Goal: Task Accomplishment & Management: Complete application form

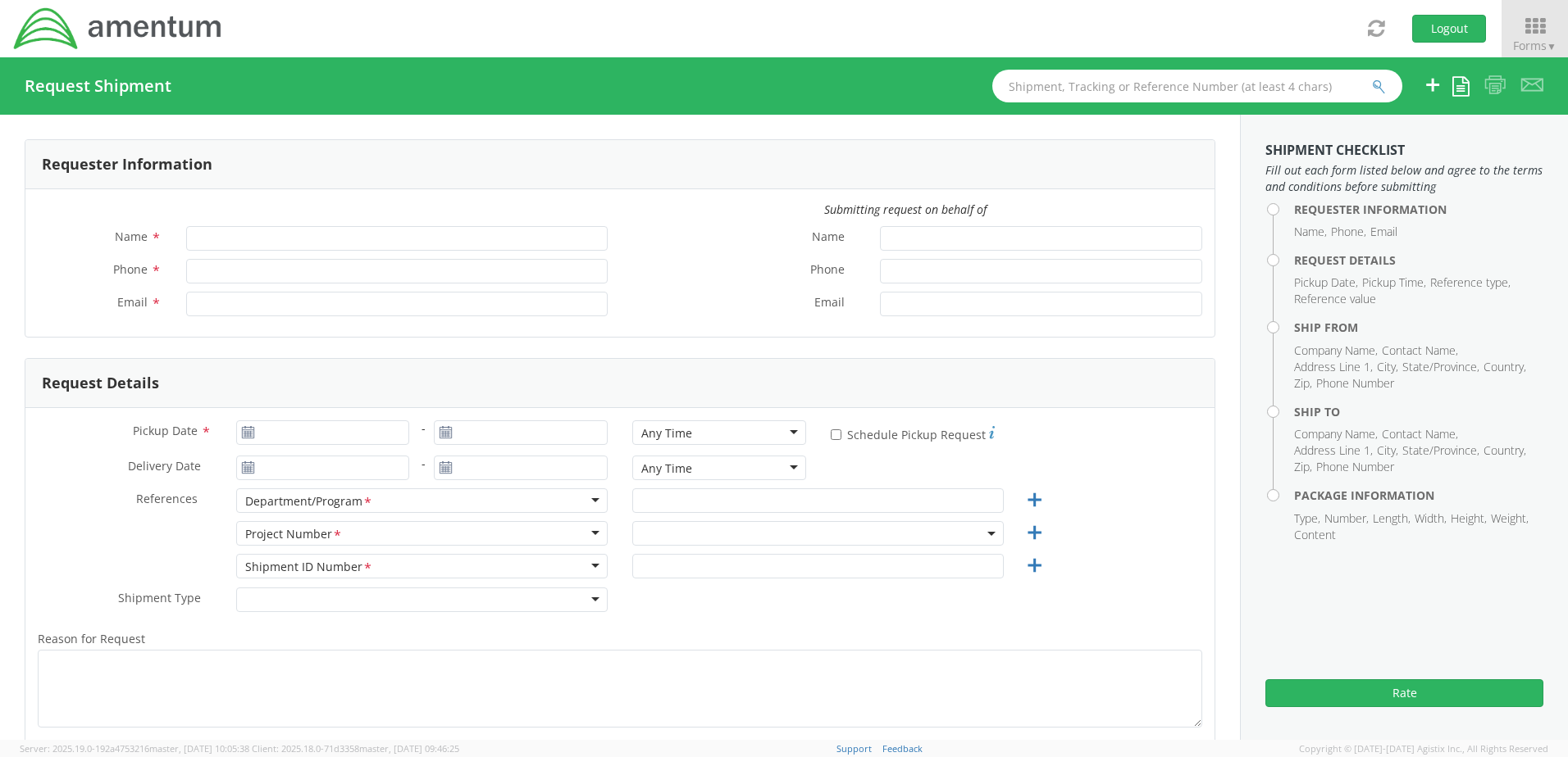
type input "[PERSON_NAME]"
type input "[PHONE_NUMBER]"
type input "[PERSON_NAME][EMAIL_ADDRESS][PERSON_NAME][DOMAIN_NAME]"
select select "4817.0020.0.00.999999.00.00000"
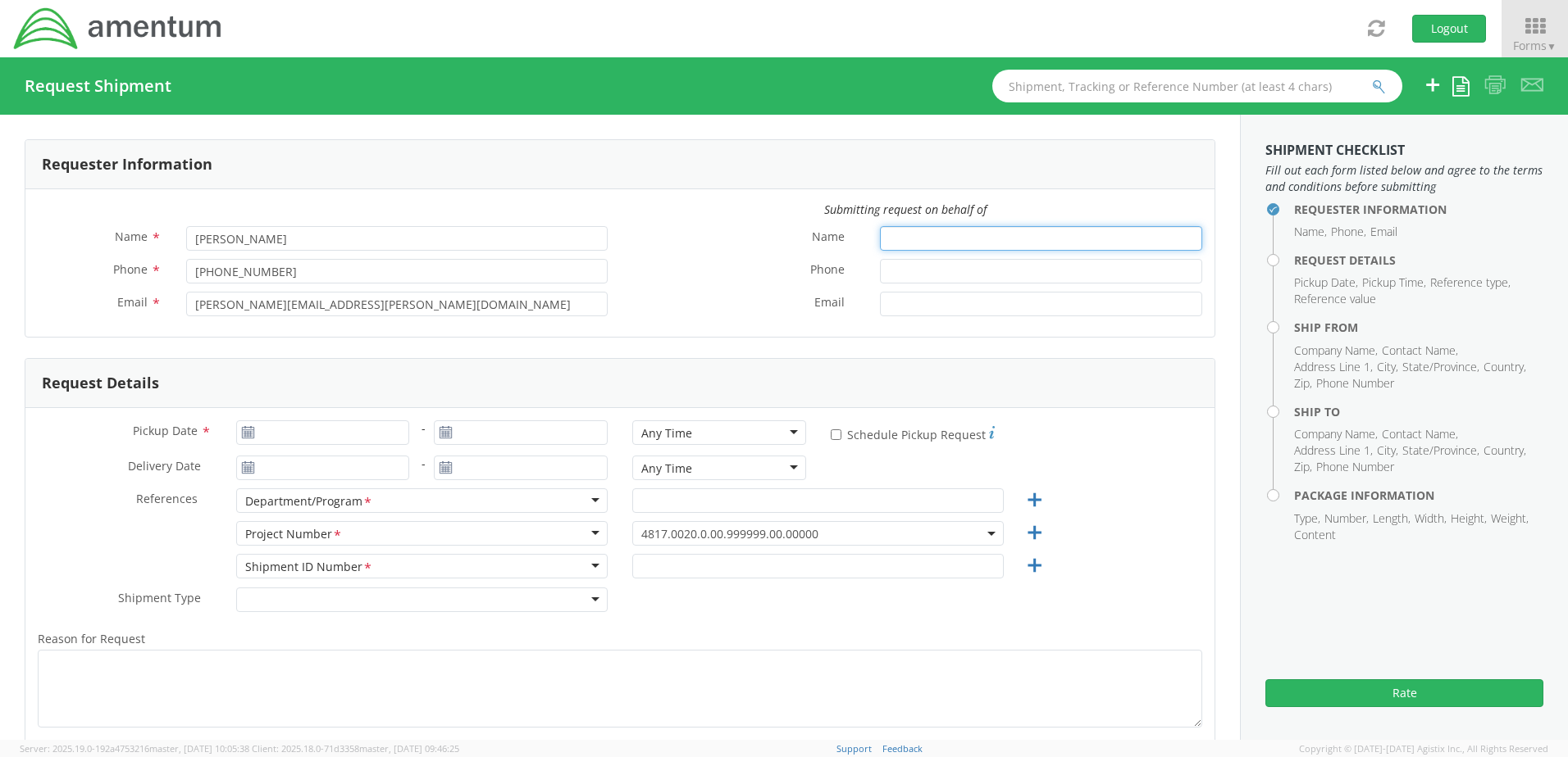
click at [947, 232] on input "Name *" at bounding box center [1041, 239] width 323 height 25
click at [831, 178] on div "Requester Information" at bounding box center [620, 165] width 1189 height 49
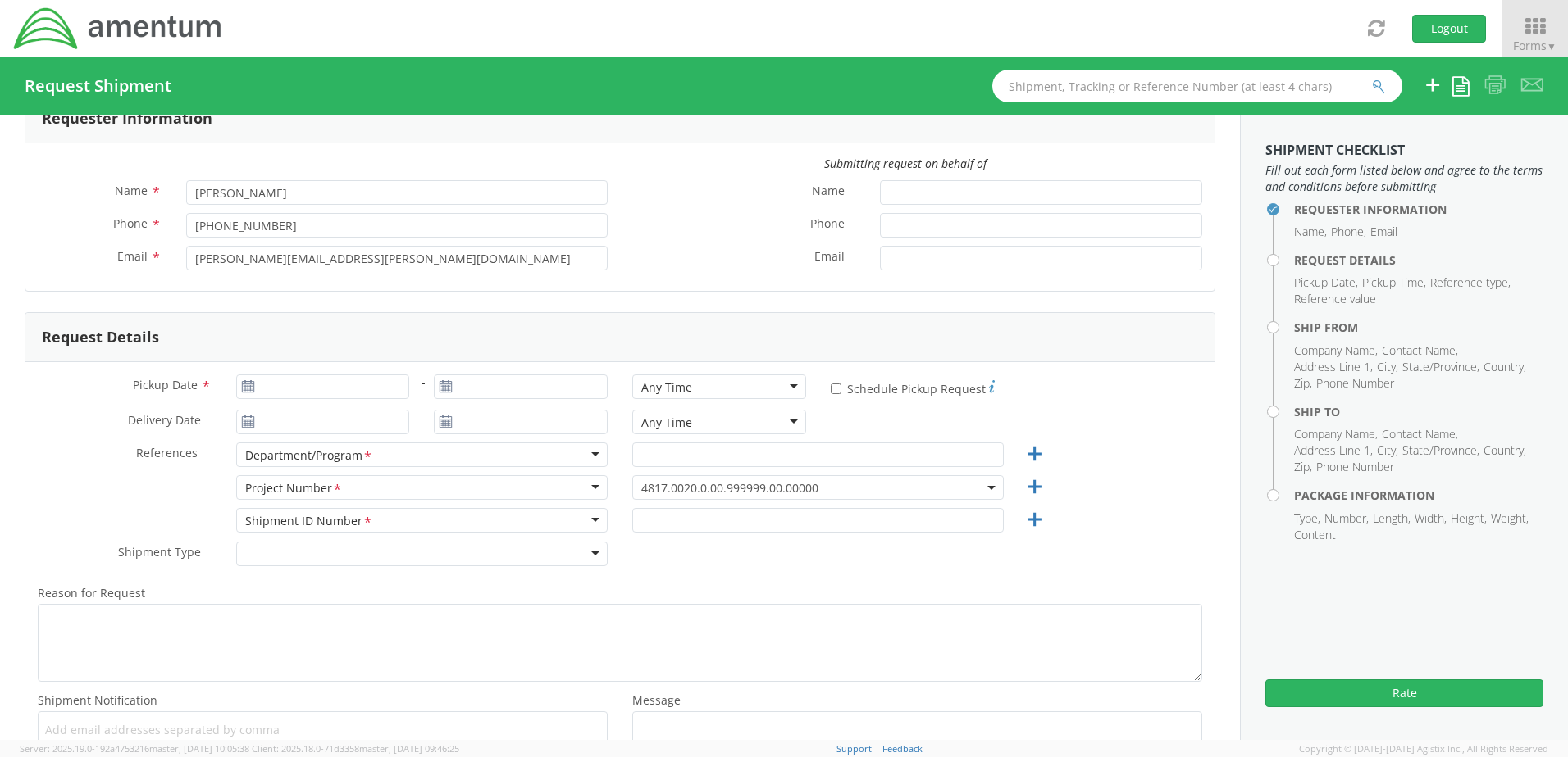
scroll to position [82, 0]
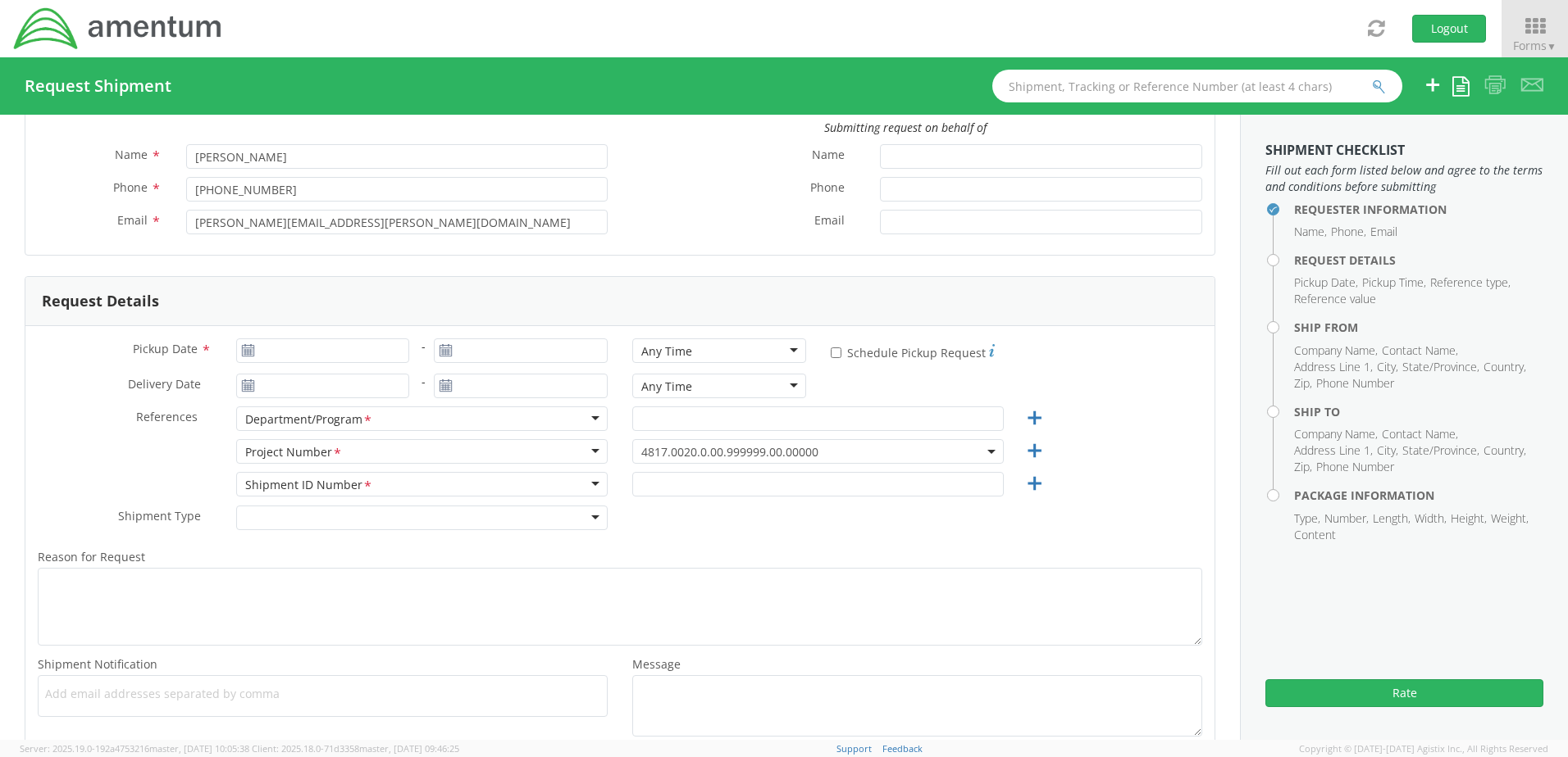
click at [245, 354] on use at bounding box center [248, 350] width 11 height 11
click at [245, 348] on use at bounding box center [248, 350] width 11 height 11
type input "[DATE]"
click at [341, 353] on input "[DATE]" at bounding box center [323, 351] width 174 height 25
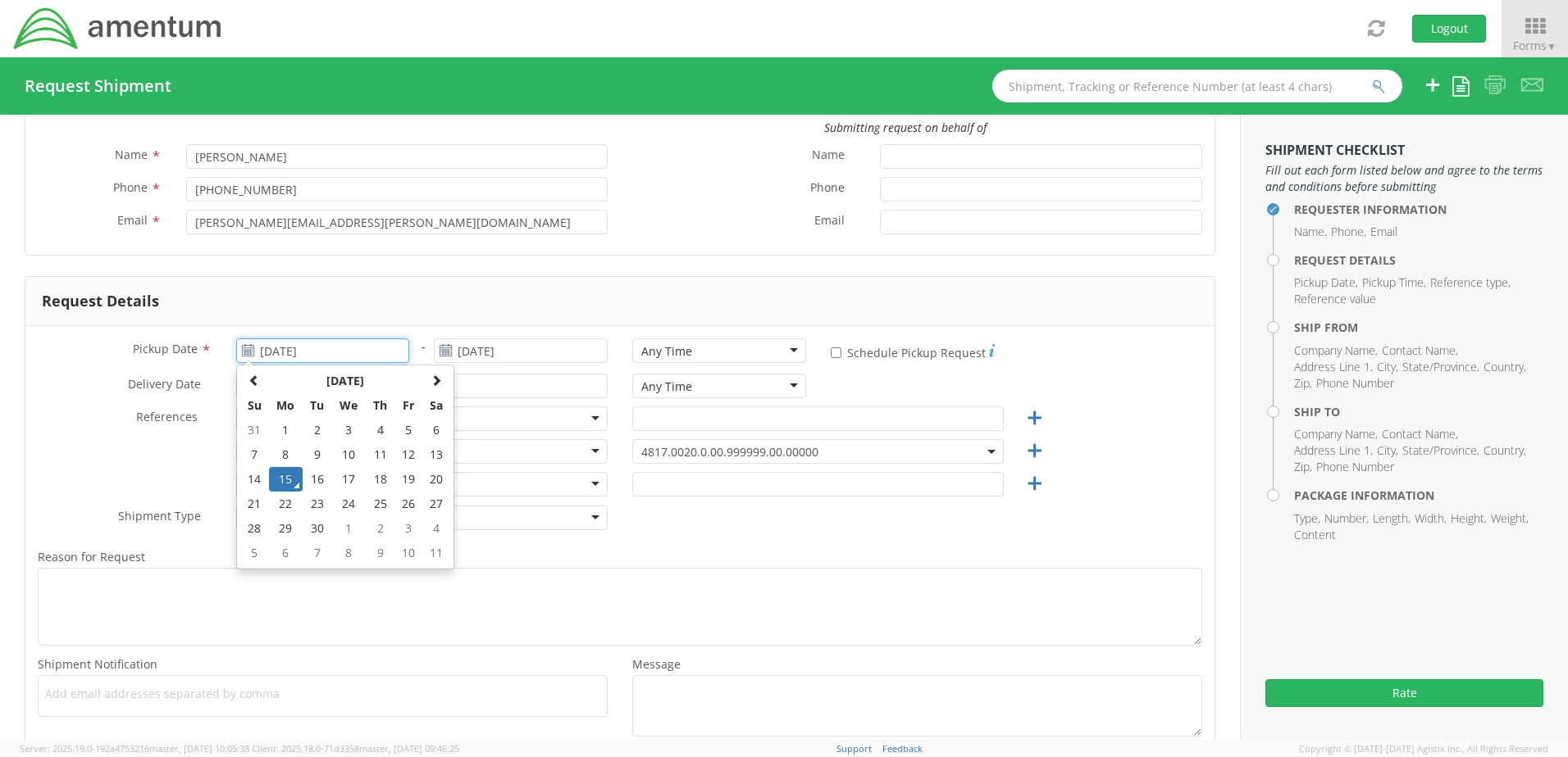
click at [284, 476] on td "15" at bounding box center [286, 480] width 34 height 25
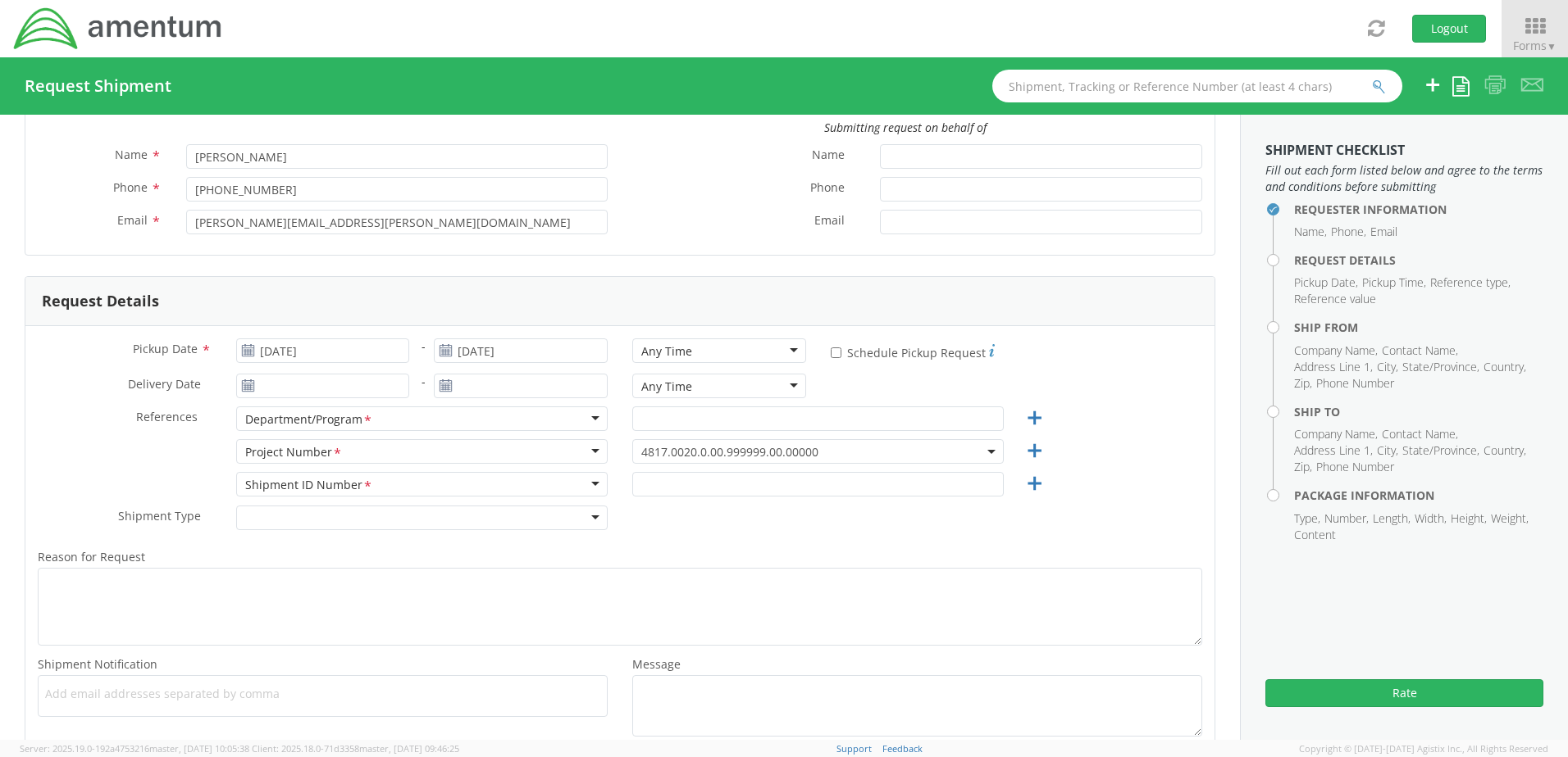
click at [788, 353] on div "Any Time" at bounding box center [719, 351] width 174 height 25
click at [242, 385] on use at bounding box center [248, 385] width 11 height 11
click at [244, 382] on use at bounding box center [248, 385] width 11 height 11
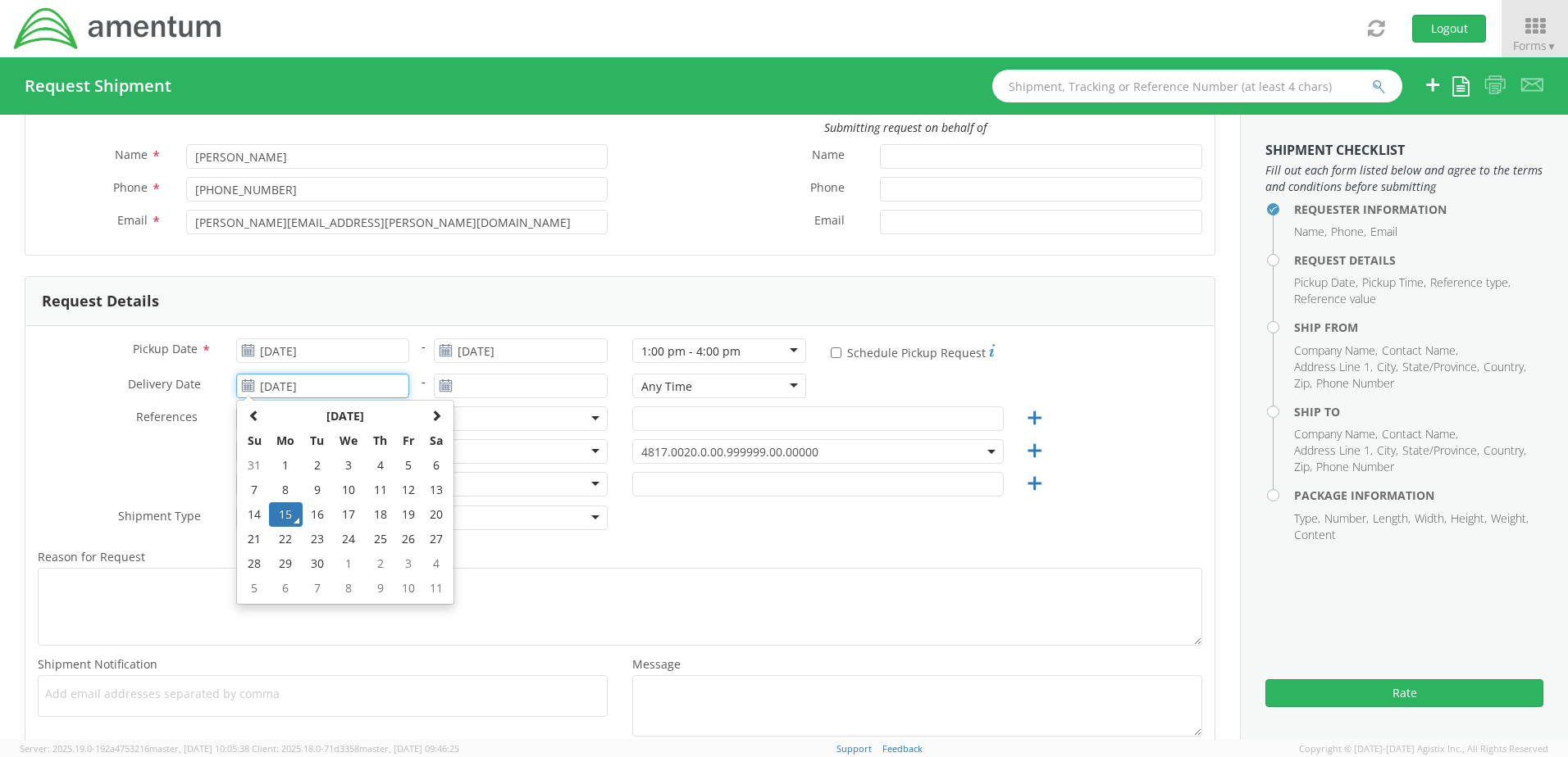
click at [300, 384] on input "[DATE]" at bounding box center [323, 386] width 174 height 25
click at [317, 511] on td "16" at bounding box center [317, 515] width 28 height 25
type input "09/16/2025"
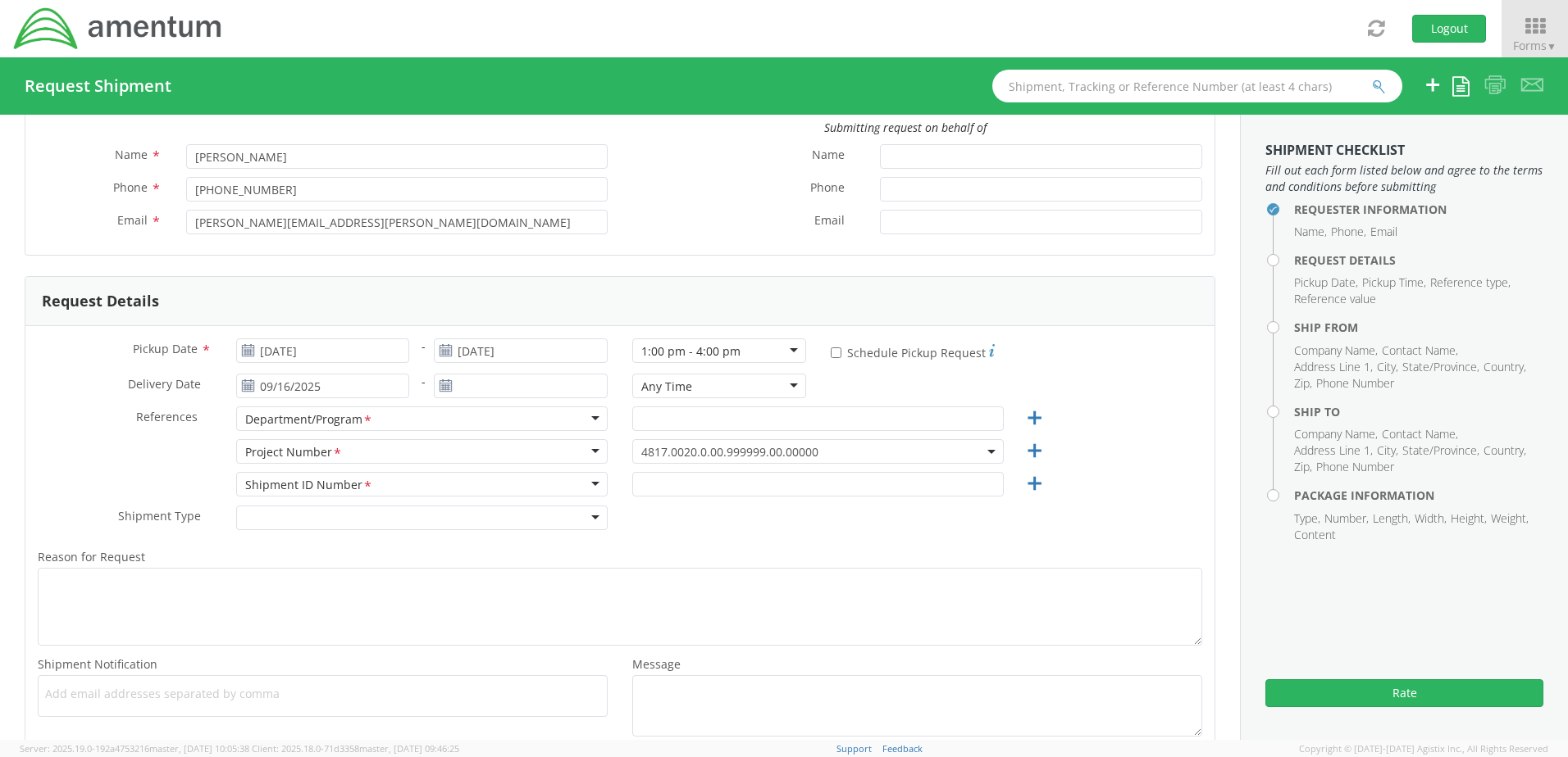
click at [440, 386] on icon at bounding box center [445, 386] width 14 height 13
click at [440, 388] on use at bounding box center [446, 385] width 11 height 11
click at [745, 381] on div "Any Time" at bounding box center [719, 386] width 174 height 25
click at [434, 387] on input "[DATE]" at bounding box center [520, 386] width 174 height 25
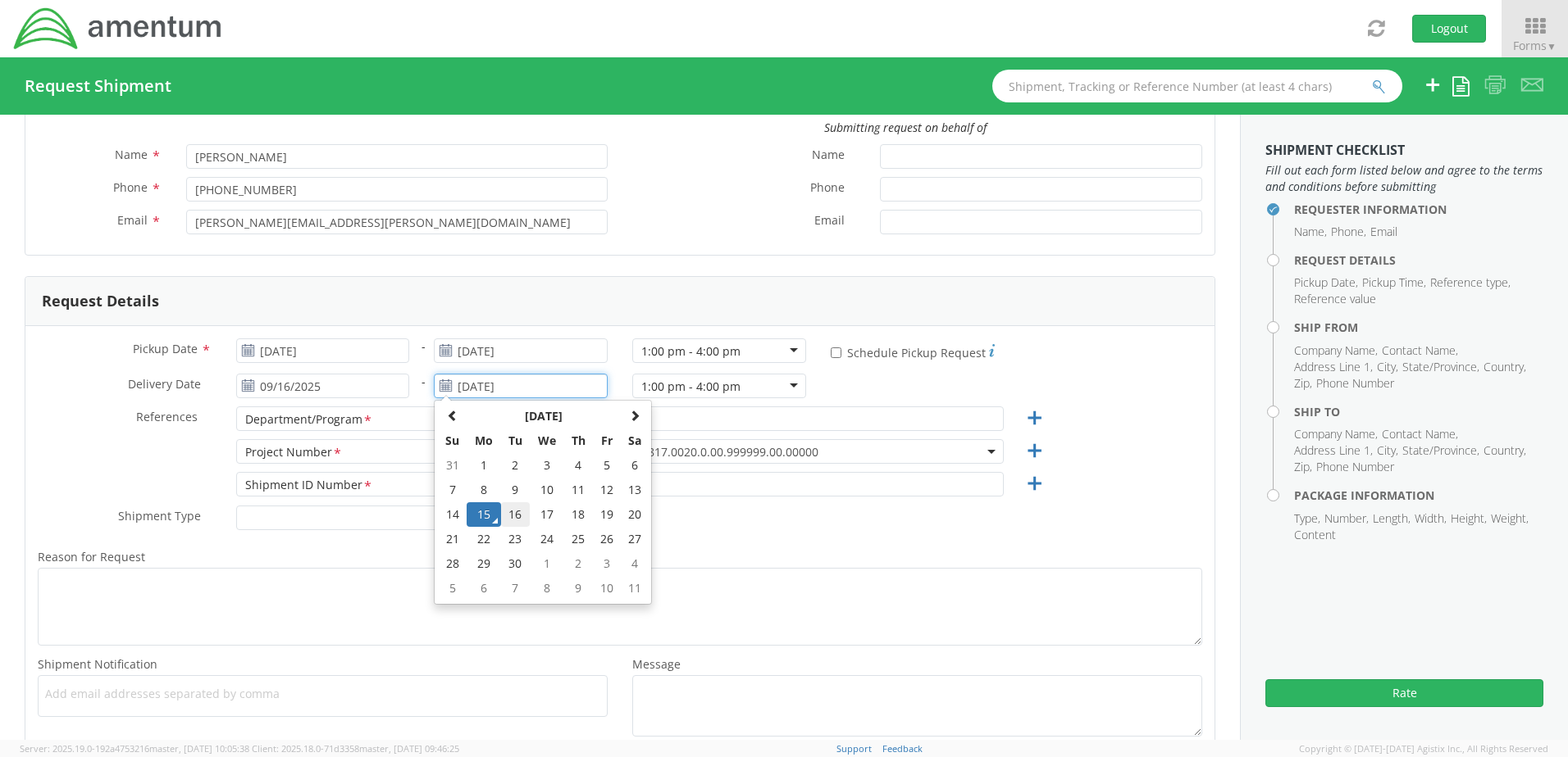
click at [511, 510] on td "16" at bounding box center [515, 515] width 28 height 25
type input "09/16/2025"
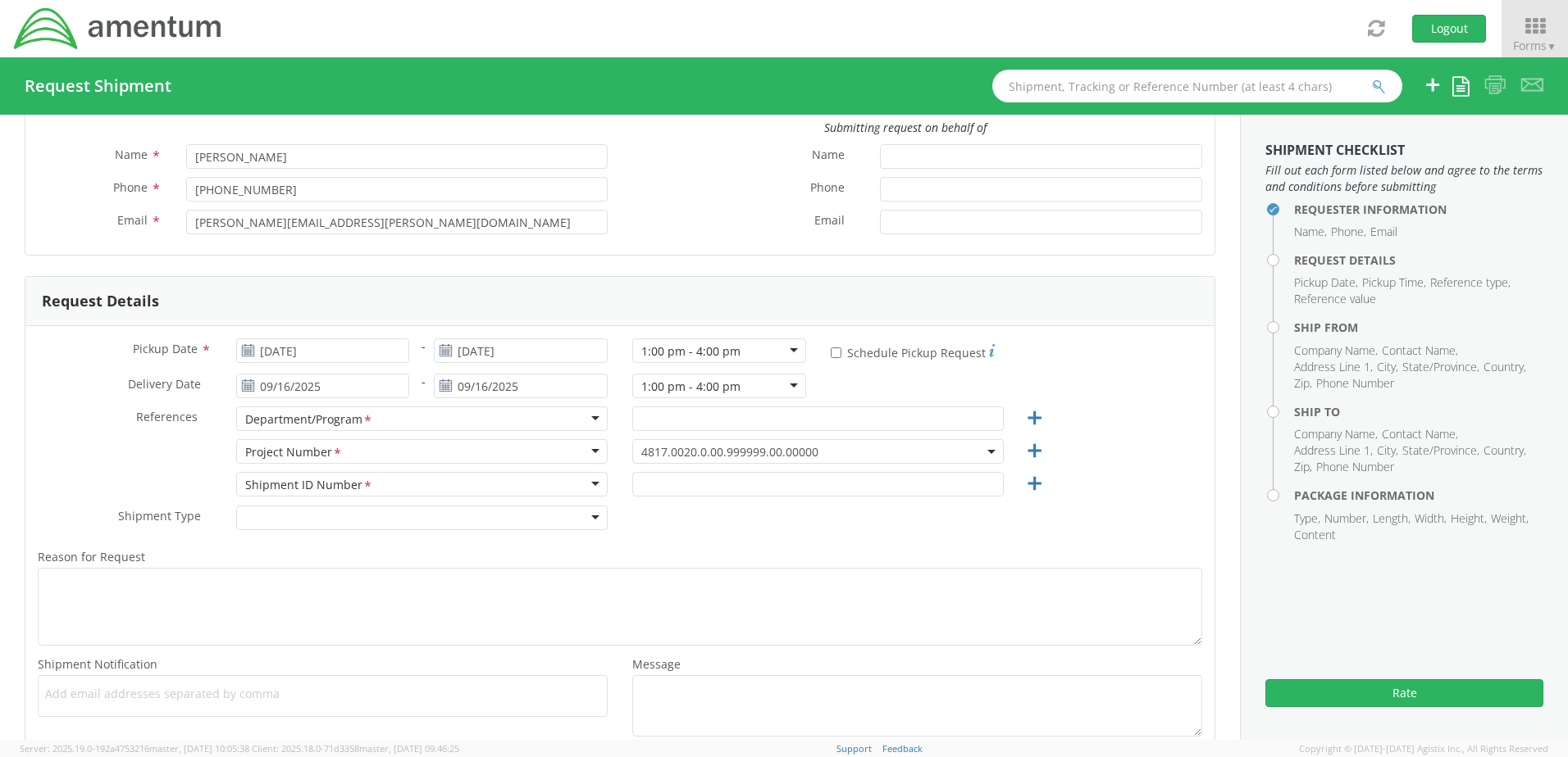
click at [588, 417] on div "Department/Program *" at bounding box center [421, 419] width 371 height 25
click at [583, 418] on div "Department/Program *" at bounding box center [421, 419] width 371 height 25
click at [594, 416] on div "Department/Program *" at bounding box center [421, 419] width 371 height 25
click at [436, 416] on div "Department/Program *" at bounding box center [421, 419] width 371 height 25
click at [794, 416] on input "text" at bounding box center [817, 419] width 371 height 25
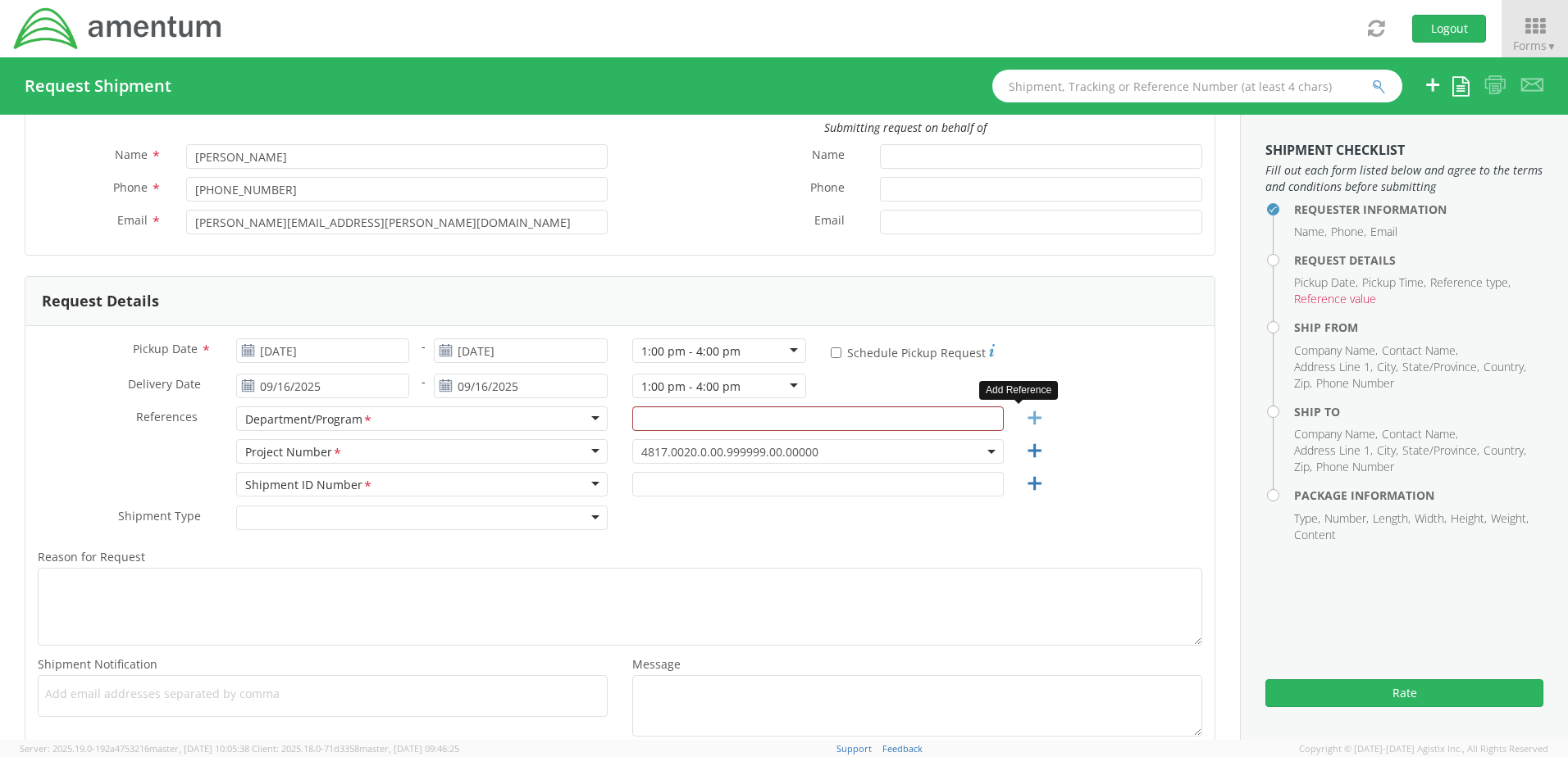
click at [1024, 415] on icon at bounding box center [1035, 418] width 21 height 21
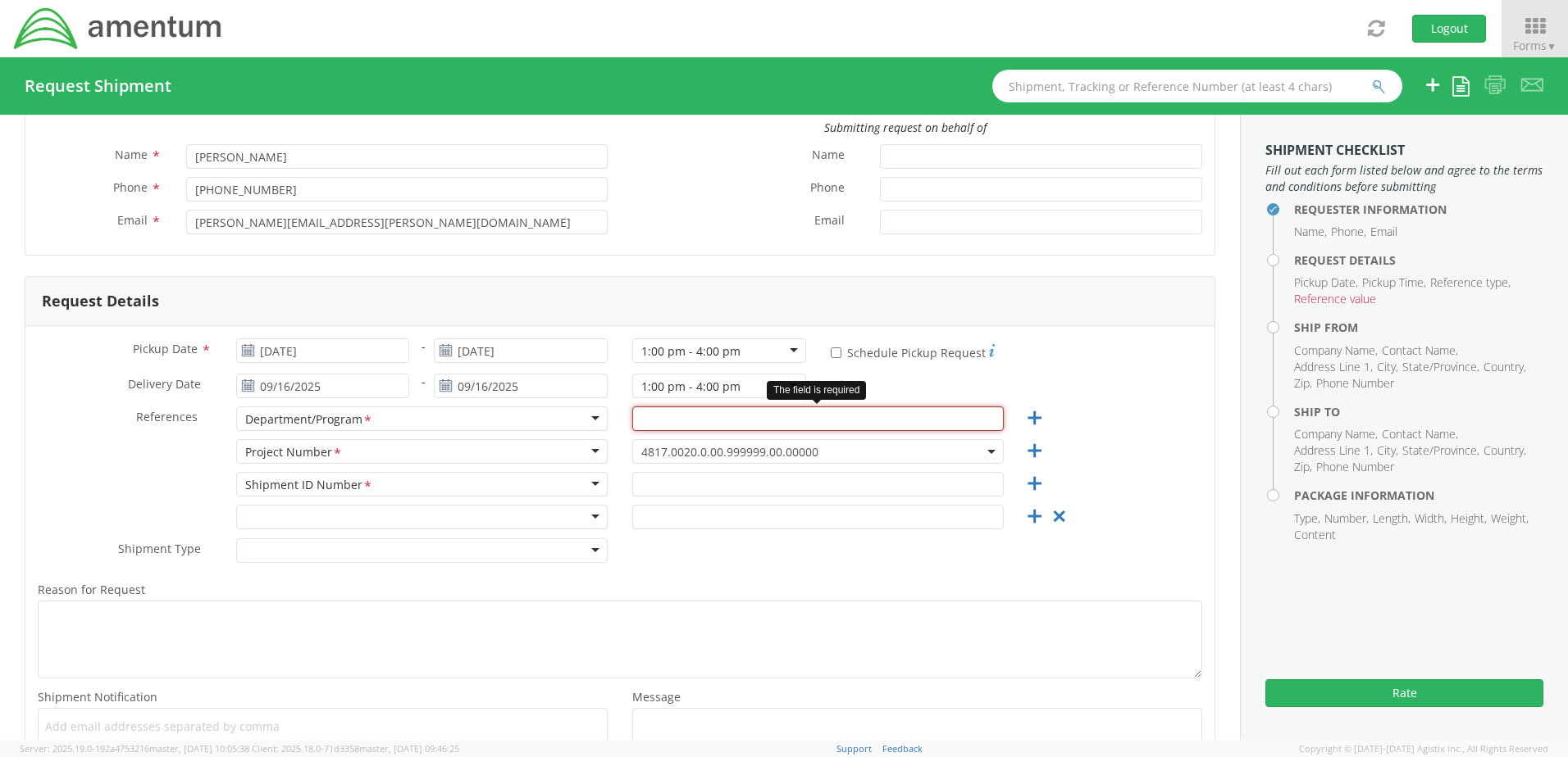
click at [831, 426] on input "text" at bounding box center [817, 419] width 371 height 25
type input "TS3 OIB SIAD"
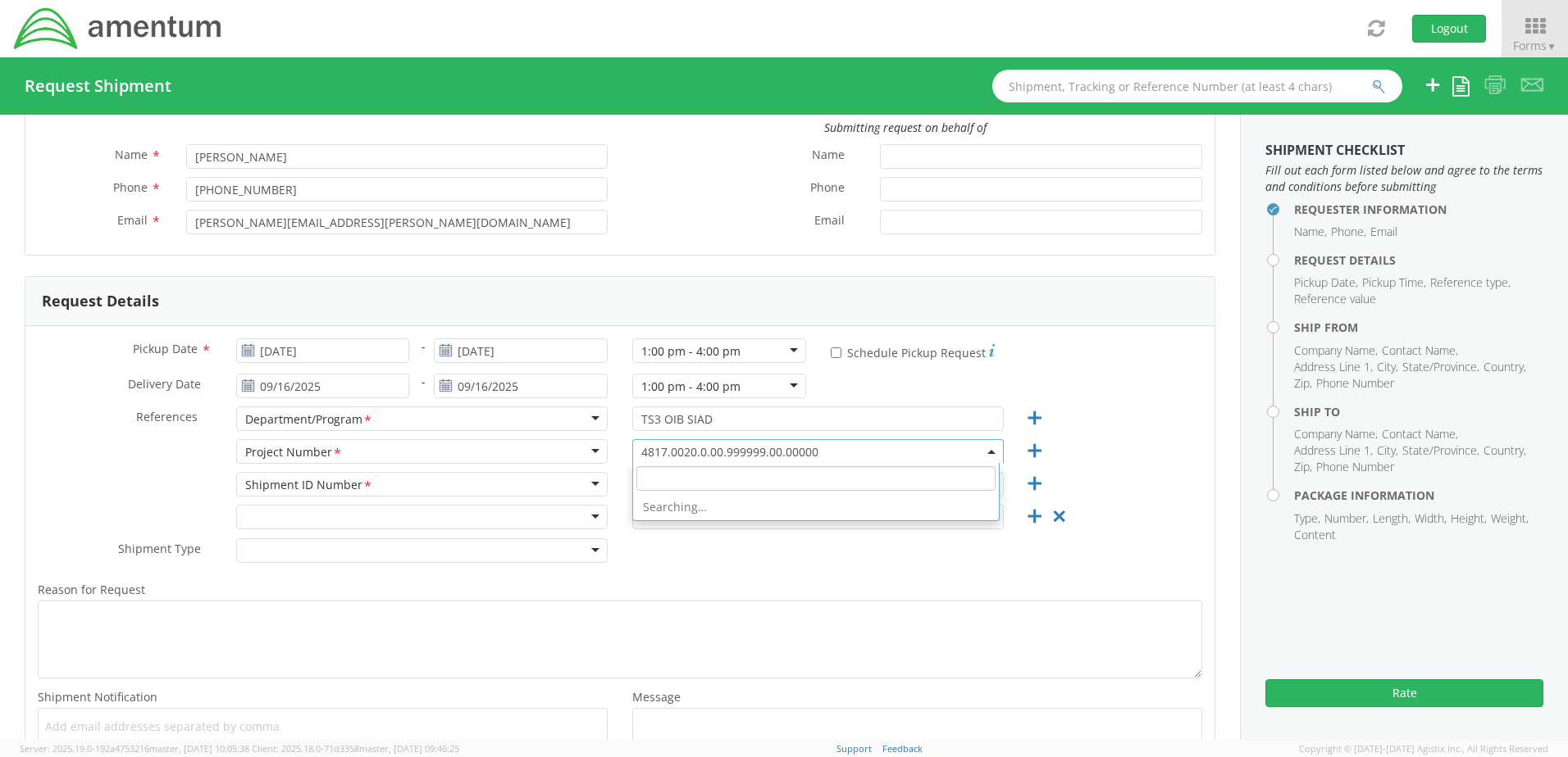
click at [987, 452] on b at bounding box center [991, 452] width 9 height 4
click at [763, 468] on input "search" at bounding box center [816, 479] width 360 height 25
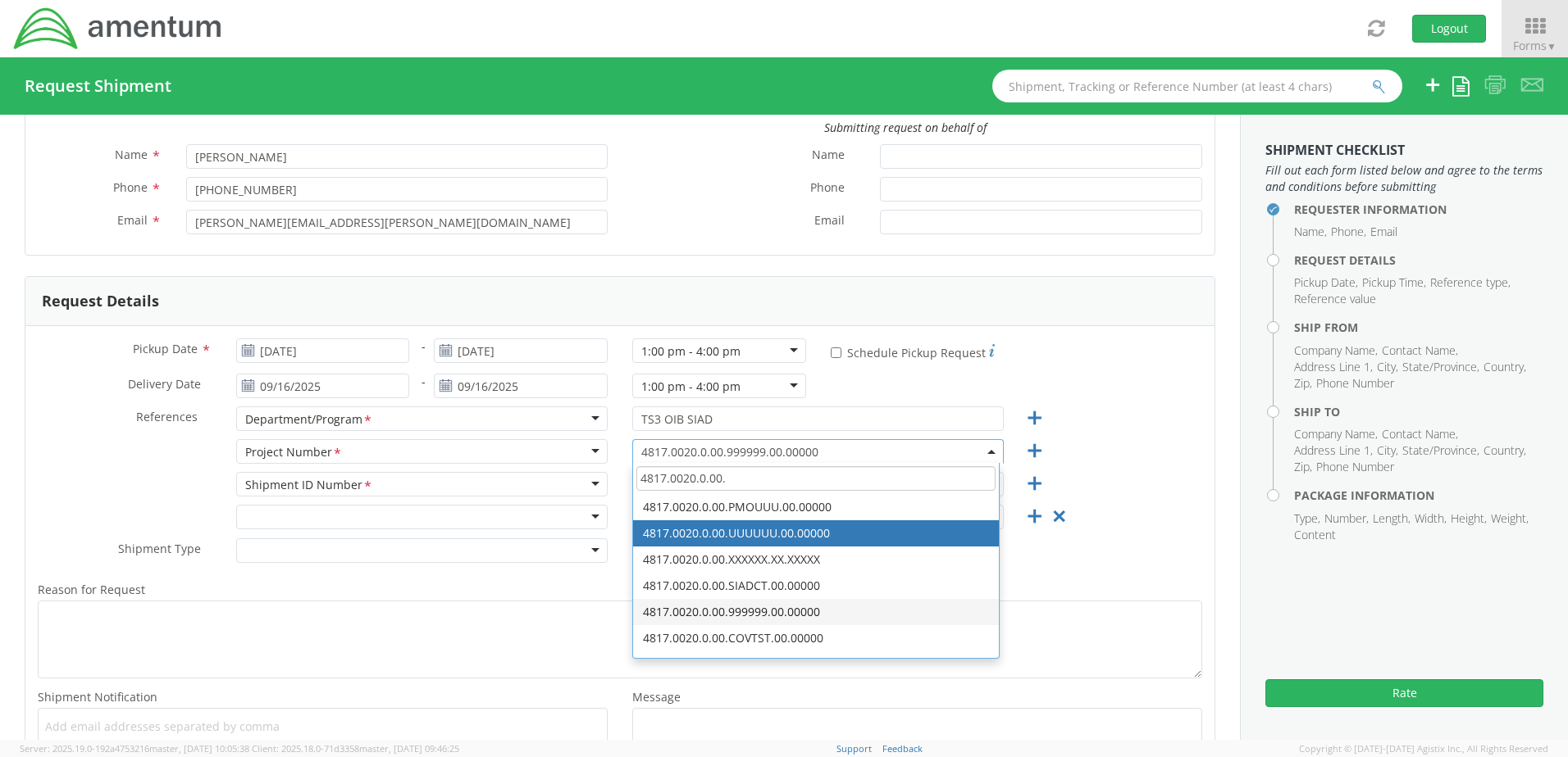
type input "4817.0020.0.00."
select select "4817.0020.0.00.UUUUUU.00.00000"
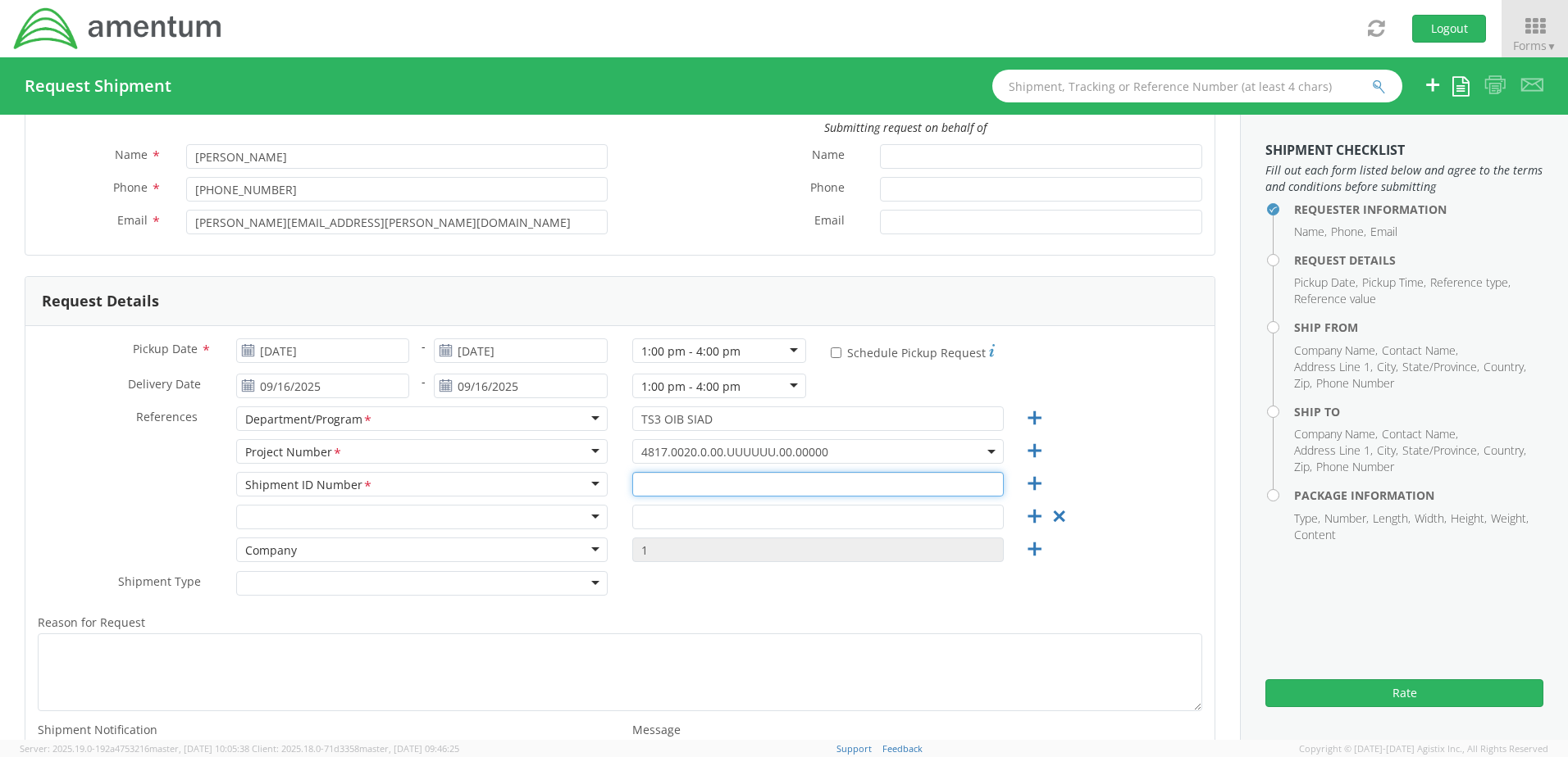
click at [667, 487] on input "text" at bounding box center [817, 485] width 371 height 25
type input "6"
click at [743, 512] on input "text" at bounding box center [817, 517] width 371 height 25
click at [589, 545] on div "Company" at bounding box center [421, 550] width 371 height 25
click at [1024, 545] on icon at bounding box center [1035, 550] width 21 height 21
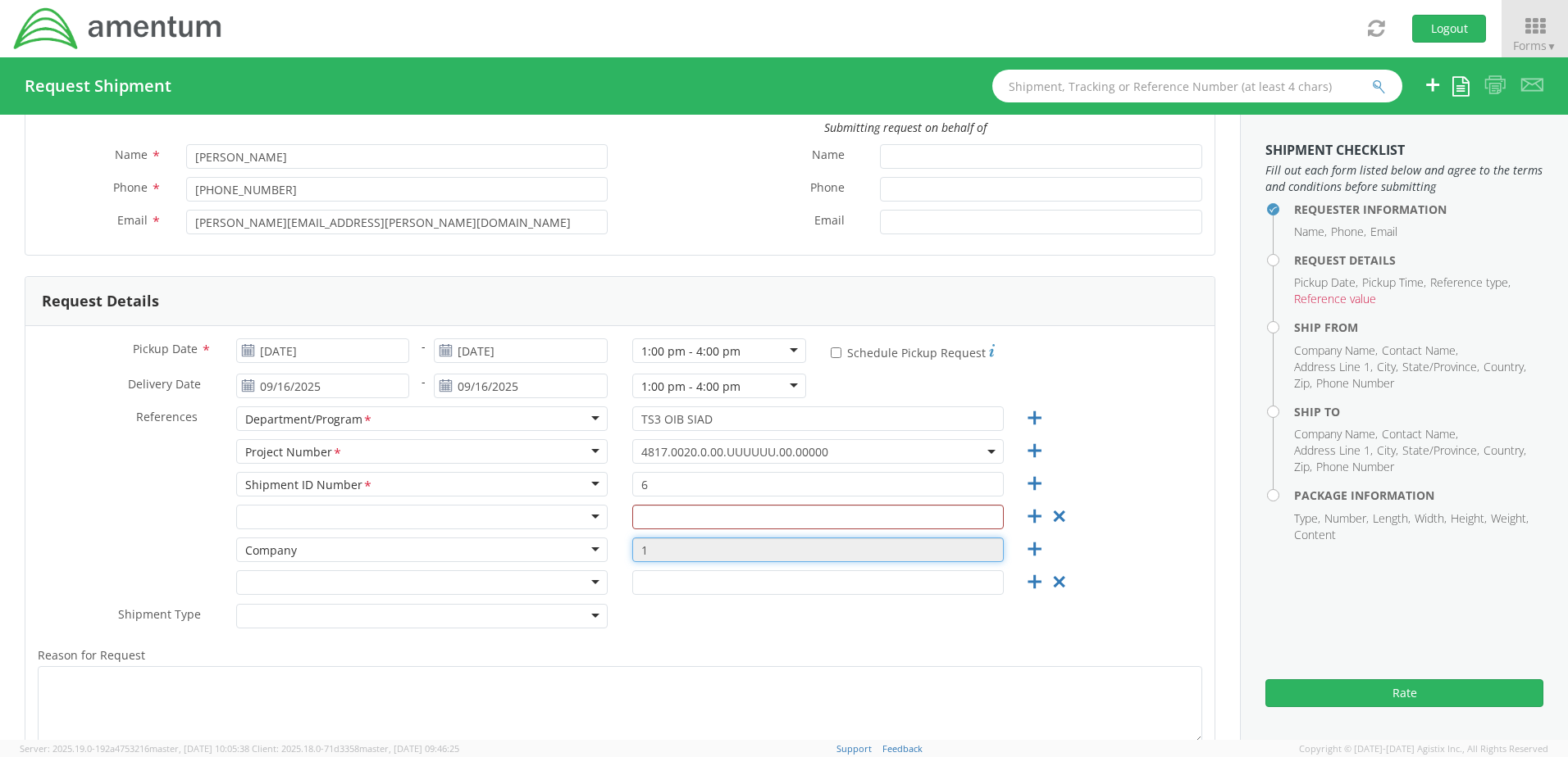
click at [746, 545] on input "1" at bounding box center [817, 550] width 371 height 25
click at [802, 587] on input "text" at bounding box center [817, 582] width 371 height 25
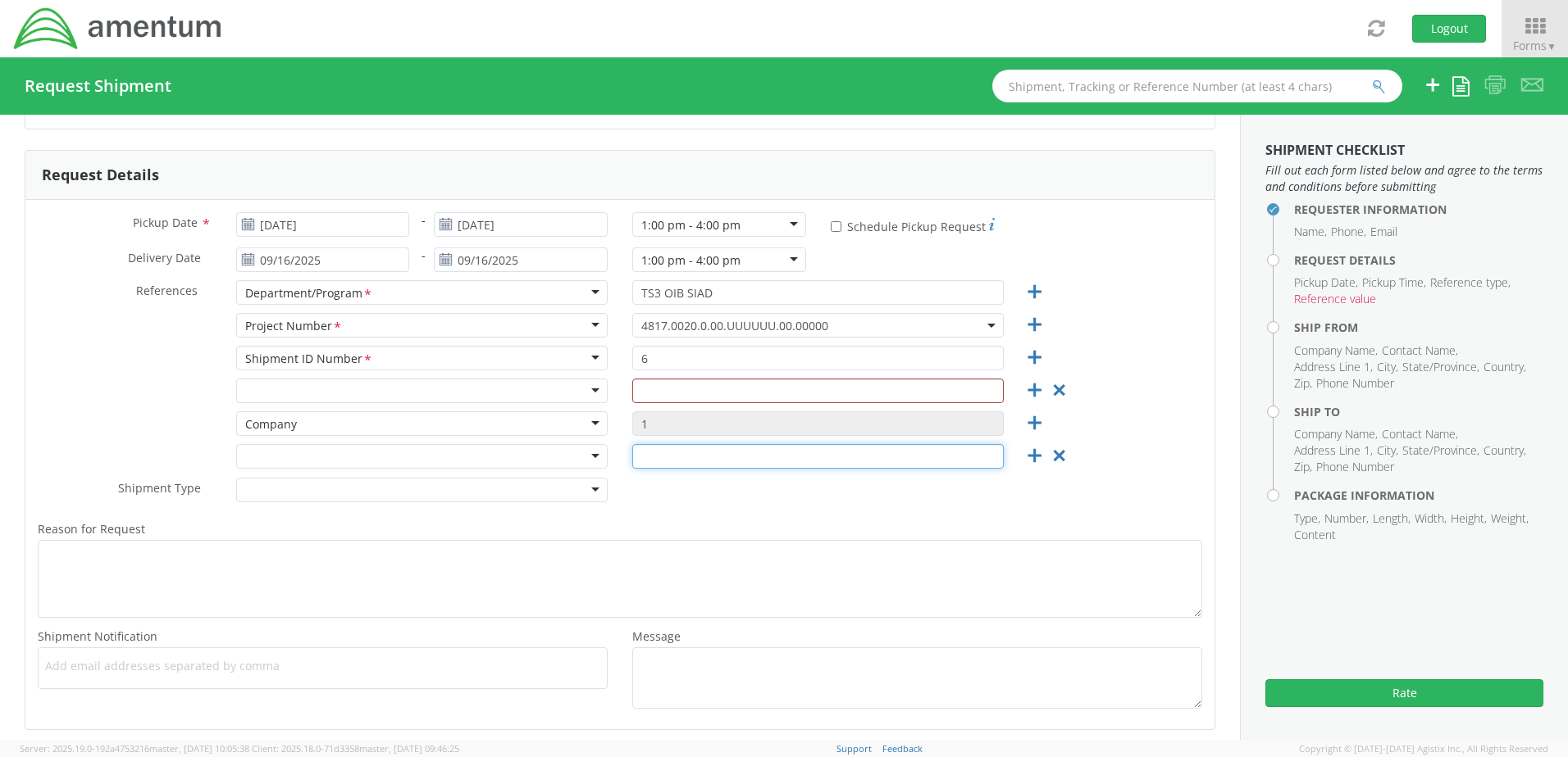
scroll to position [246, 0]
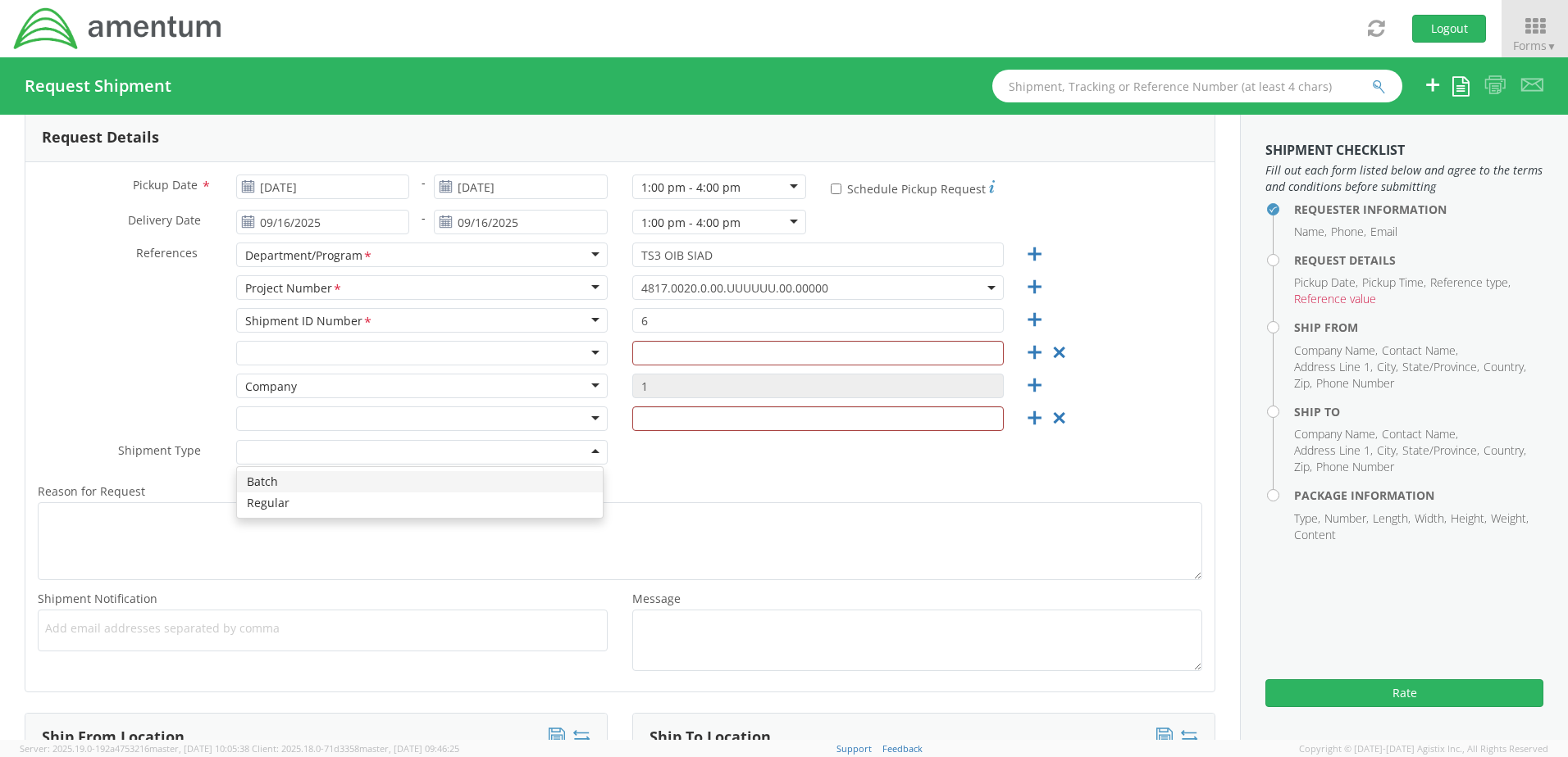
click at [588, 447] on div at bounding box center [421, 452] width 371 height 25
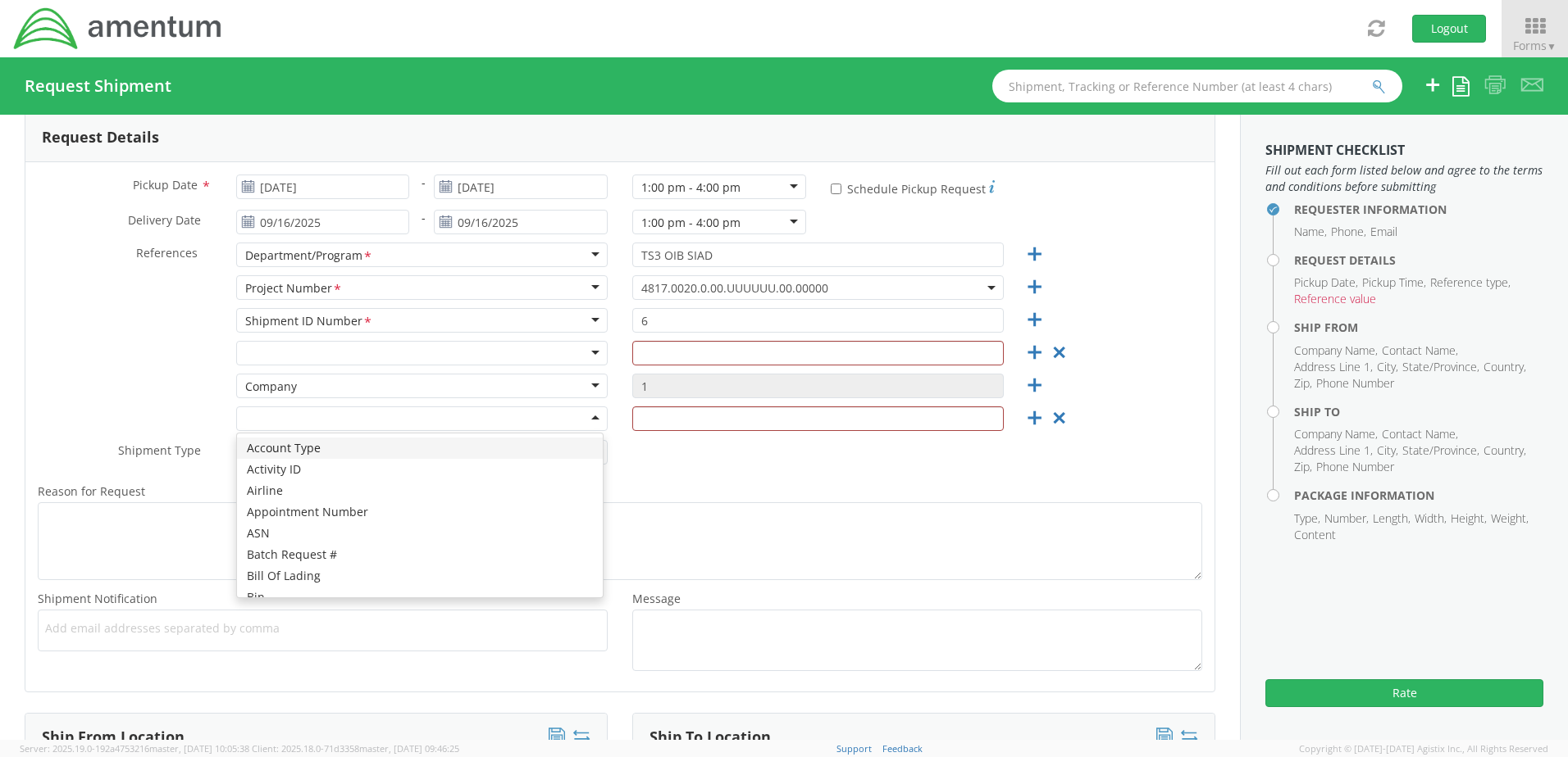
click at [595, 416] on div at bounding box center [421, 419] width 371 height 25
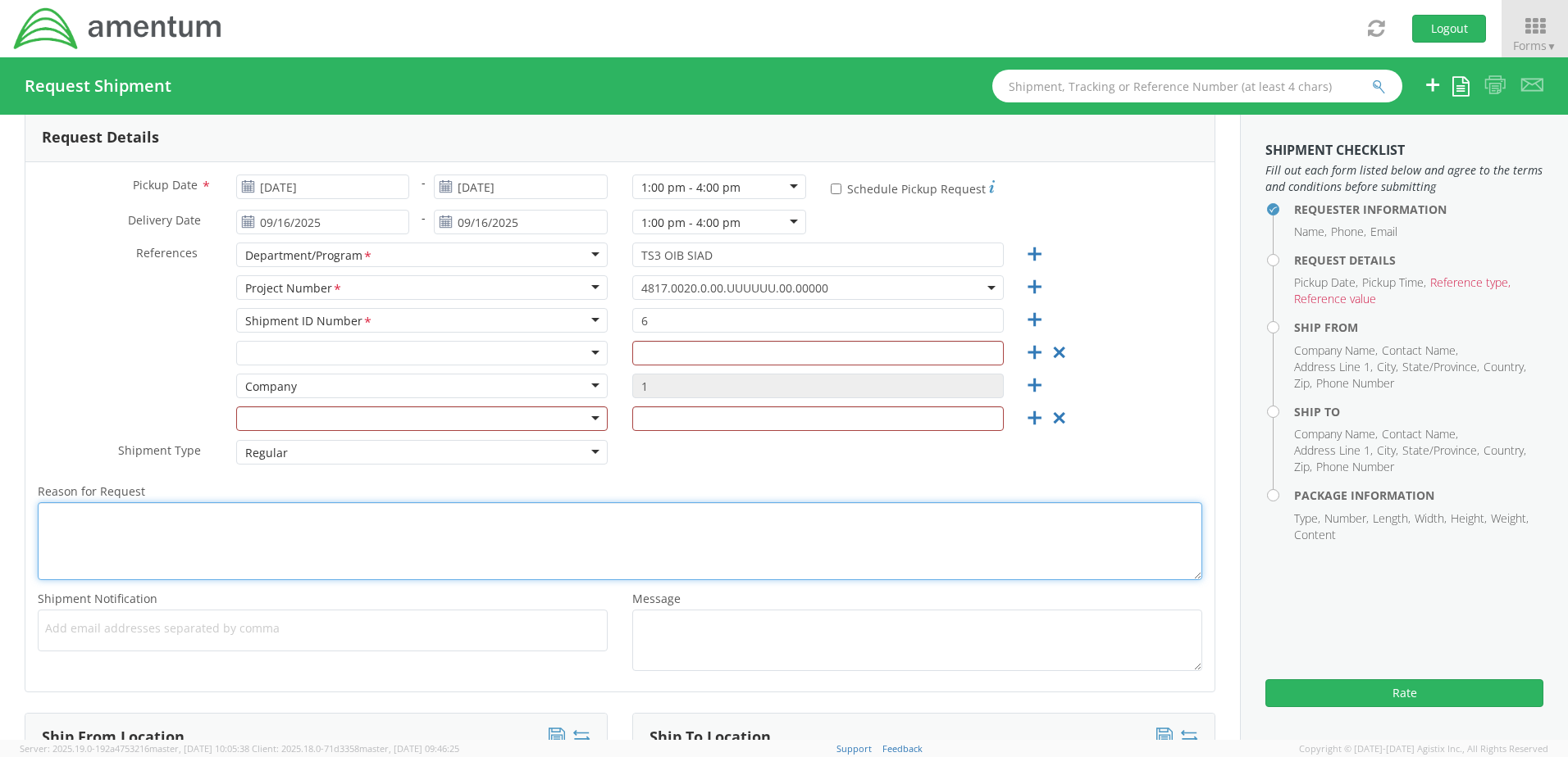
click at [1033, 561] on textarea "Reason for Request *" at bounding box center [620, 542] width 1165 height 78
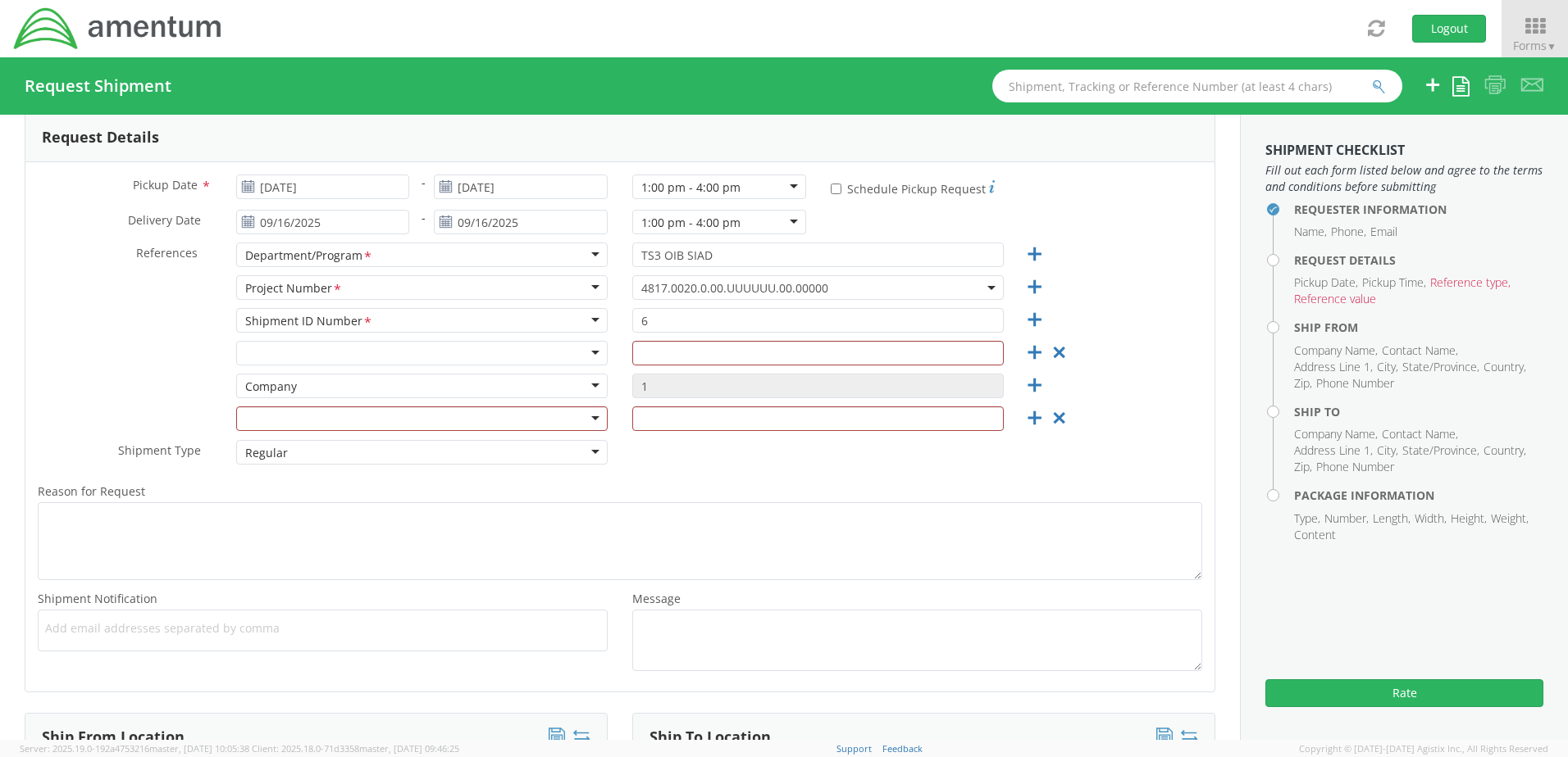
click at [737, 482] on label "Reason for Request *" at bounding box center [620, 491] width 1189 height 21
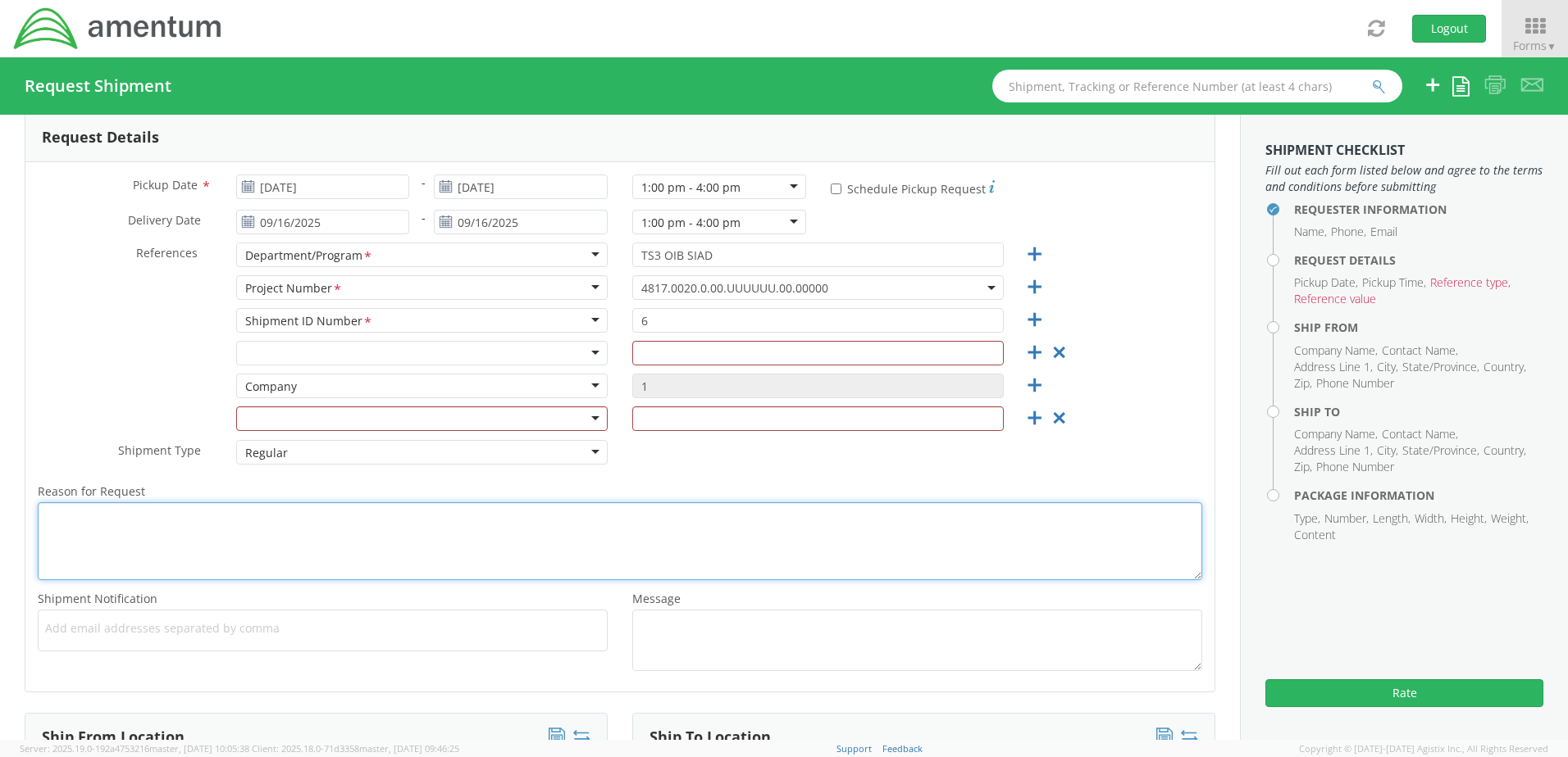
click at [737, 503] on textarea "Reason for Request *" at bounding box center [620, 542] width 1165 height 78
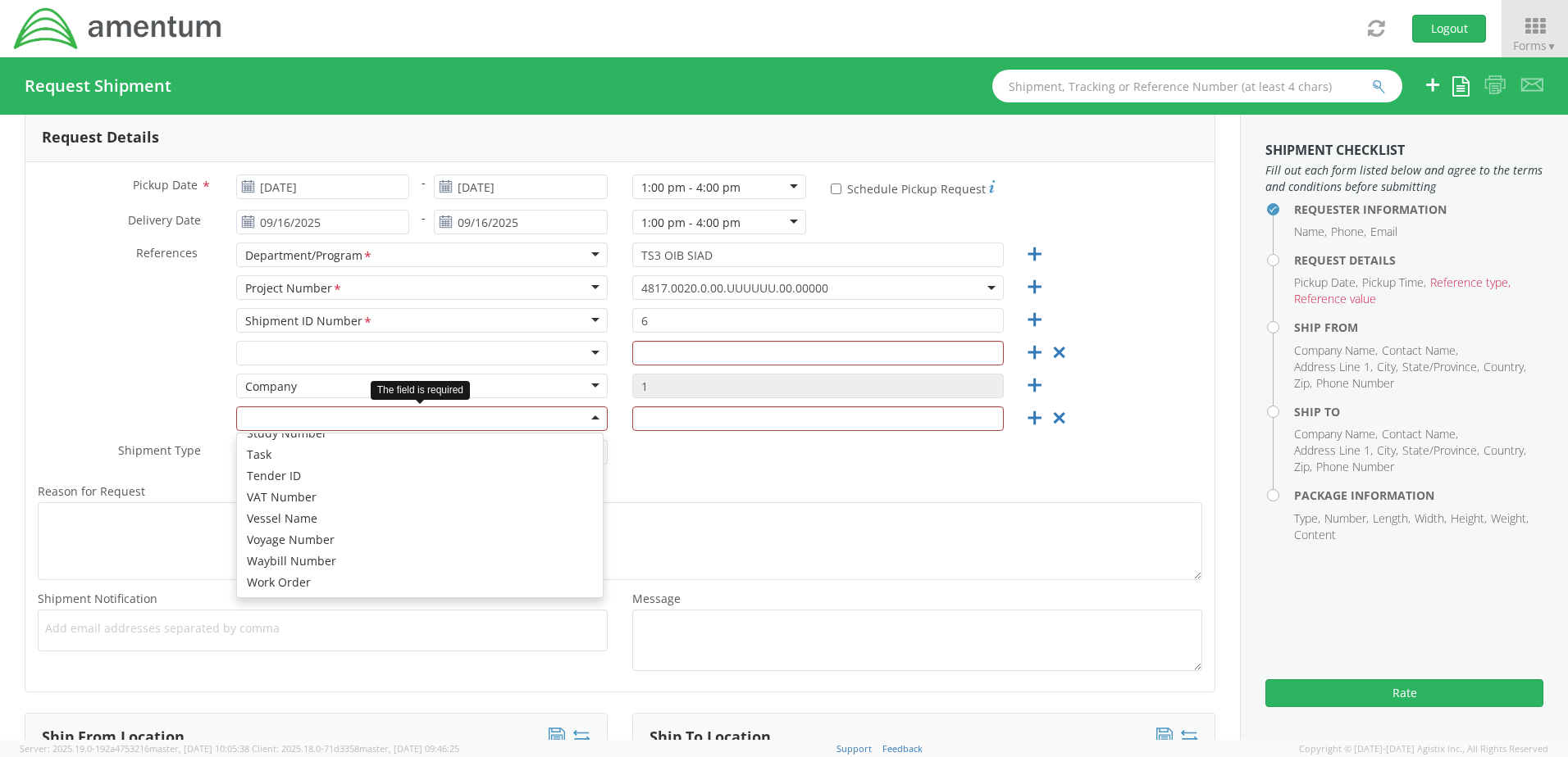
click at [594, 418] on div at bounding box center [421, 419] width 371 height 25
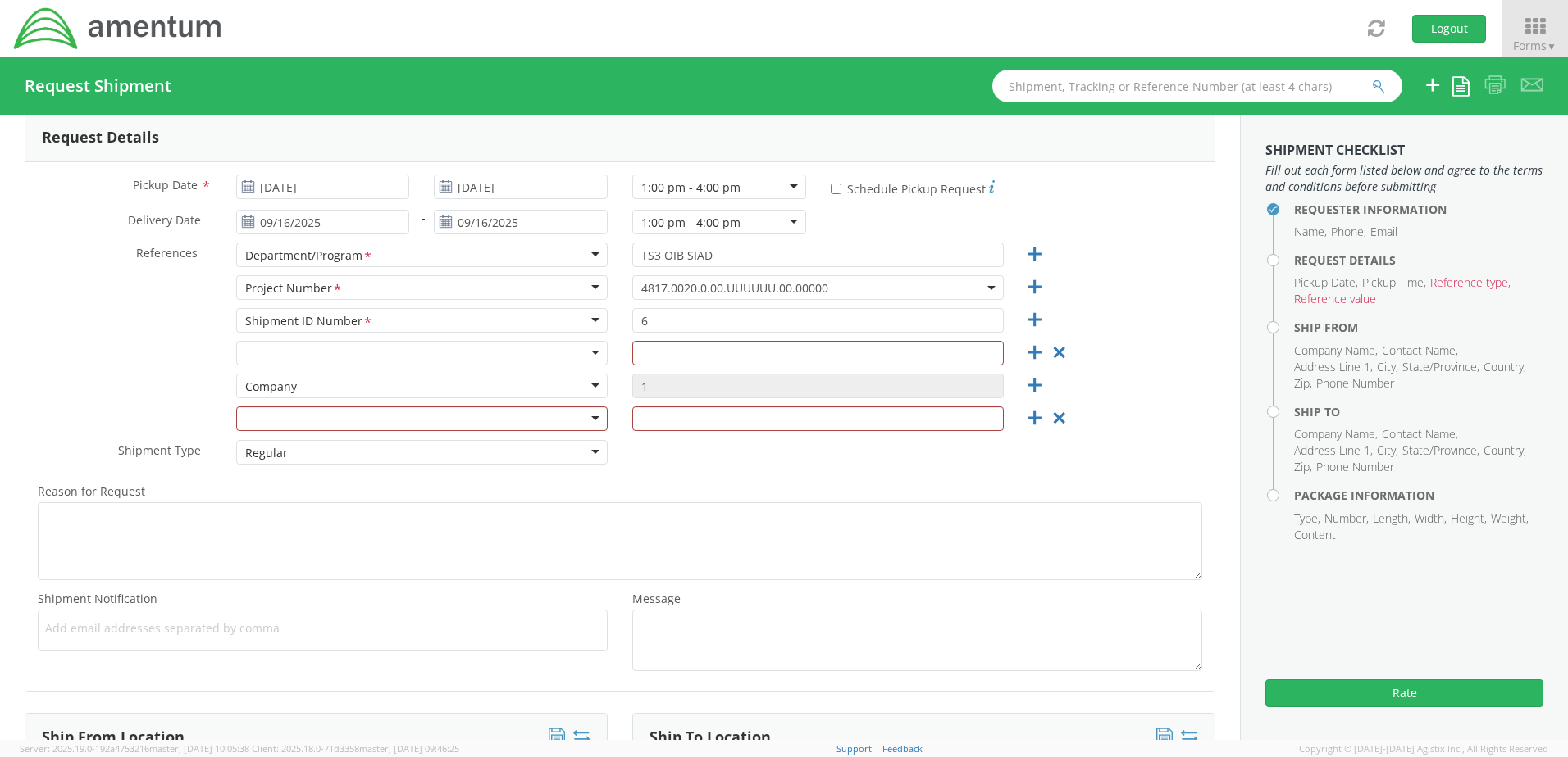
click at [887, 468] on div "Shipment Type * Regular Regular Batch Regular" at bounding box center [620, 456] width 1189 height 33
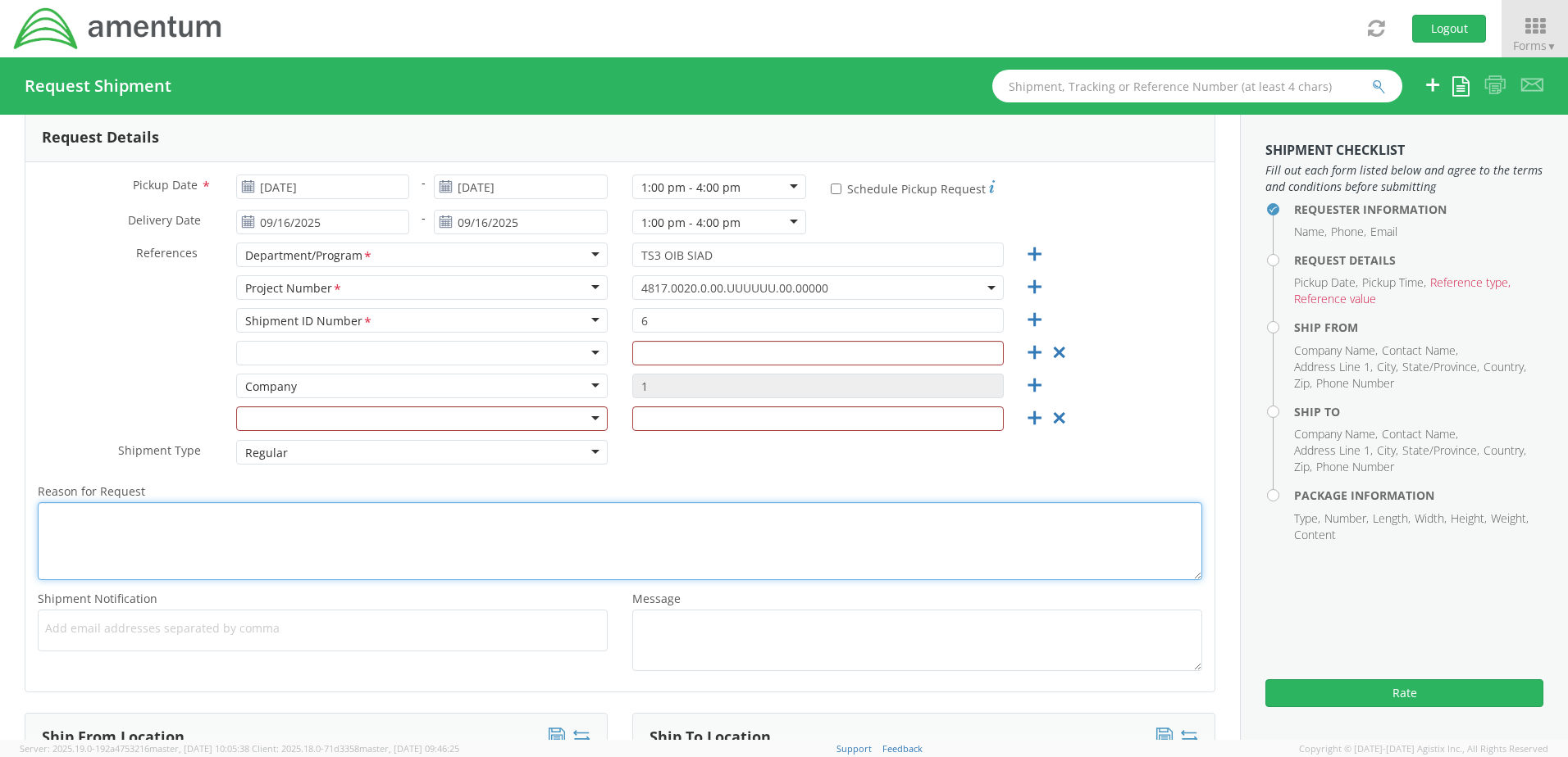
click at [347, 534] on textarea "Reason for Request *" at bounding box center [620, 542] width 1165 height 78
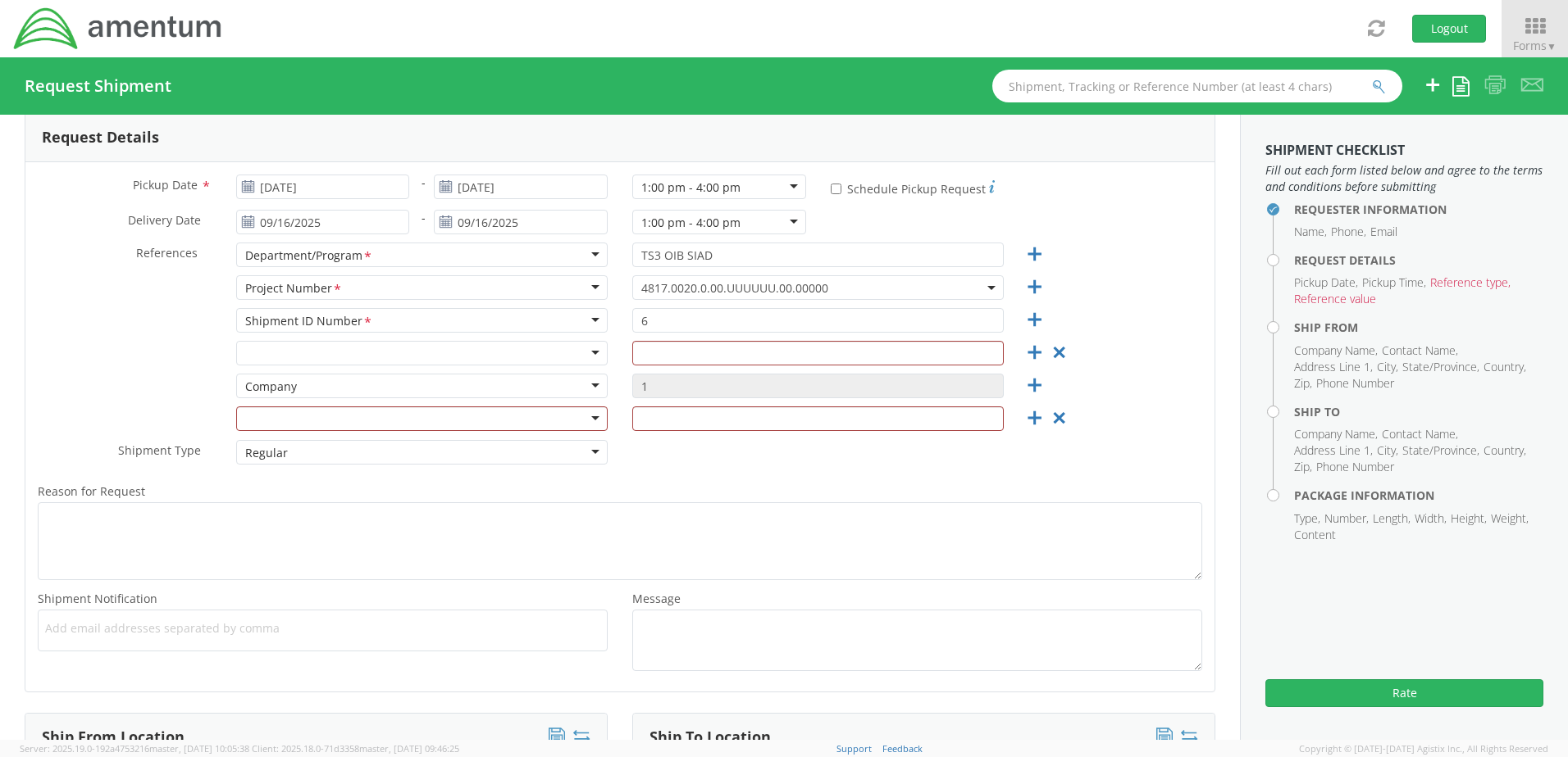
click at [590, 355] on div at bounding box center [421, 353] width 371 height 25
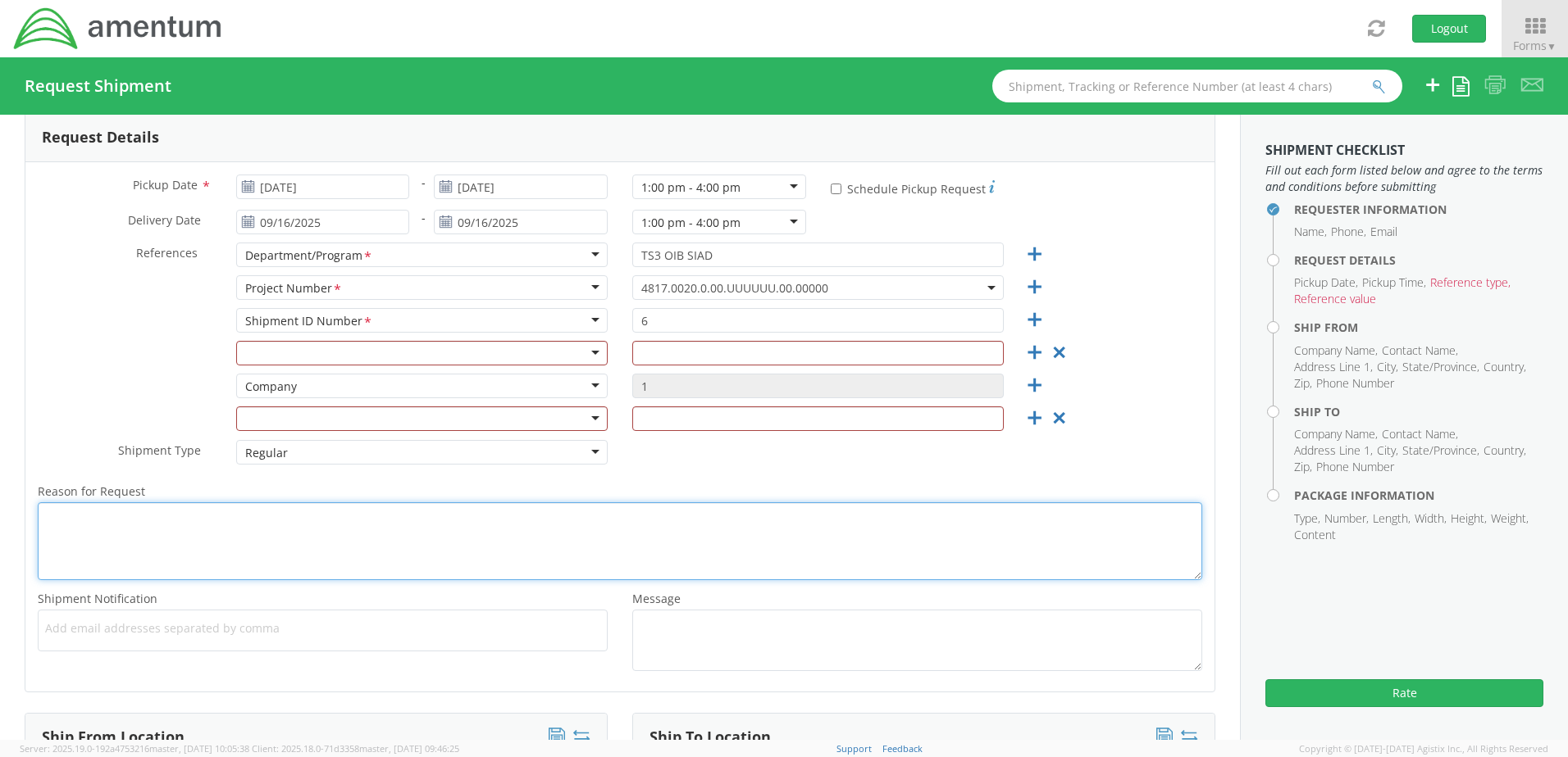
click at [1120, 515] on textarea "Reason for Request *" at bounding box center [620, 542] width 1165 height 78
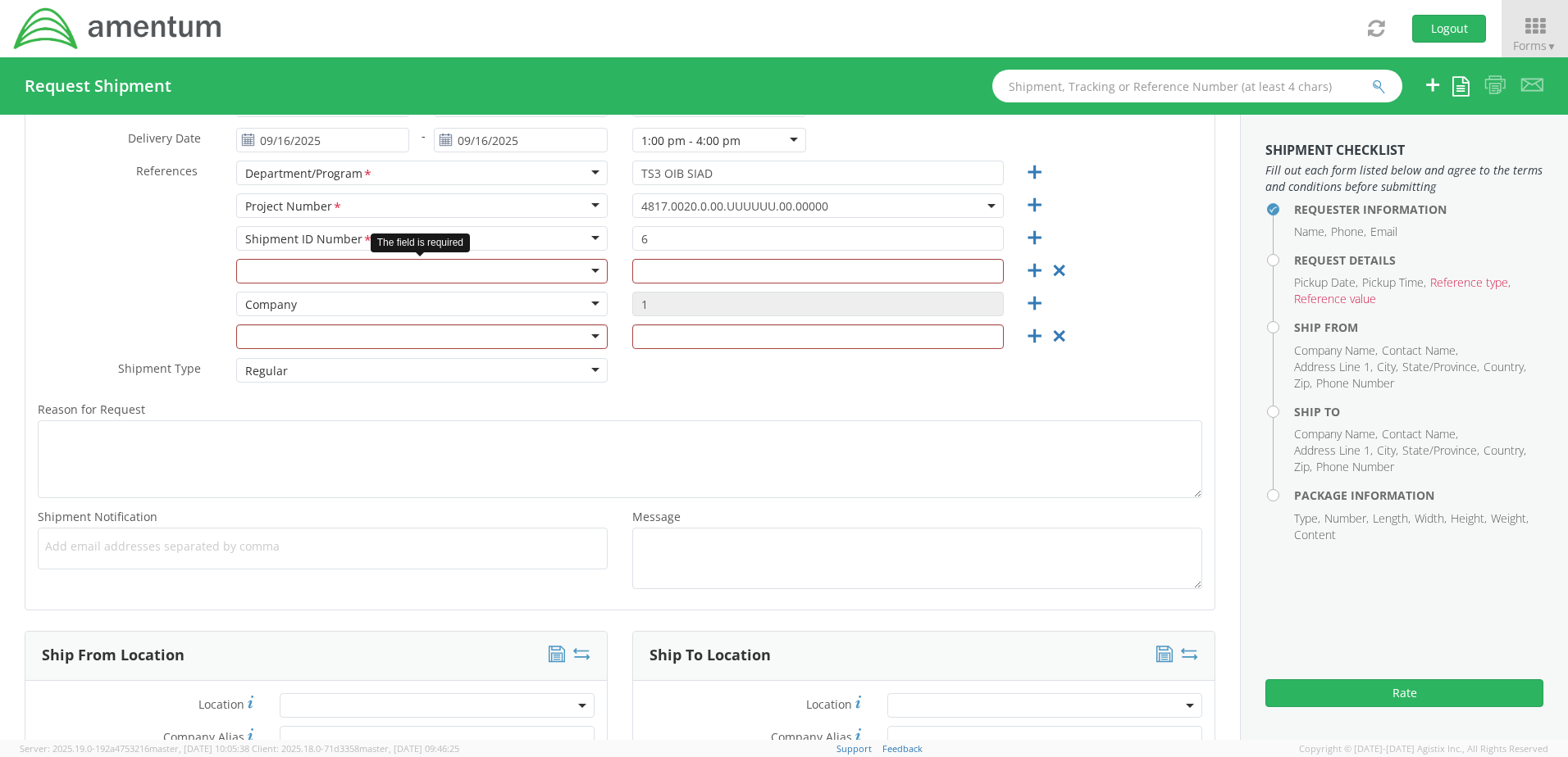
click at [588, 271] on div at bounding box center [421, 271] width 371 height 25
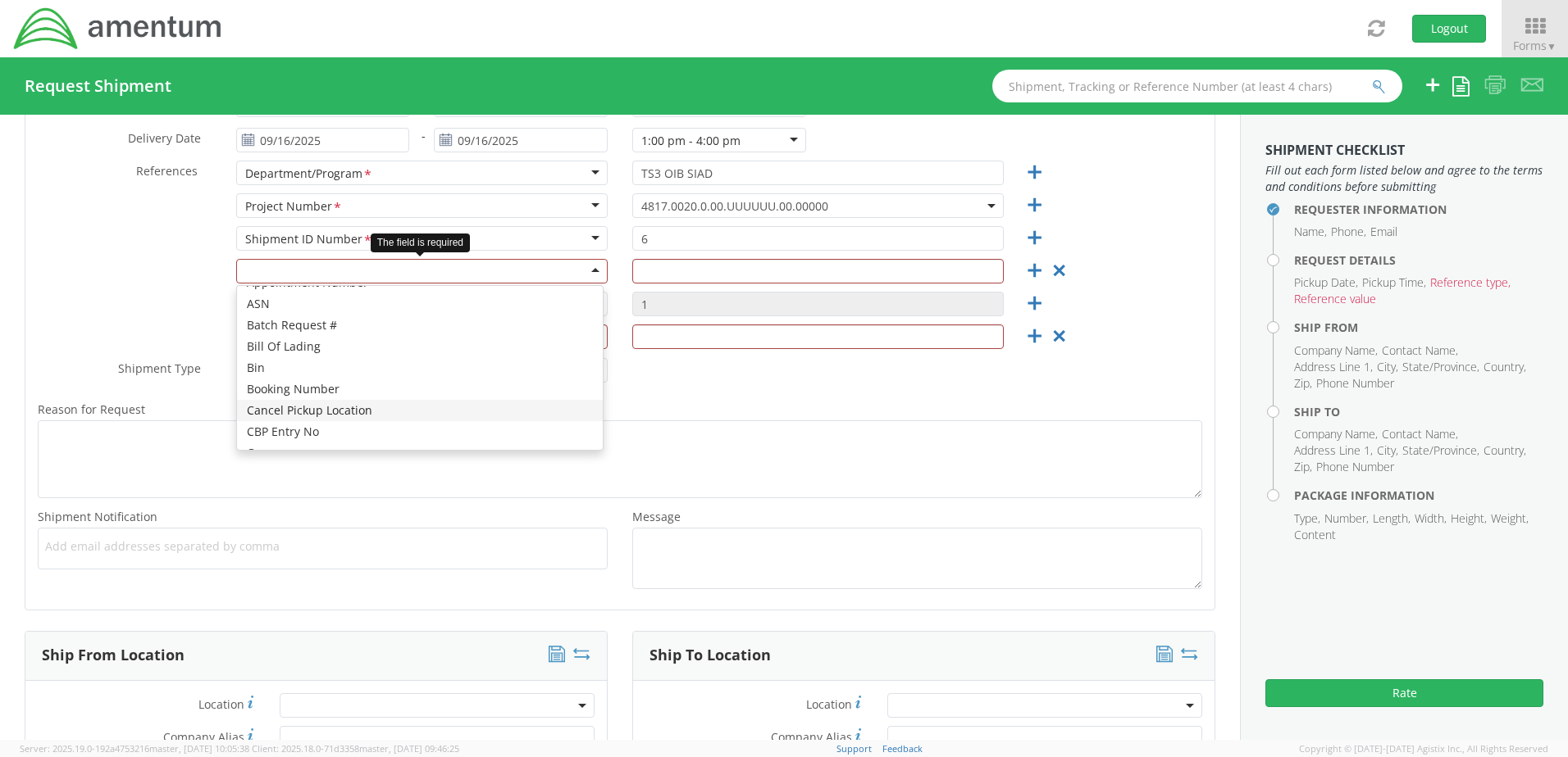
scroll to position [164, 0]
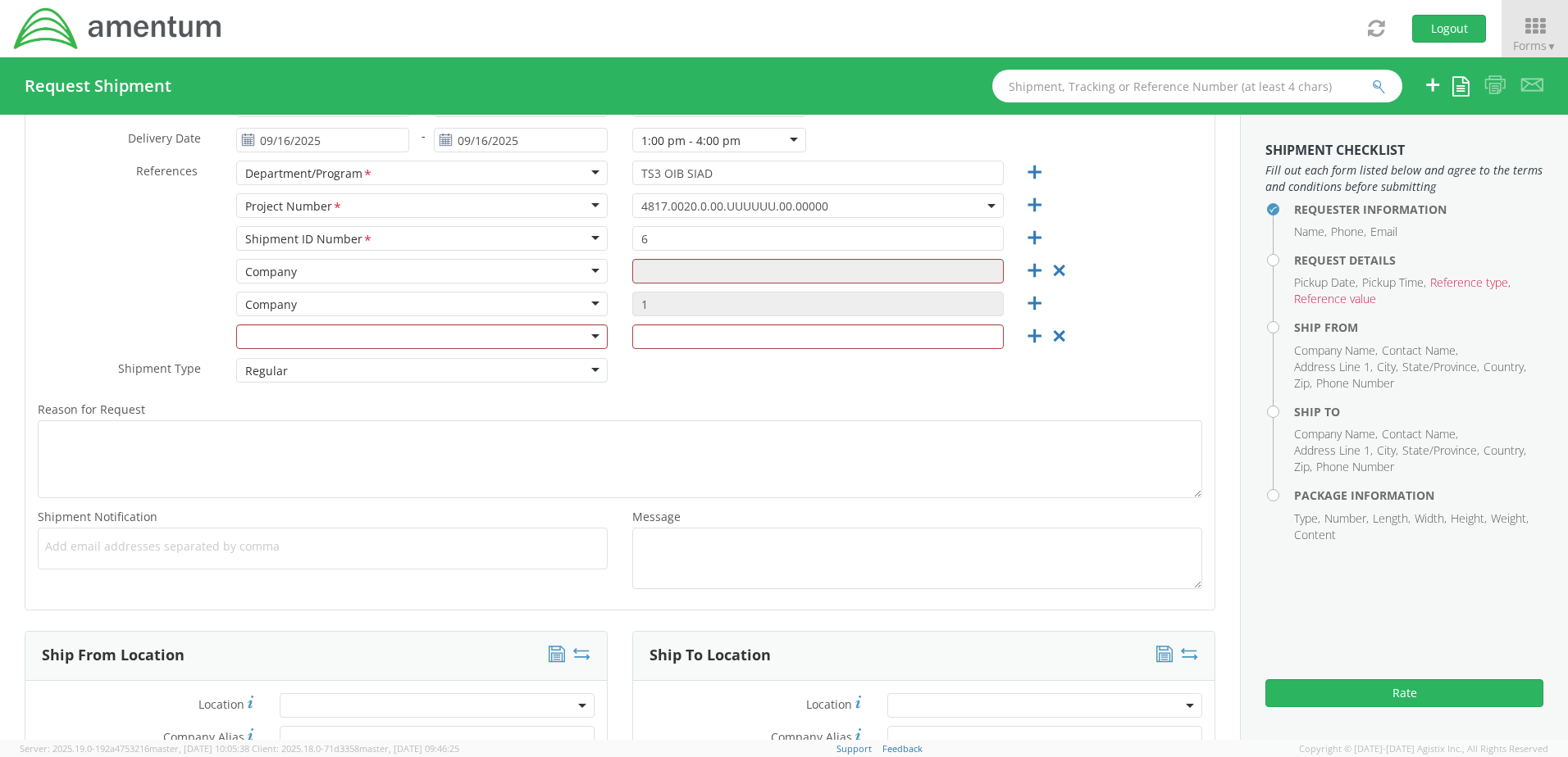
click at [592, 305] on div "Company" at bounding box center [421, 305] width 371 height 25
click at [565, 302] on div "Company" at bounding box center [421, 305] width 371 height 25
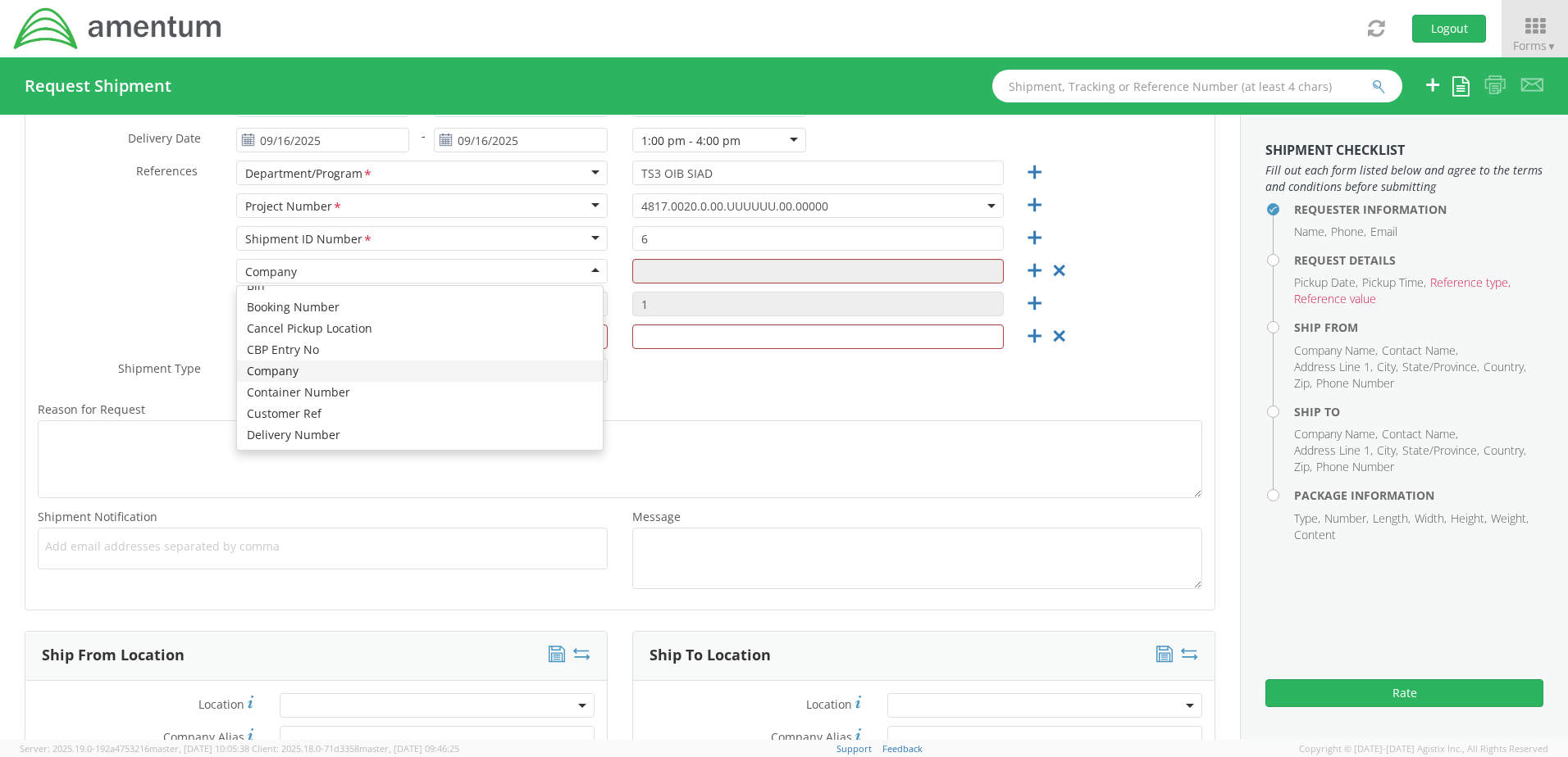
click at [588, 276] on div "Company" at bounding box center [421, 271] width 371 height 25
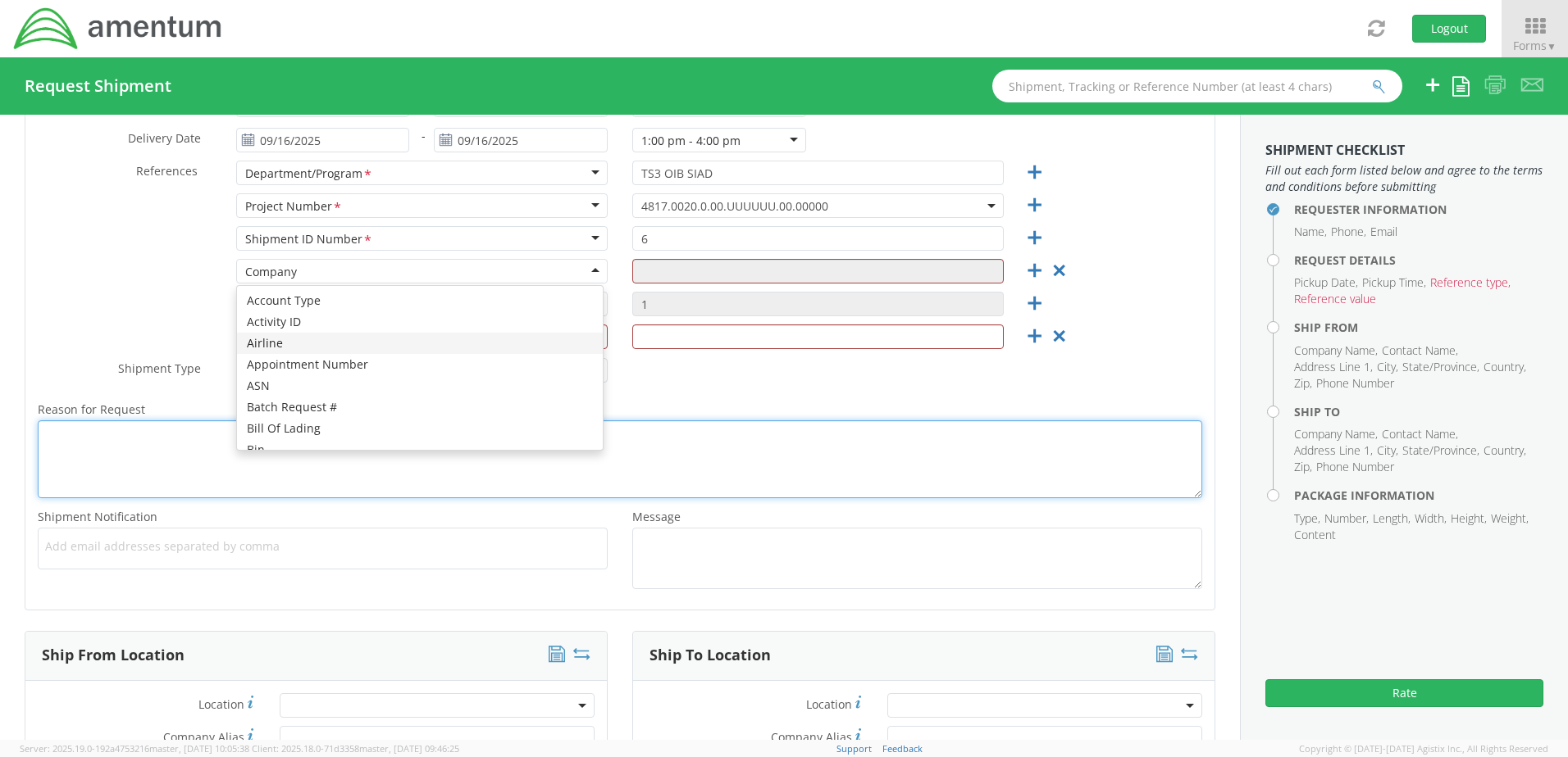
click at [990, 448] on textarea "Reason for Request *" at bounding box center [620, 459] width 1165 height 78
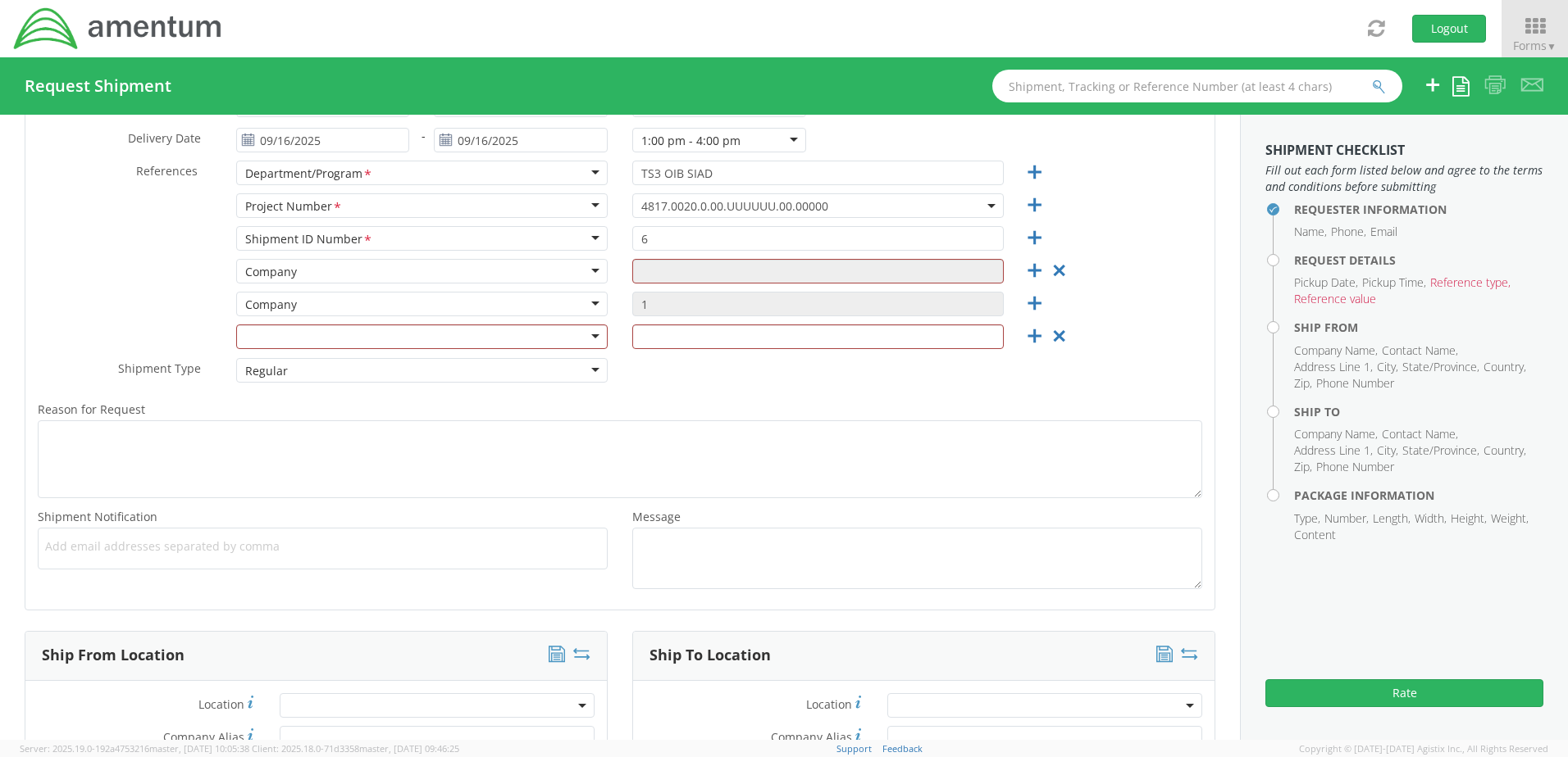
click at [580, 301] on div "Company" at bounding box center [421, 305] width 371 height 25
click at [588, 302] on div "Company" at bounding box center [421, 305] width 371 height 25
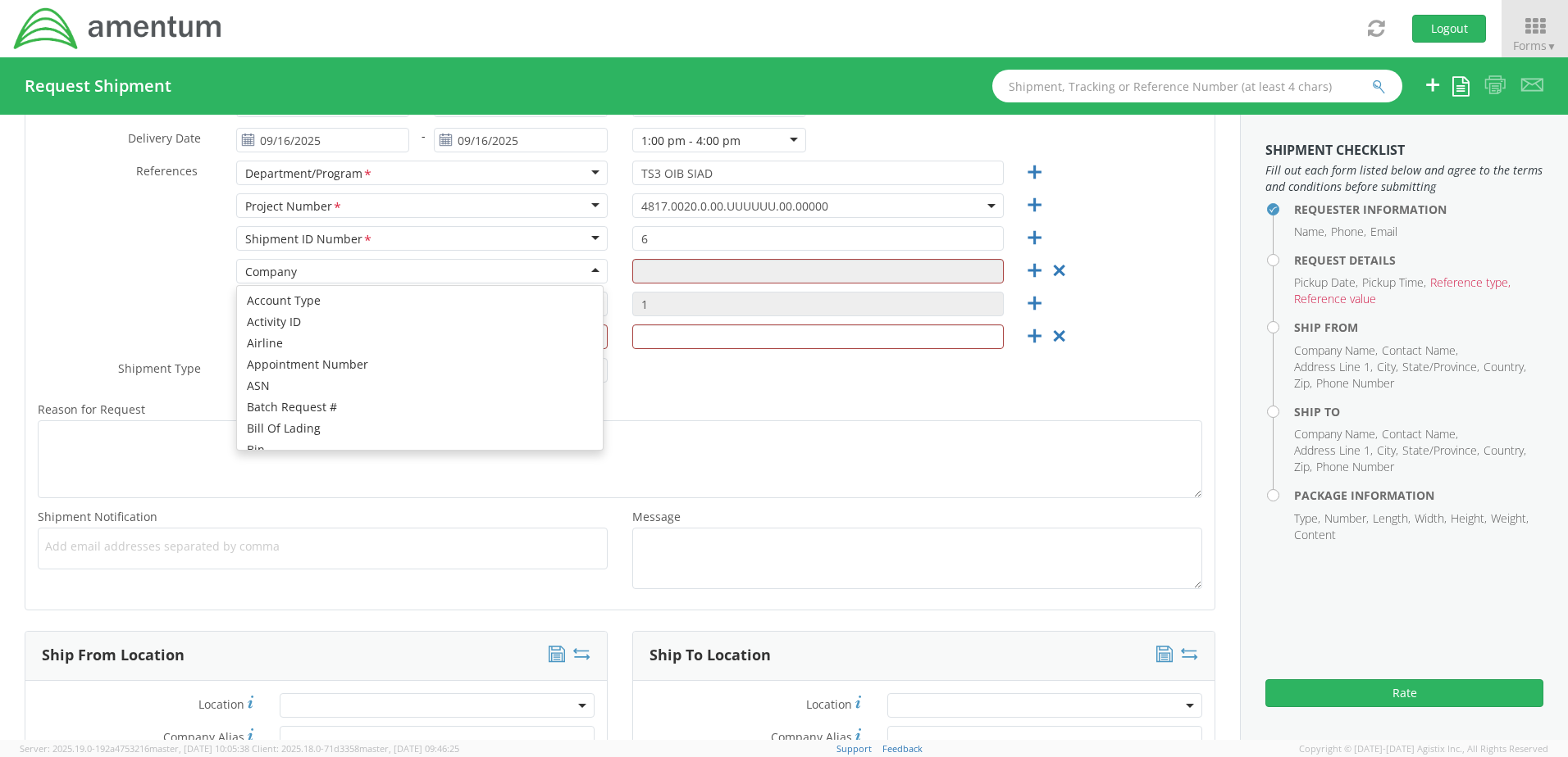
click at [588, 274] on div "Company" at bounding box center [421, 271] width 371 height 25
click at [337, 273] on div "Company" at bounding box center [421, 271] width 371 height 25
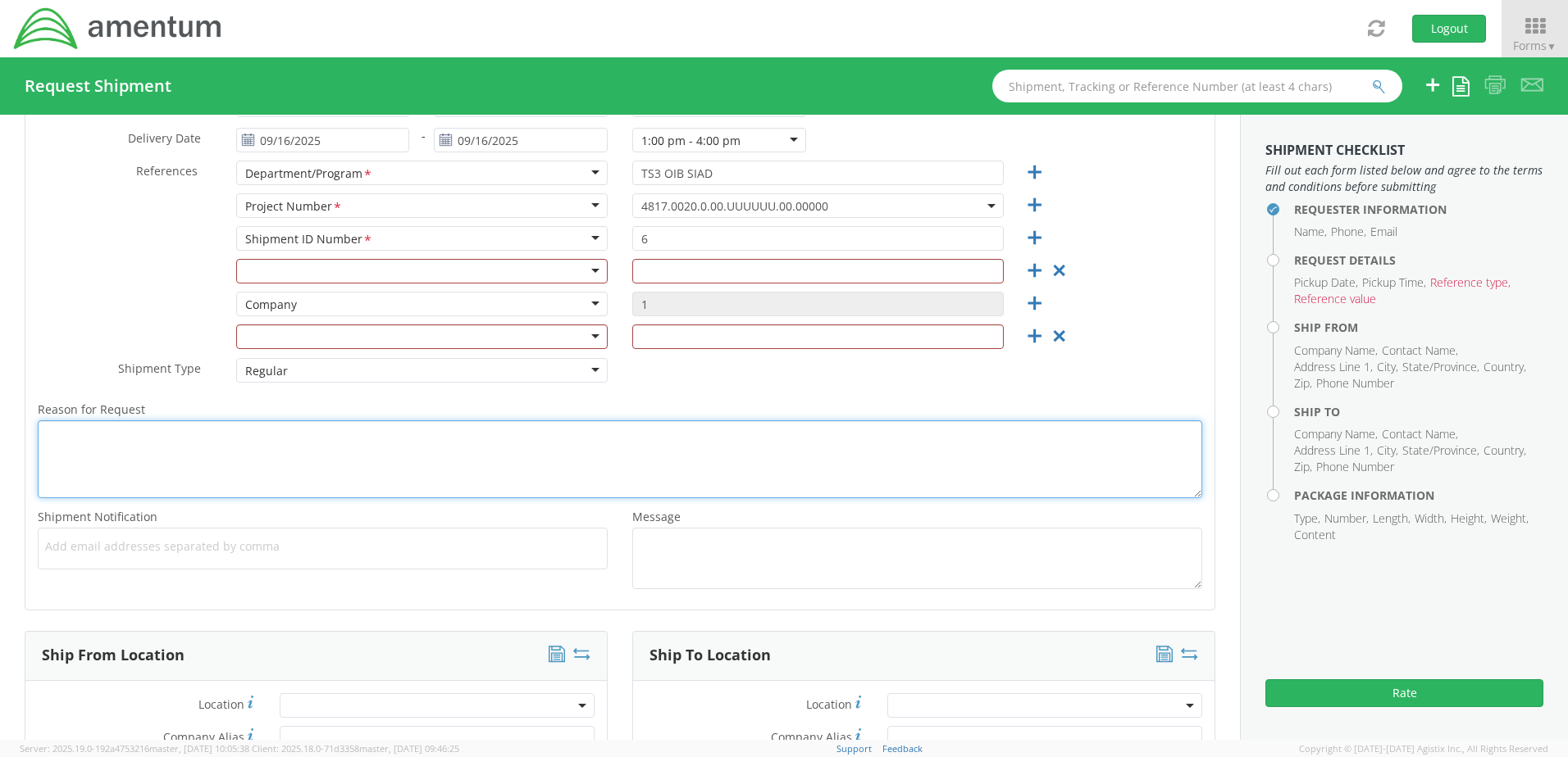
click at [701, 443] on textarea "Reason for Request *" at bounding box center [620, 459] width 1165 height 78
click at [413, 474] on textarea "Reason for Request *" at bounding box center [620, 459] width 1165 height 78
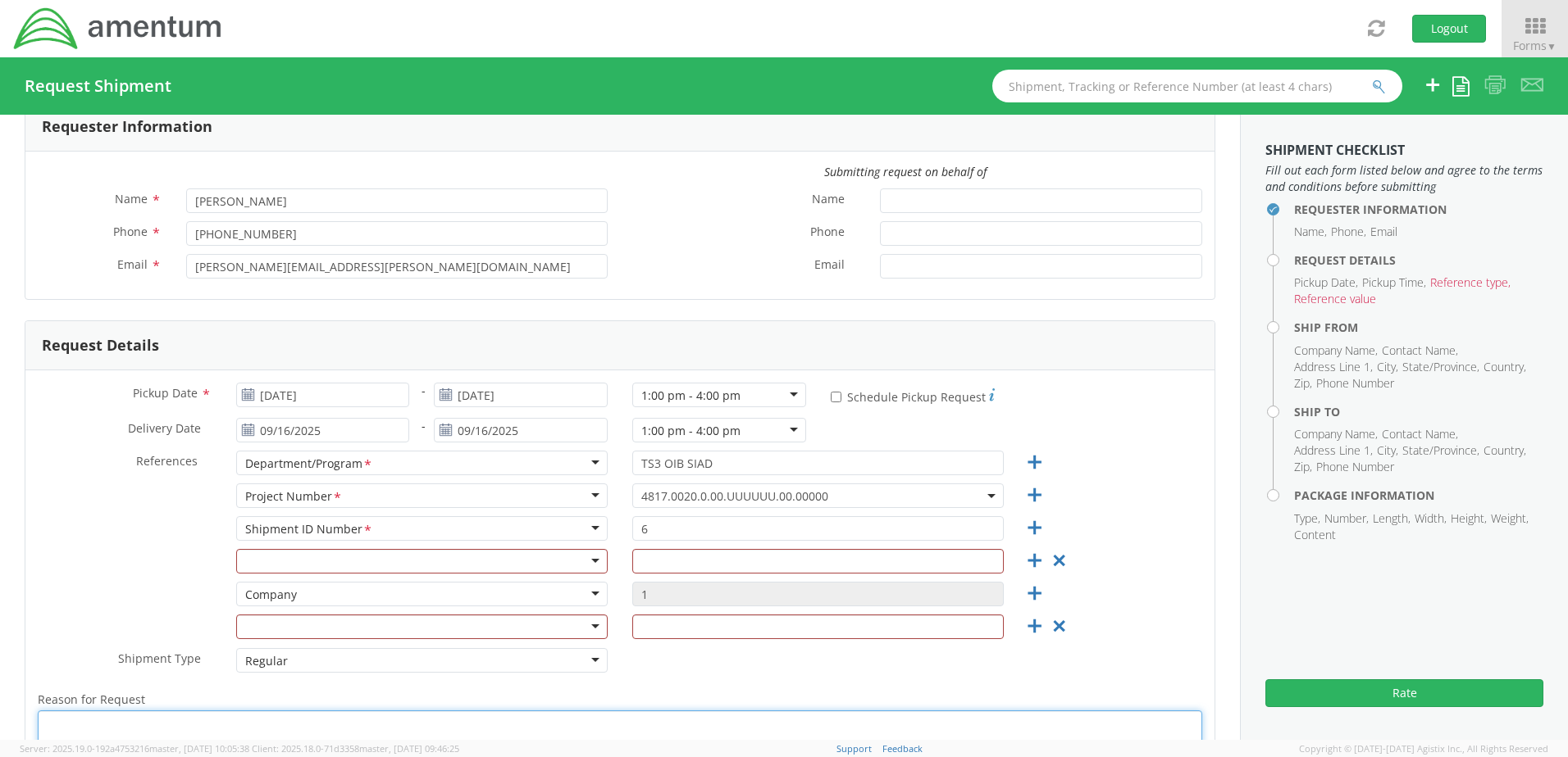
scroll to position [0, 0]
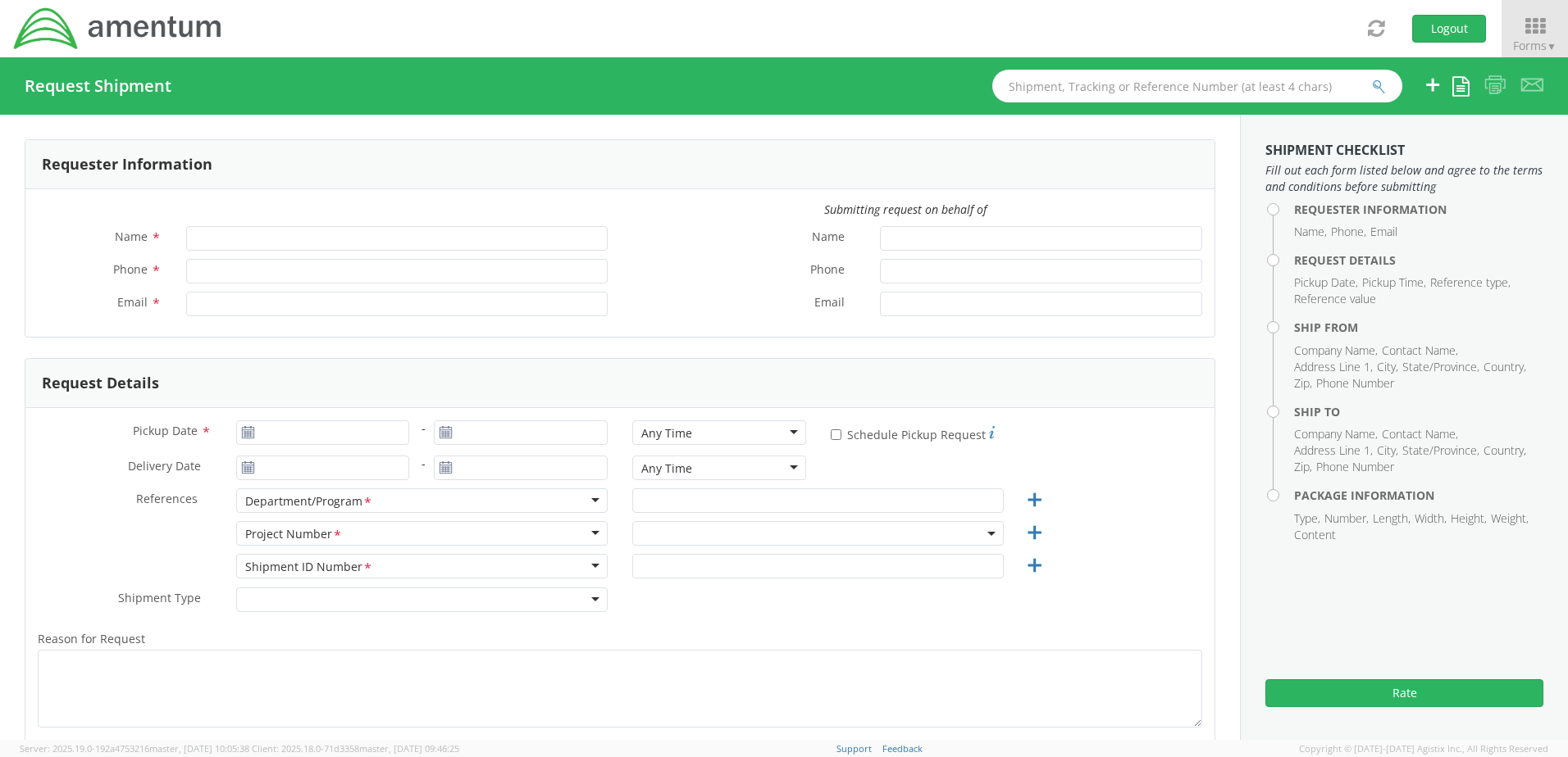
type input "[PERSON_NAME]"
type input "[PHONE_NUMBER]"
type input "[PERSON_NAME][EMAIL_ADDRESS][PERSON_NAME][DOMAIN_NAME]"
select select "4817.0020.0.00.999999.00.00000"
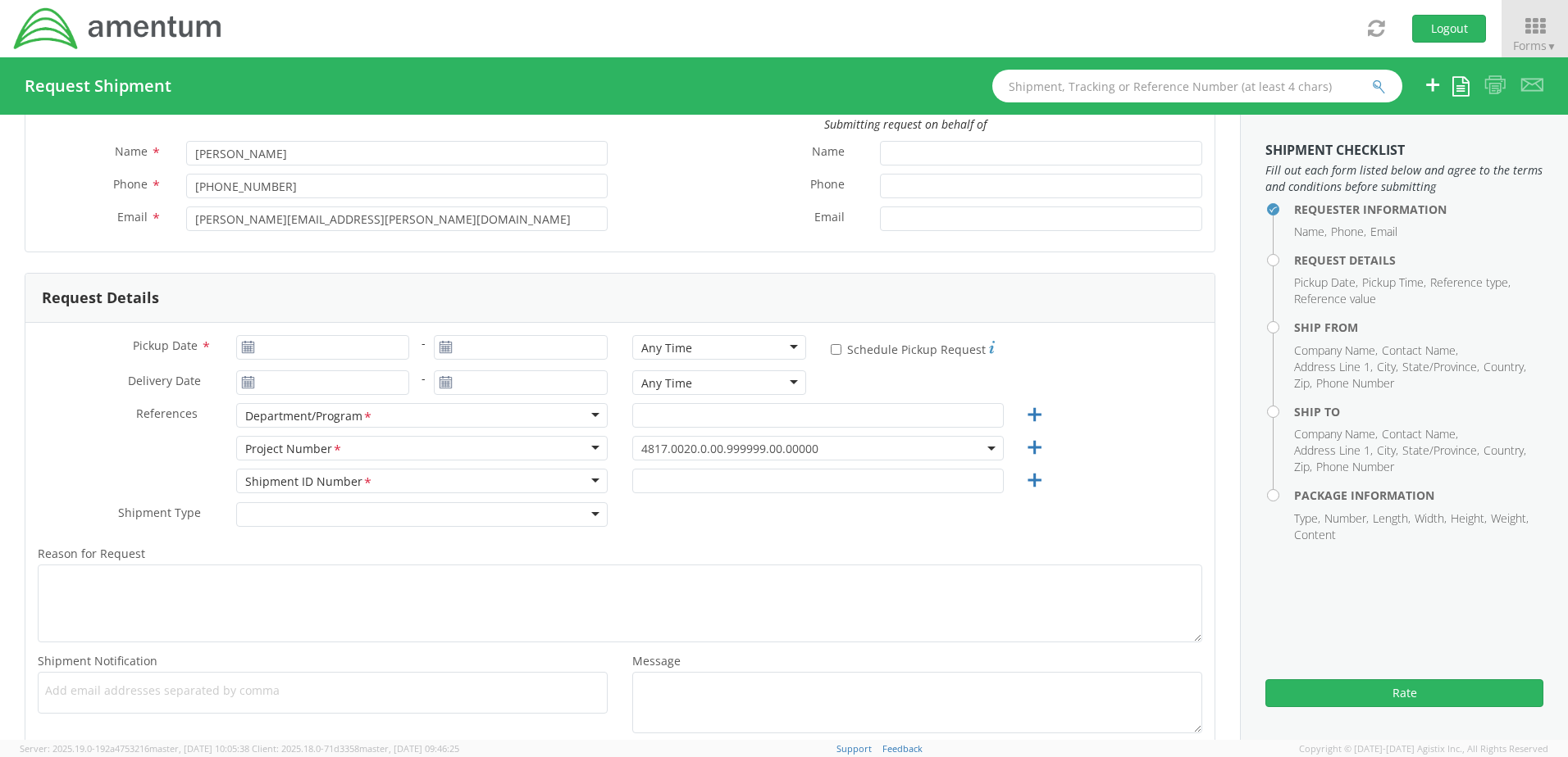
scroll to position [164, 0]
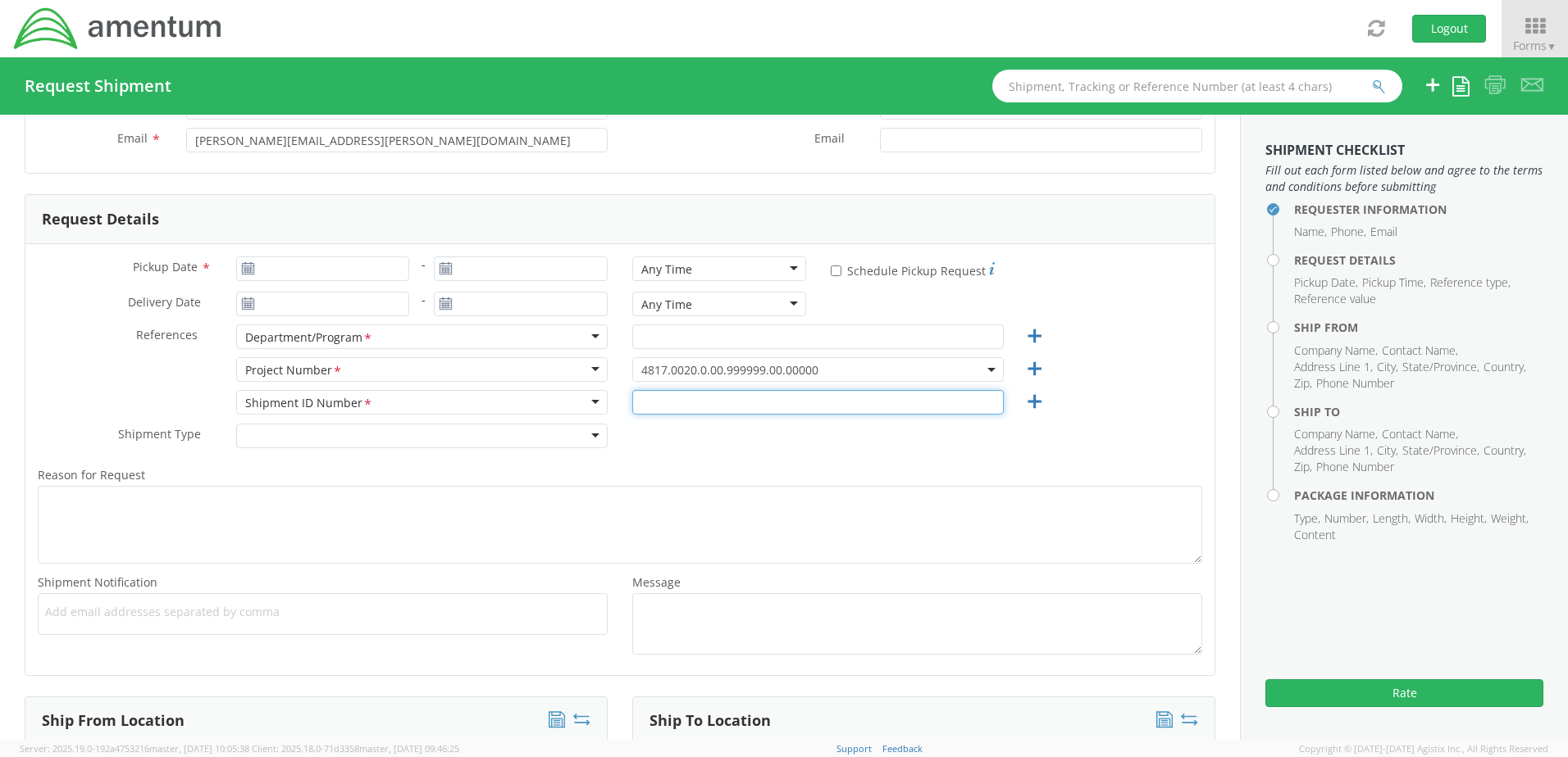
click at [944, 407] on input "text" at bounding box center [817, 402] width 371 height 25
type input "1"
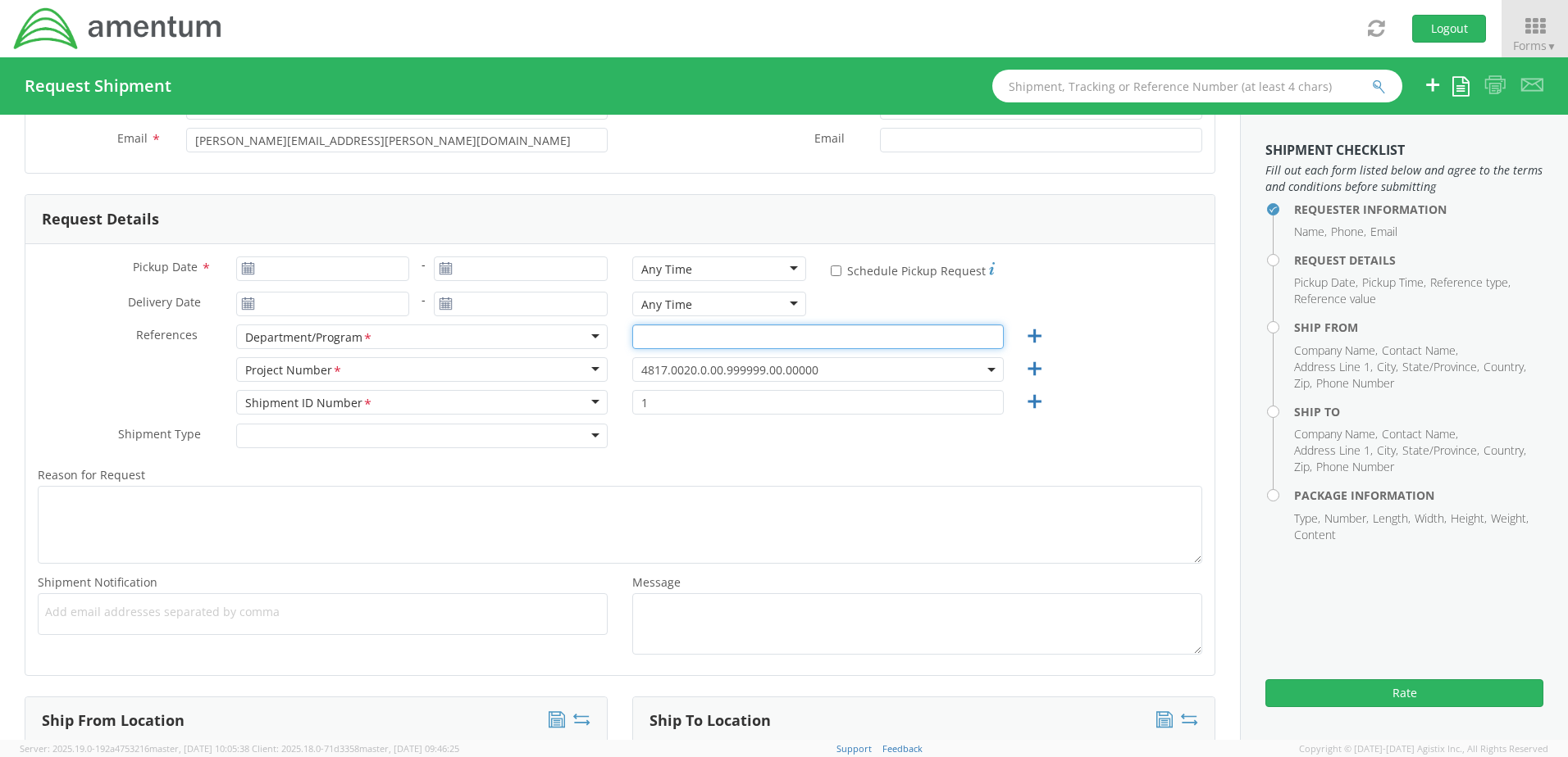
click at [788, 341] on input "text" at bounding box center [817, 337] width 371 height 25
type input "TS3 OIB SIAD"
click at [250, 268] on icon at bounding box center [248, 269] width 14 height 13
click at [242, 268] on use at bounding box center [248, 268] width 11 height 11
click at [243, 264] on use at bounding box center [248, 268] width 11 height 11
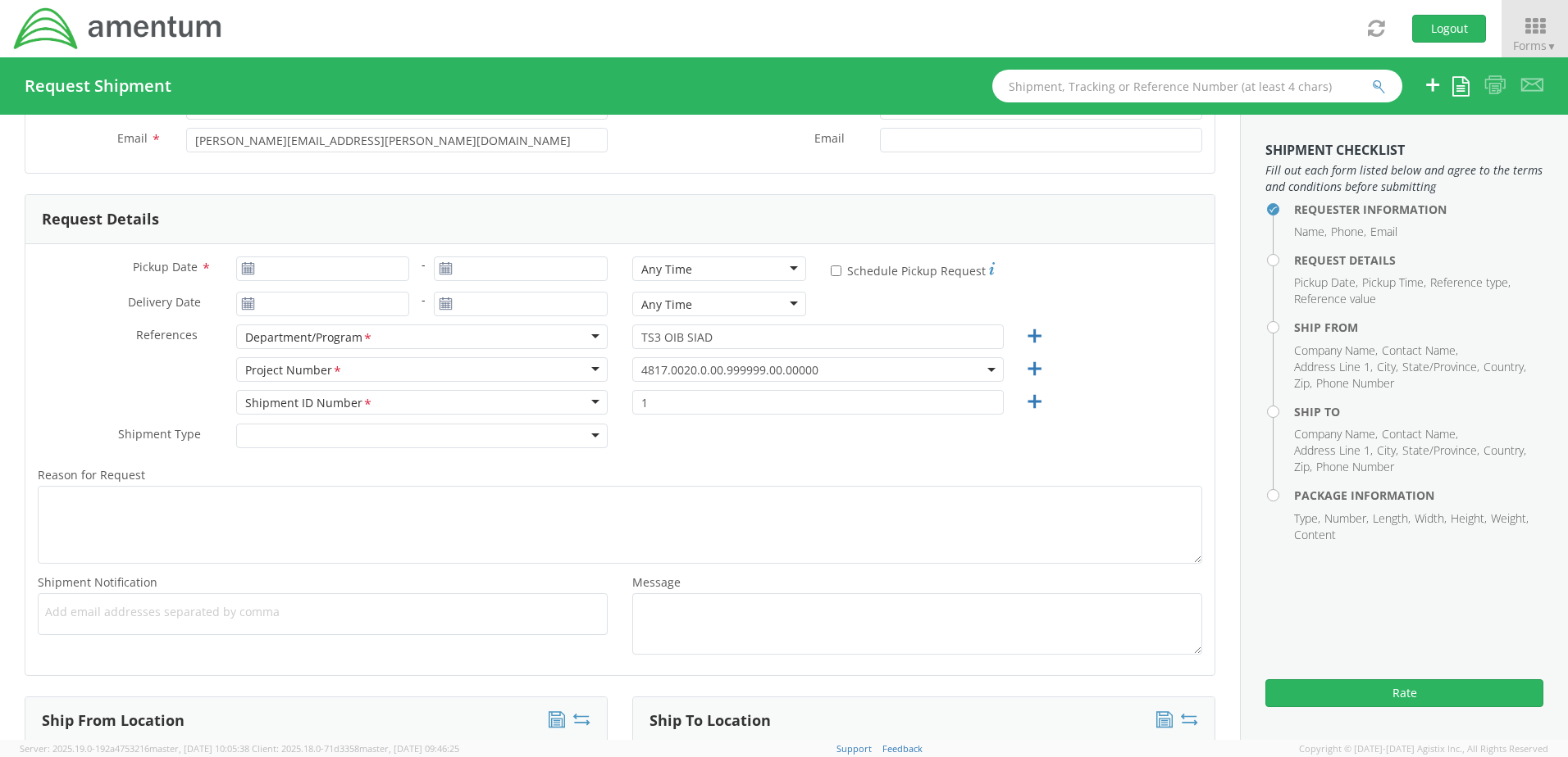
click at [245, 304] on use at bounding box center [248, 304] width 11 height 11
click at [251, 268] on icon at bounding box center [248, 269] width 14 height 13
type input "[DATE]"
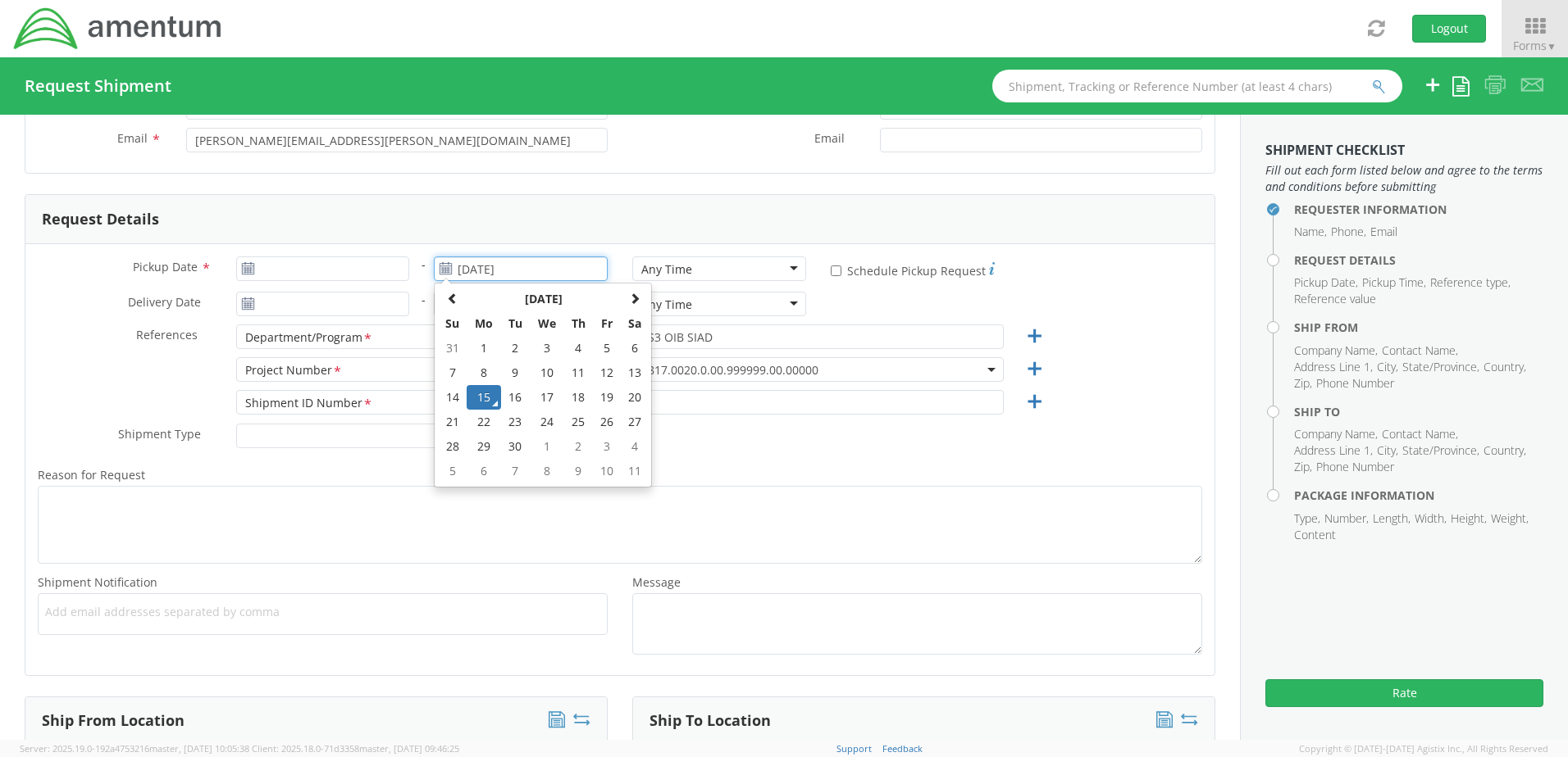
click at [497, 268] on input "[DATE]" at bounding box center [520, 268] width 174 height 25
type input "[DATE]"
click at [374, 268] on input "[DATE]" at bounding box center [323, 268] width 174 height 25
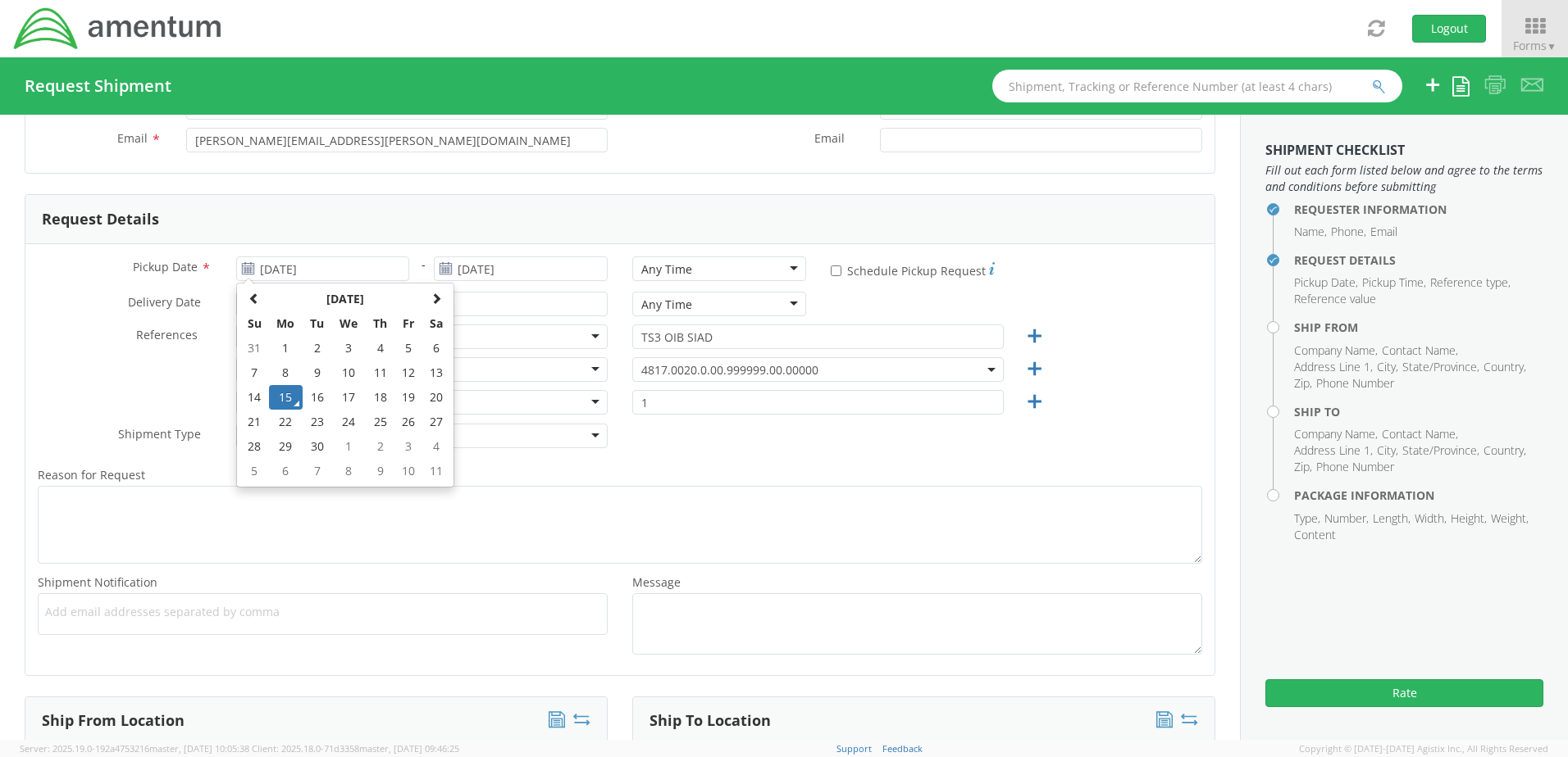
click at [513, 212] on div "Request Details" at bounding box center [620, 220] width 1189 height 49
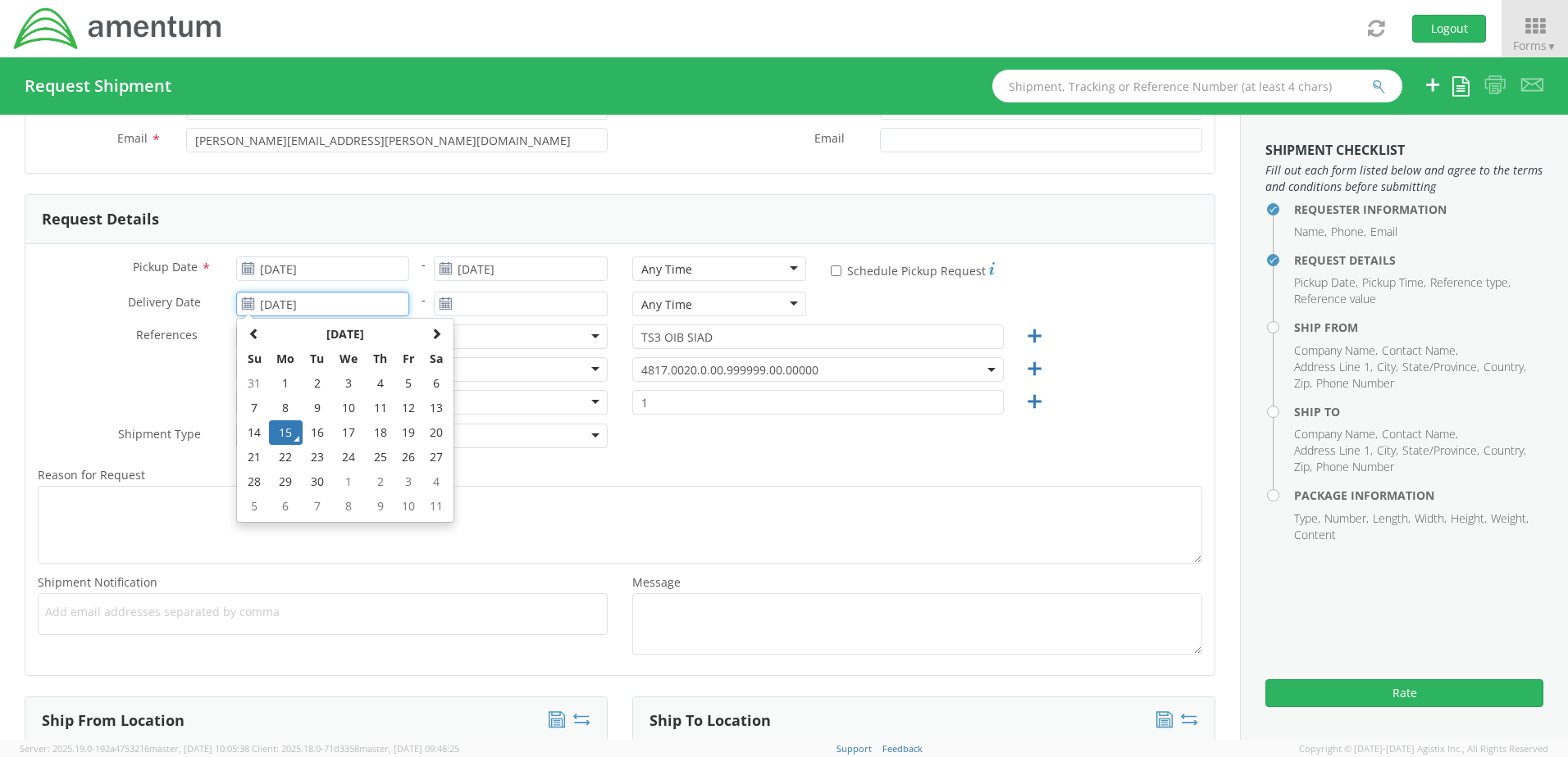
click at [372, 302] on input "[DATE]" at bounding box center [323, 305] width 174 height 25
click at [311, 428] on td "16" at bounding box center [317, 433] width 28 height 25
type input "09/16/2025"
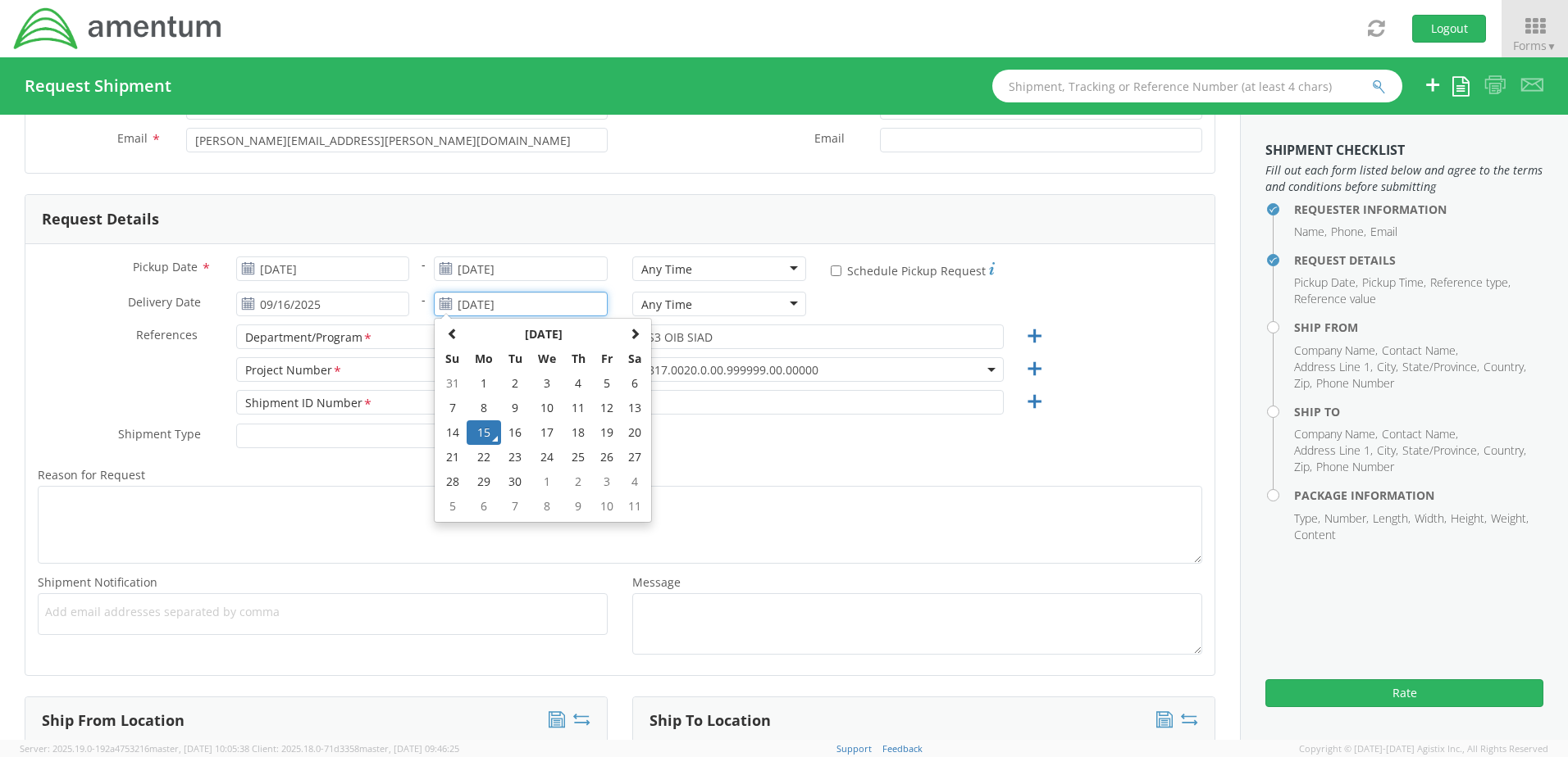
click at [489, 301] on input "[DATE]" at bounding box center [520, 305] width 174 height 25
click at [511, 430] on td "16" at bounding box center [515, 433] width 28 height 25
type input "09/16/2025"
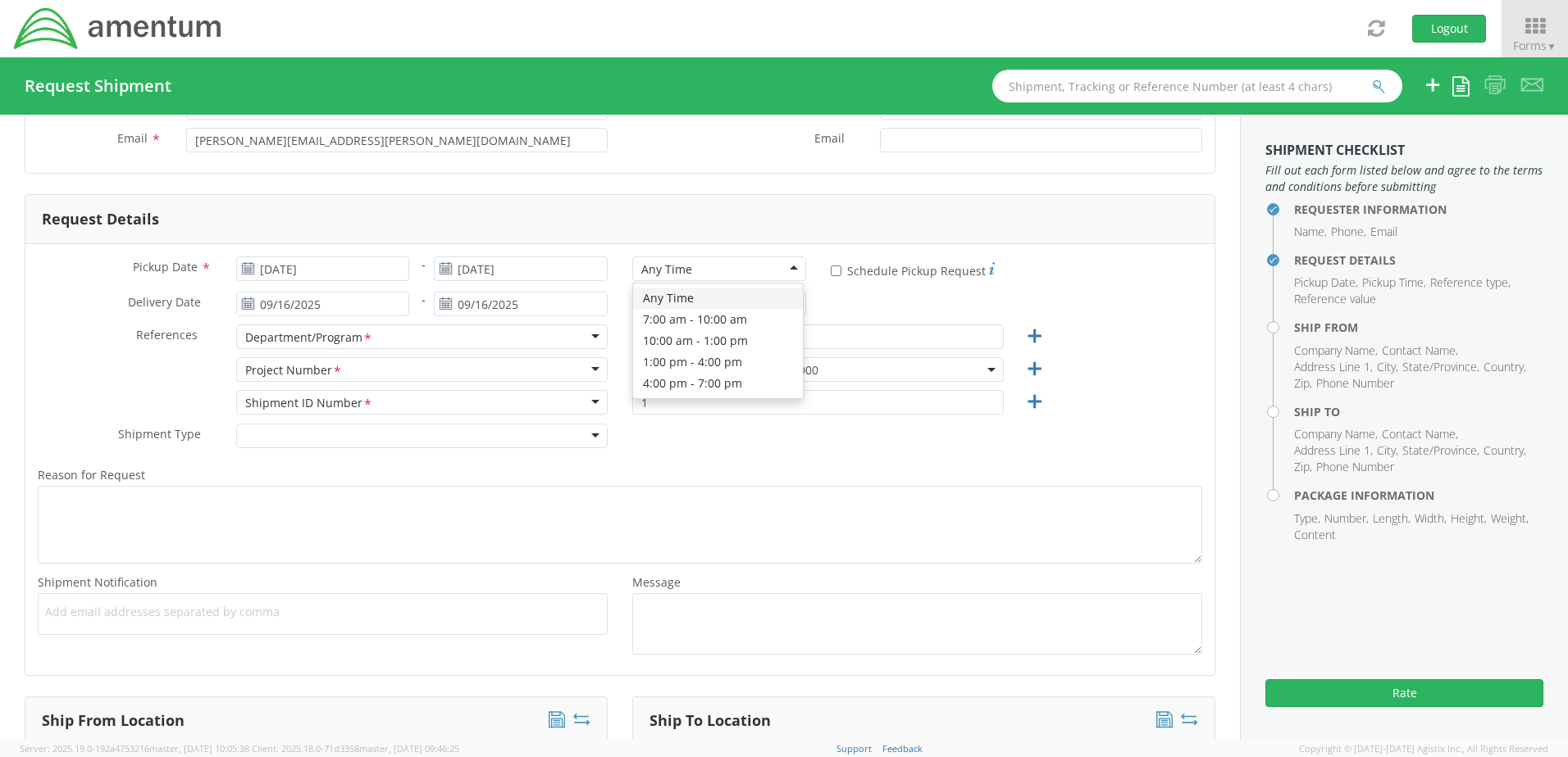
click at [773, 267] on div "Any Time" at bounding box center [719, 268] width 174 height 25
click at [765, 305] on div "Any Time" at bounding box center [719, 305] width 174 height 25
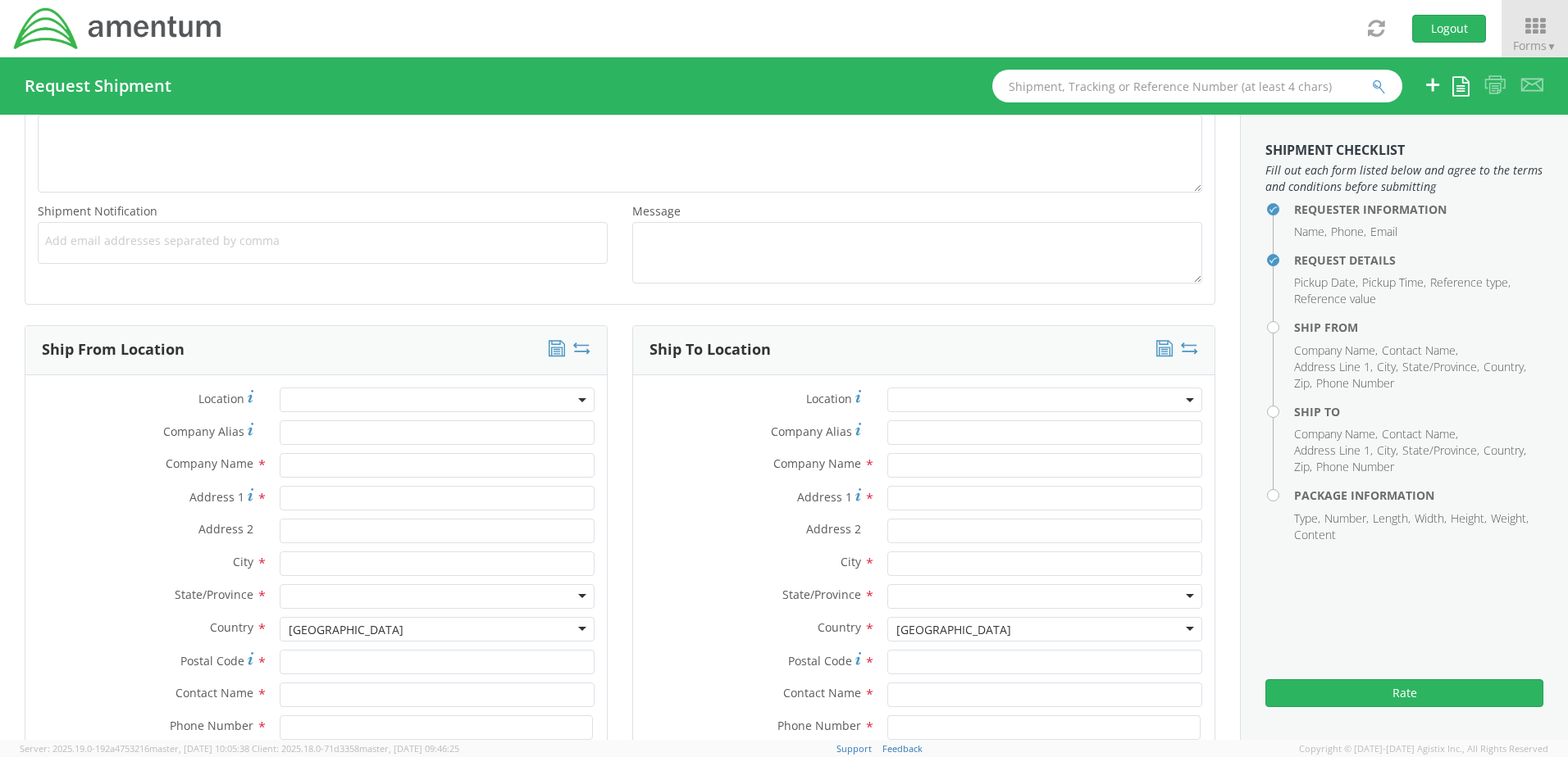
scroll to position [574, 0]
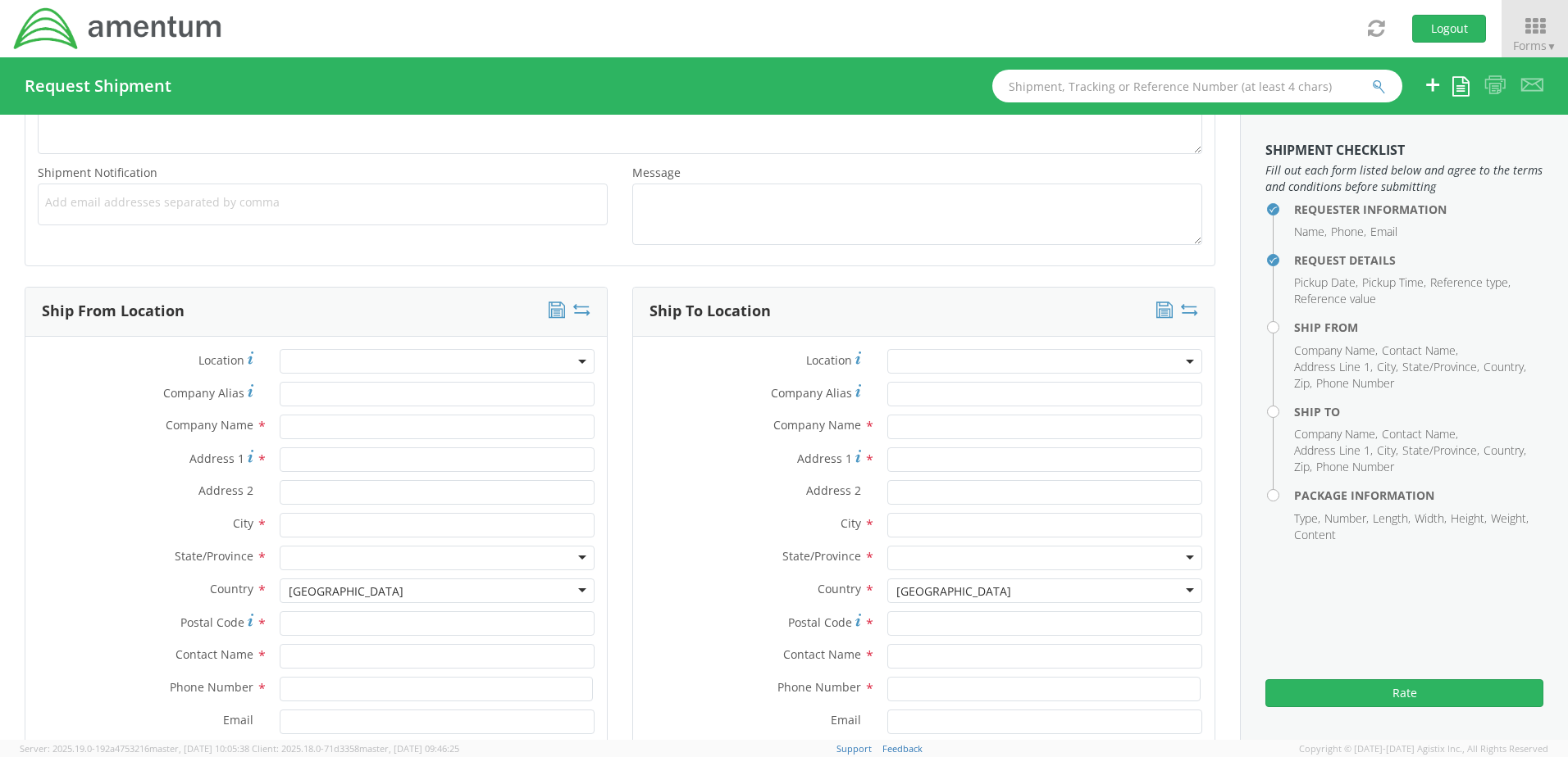
click at [580, 361] on b at bounding box center [582, 361] width 9 height 4
click at [456, 307] on div "Ship From Location" at bounding box center [316, 312] width 582 height 49
click at [365, 423] on input "text" at bounding box center [438, 427] width 315 height 25
type input "Amentum"
type input "[STREET_ADDRESS]"
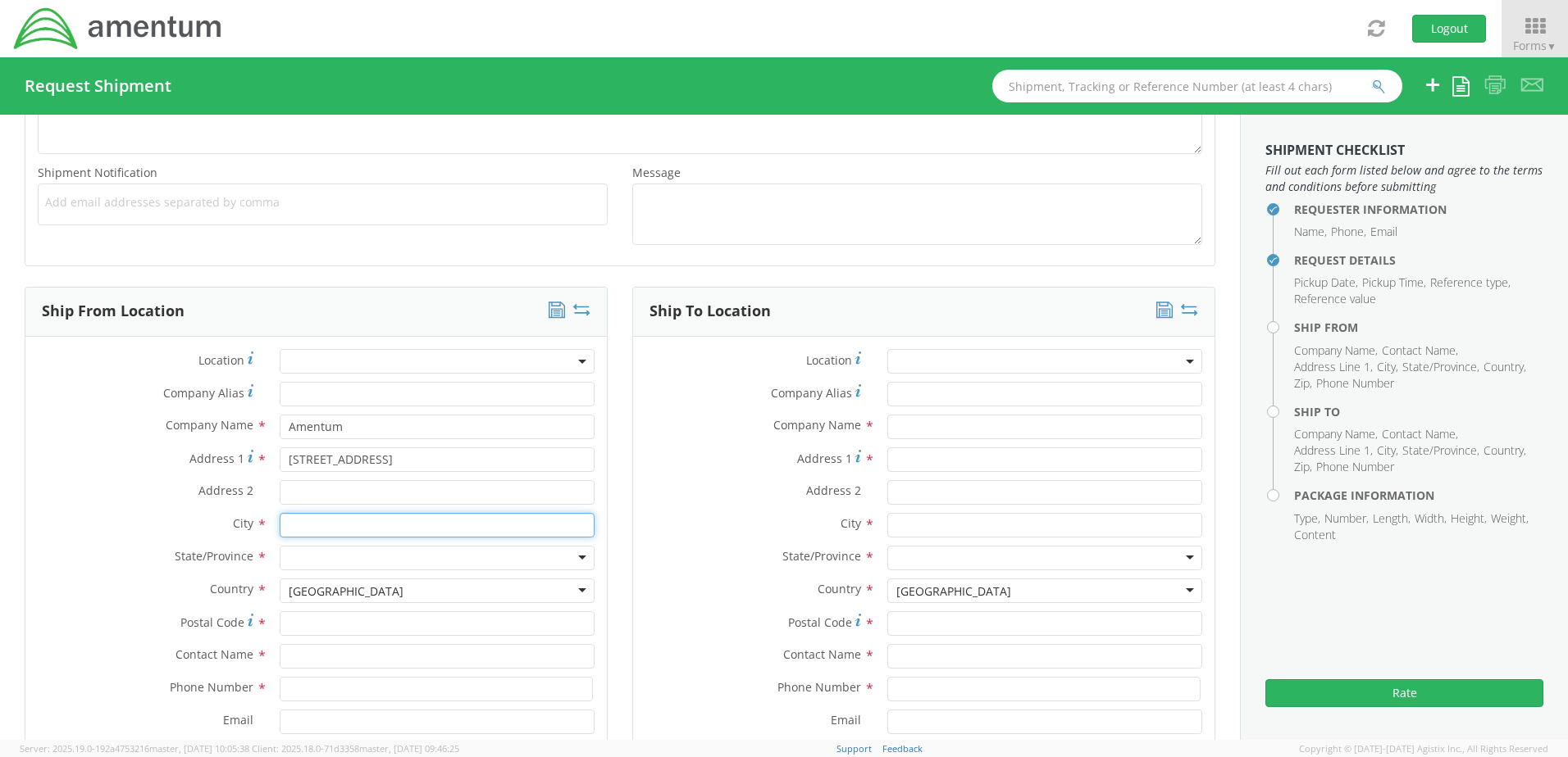
type input "[PERSON_NAME]"
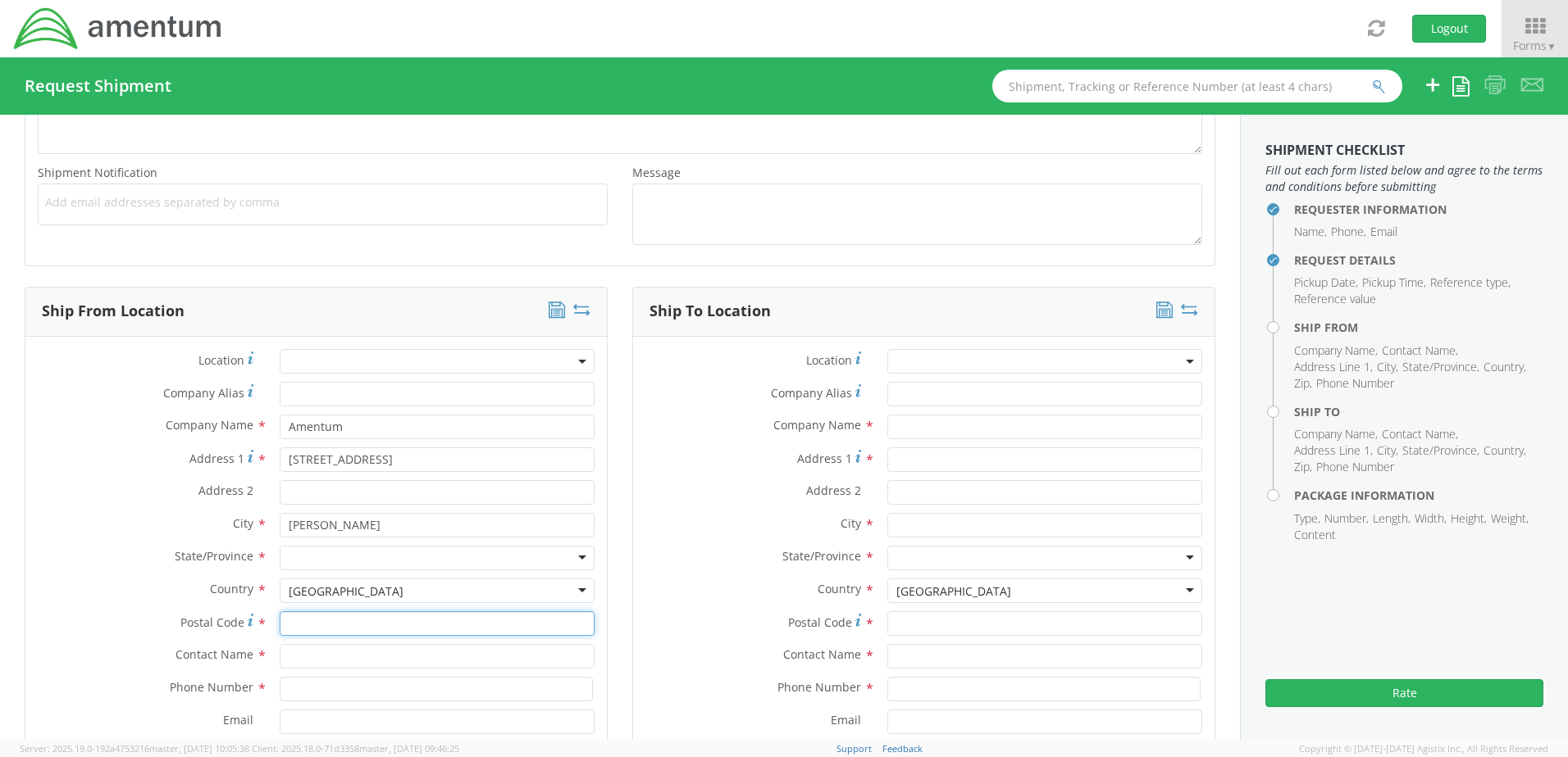
type input "96113"
type input "[PERSON_NAME]"
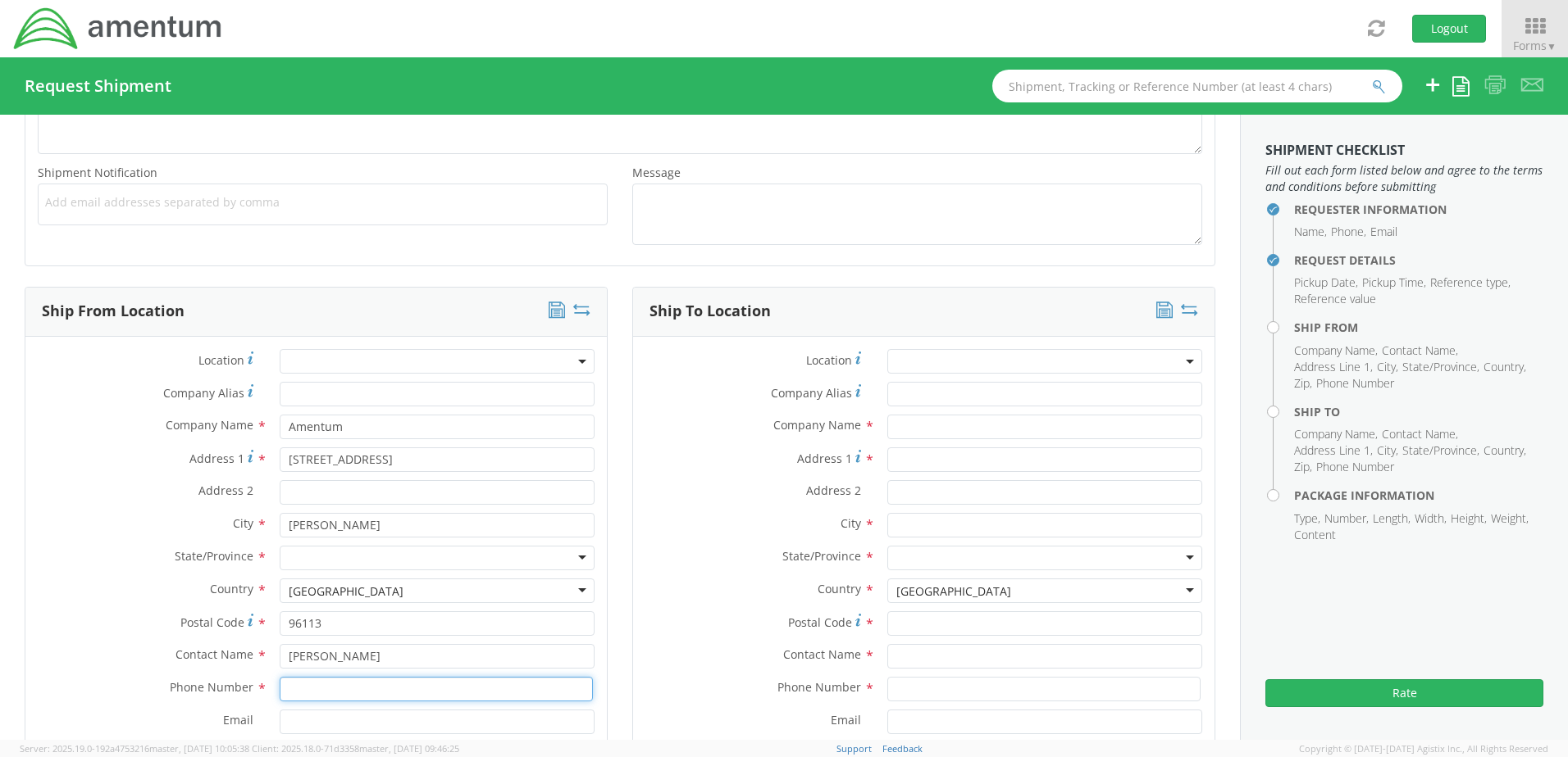
type input "5303105391"
type input "[PERSON_NAME]"
type input "[STREET_ADDRESS]"
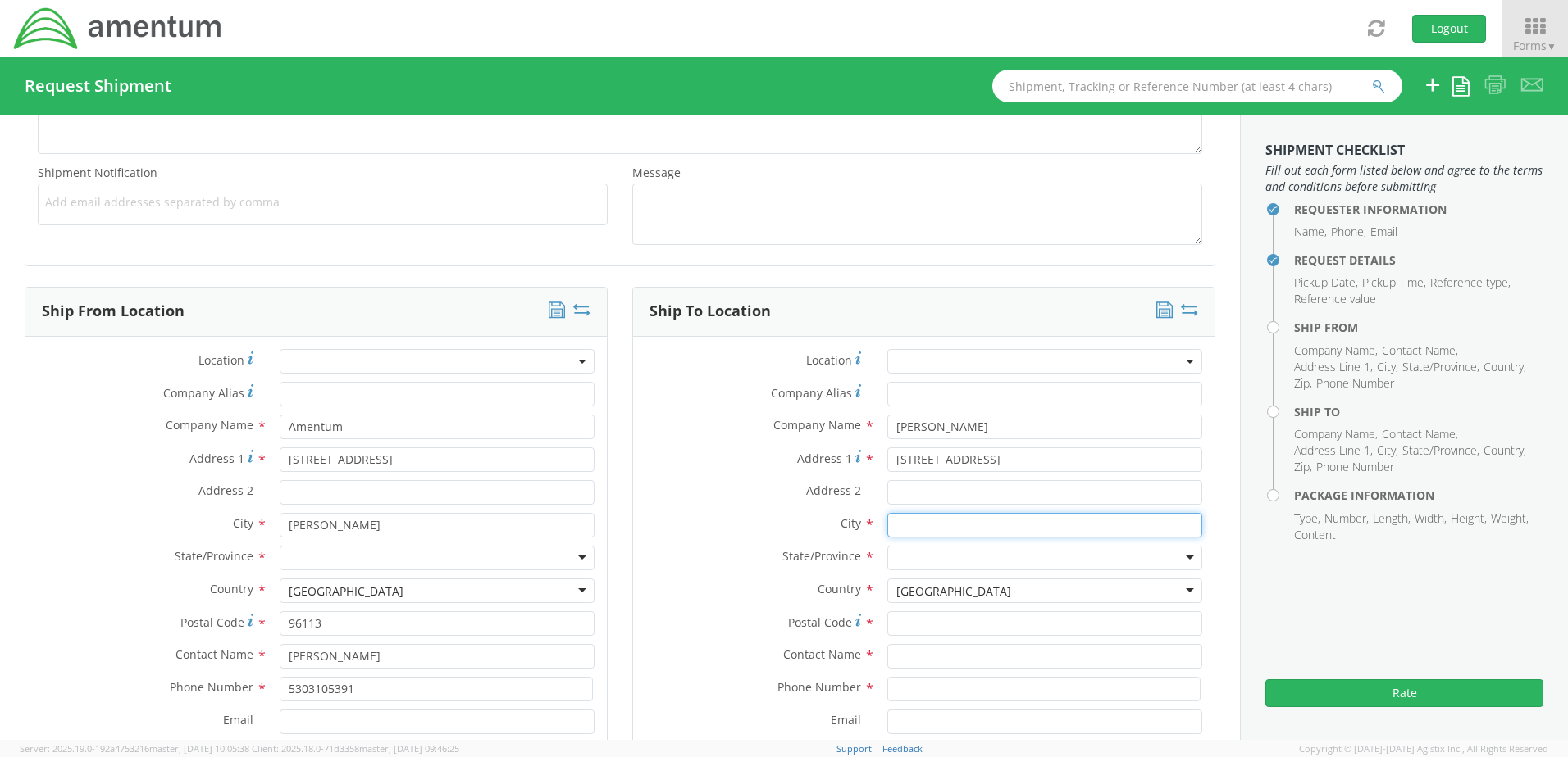
type input "Alturas"
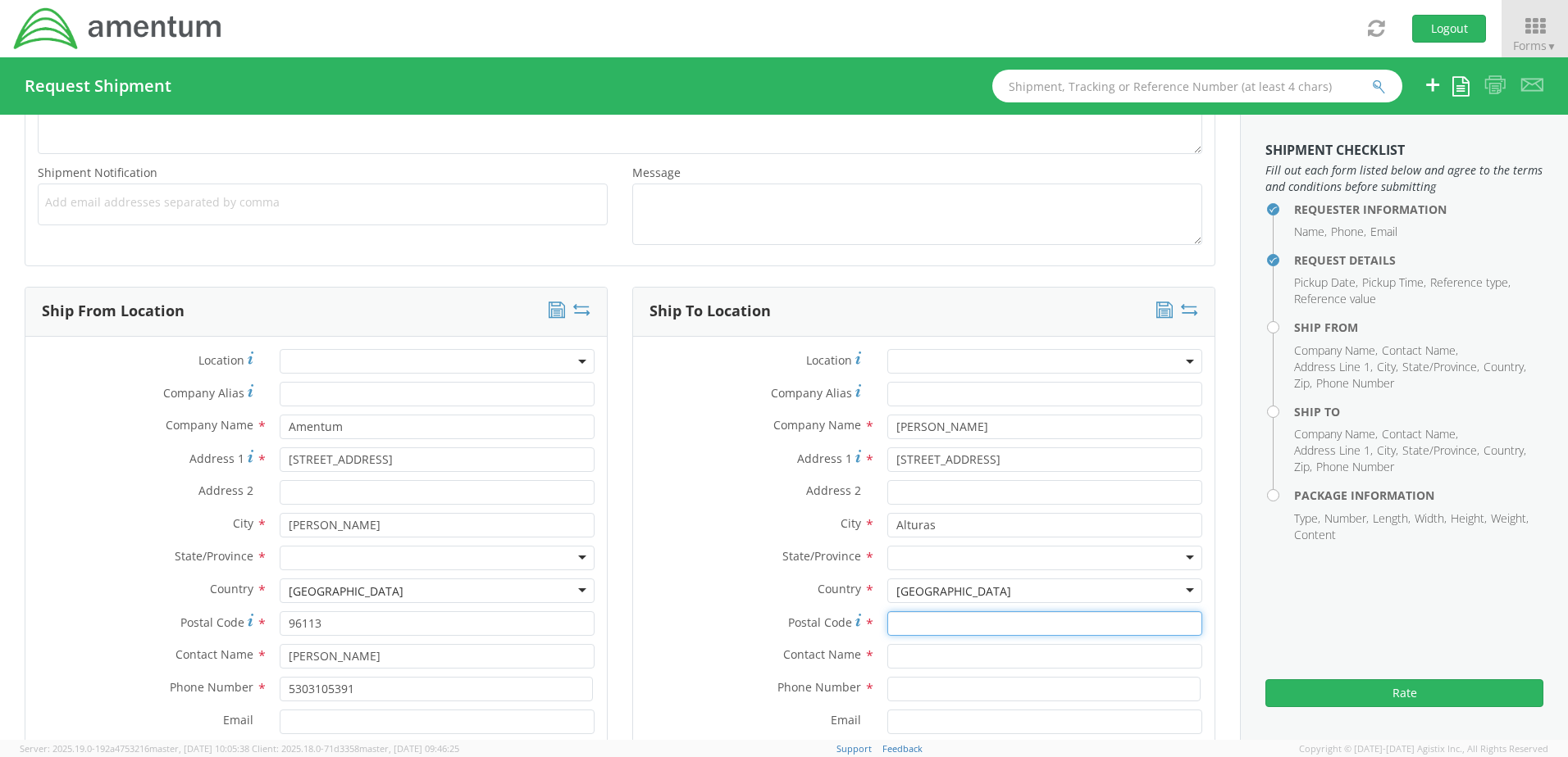
type input "96101"
type input "[PERSON_NAME]"
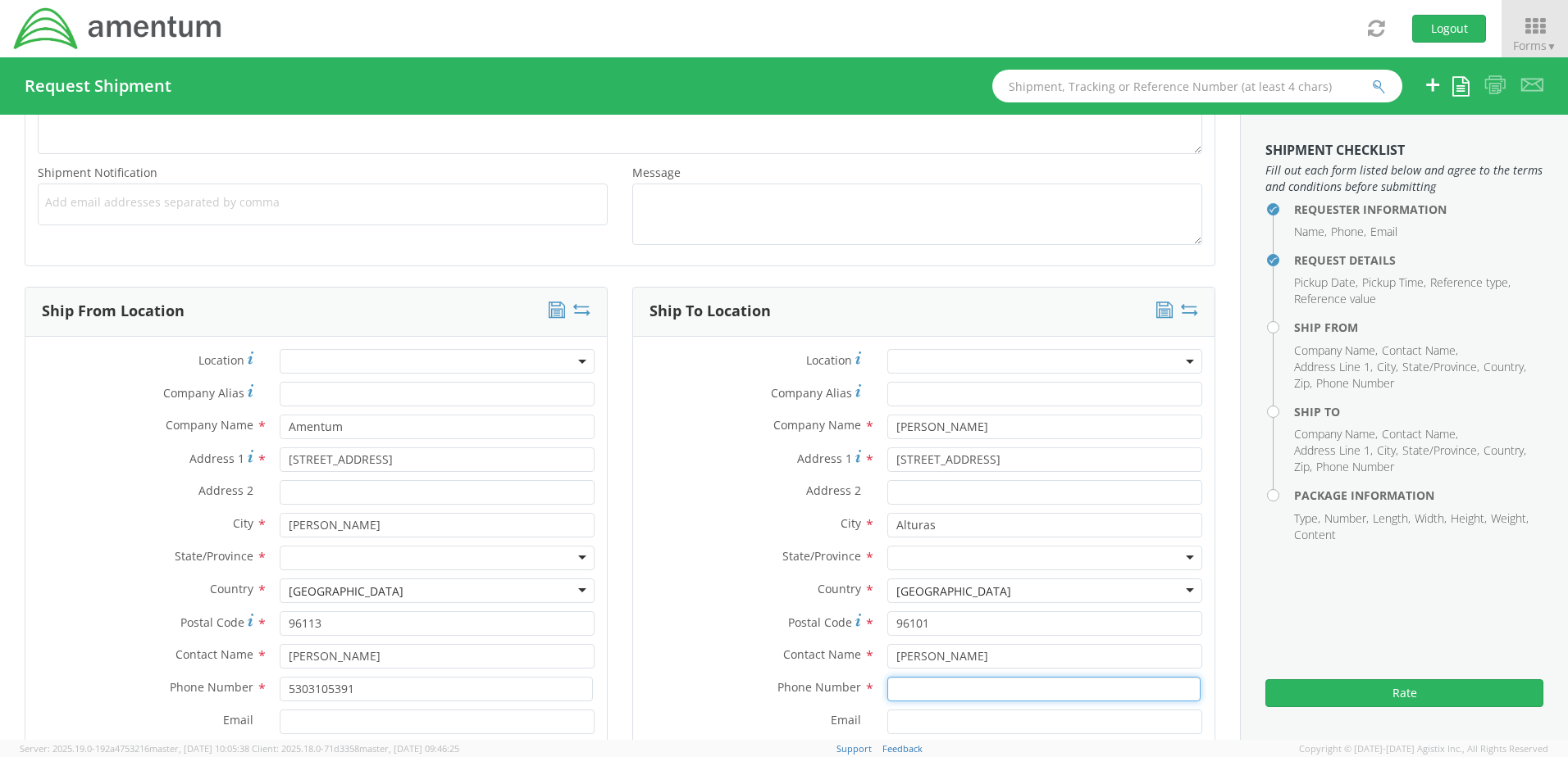
type input "5302497742"
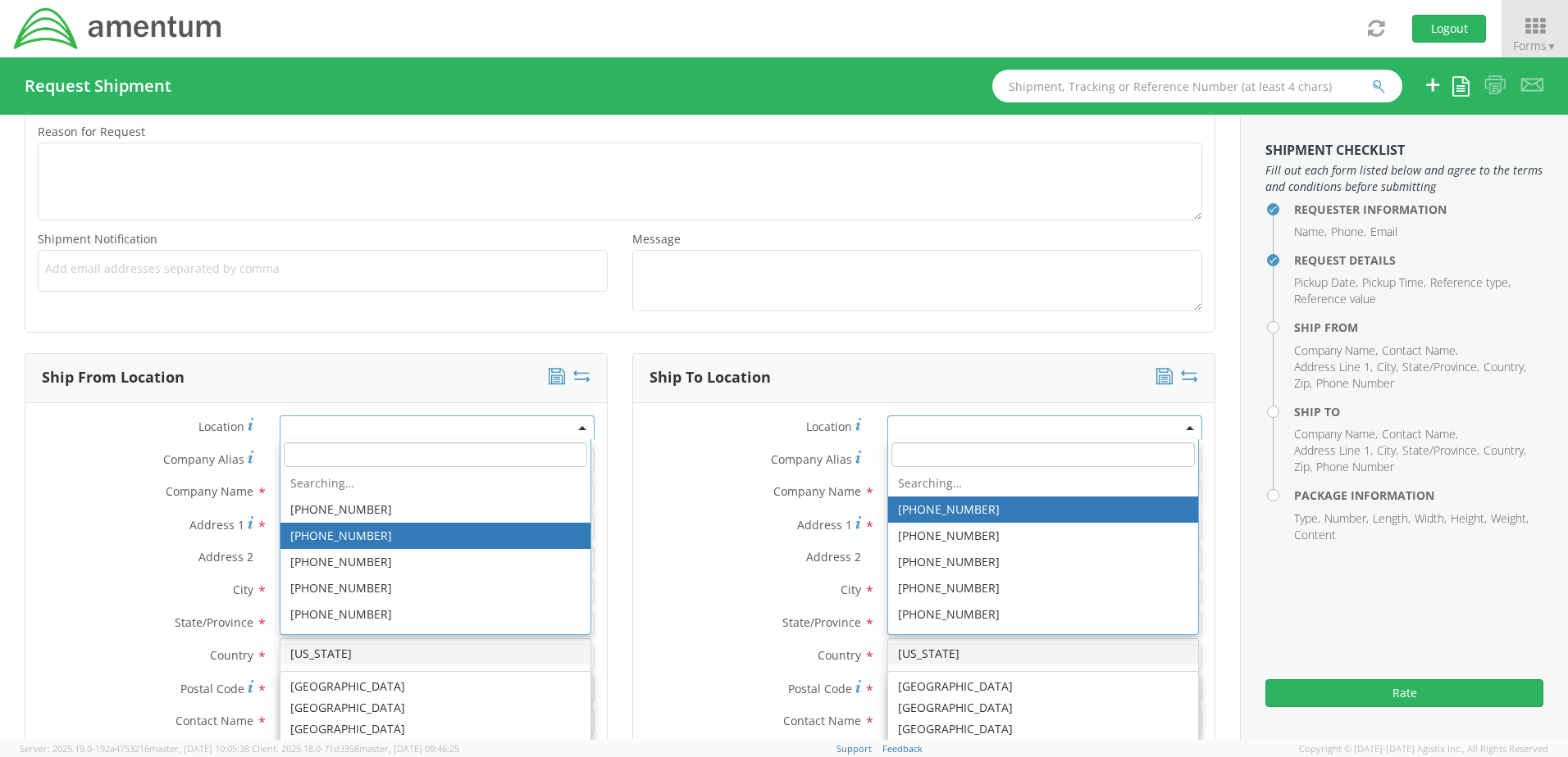
scroll to position [508, 0]
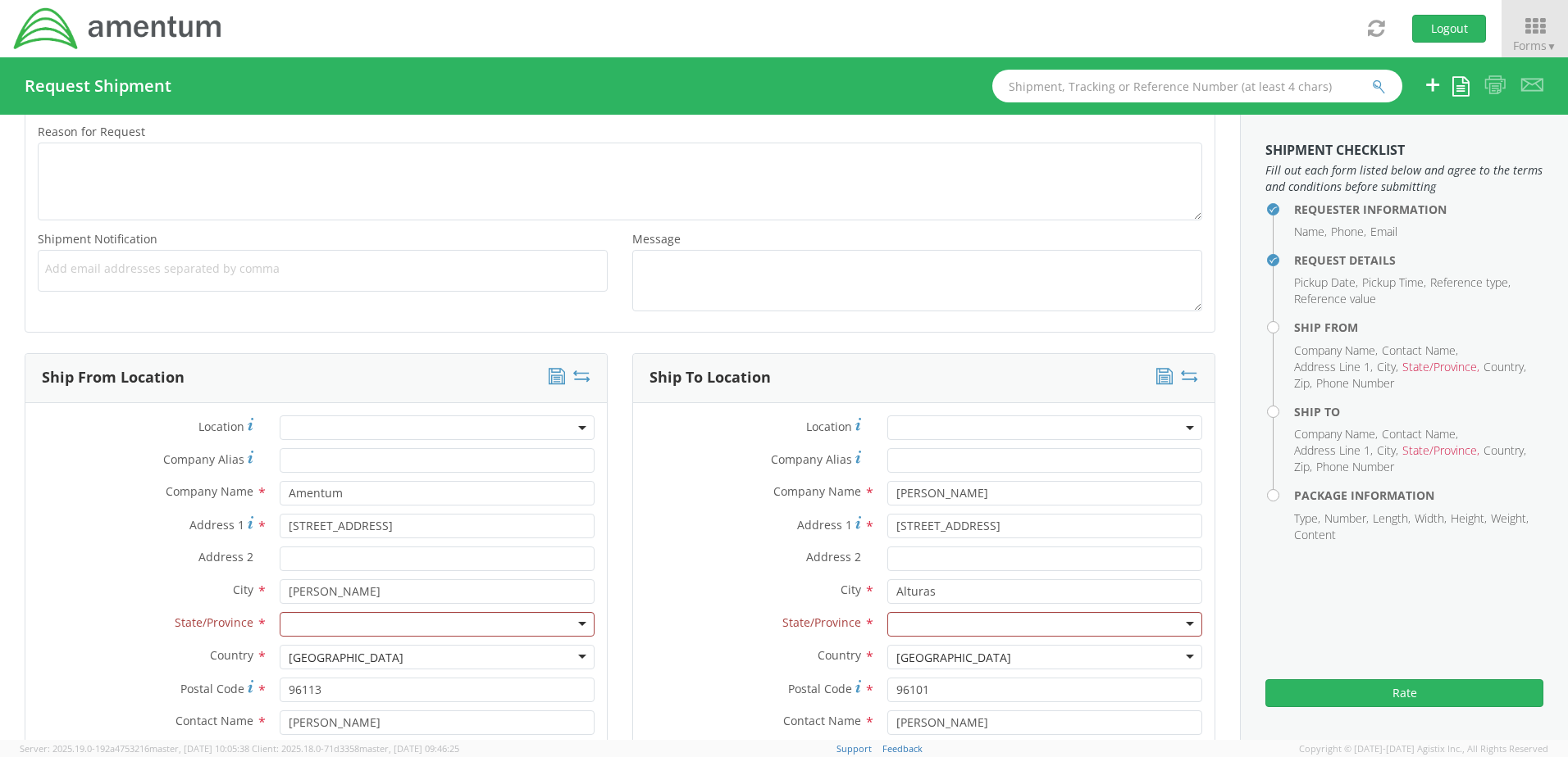
click at [661, 451] on label "Company Alias *" at bounding box center [754, 459] width 242 height 22
click at [887, 451] on input "Company Alias *" at bounding box center [1045, 461] width 315 height 25
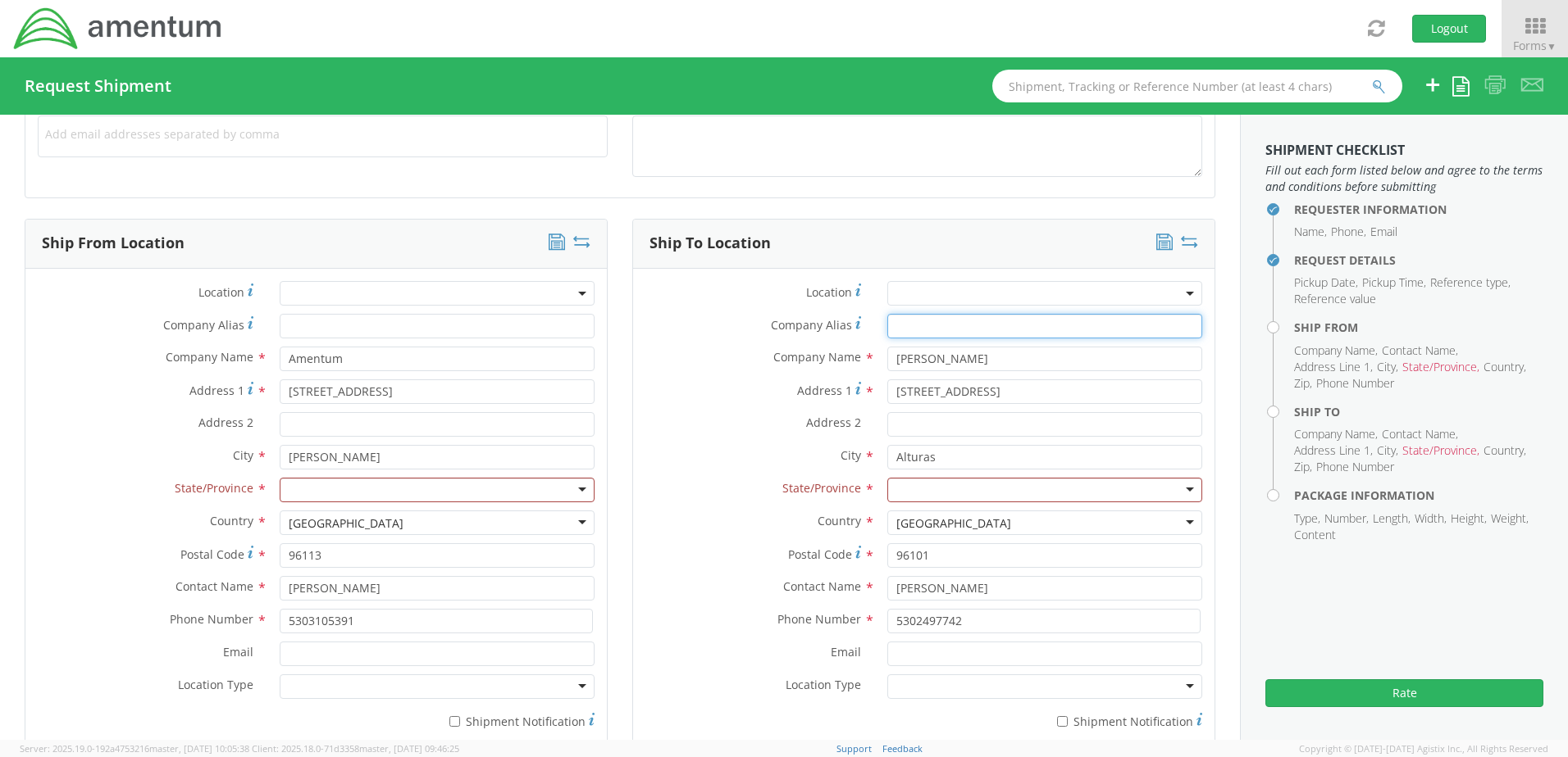
scroll to position [672, 0]
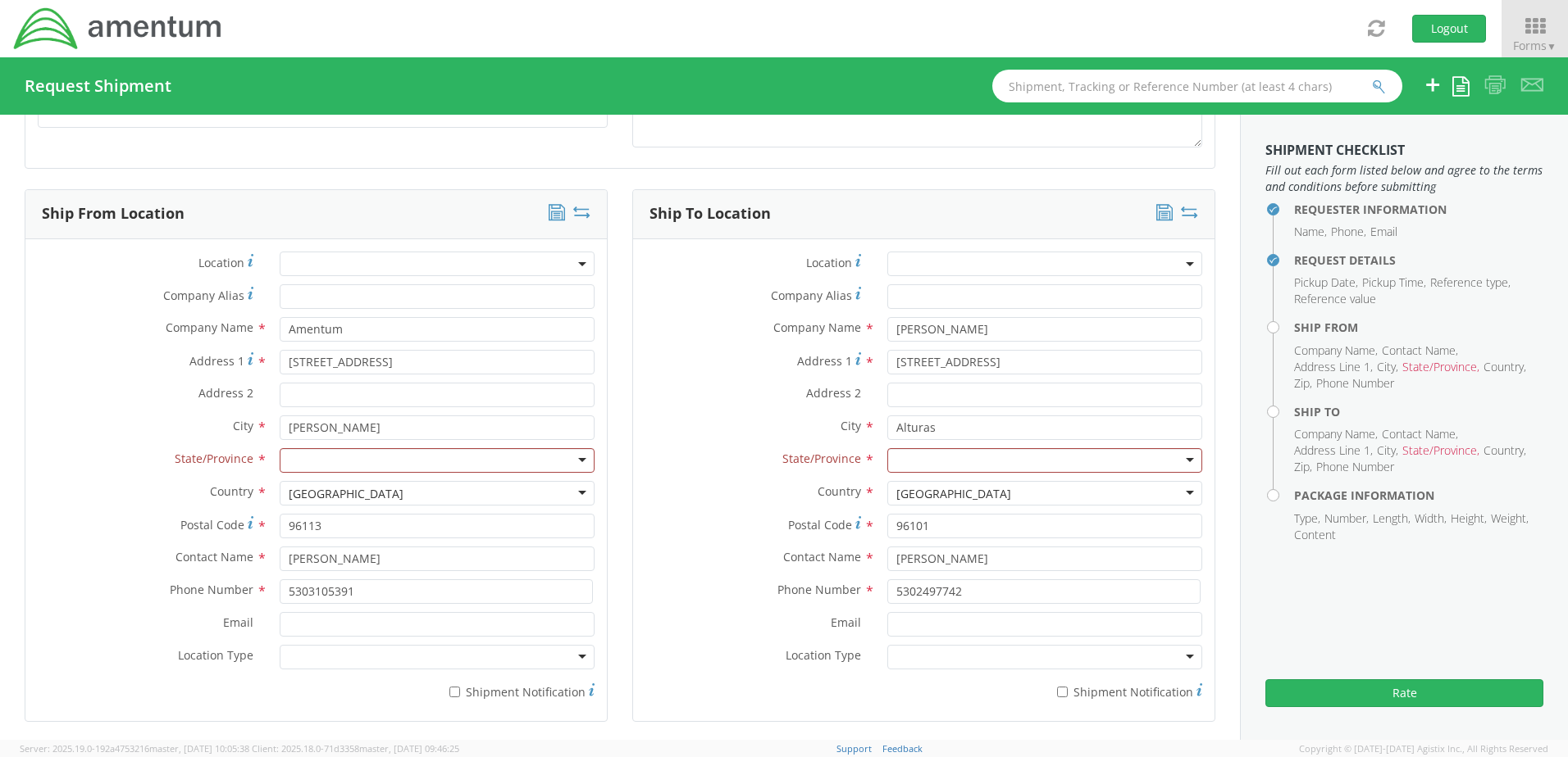
click at [578, 456] on div at bounding box center [438, 461] width 315 height 25
click at [566, 655] on div at bounding box center [438, 657] width 315 height 25
click at [992, 329] on input "[PERSON_NAME]" at bounding box center [1045, 329] width 315 height 25
type input "D"
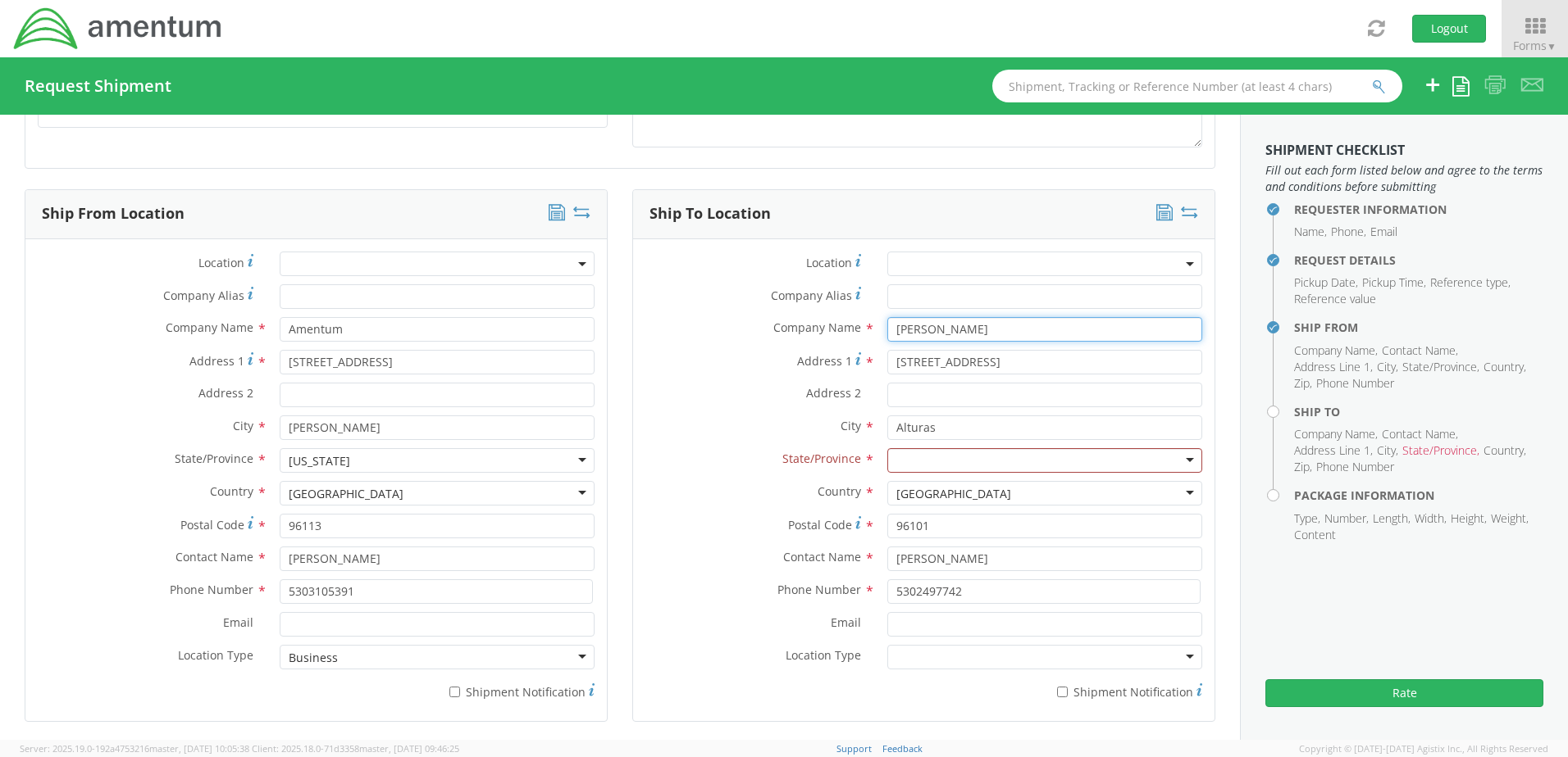
type input "[PERSON_NAME]"
click at [993, 371] on input "[STREET_ADDRESS]" at bounding box center [1045, 362] width 315 height 25
type input "1"
type input "[STREET_ADDRESS]"
click at [963, 421] on input "Alturas" at bounding box center [1045, 428] width 315 height 25
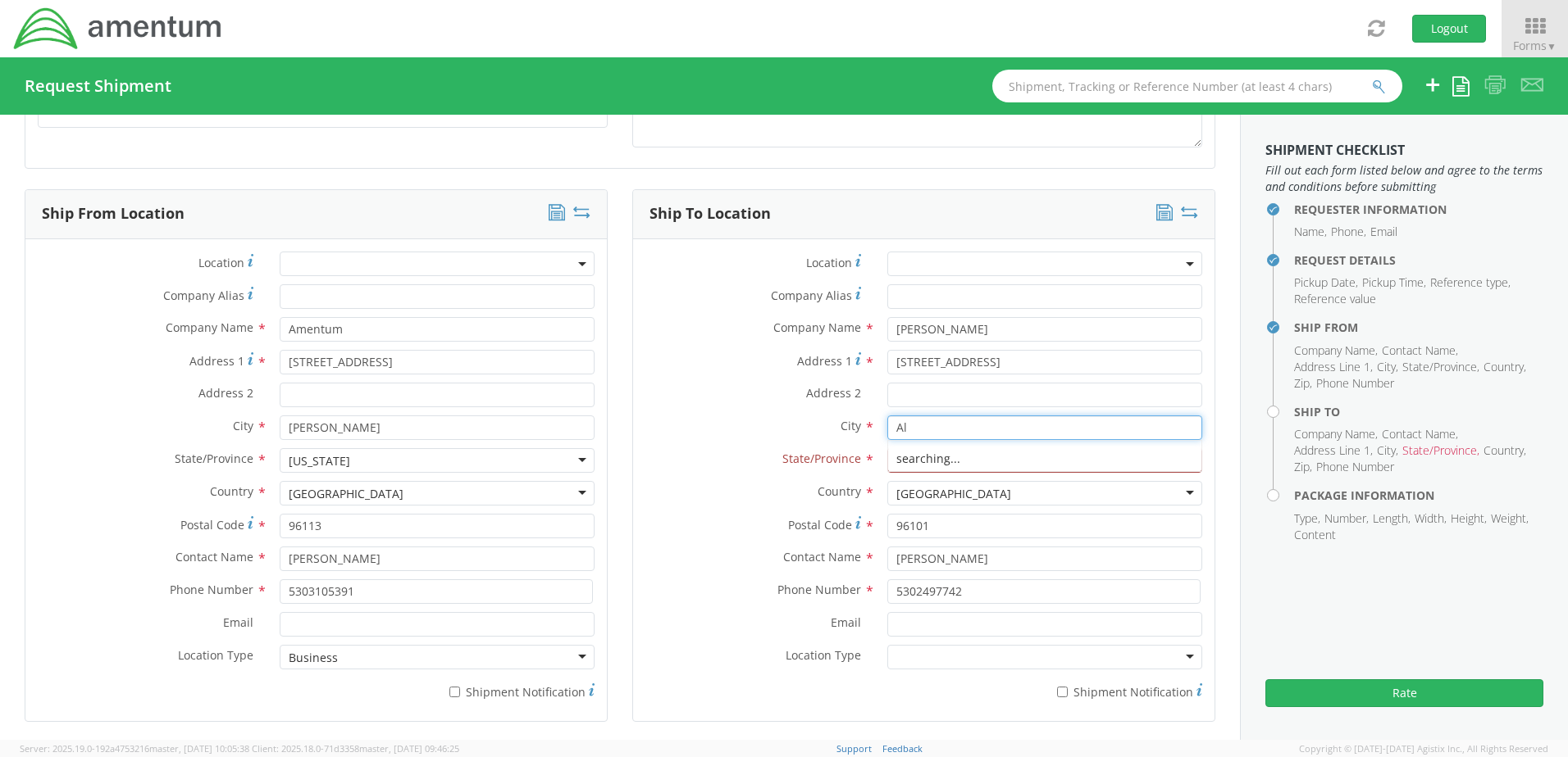
type input "A"
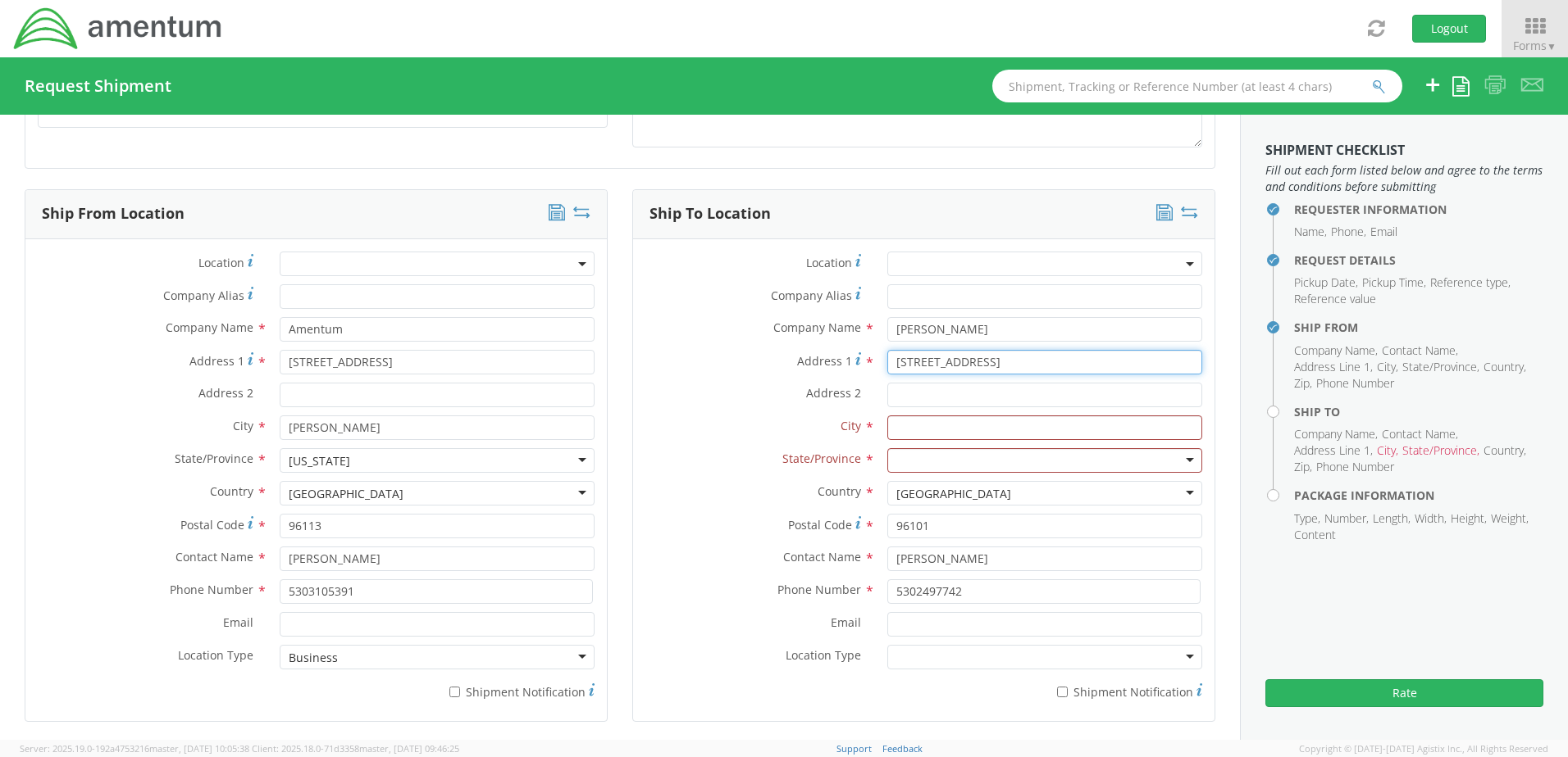
click at [990, 362] on input "[STREET_ADDRESS]" at bounding box center [1045, 362] width 315 height 25
type input "[STREET_ADDRESS]"
click at [928, 423] on input "text" at bounding box center [1045, 428] width 315 height 25
type input "Susanville"
click at [994, 396] on input "Address 2 *" at bounding box center [1045, 396] width 315 height 25
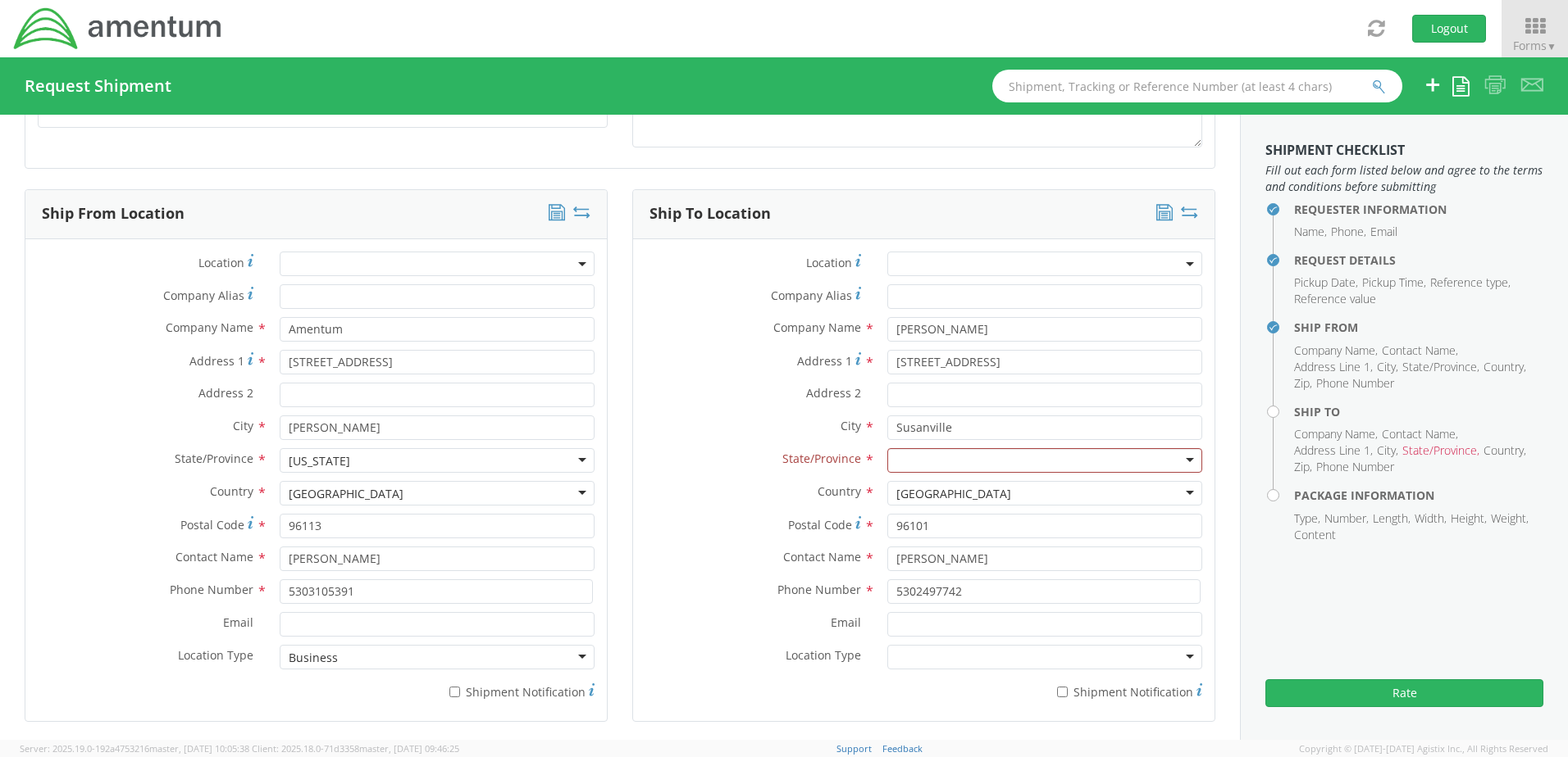
click at [887, 452] on div at bounding box center [1045, 461] width 315 height 25
click at [1036, 527] on input "96101" at bounding box center [1045, 526] width 315 height 25
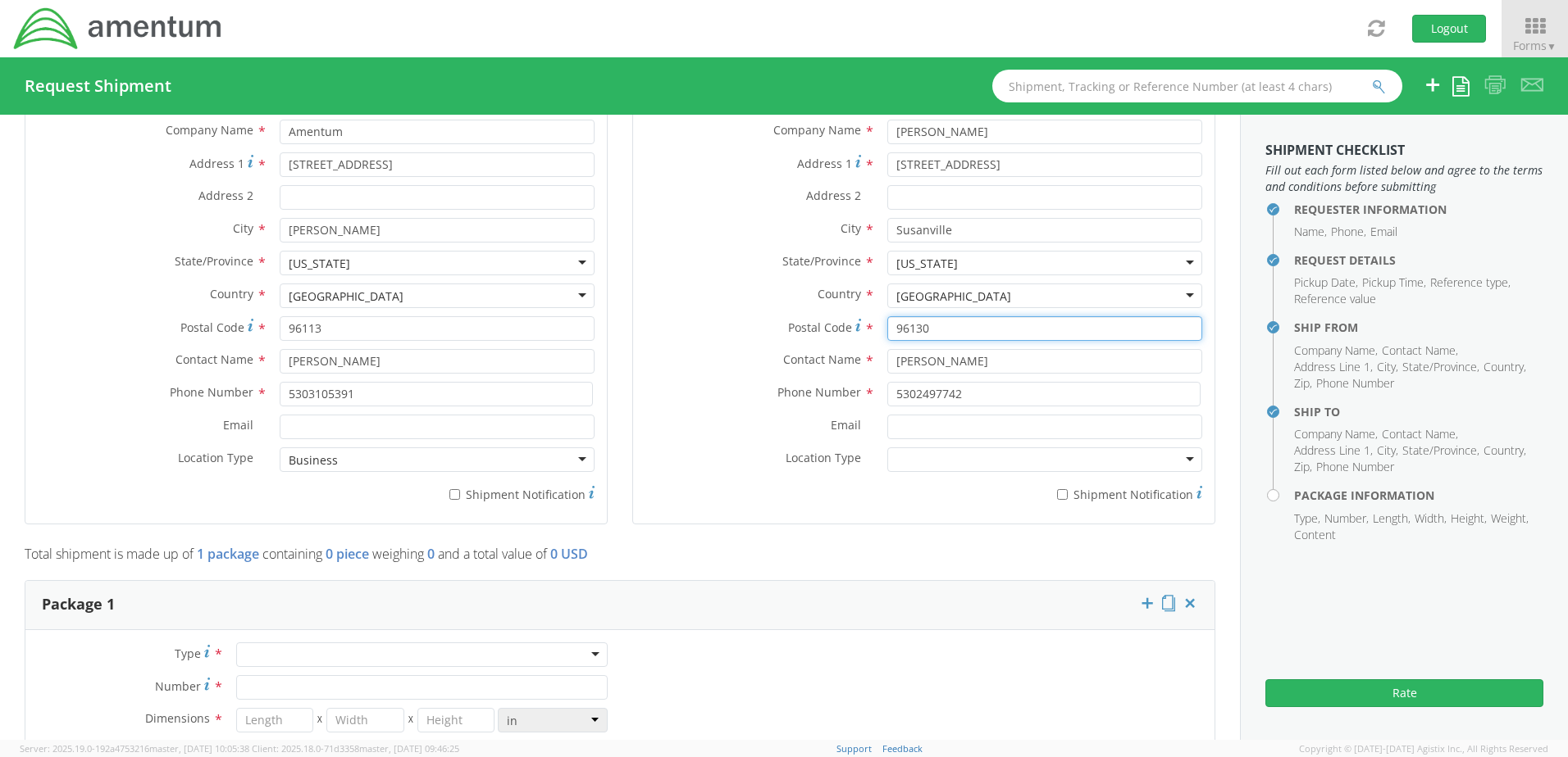
scroll to position [808, 0]
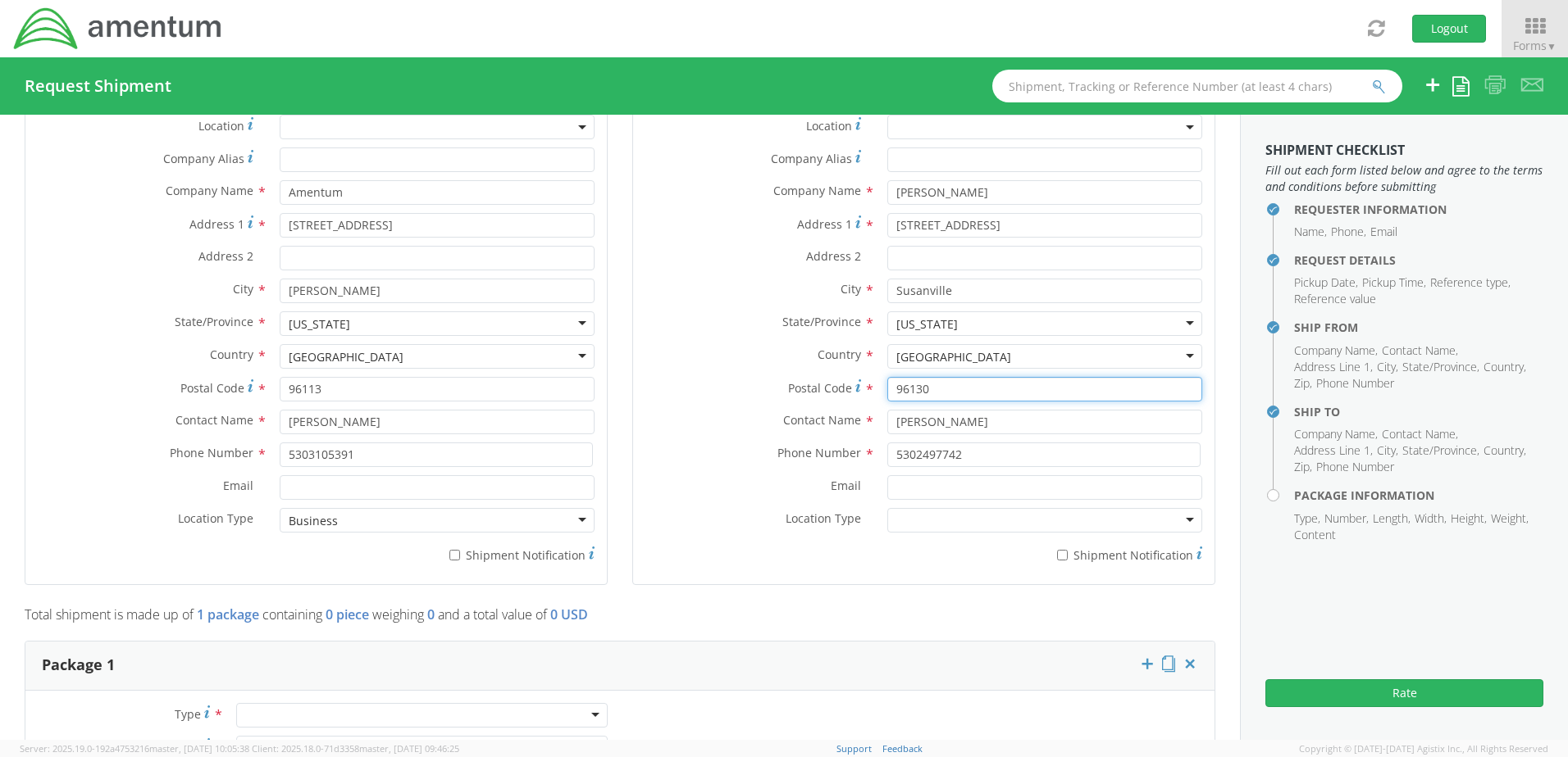
type input "96130"
click at [1021, 427] on input "[PERSON_NAME]" at bounding box center [1045, 422] width 315 height 25
type input "D"
type input "[PERSON_NAME]"
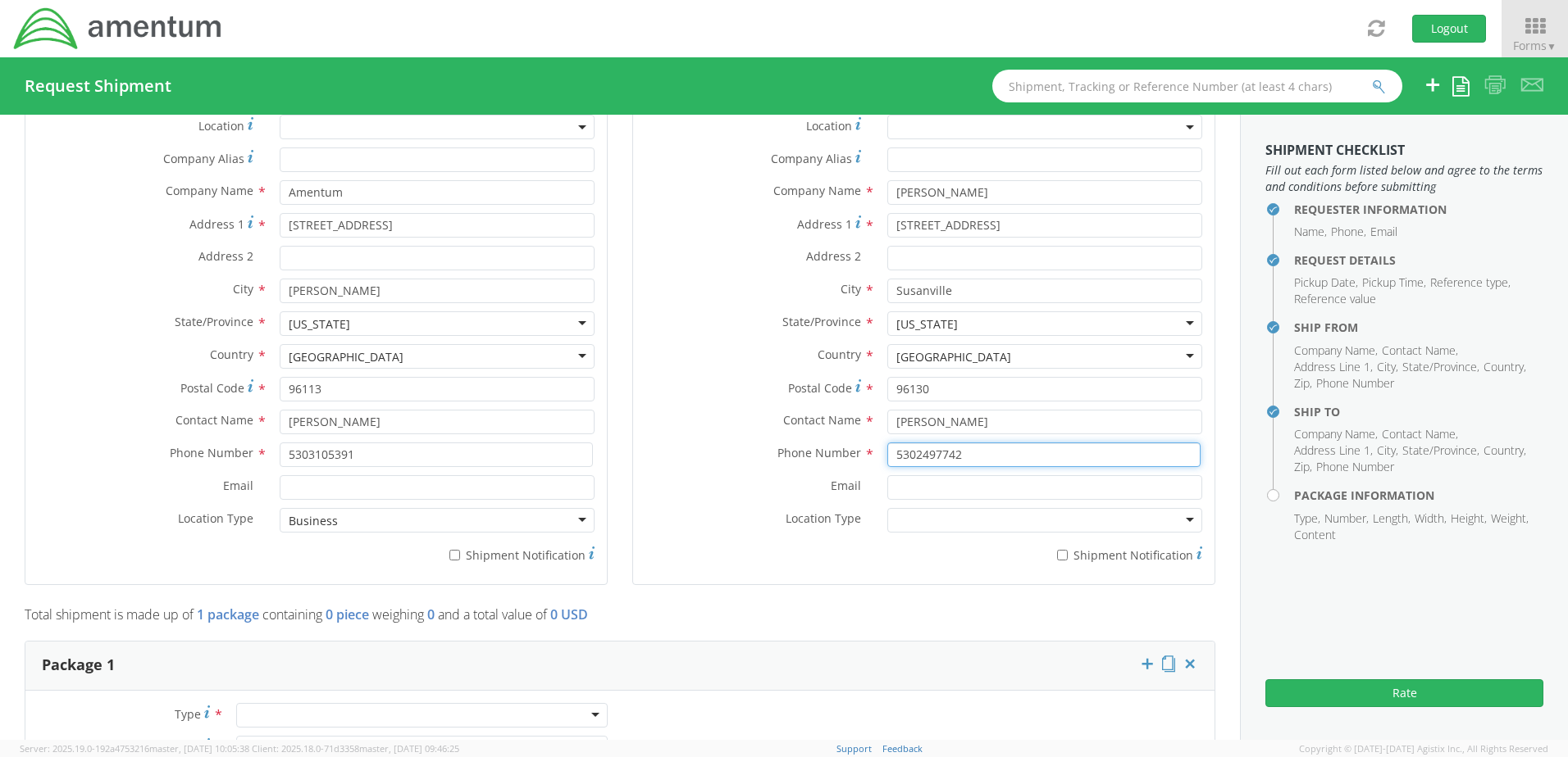
click at [1006, 459] on input "5302497742" at bounding box center [1044, 455] width 313 height 25
type input "5"
type input "5419366294"
click at [981, 516] on div at bounding box center [1045, 521] width 315 height 25
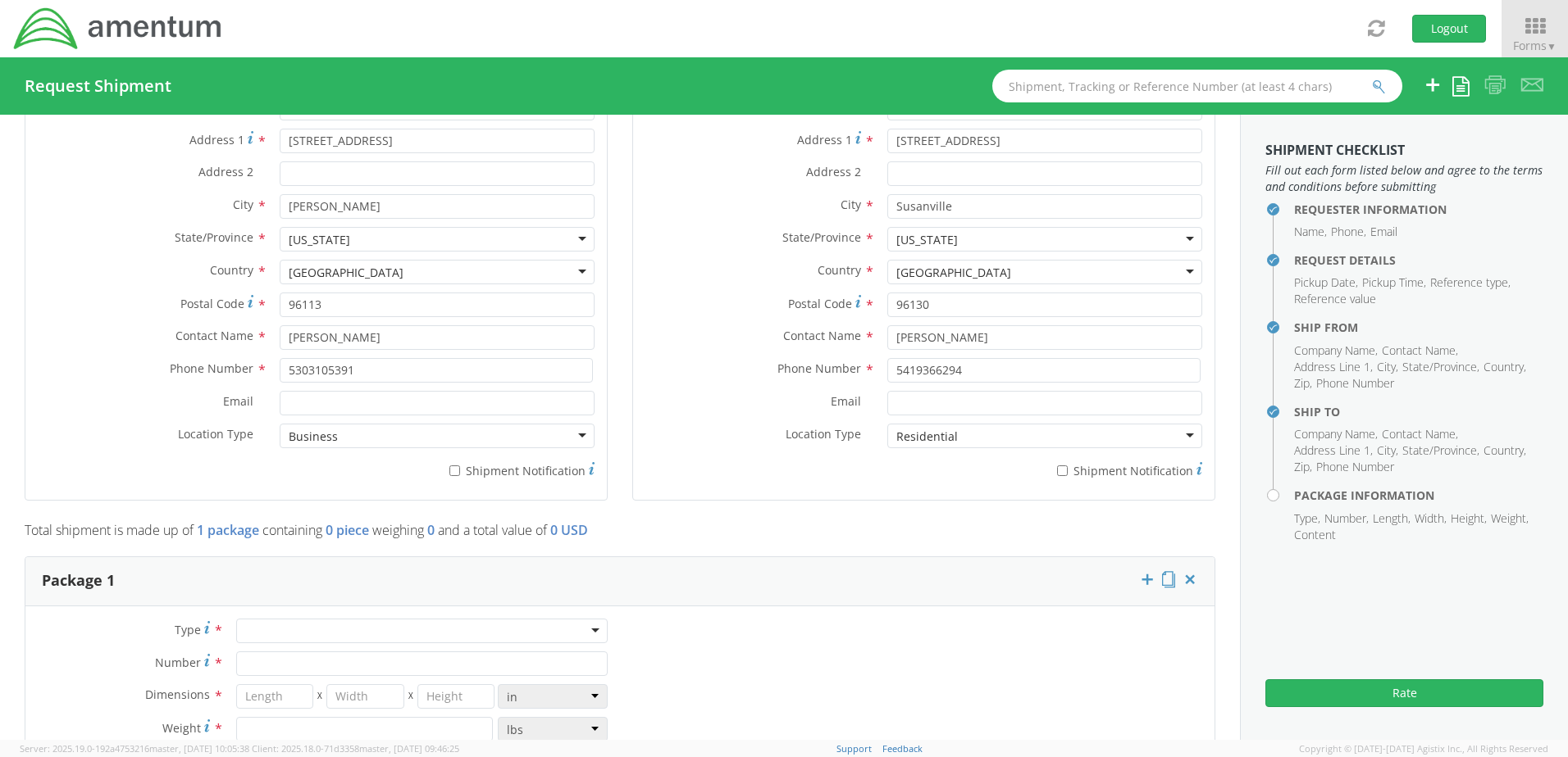
scroll to position [972, 0]
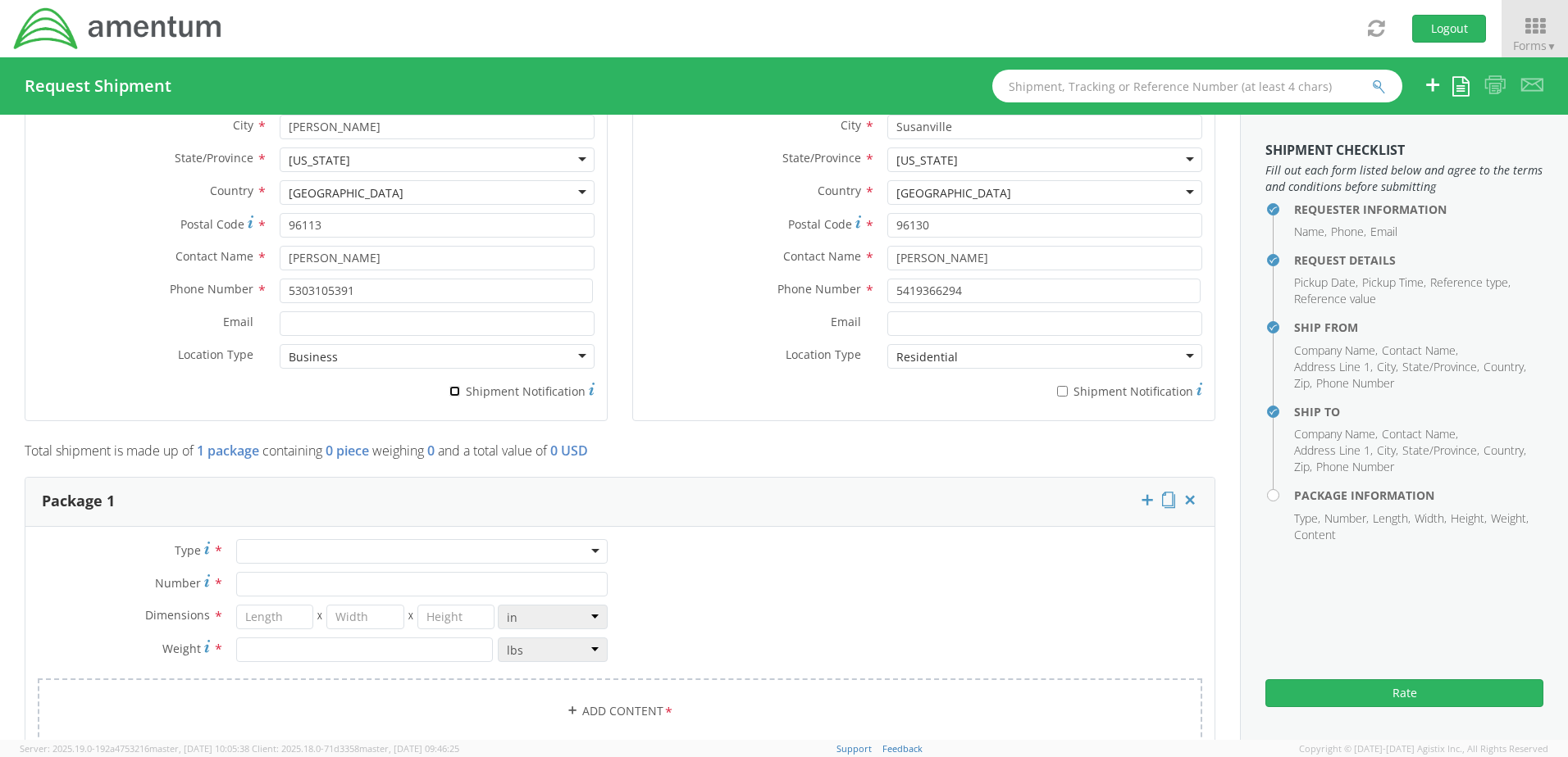
click at [452, 393] on input "* Shipment Notification" at bounding box center [455, 391] width 10 height 10
checkbox input "true"
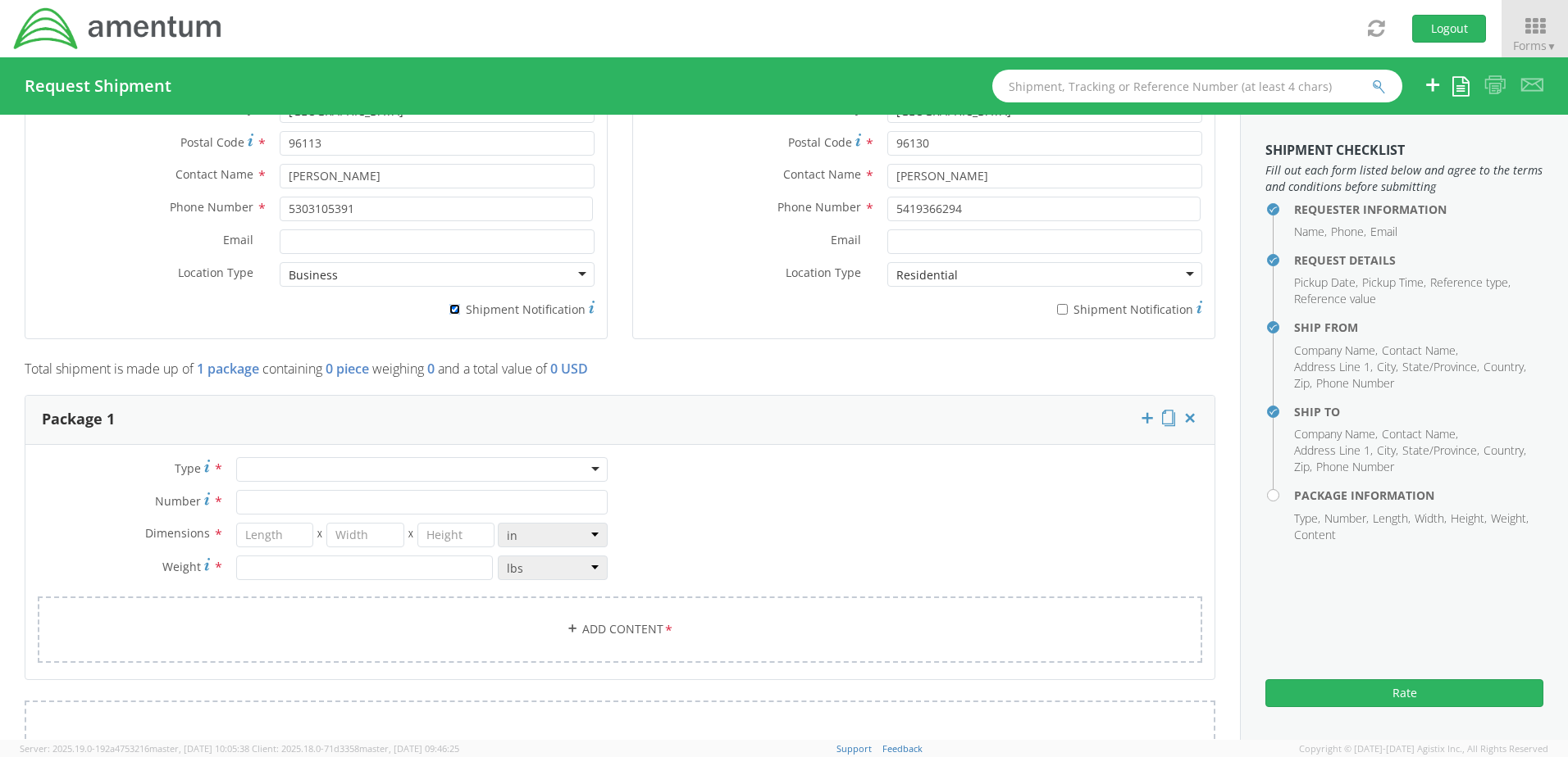
scroll to position [1136, 0]
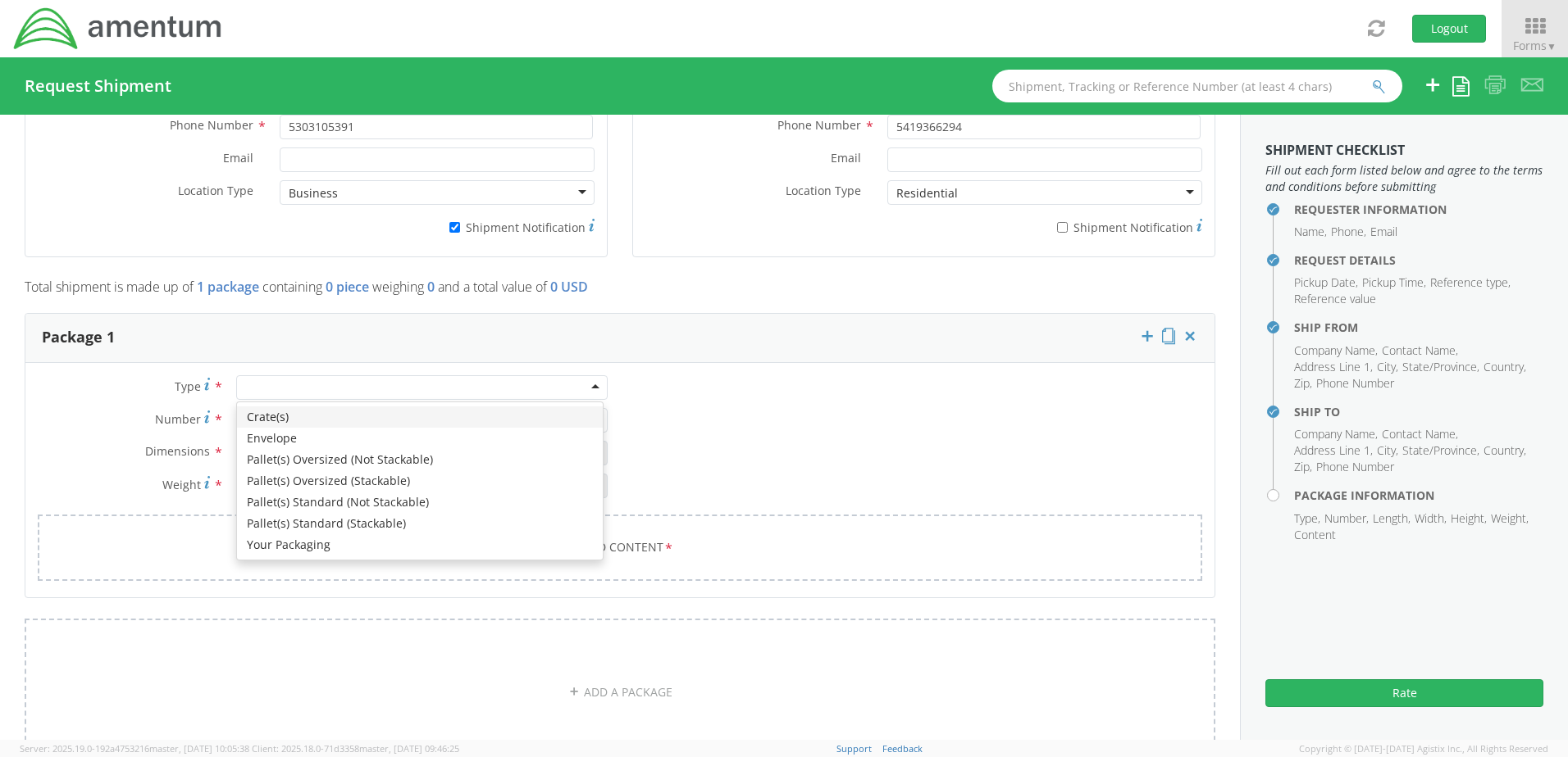
click at [587, 386] on div at bounding box center [421, 388] width 371 height 25
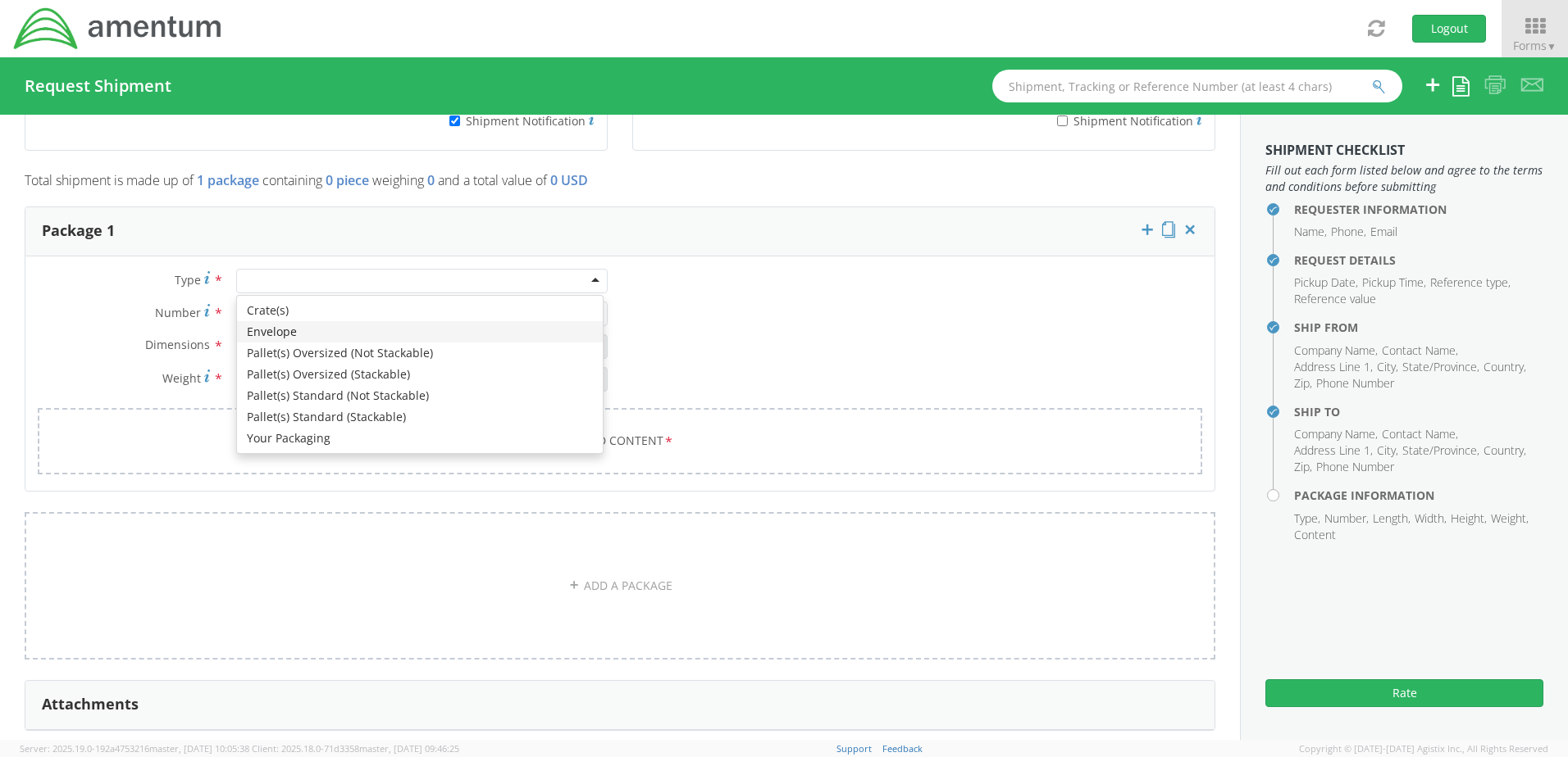
scroll to position [1218, 0]
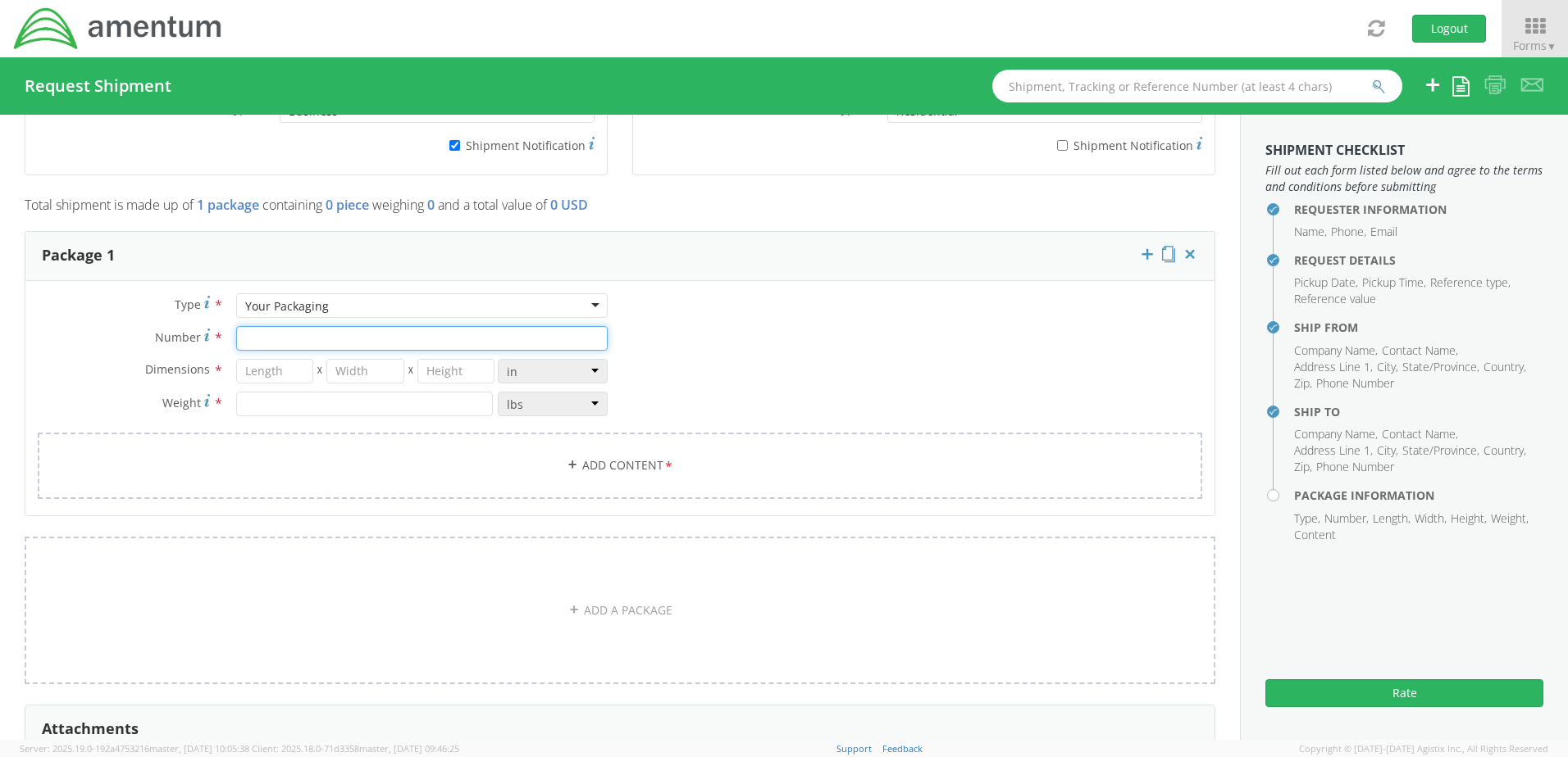
click at [353, 341] on input "Number *" at bounding box center [421, 339] width 371 height 25
click at [599, 338] on input "Number *" at bounding box center [421, 339] width 371 height 25
click at [700, 337] on div "Type * Your Packaging Your Packaging Crate(s) Envelope Pallet(s) Oversized (Not…" at bounding box center [620, 406] width 1189 height 227
click at [504, 341] on input "Number *" at bounding box center [421, 339] width 371 height 25
click at [825, 341] on div "Type * Your Packaging Your Packaging Crate(s) Envelope Pallet(s) Oversized (Not…" at bounding box center [620, 406] width 1189 height 227
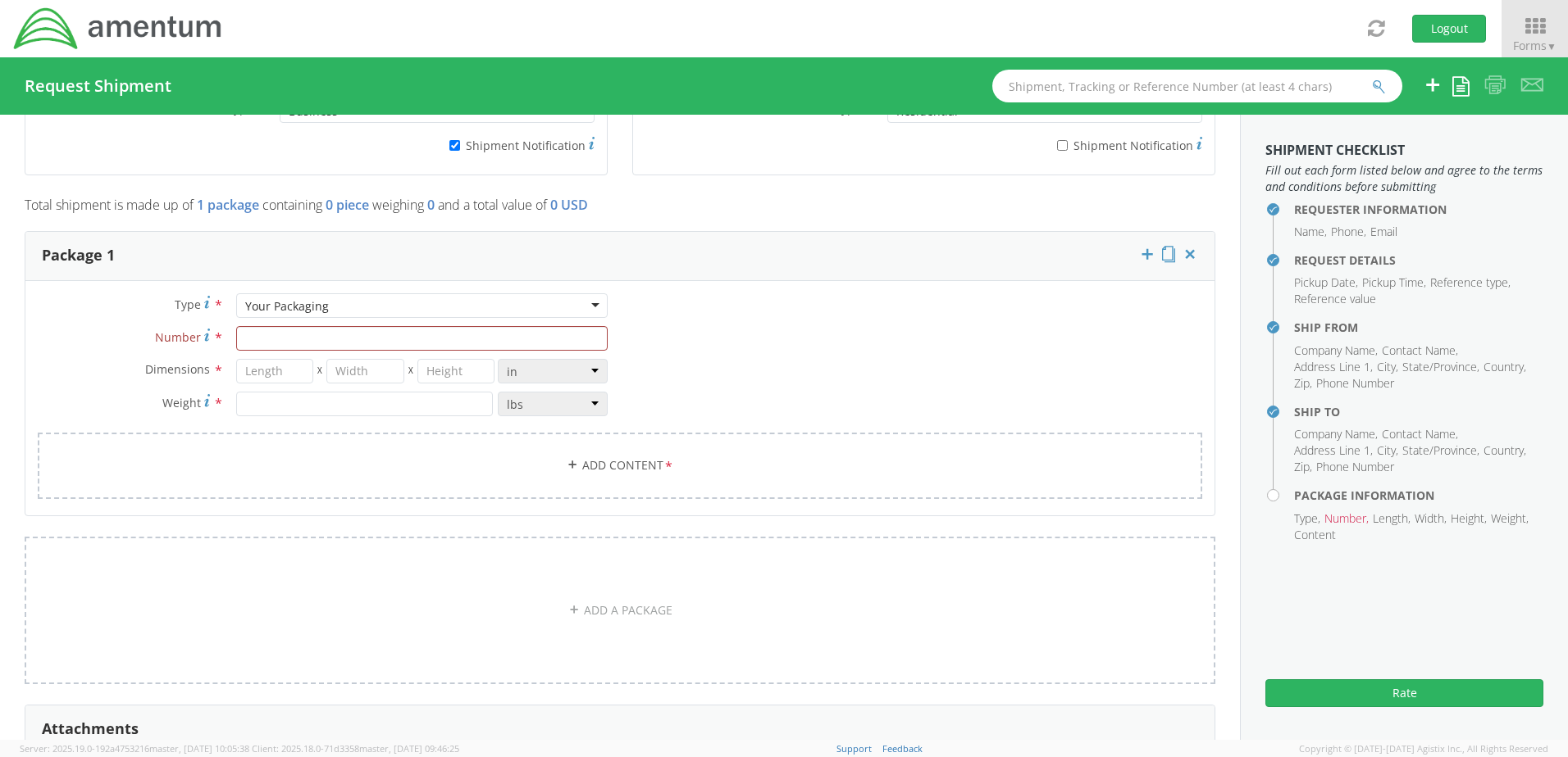
click at [584, 305] on div "Your Packaging" at bounding box center [421, 305] width 371 height 25
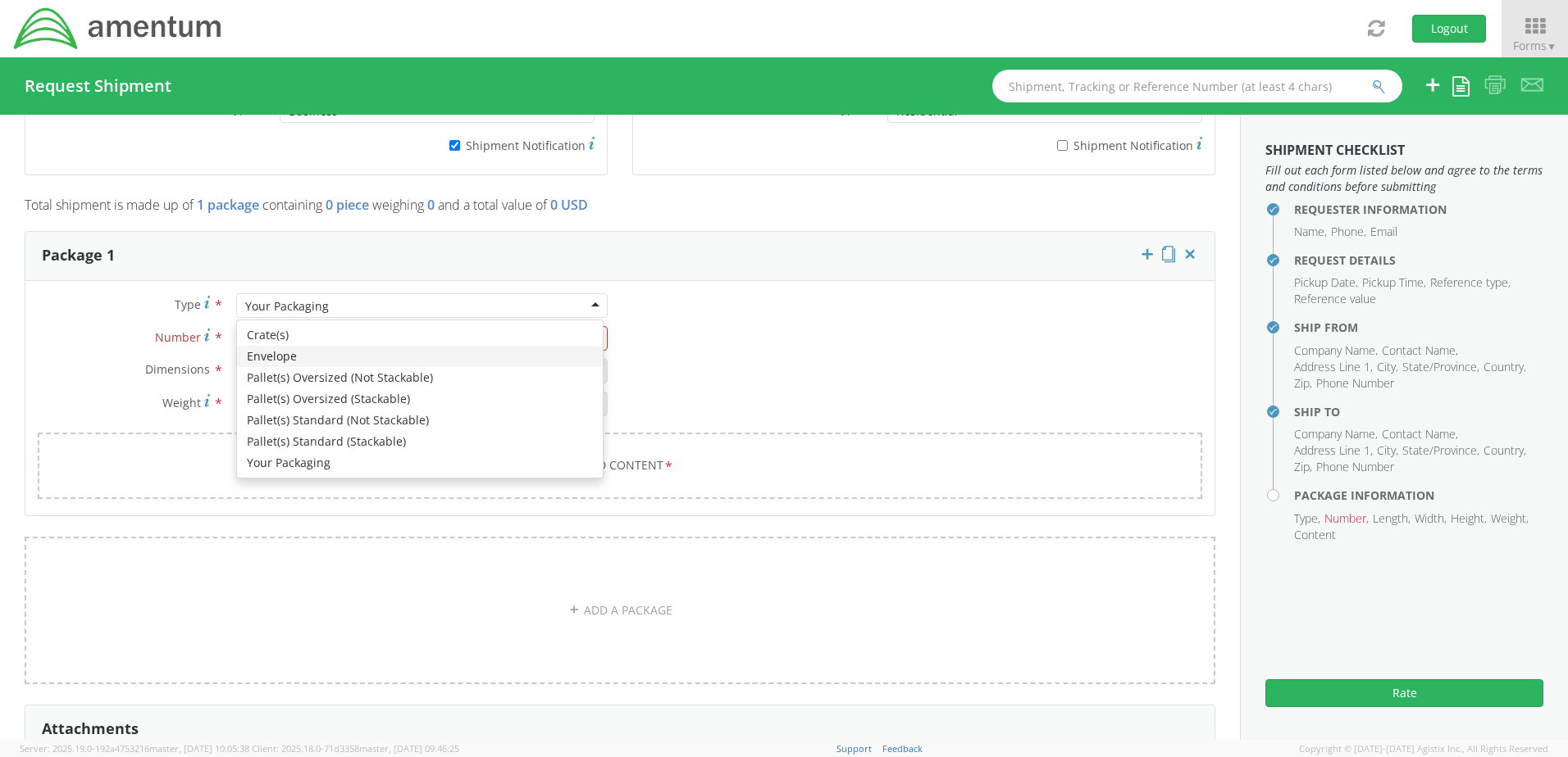
type input "1"
type input "9.5"
type input "12.5"
type input "0.25"
type input "1"
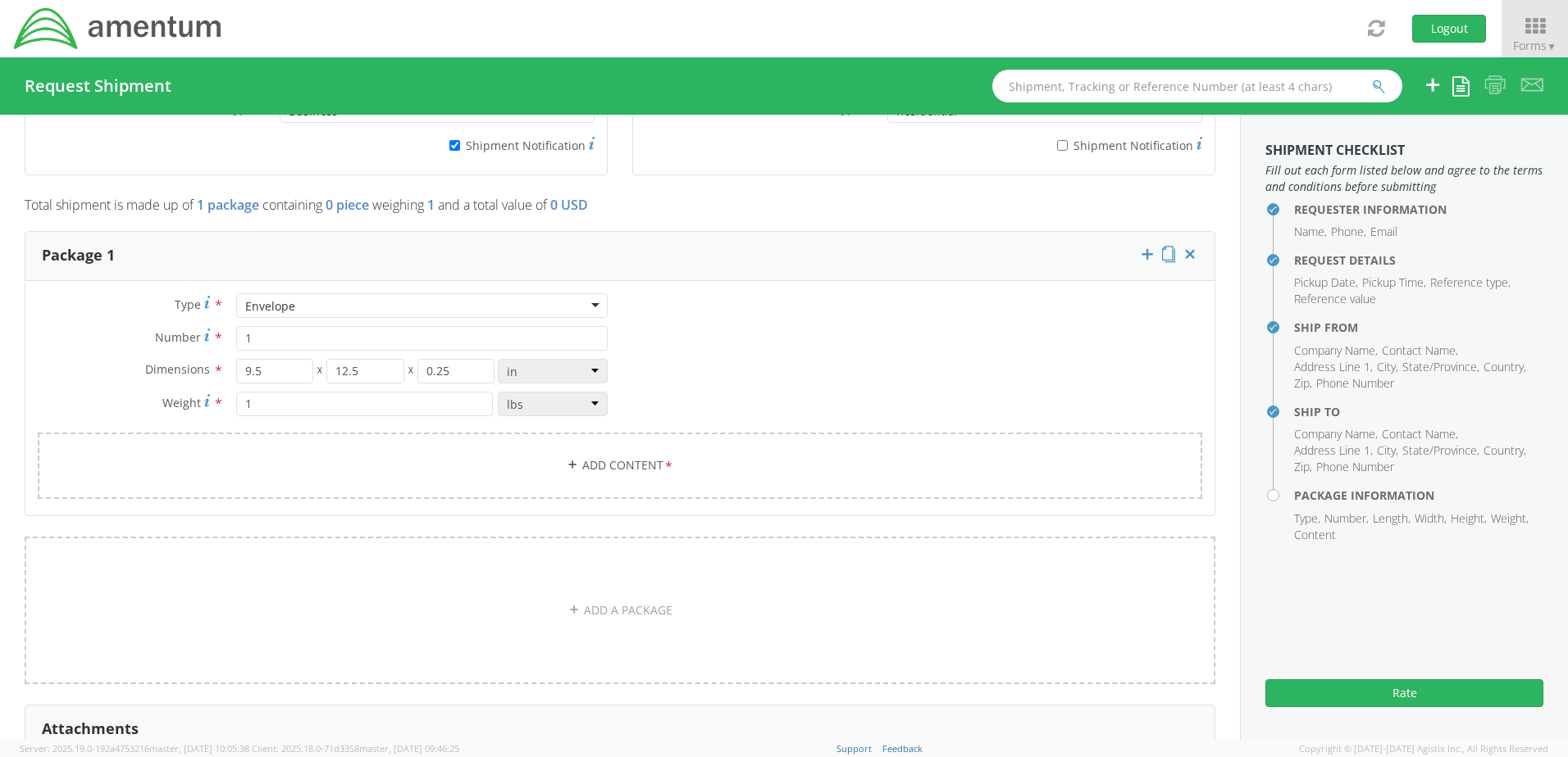
click at [590, 305] on div "Envelope" at bounding box center [421, 305] width 371 height 25
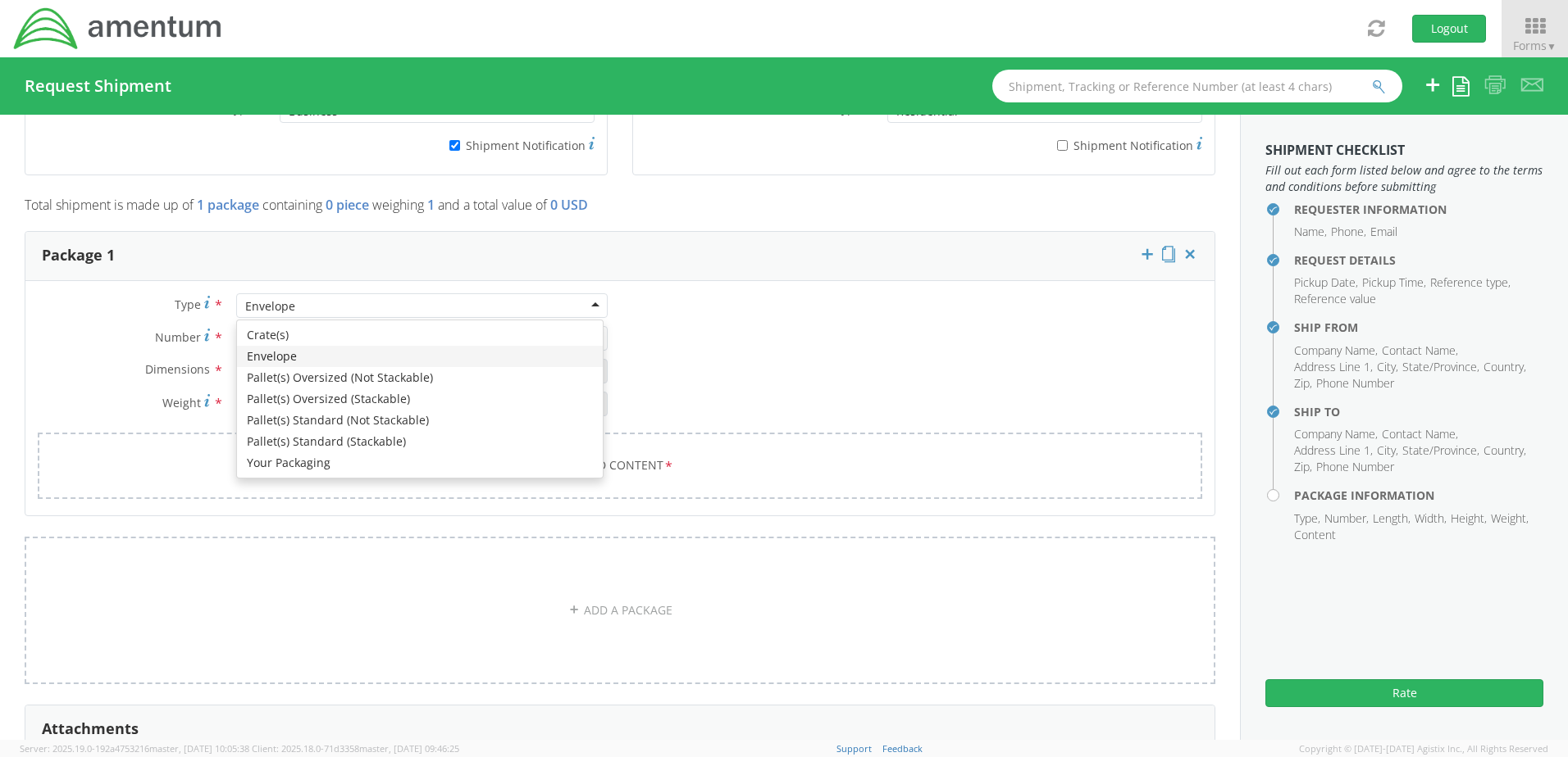
scroll to position [1301, 0]
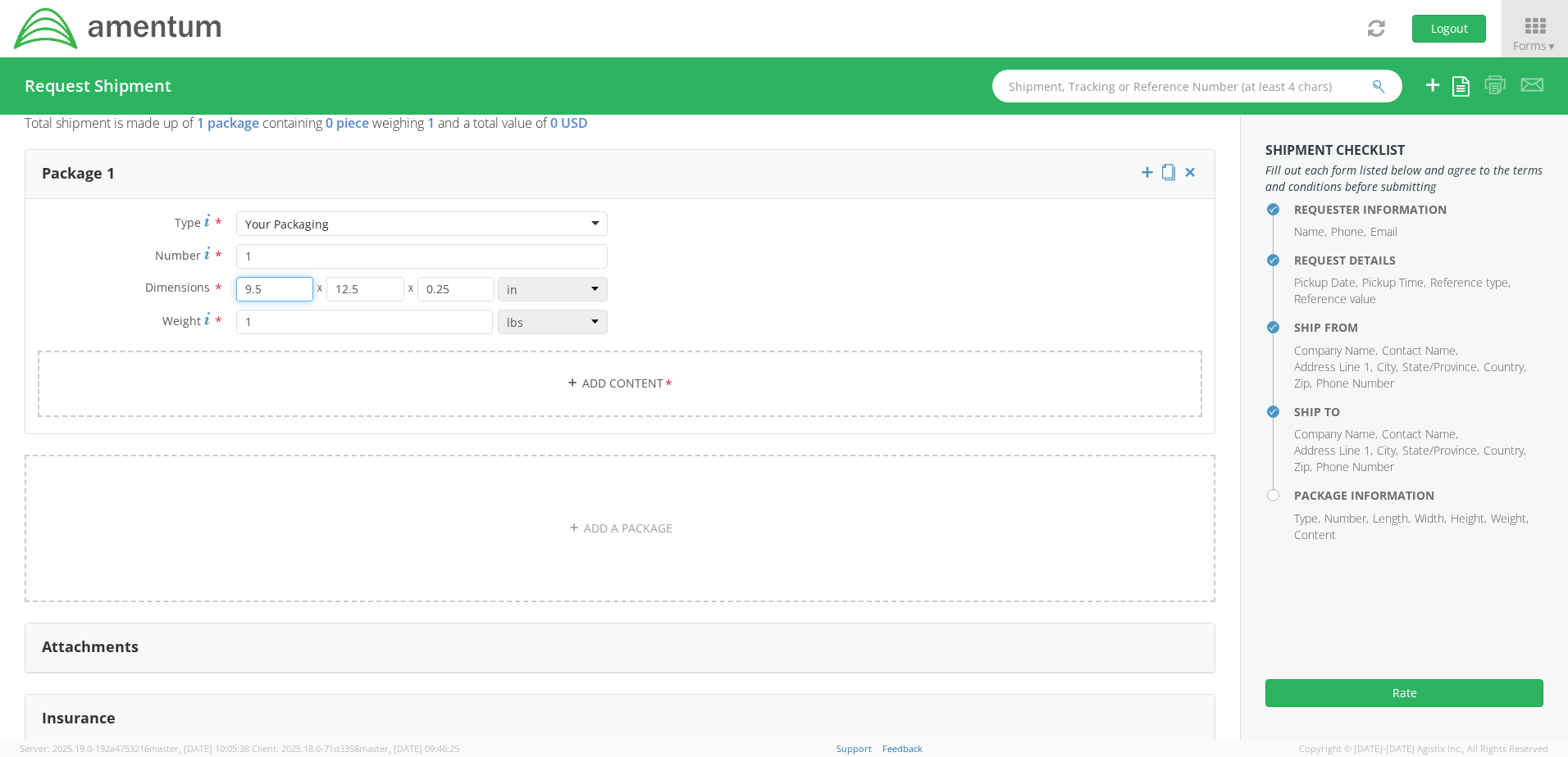
click at [286, 293] on input "9.5" at bounding box center [275, 289] width 78 height 25
type input "9"
type input "10.875"
click at [385, 283] on input "12.5" at bounding box center [365, 289] width 78 height 25
type input "1"
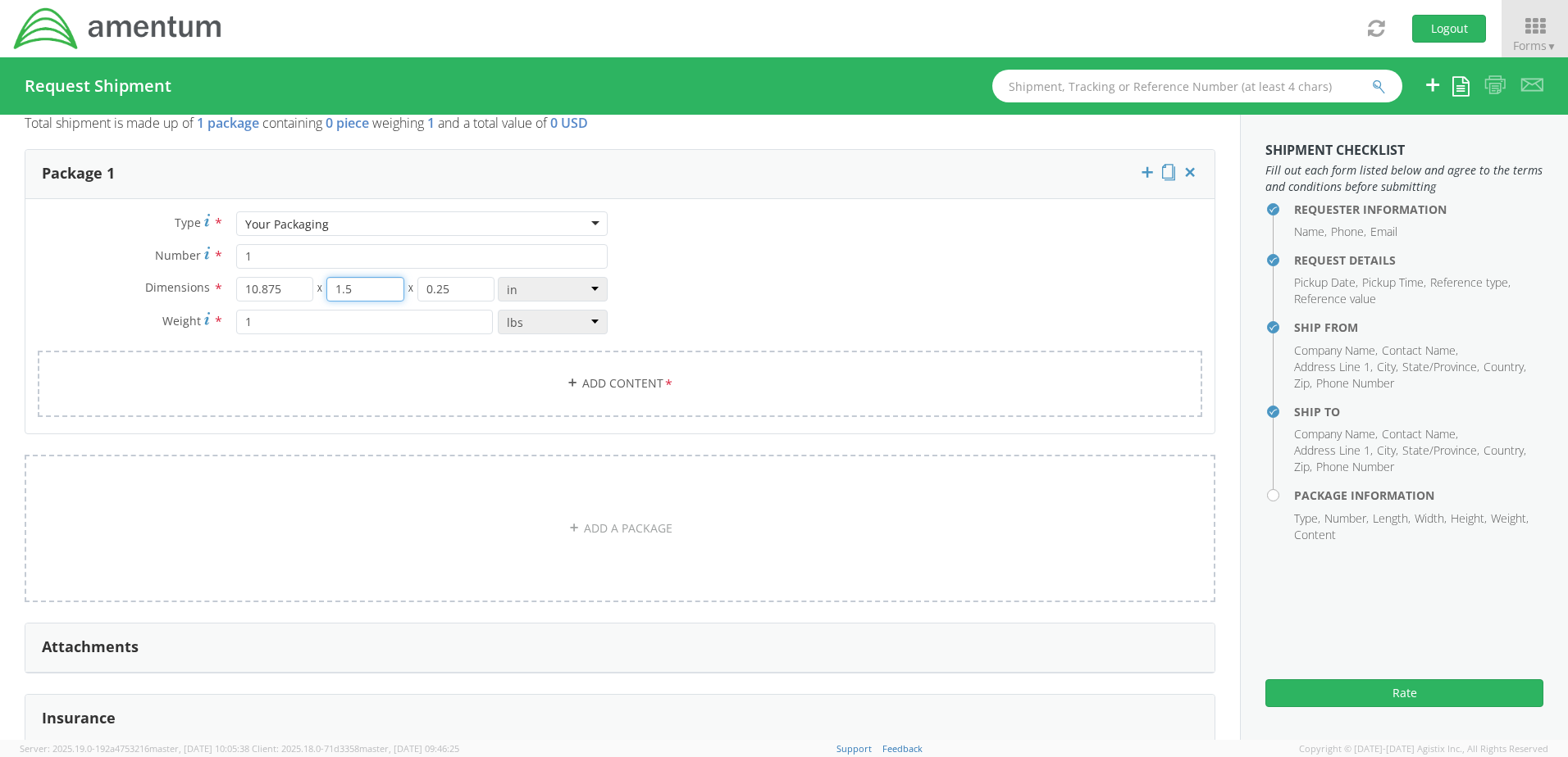
type input "1.5"
click at [464, 294] on input "0.25" at bounding box center [457, 289] width 78 height 25
type input "0"
type input "12.375"
click at [697, 274] on div "Type * Your Packaging Your Packaging Crate(s) Envelope Pallet(s) Oversized (Not…" at bounding box center [620, 324] width 1189 height 227
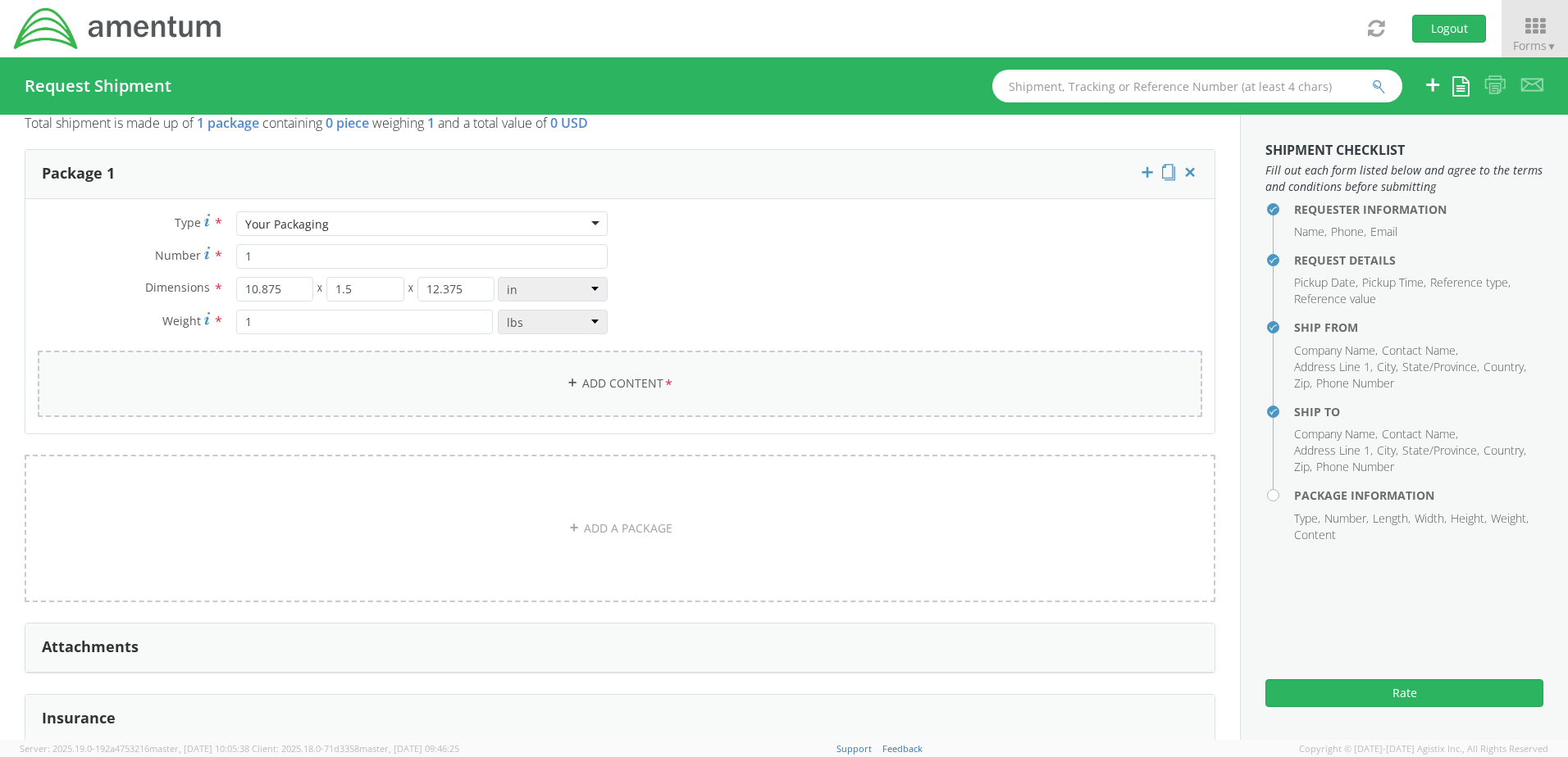
click at [570, 378] on icon at bounding box center [572, 383] width 11 height 11
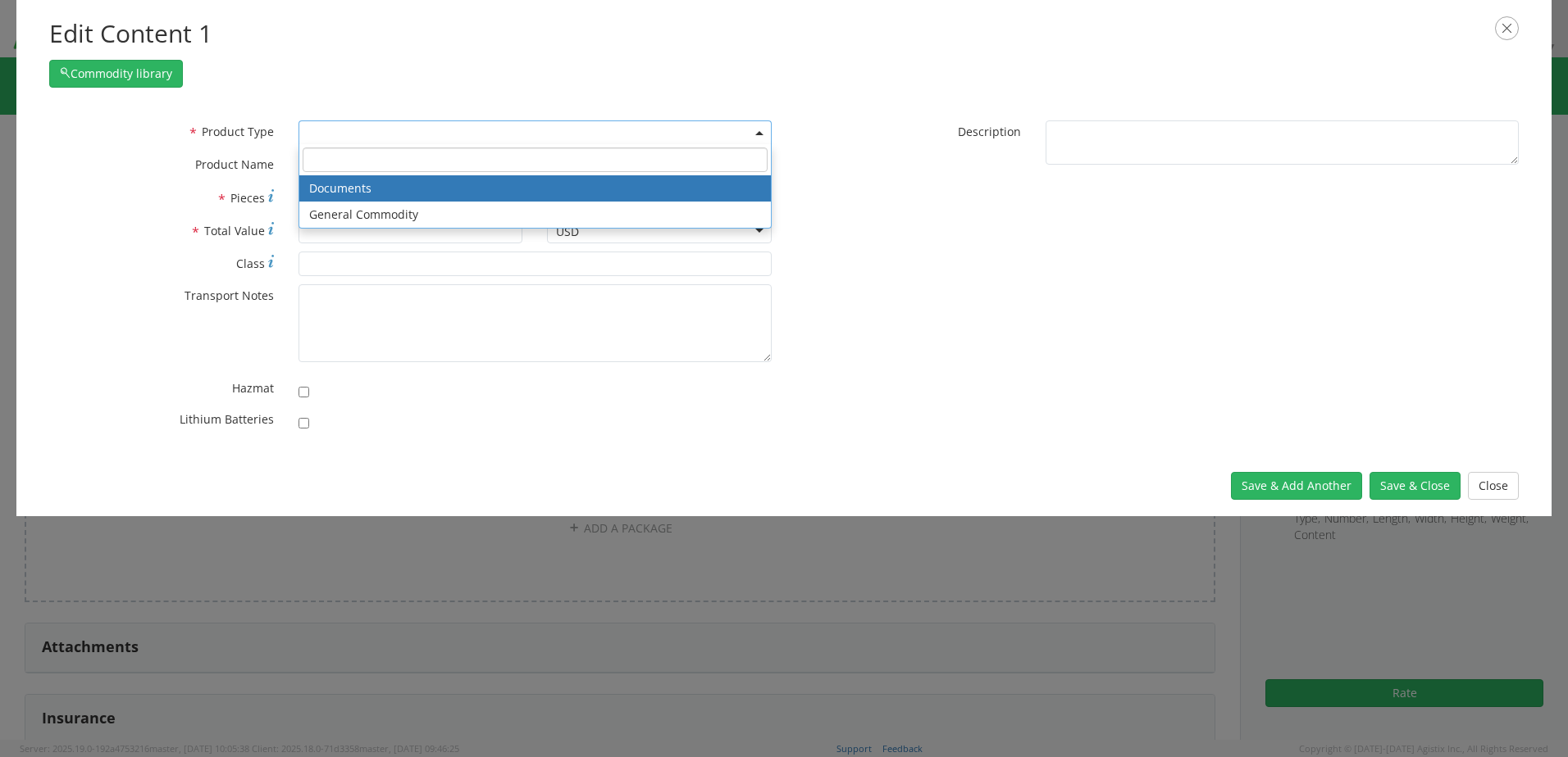
click at [756, 136] on span at bounding box center [535, 133] width 474 height 25
select select "DOCUMENT"
type input "Documents"
type input "1"
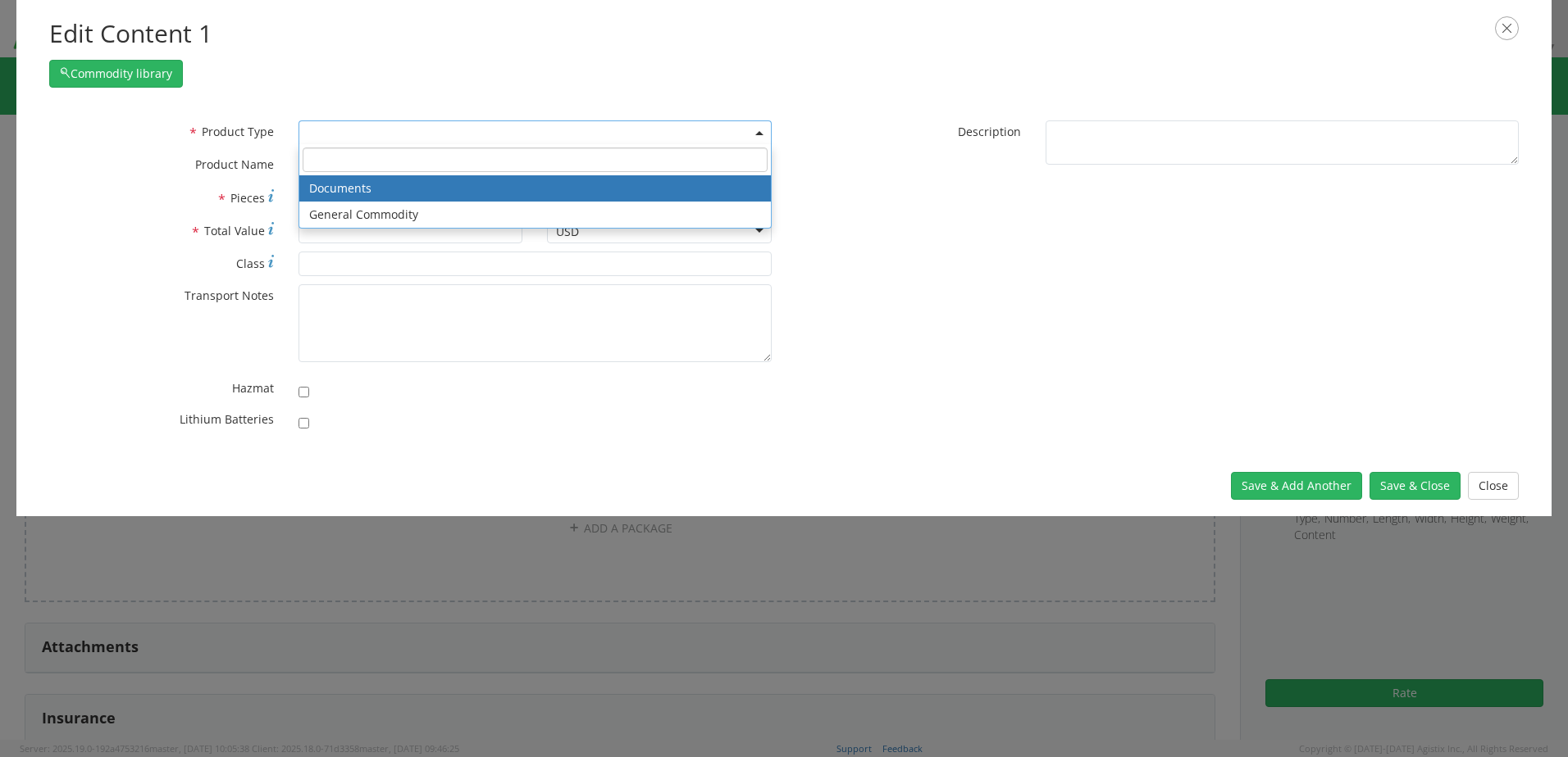
type textarea "Documents"
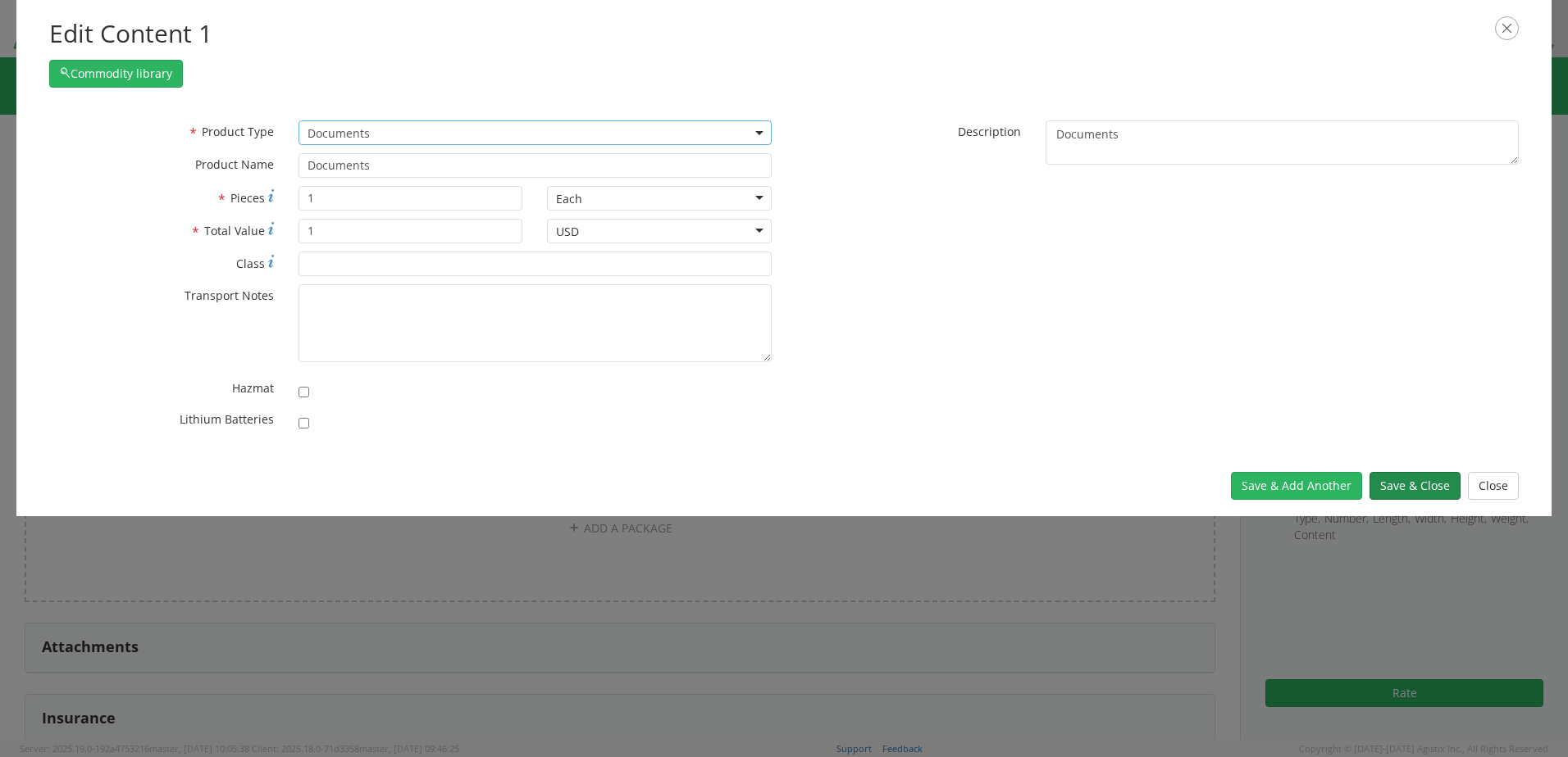
click at [1437, 477] on button "Save & Close" at bounding box center [1415, 486] width 91 height 28
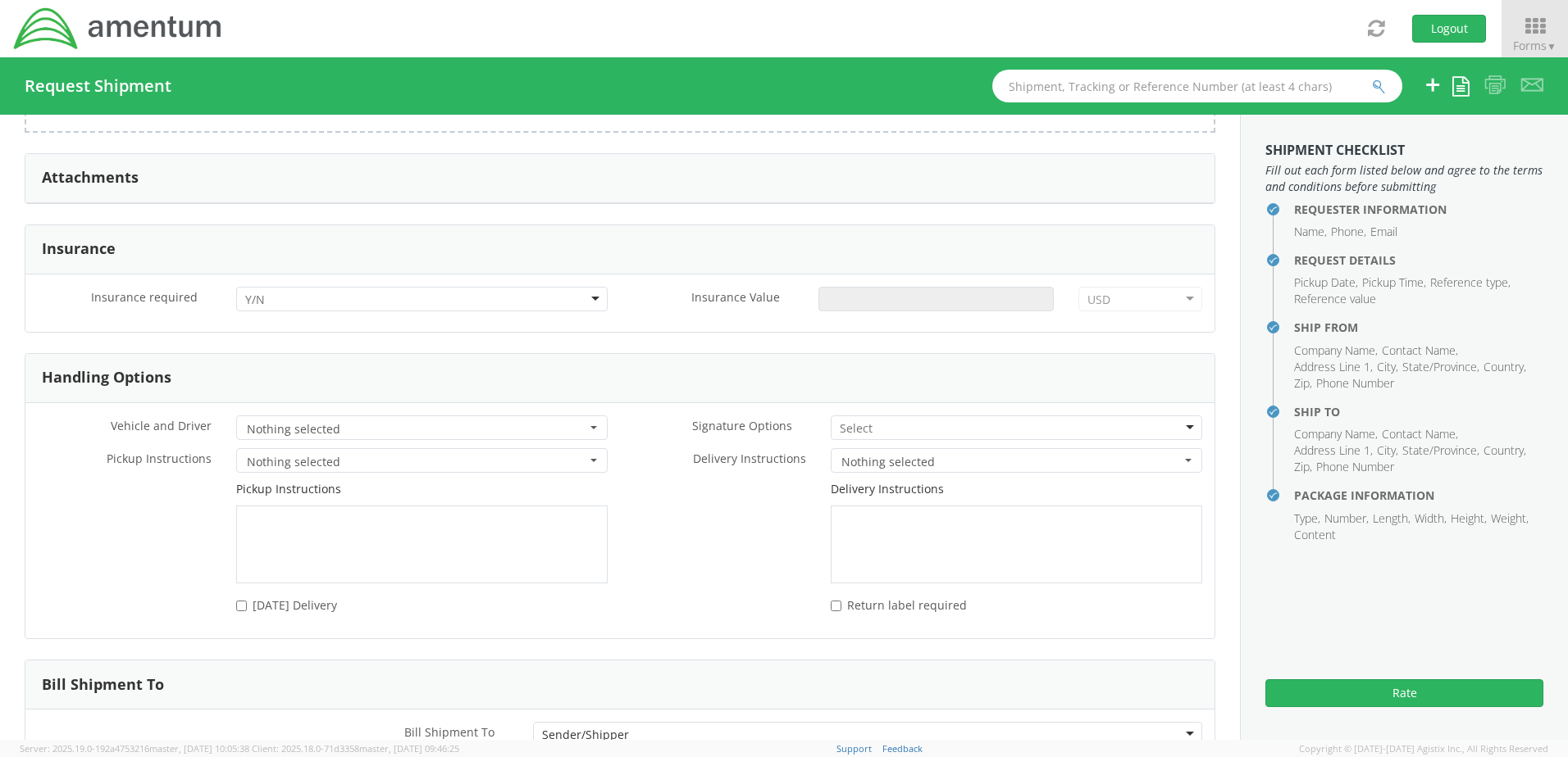
scroll to position [1874, 0]
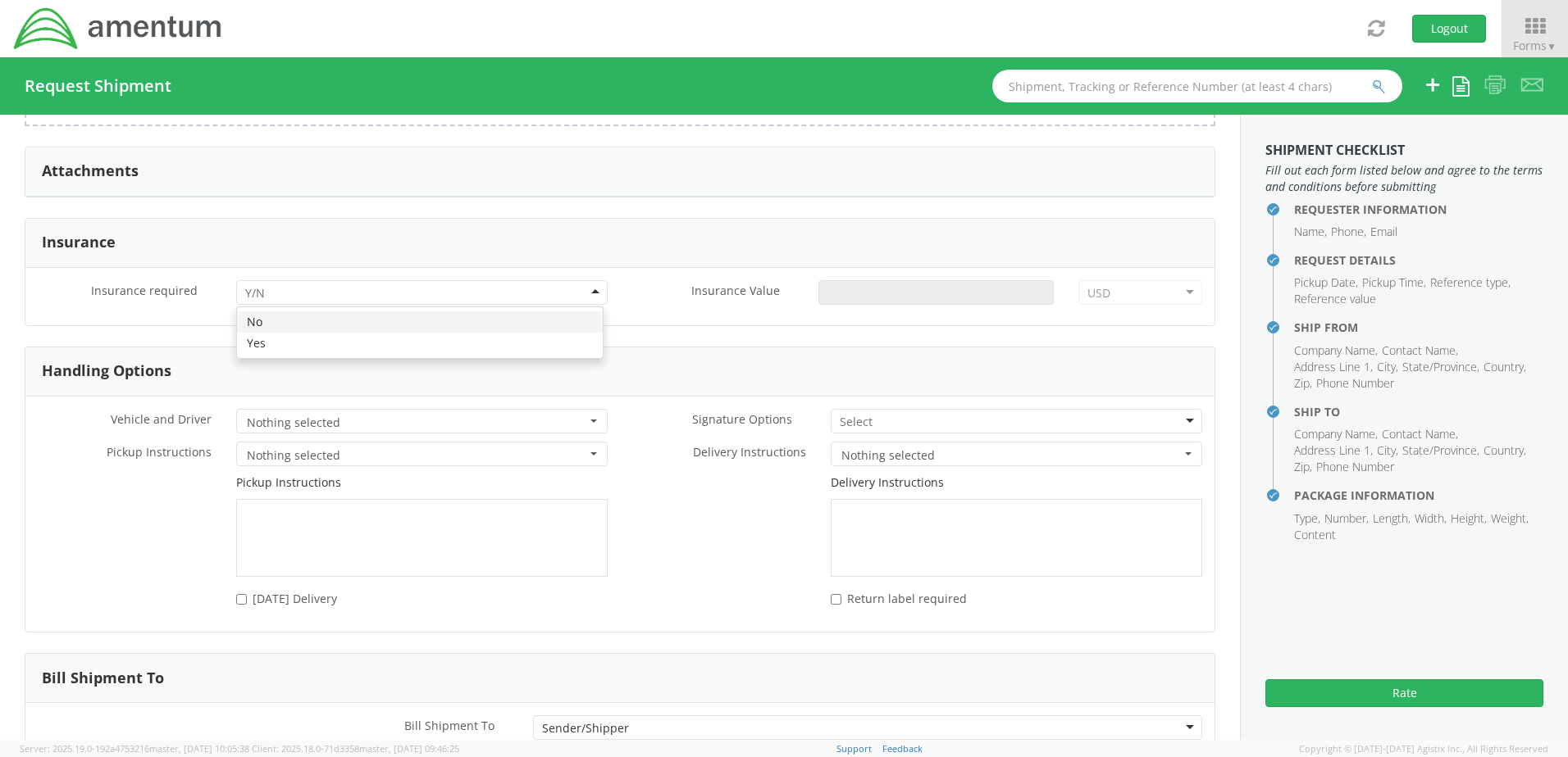
click at [588, 287] on div at bounding box center [421, 293] width 371 height 25
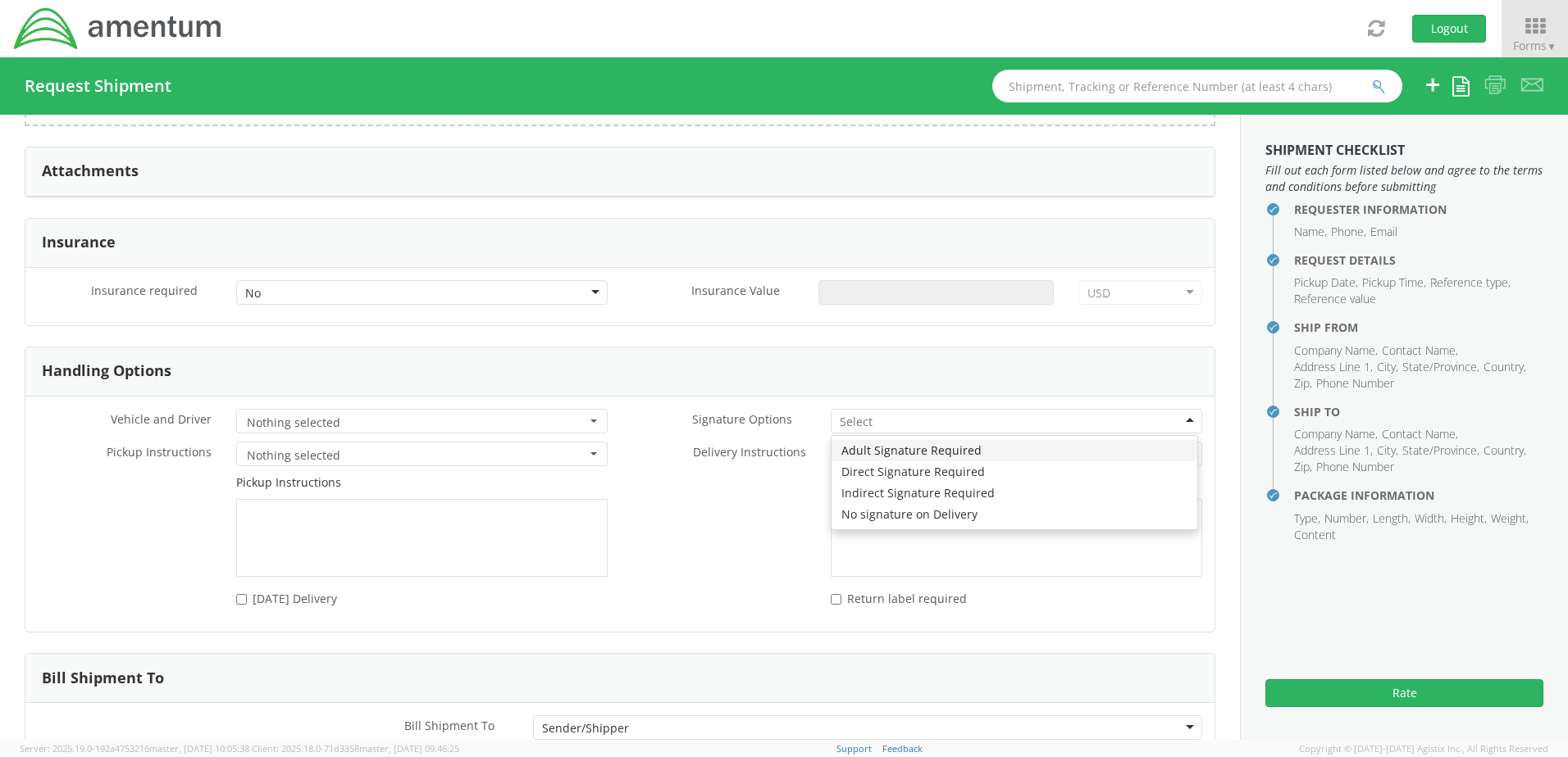
click at [1181, 421] on div at bounding box center [1016, 421] width 371 height 25
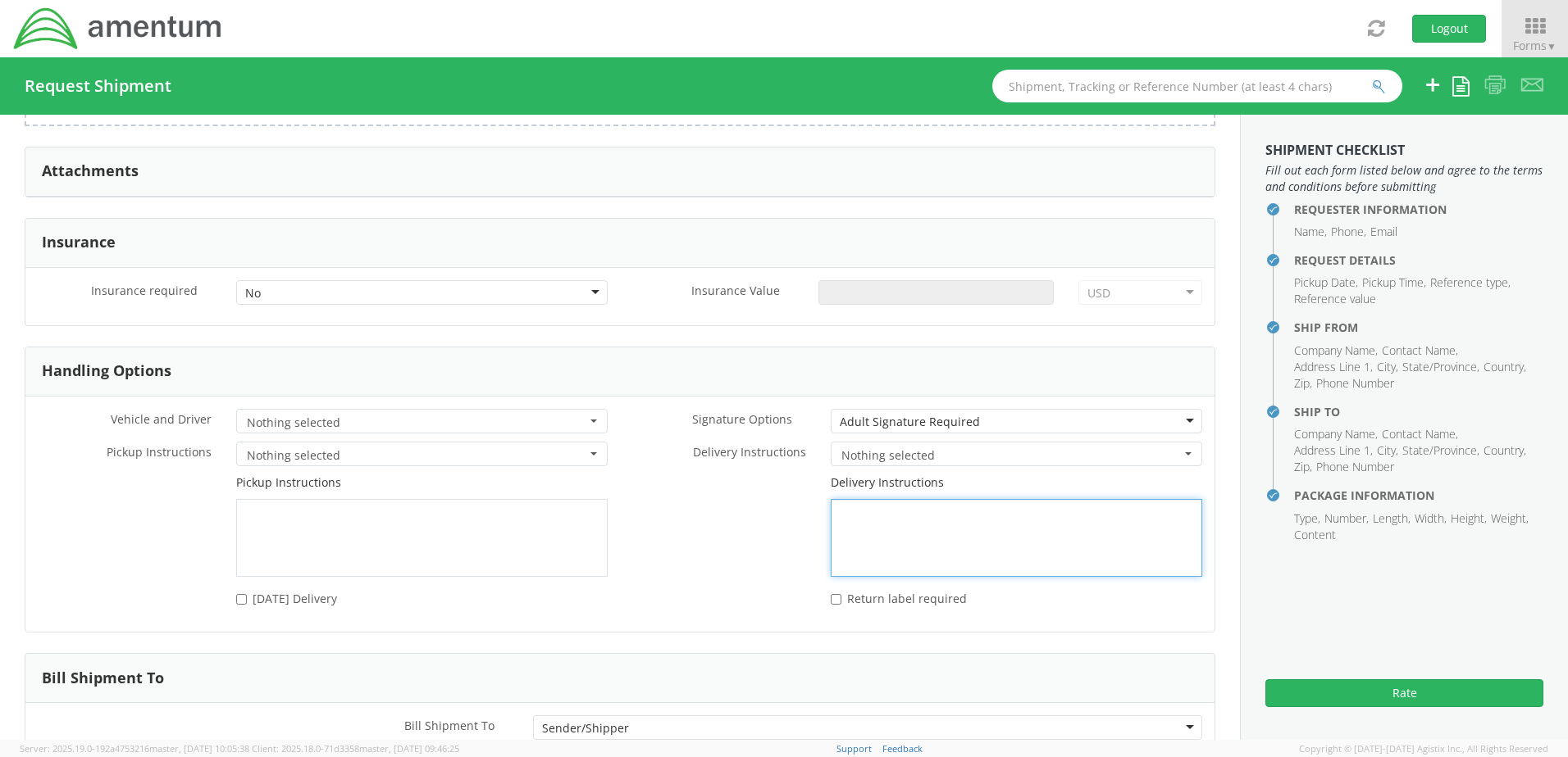
click at [664, 541] on div "Delivery Instructions" at bounding box center [917, 526] width 595 height 102
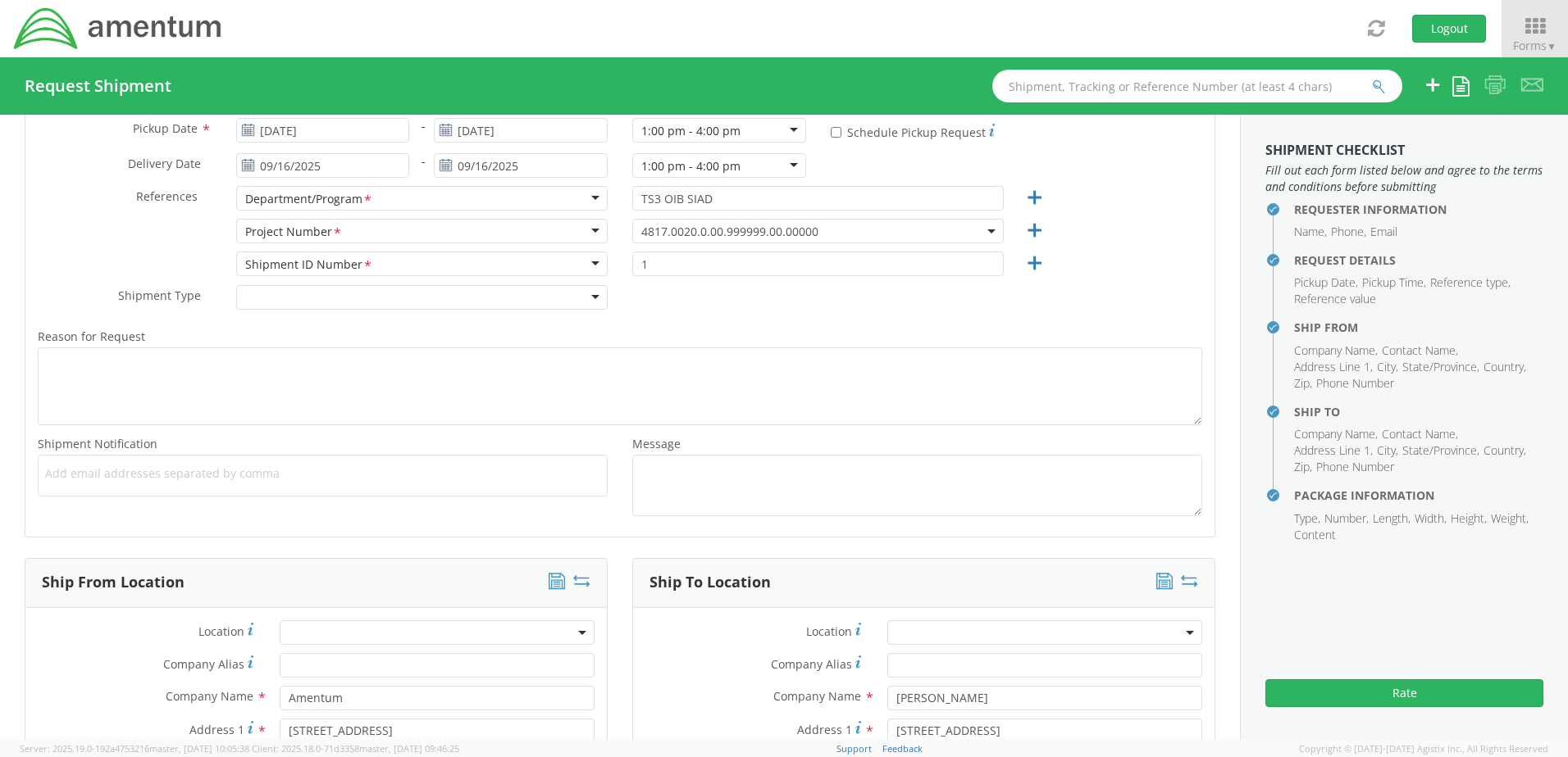
scroll to position [328, 0]
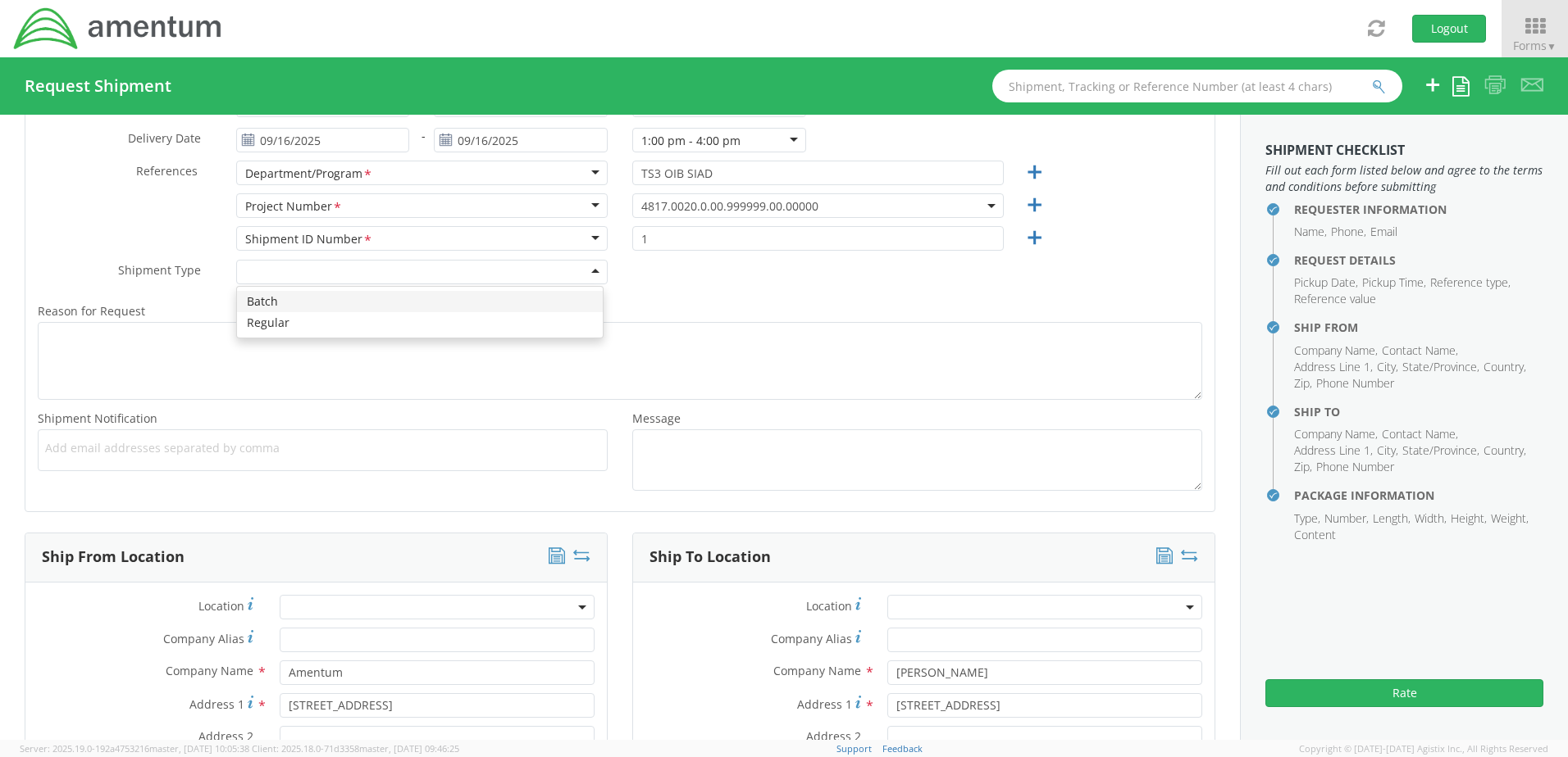
click at [594, 269] on div at bounding box center [421, 272] width 371 height 25
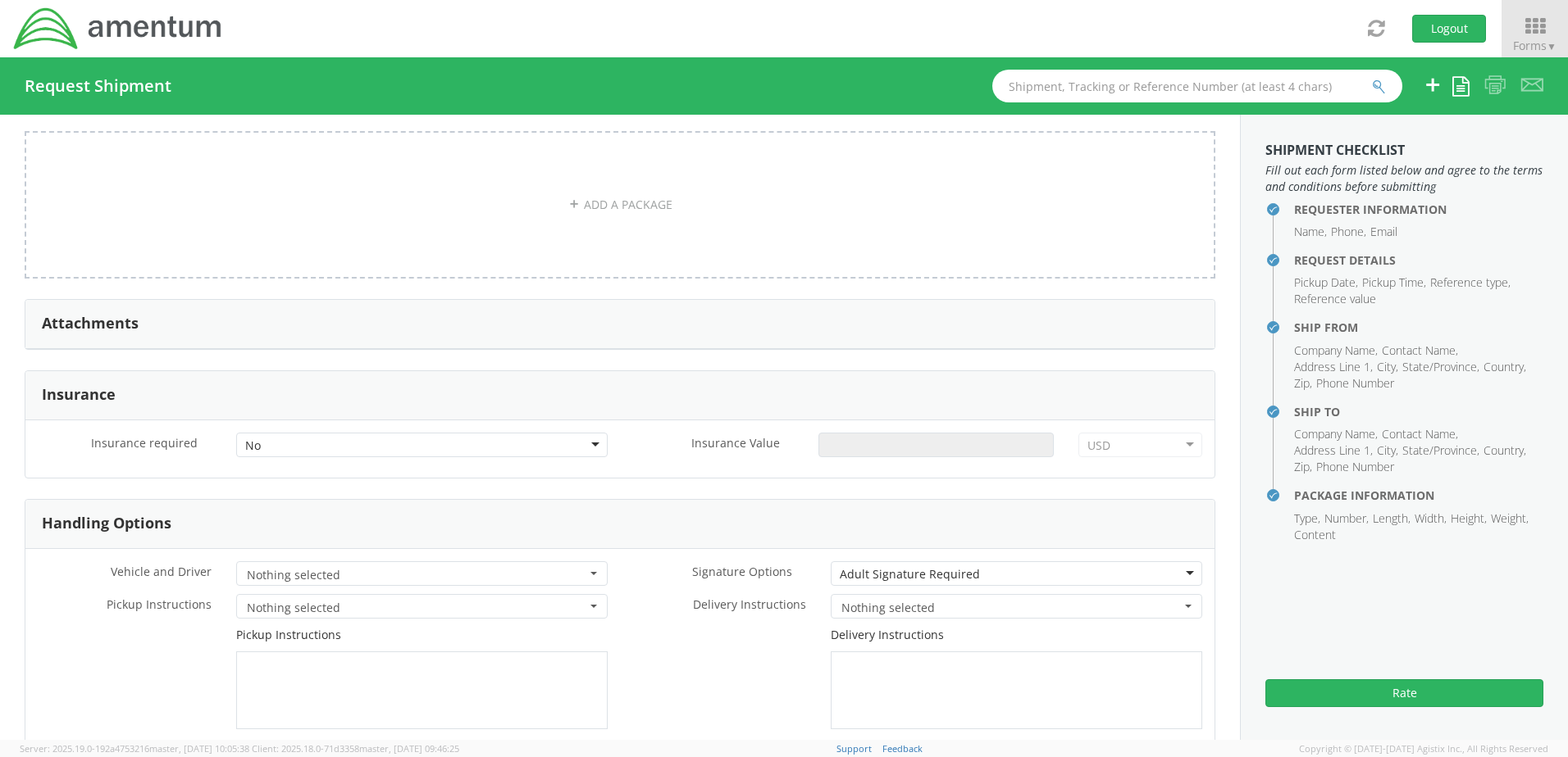
scroll to position [1982, 0]
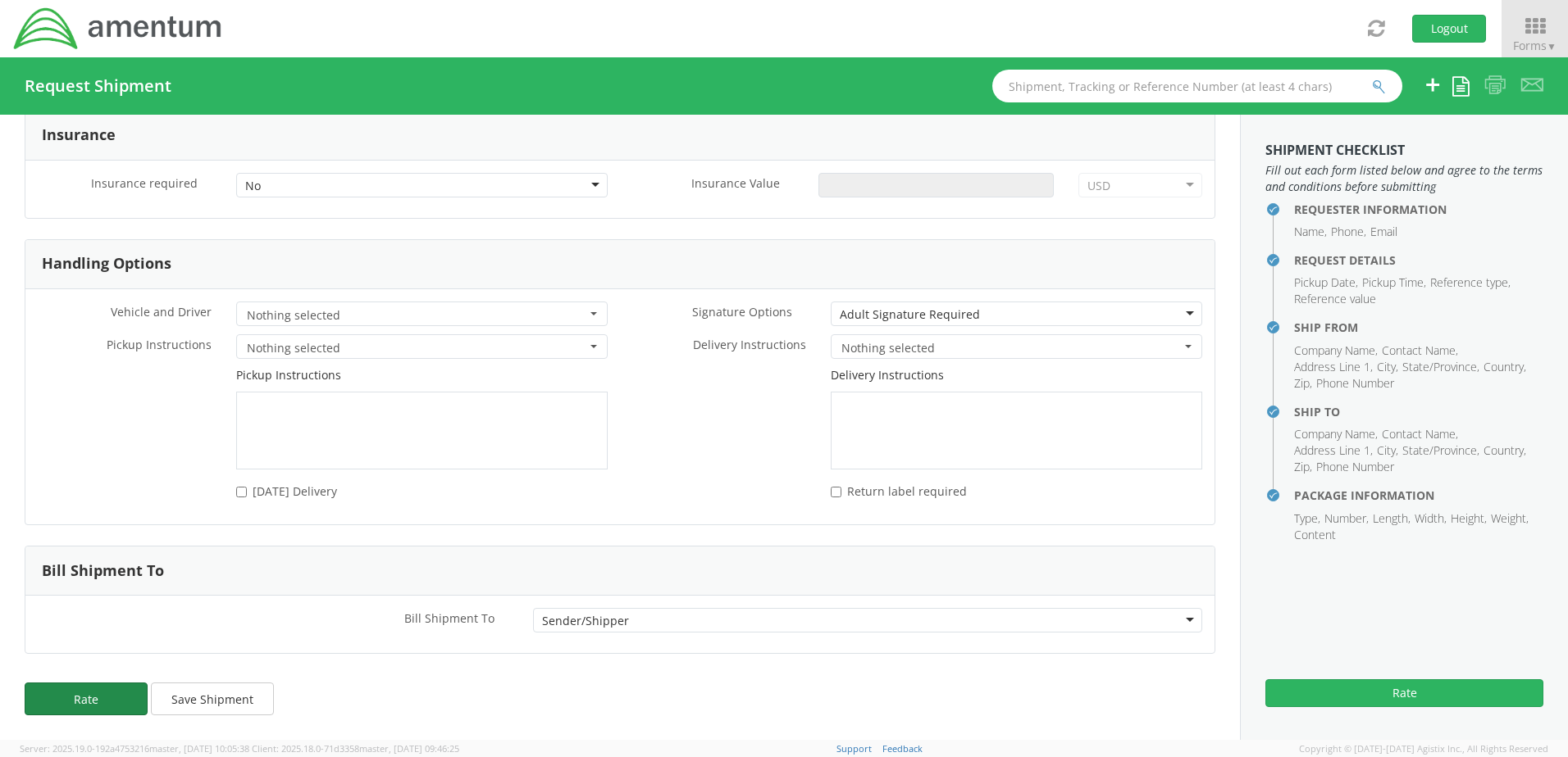
click at [100, 702] on button "Rate" at bounding box center [86, 699] width 123 height 33
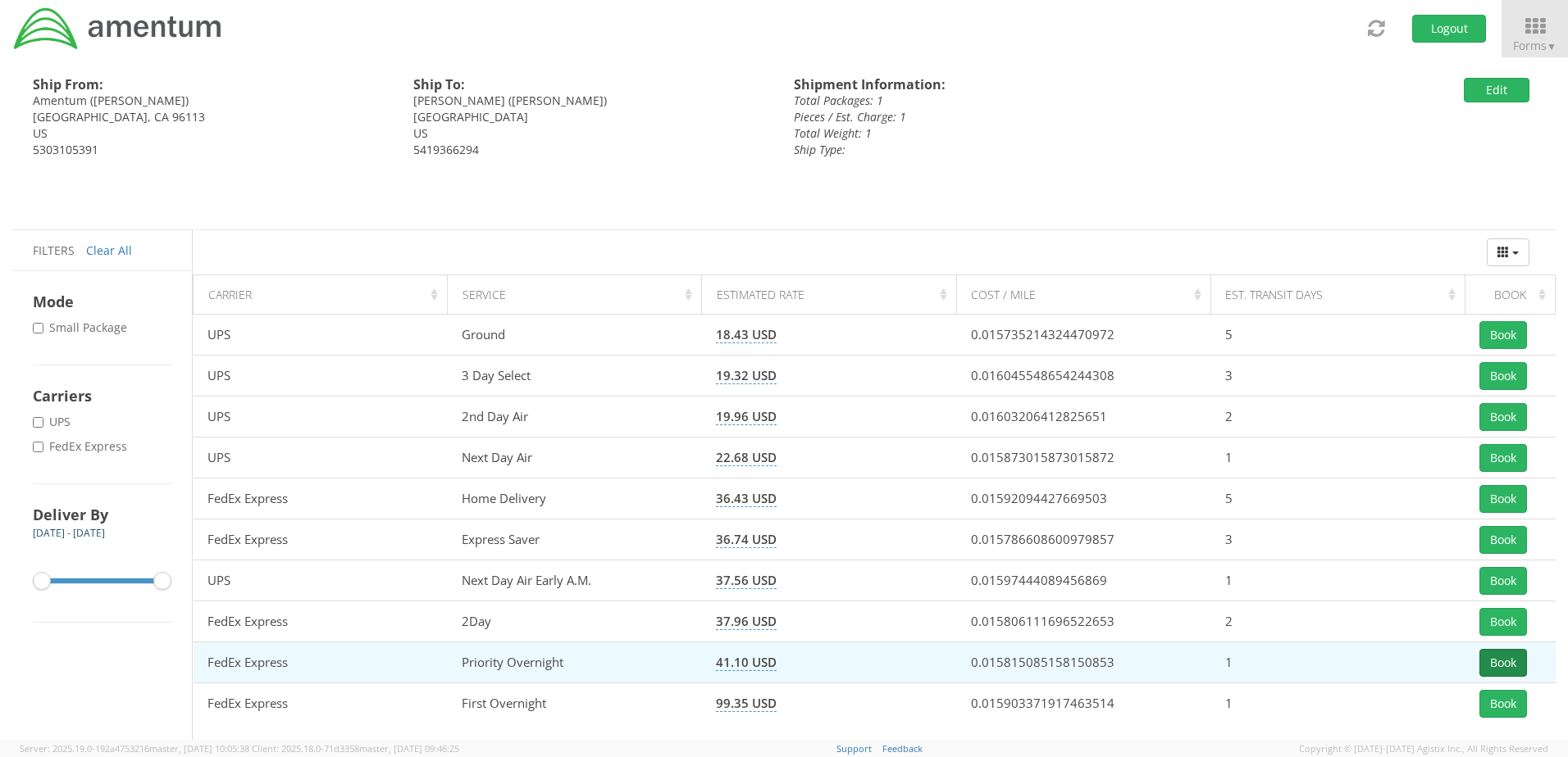
click at [1497, 666] on button "Book" at bounding box center [1503, 662] width 47 height 28
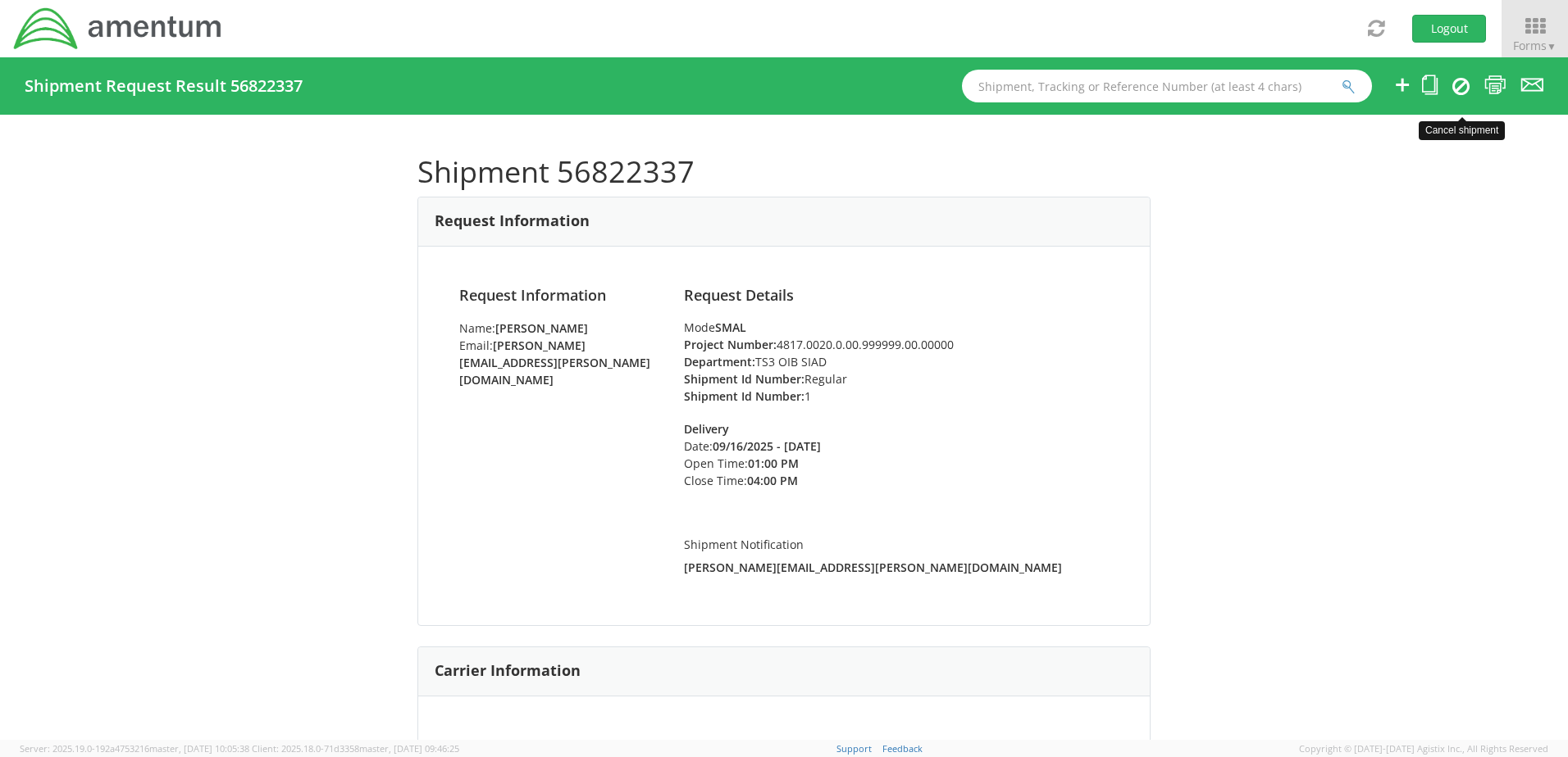
click at [1465, 84] on icon at bounding box center [1461, 85] width 17 height 20
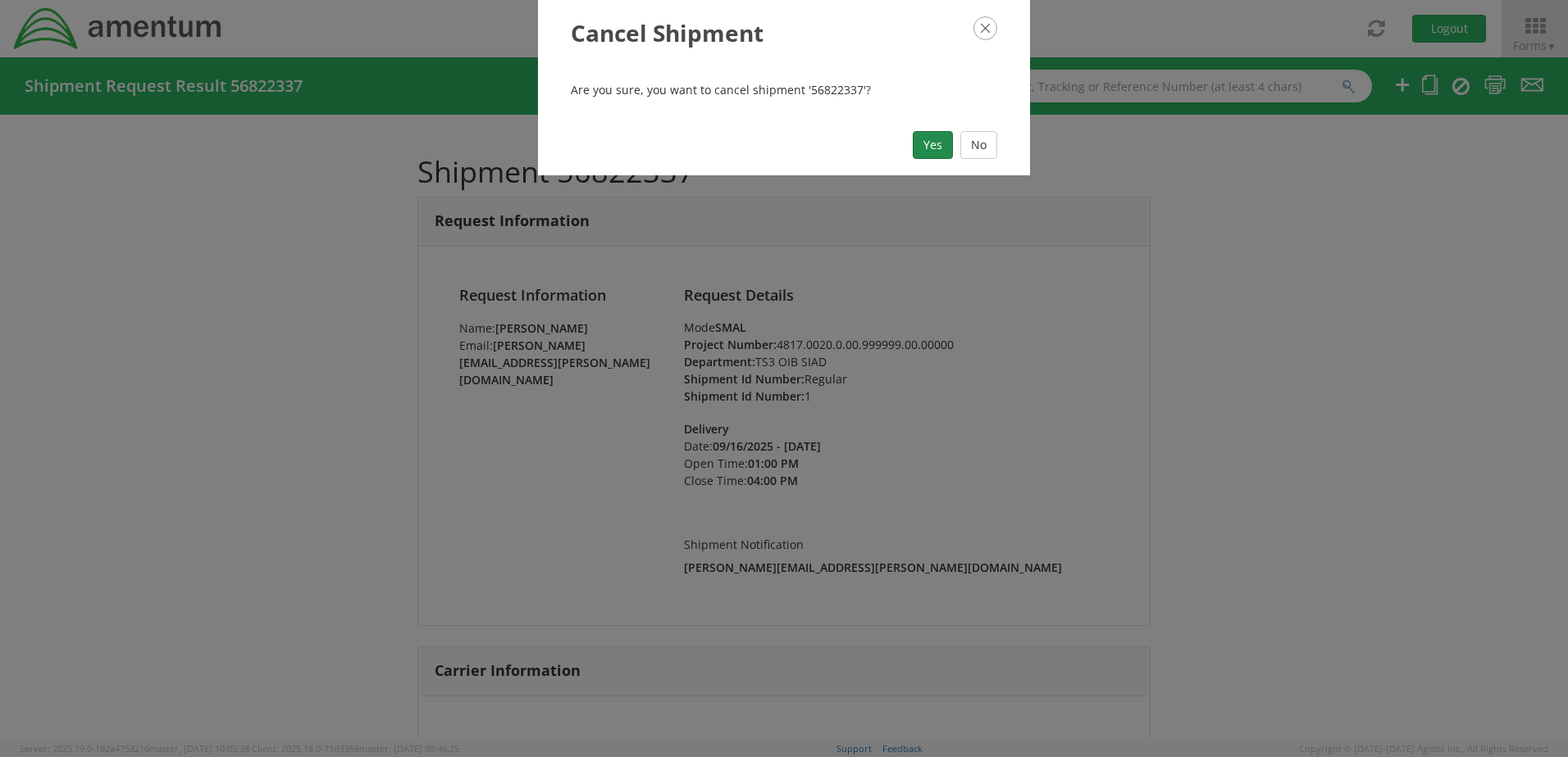
click at [929, 145] on button "Yes" at bounding box center [933, 144] width 40 height 28
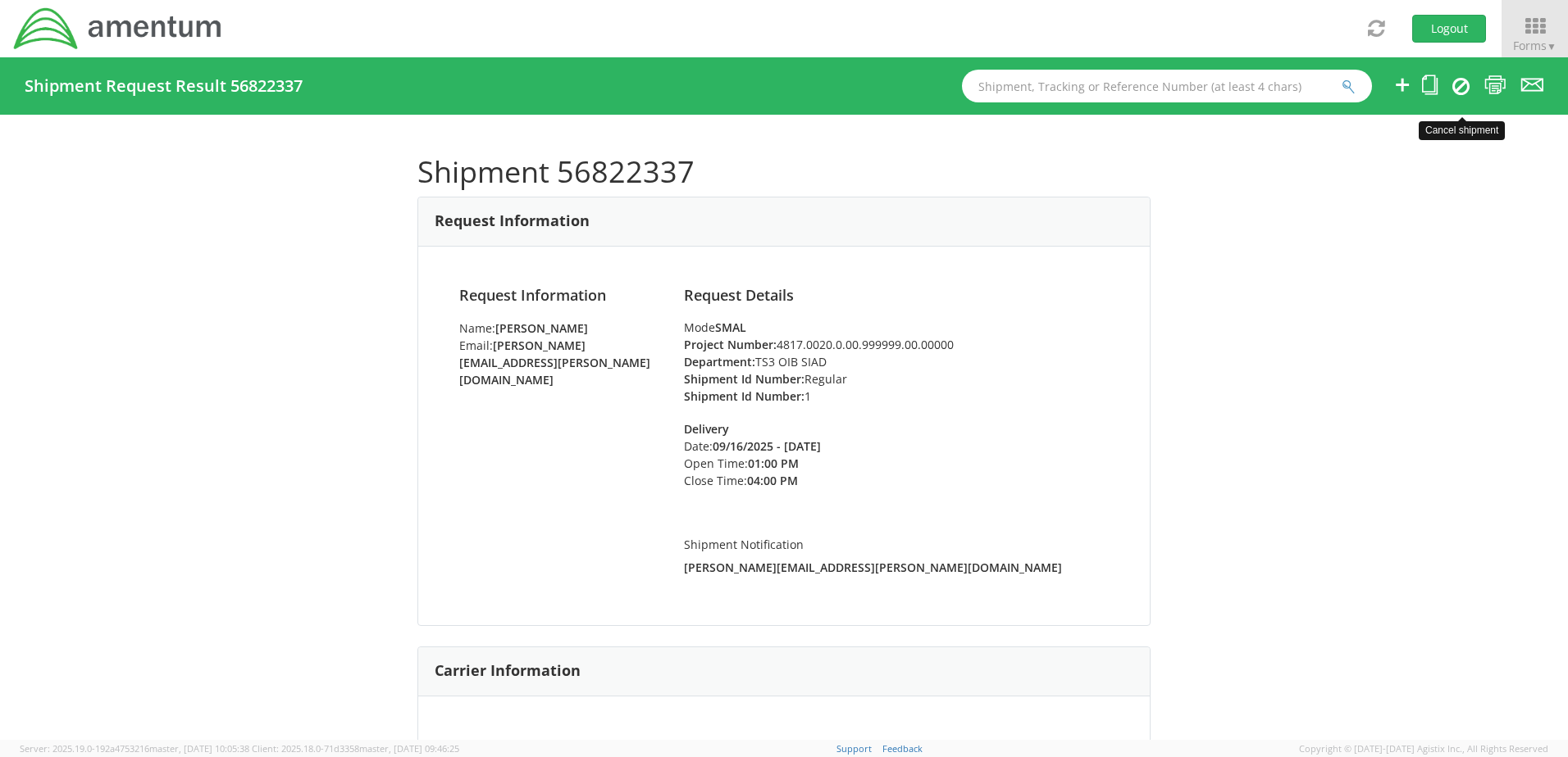
click at [1459, 85] on icon at bounding box center [1461, 85] width 17 height 20
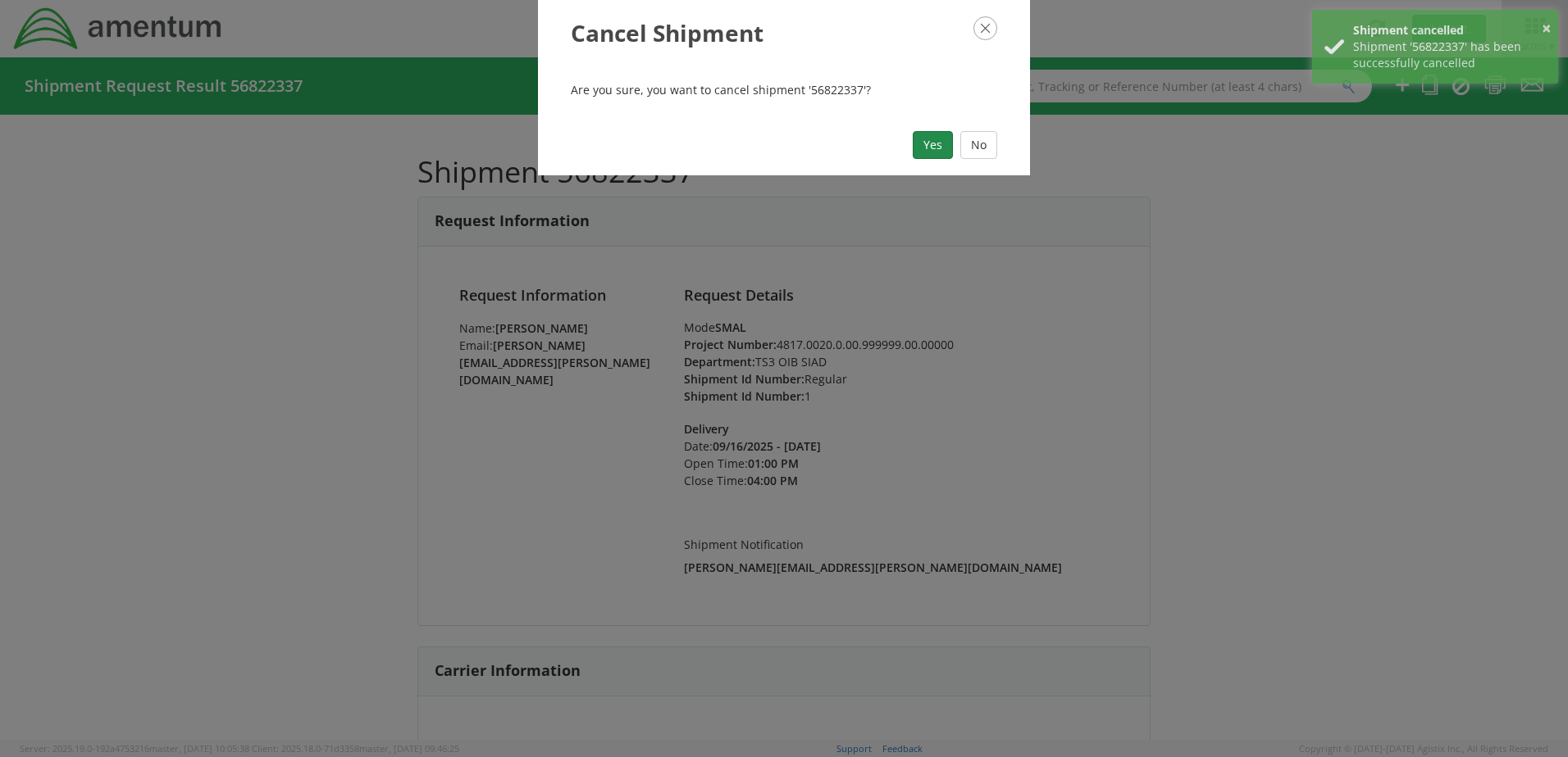
click at [938, 143] on button "Yes" at bounding box center [933, 144] width 40 height 28
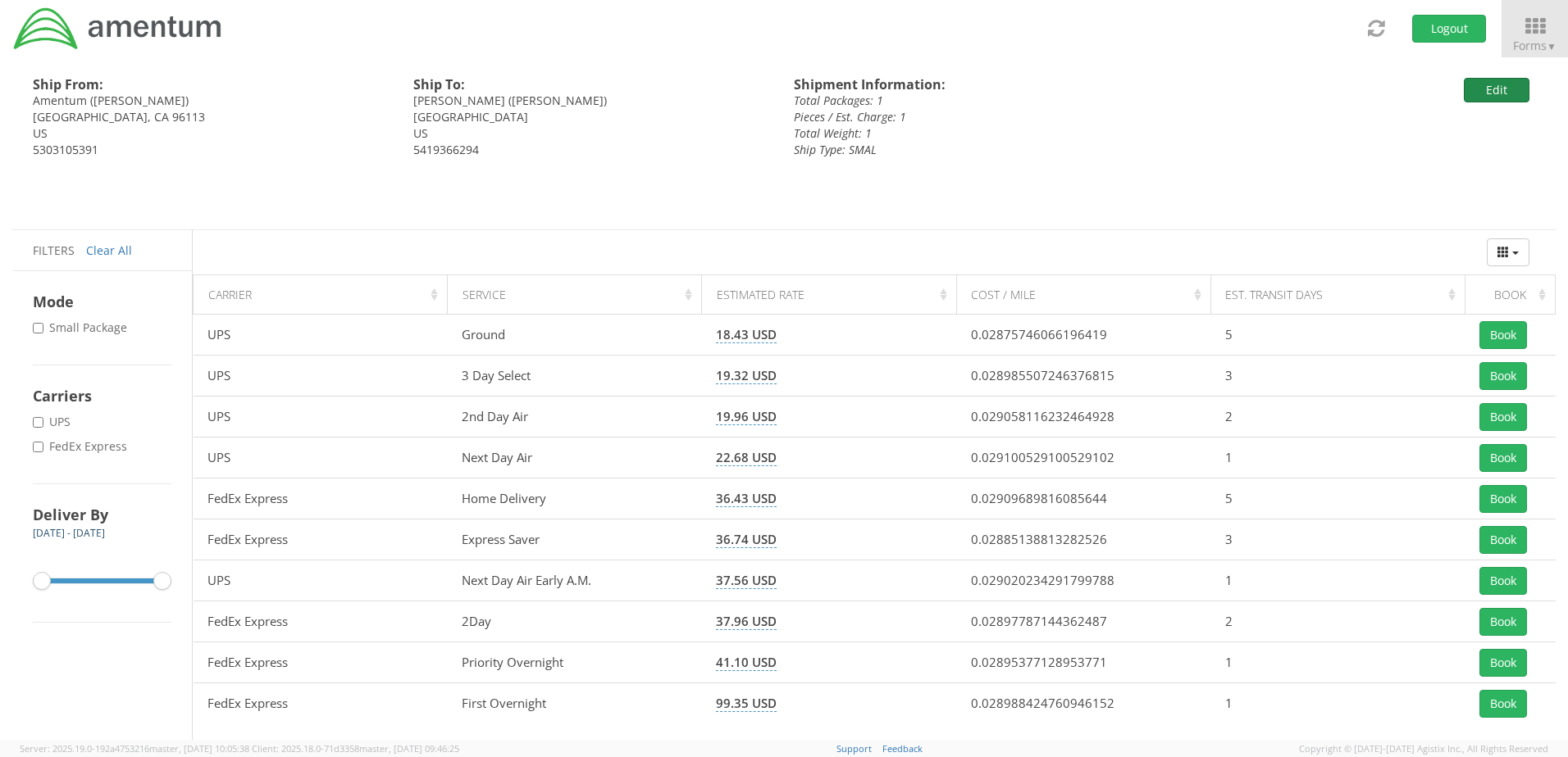
click at [1482, 86] on button "Edit" at bounding box center [1497, 90] width 65 height 25
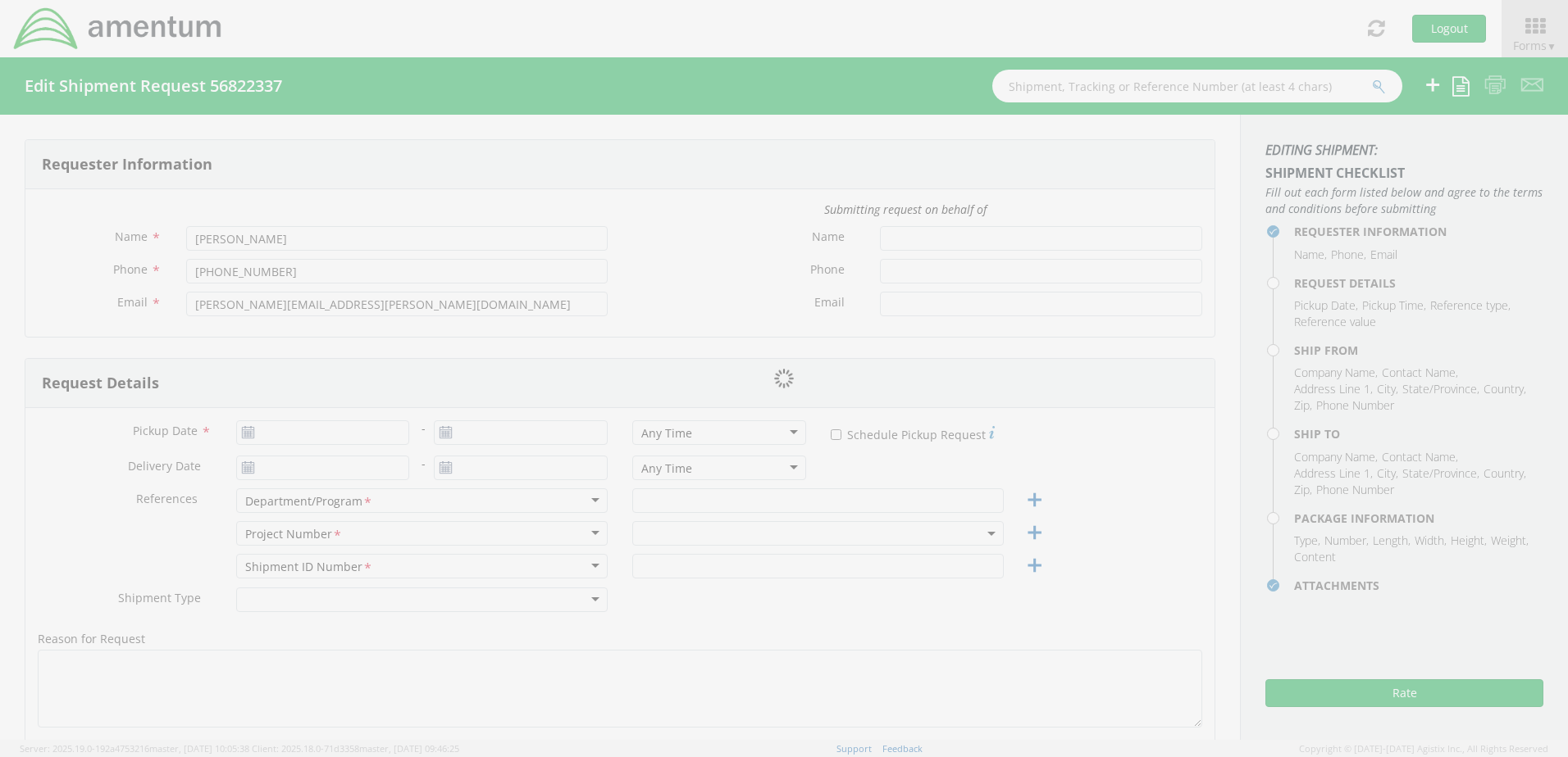
type input "[DATE]"
type input "09/16/2025"
type input "TS3 OIB SIAD"
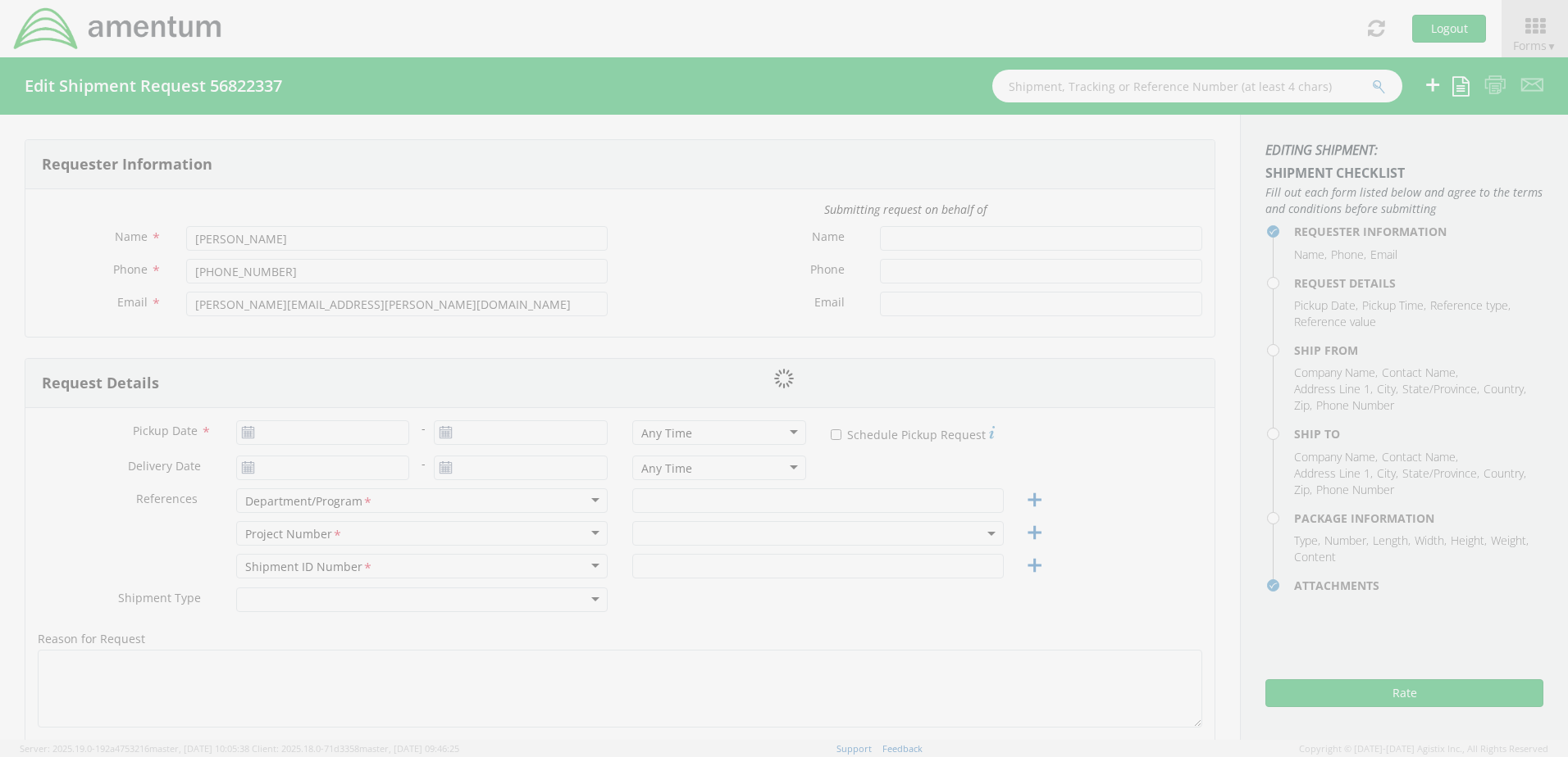
type input "Regular"
select select
type input "Amentum"
type input "[STREET_ADDRESS]"
type input "[PERSON_NAME]"
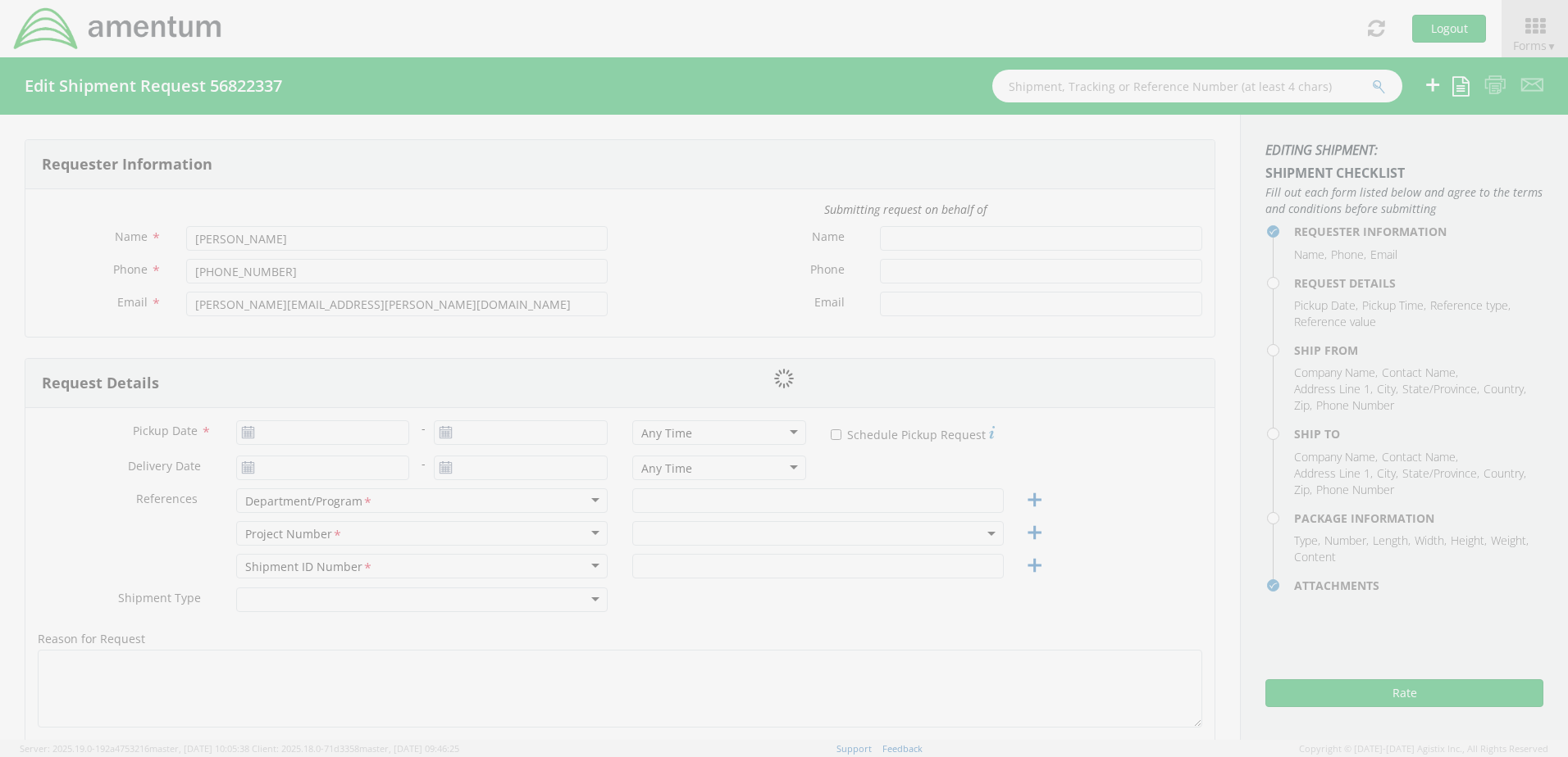
type input "96113"
type input "[PERSON_NAME]"
type input "5303105391"
checkbox input "true"
select select
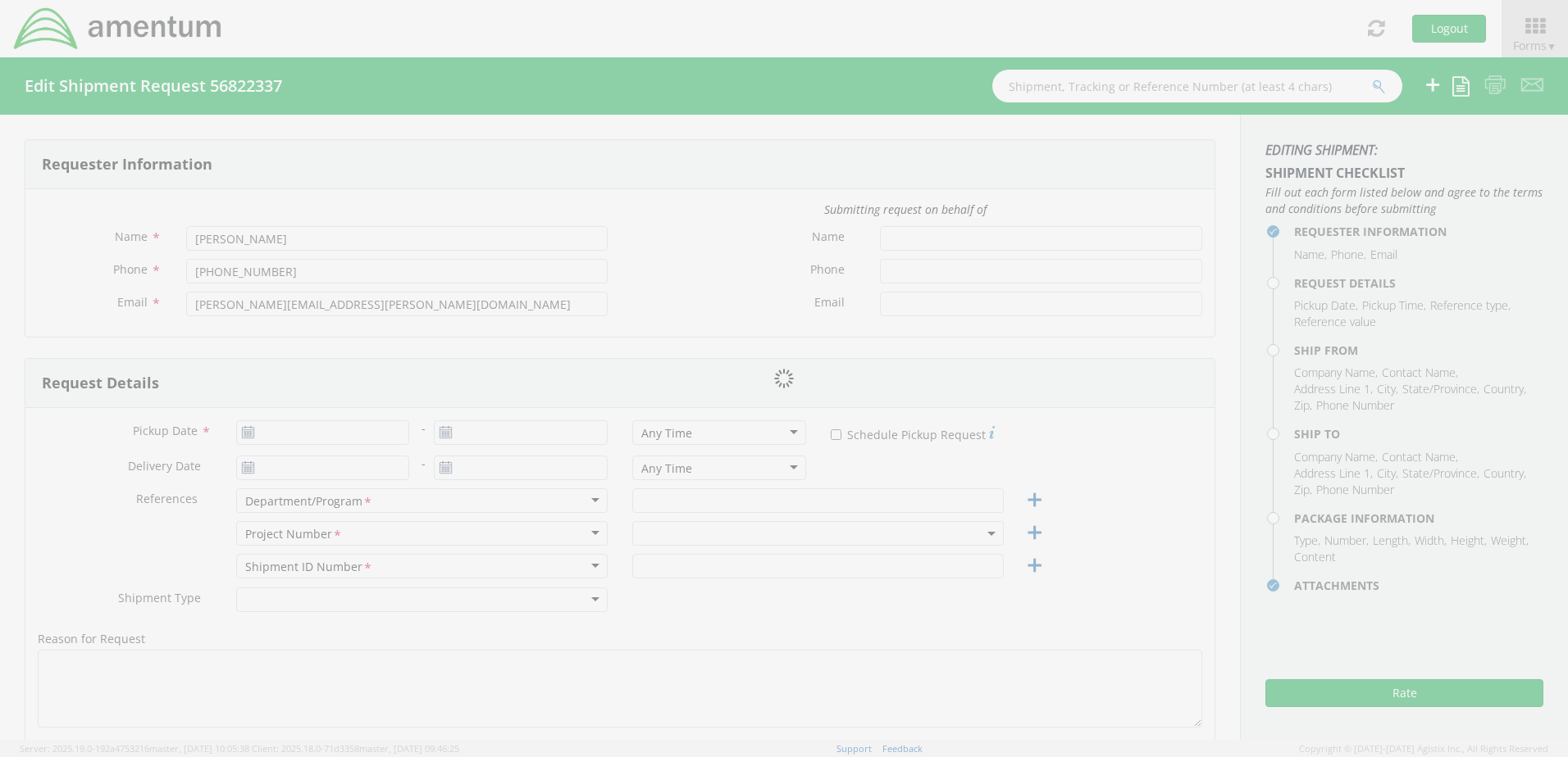
type input "[PERSON_NAME]"
type input "[STREET_ADDRESS]"
type input "Susanville"
type input "96130"
type input "[PERSON_NAME]"
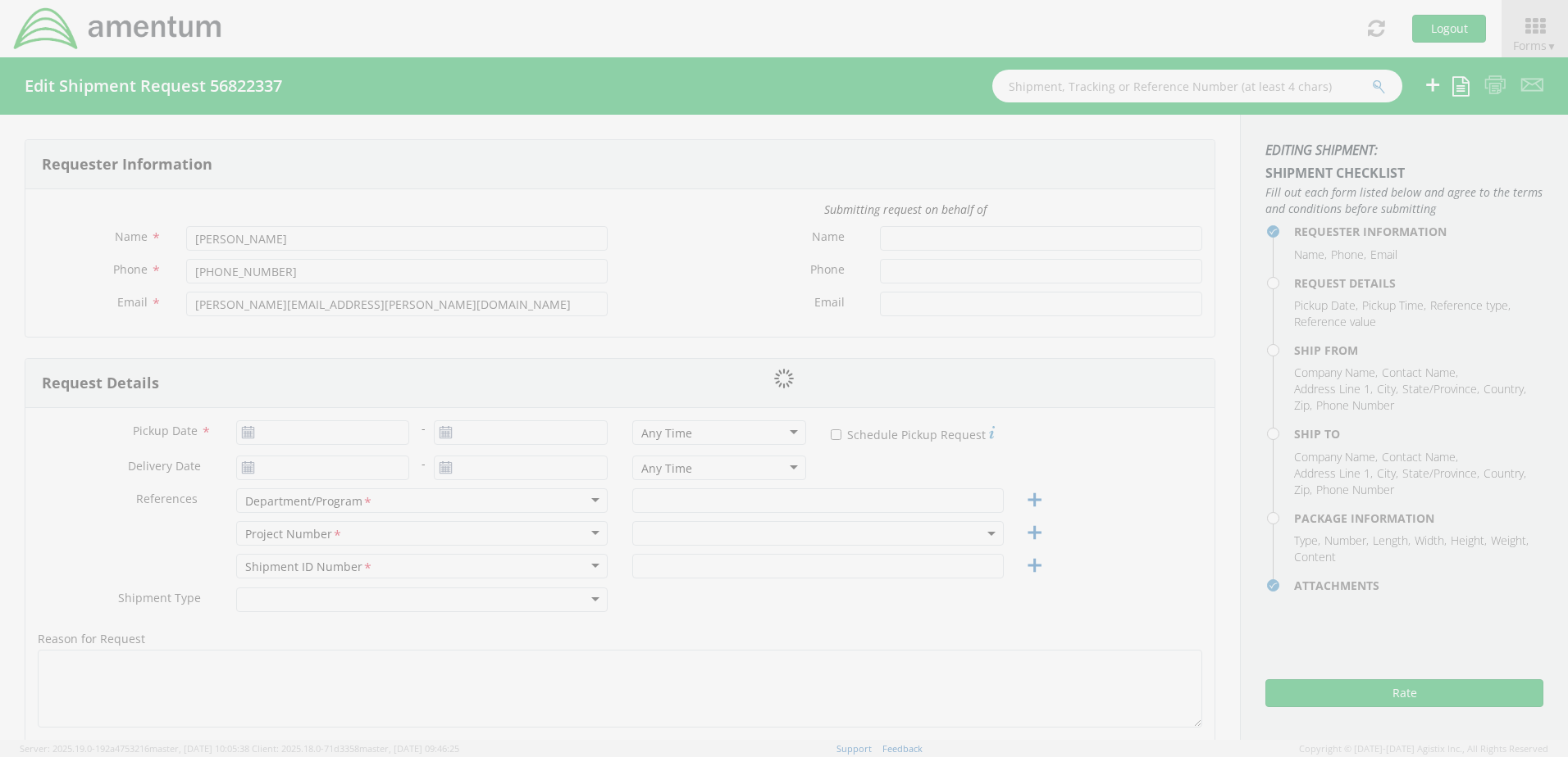
type input "5419366294"
type input "1"
type input "10.875"
type input "1.5"
type input "12.375"
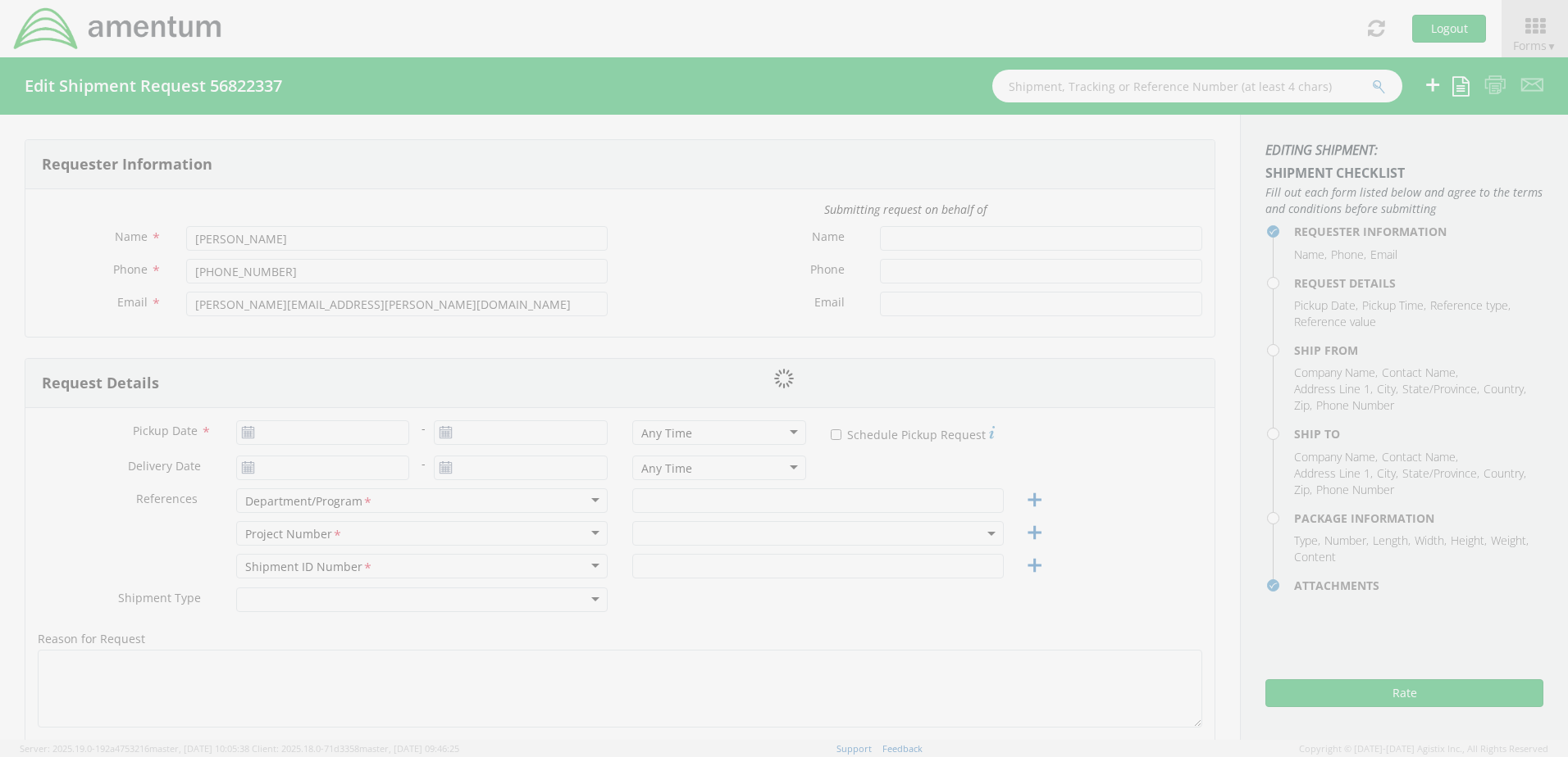
type input "1"
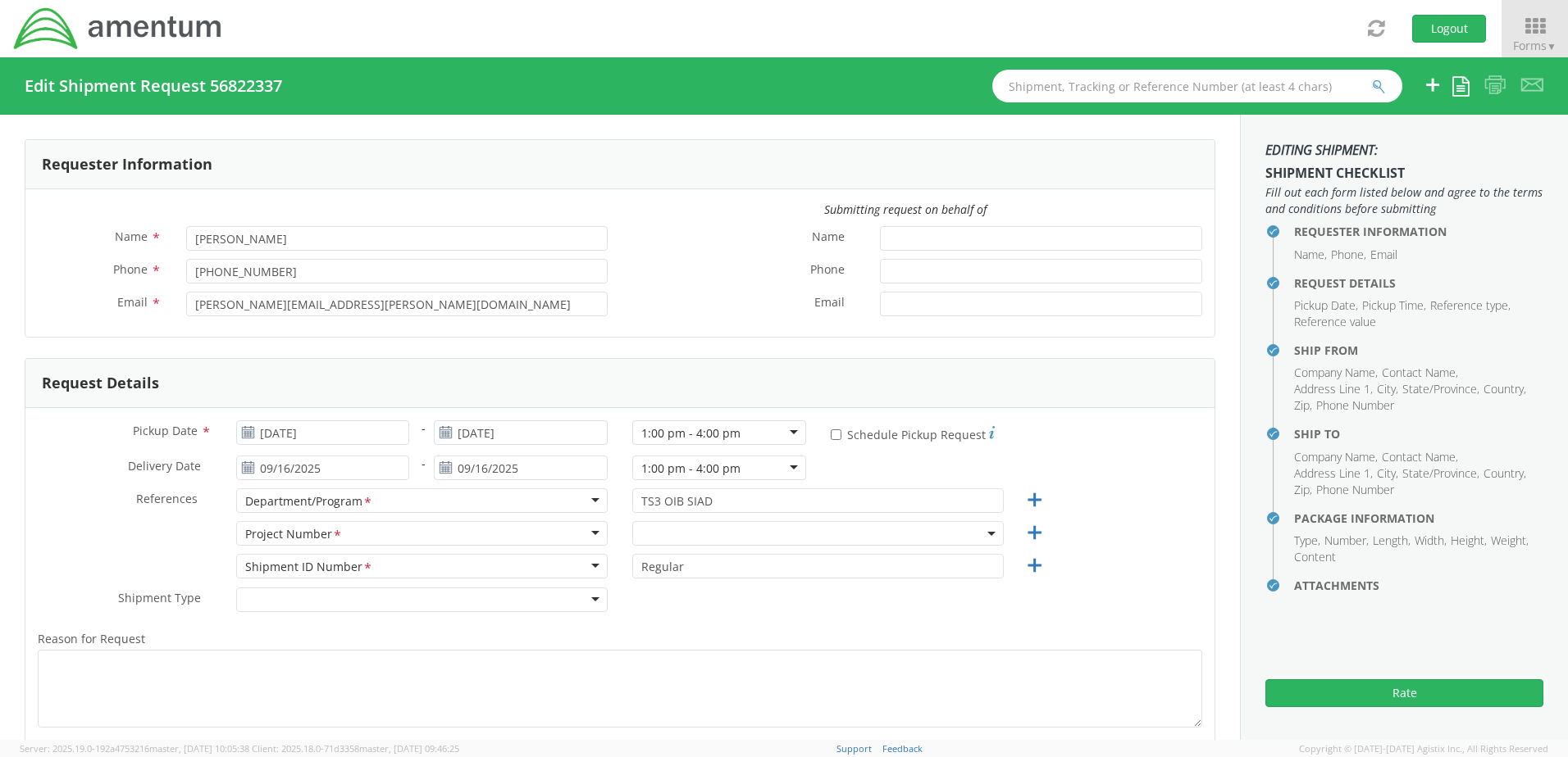
select select "4817.0020.0.00.999999.00.00000"
click at [818, 528] on span "4817.0020.0.00.999999.00.00000" at bounding box center [818, 534] width 353 height 15
click at [756, 531] on span "4817.0020.0.00.999999.00.00000" at bounding box center [818, 534] width 353 height 15
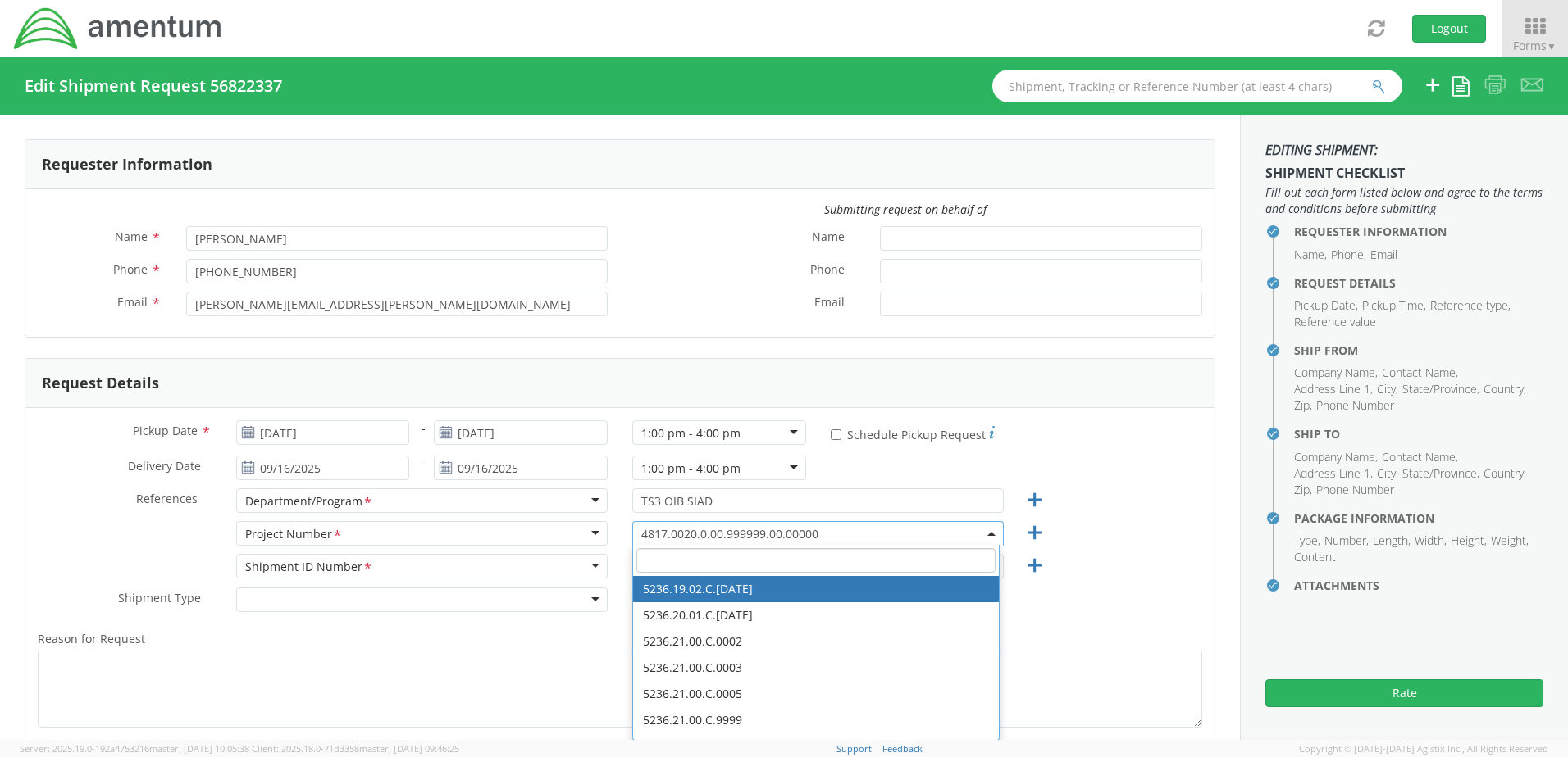
click at [817, 531] on span "4817.0020.0.00.999999.00.00000" at bounding box center [818, 534] width 353 height 15
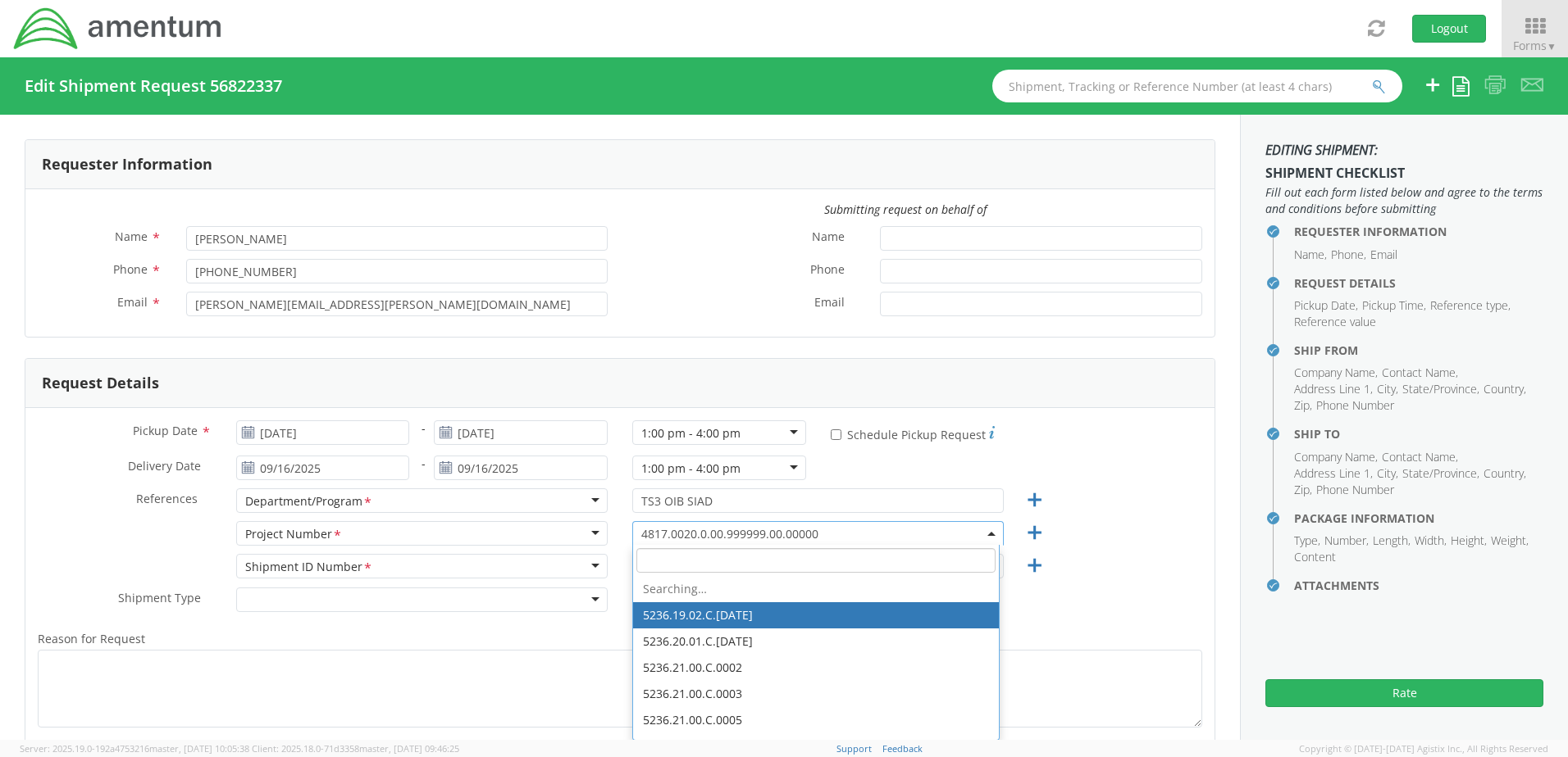
click at [830, 529] on span "4817.0020.0.00.999999.00.00000" at bounding box center [818, 534] width 353 height 15
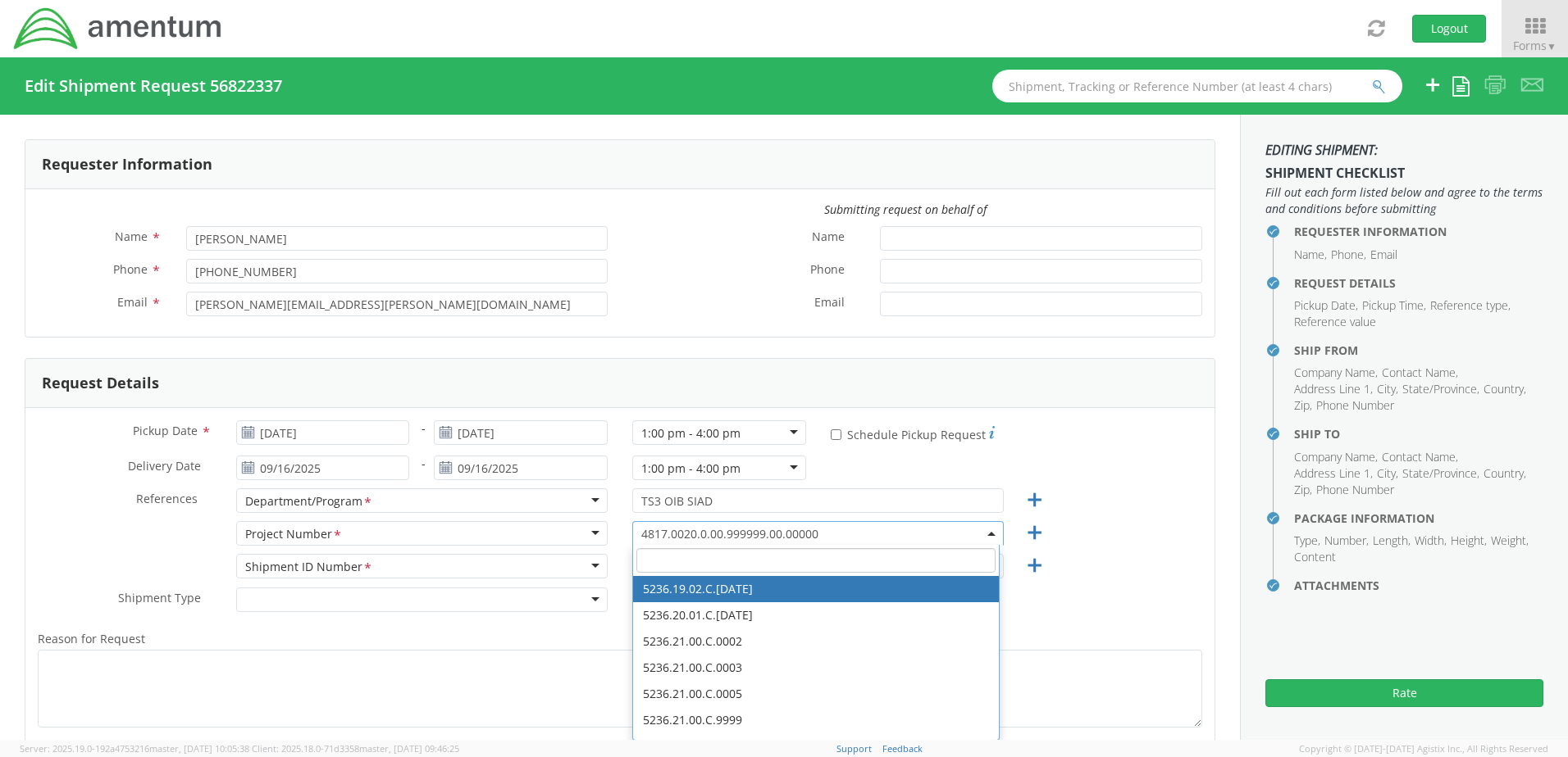
click at [842, 527] on span "4817.0020.0.00.999999.00.00000" at bounding box center [818, 534] width 353 height 15
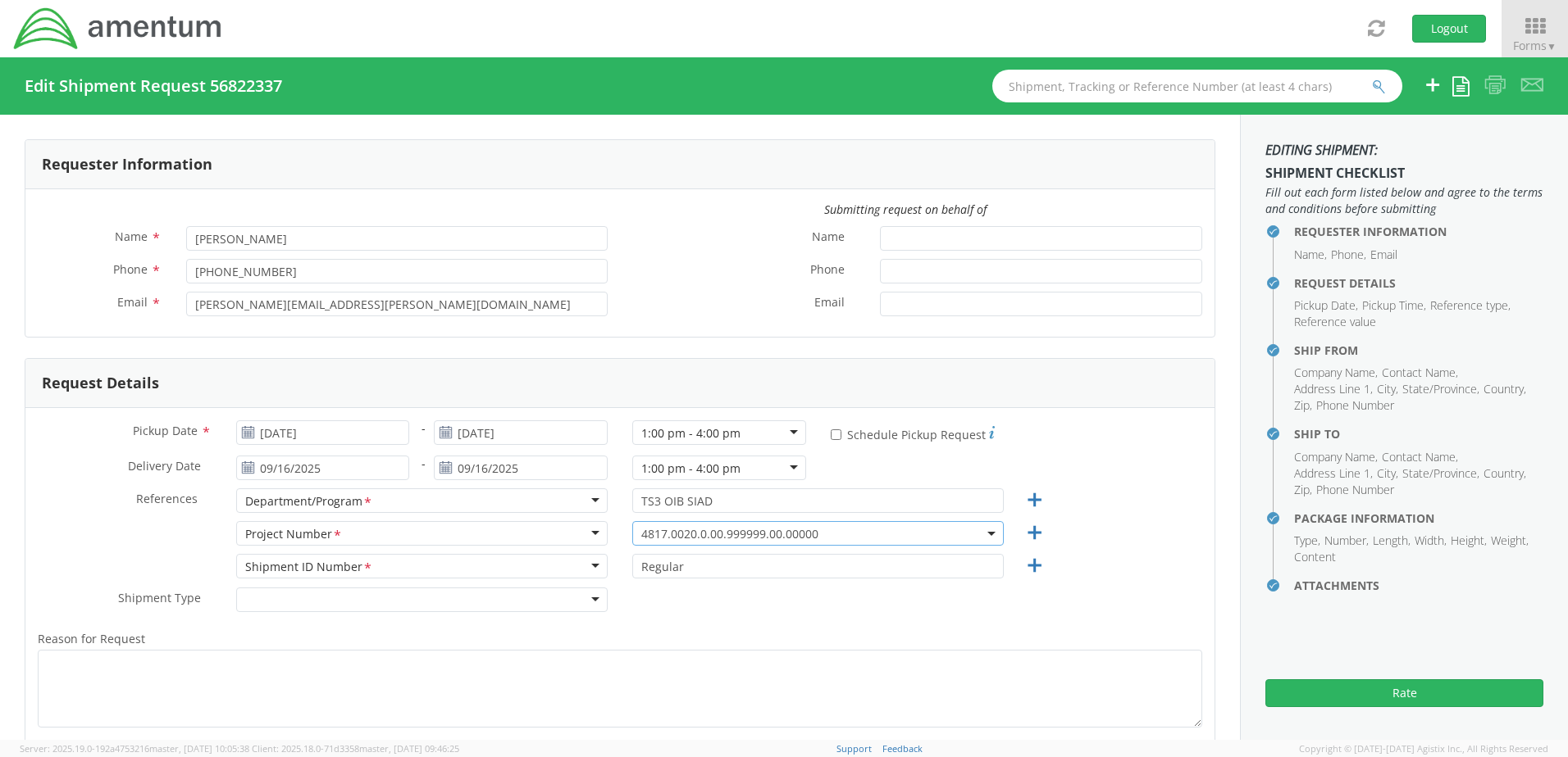
click at [987, 532] on b at bounding box center [991, 534] width 9 height 4
click at [908, 536] on span "4817.0020.0.00.999999.00.00000" at bounding box center [818, 534] width 353 height 15
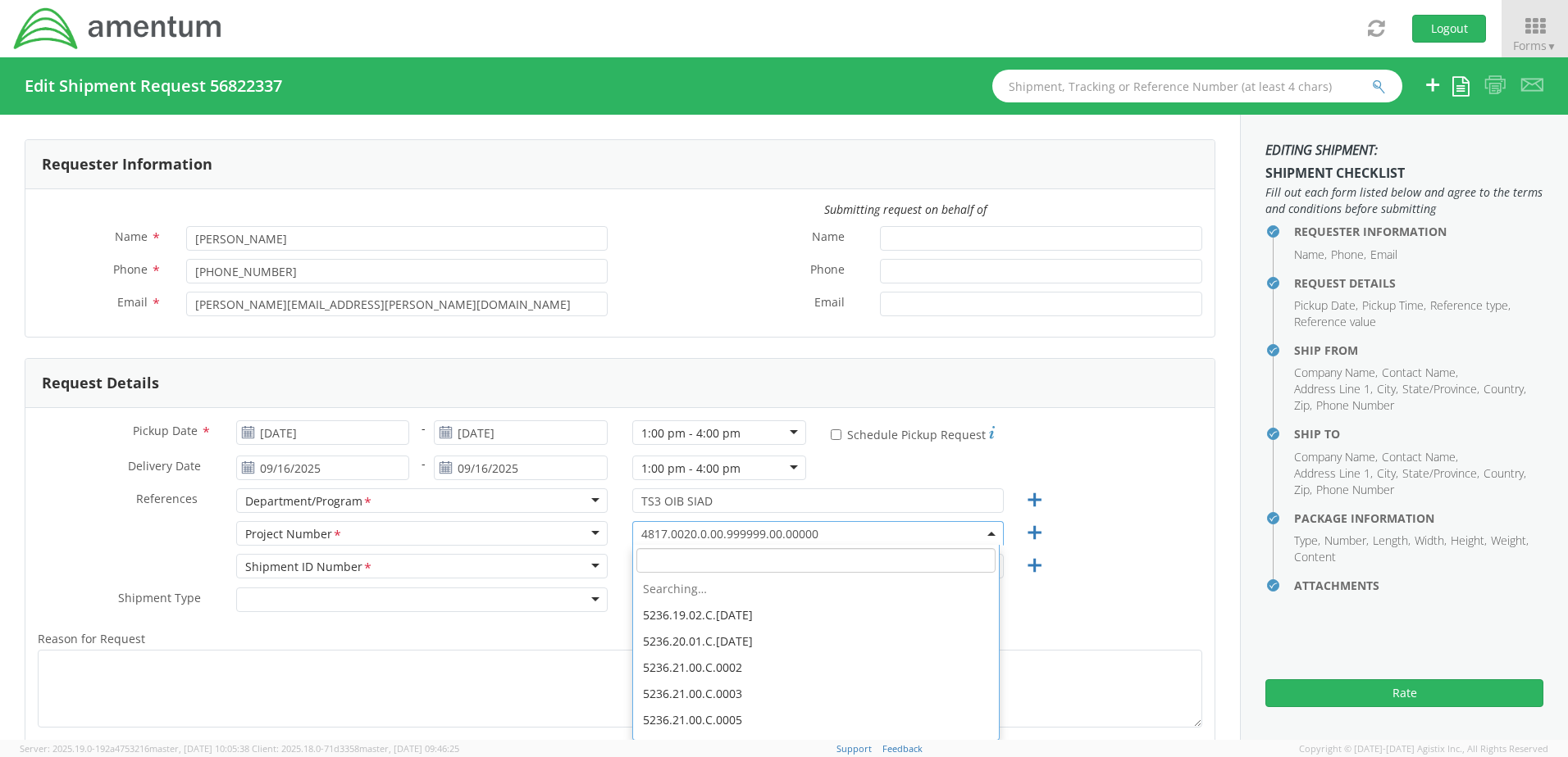
click at [987, 534] on b at bounding box center [991, 534] width 9 height 4
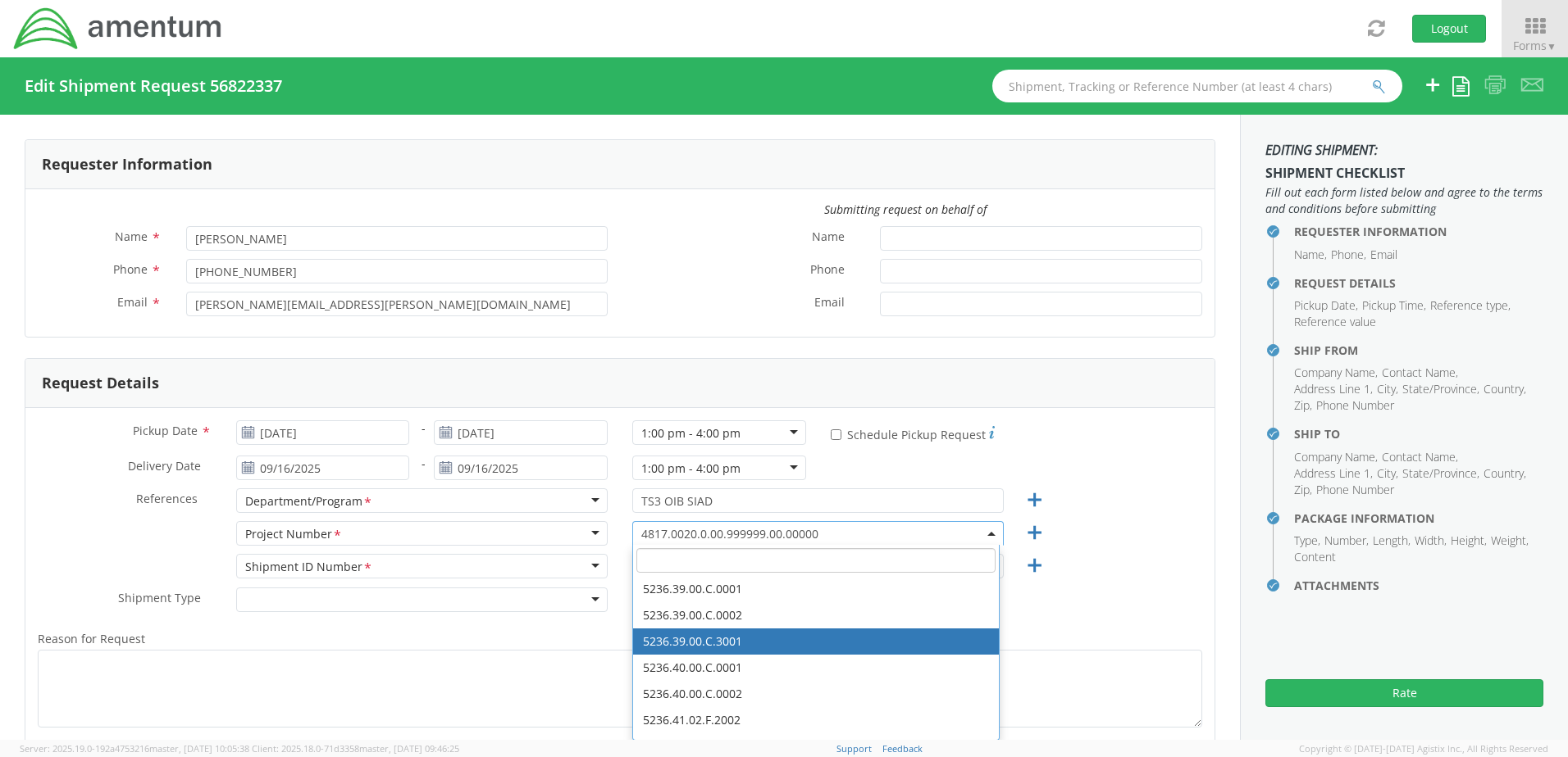
click at [800, 562] on input "search" at bounding box center [816, 561] width 360 height 25
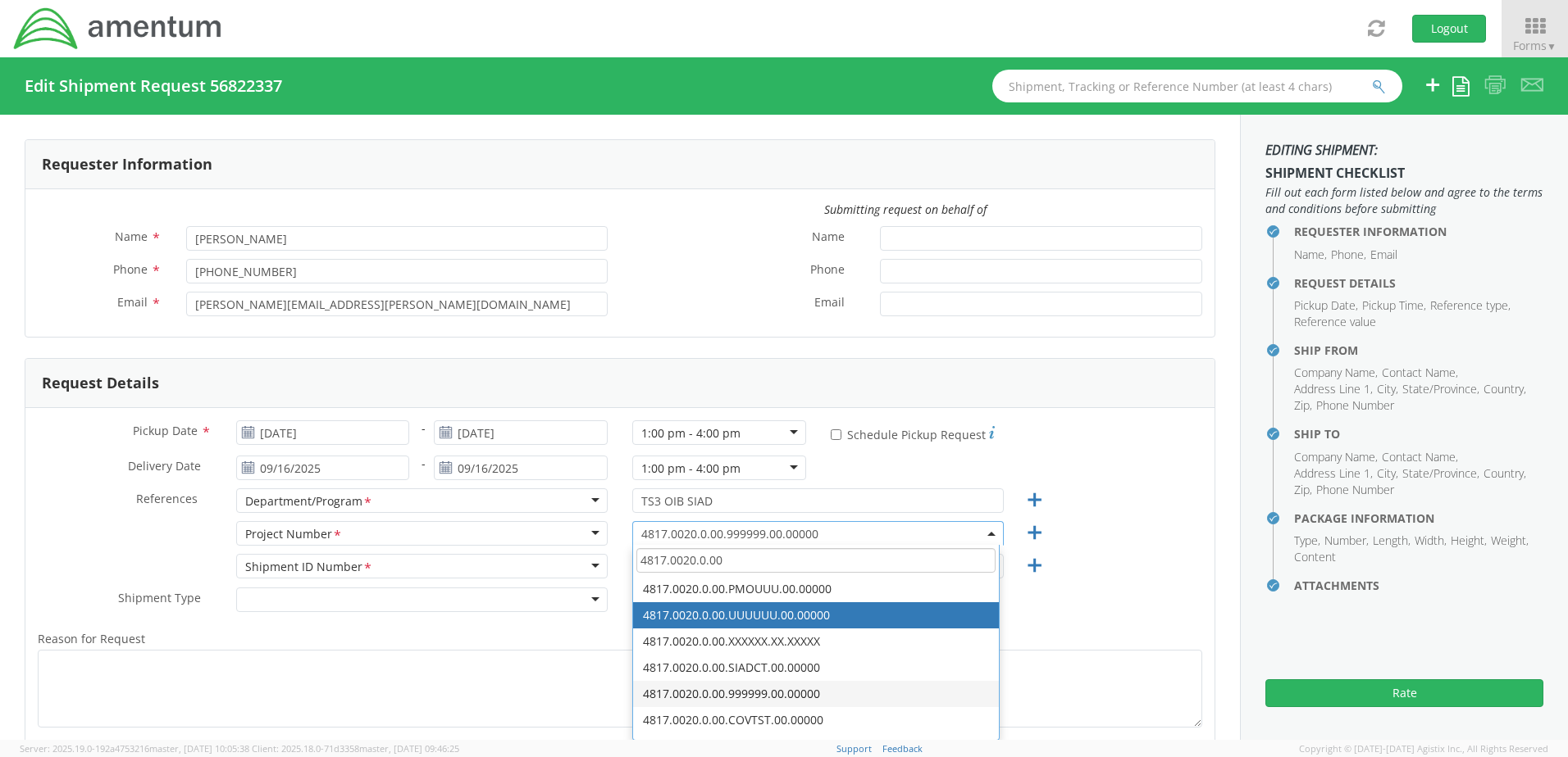
type input "4817.0020.0.00"
select select "4817.0020.0.00.UUUUUU.00.00000"
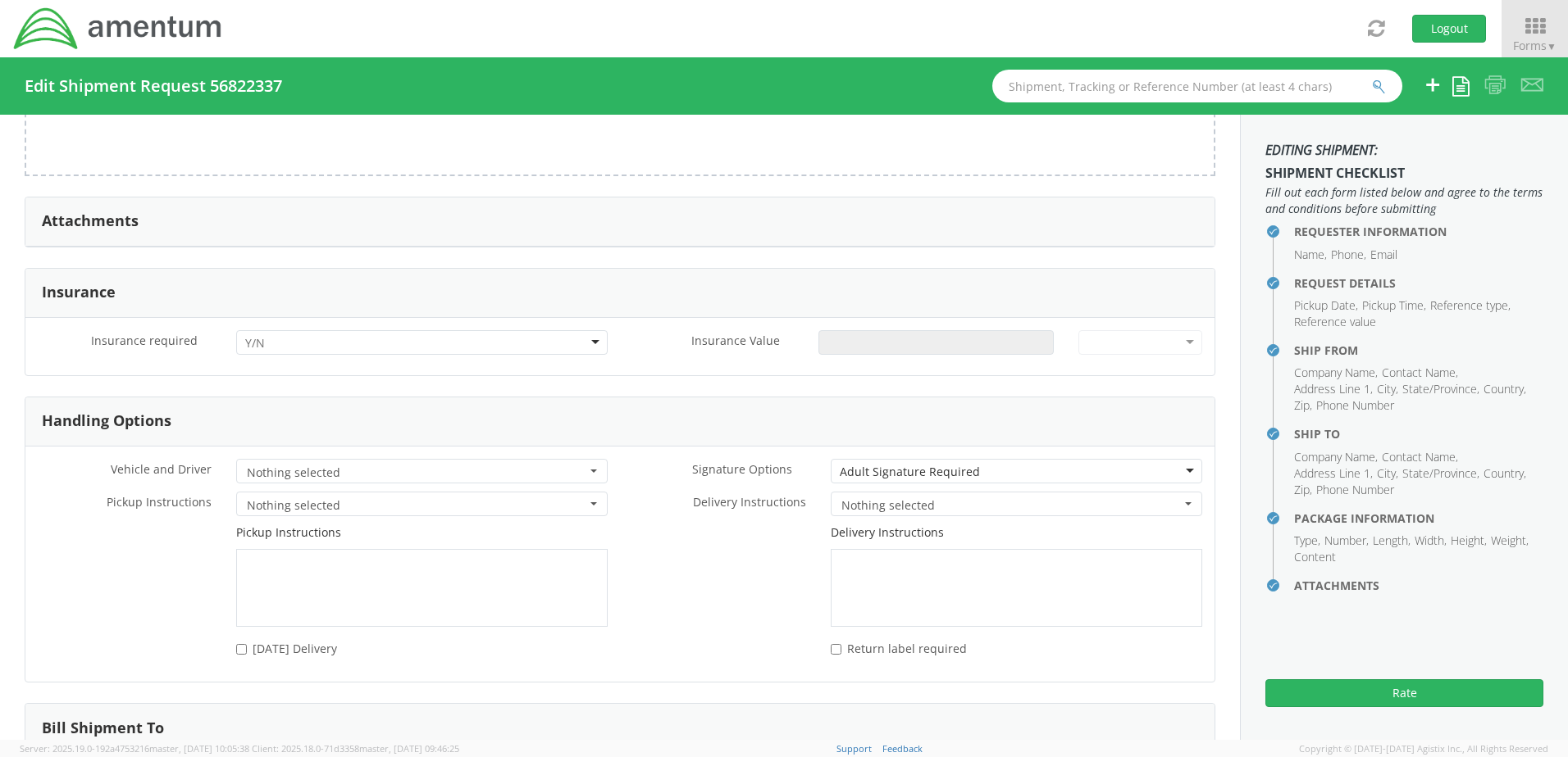
scroll to position [1886, 0]
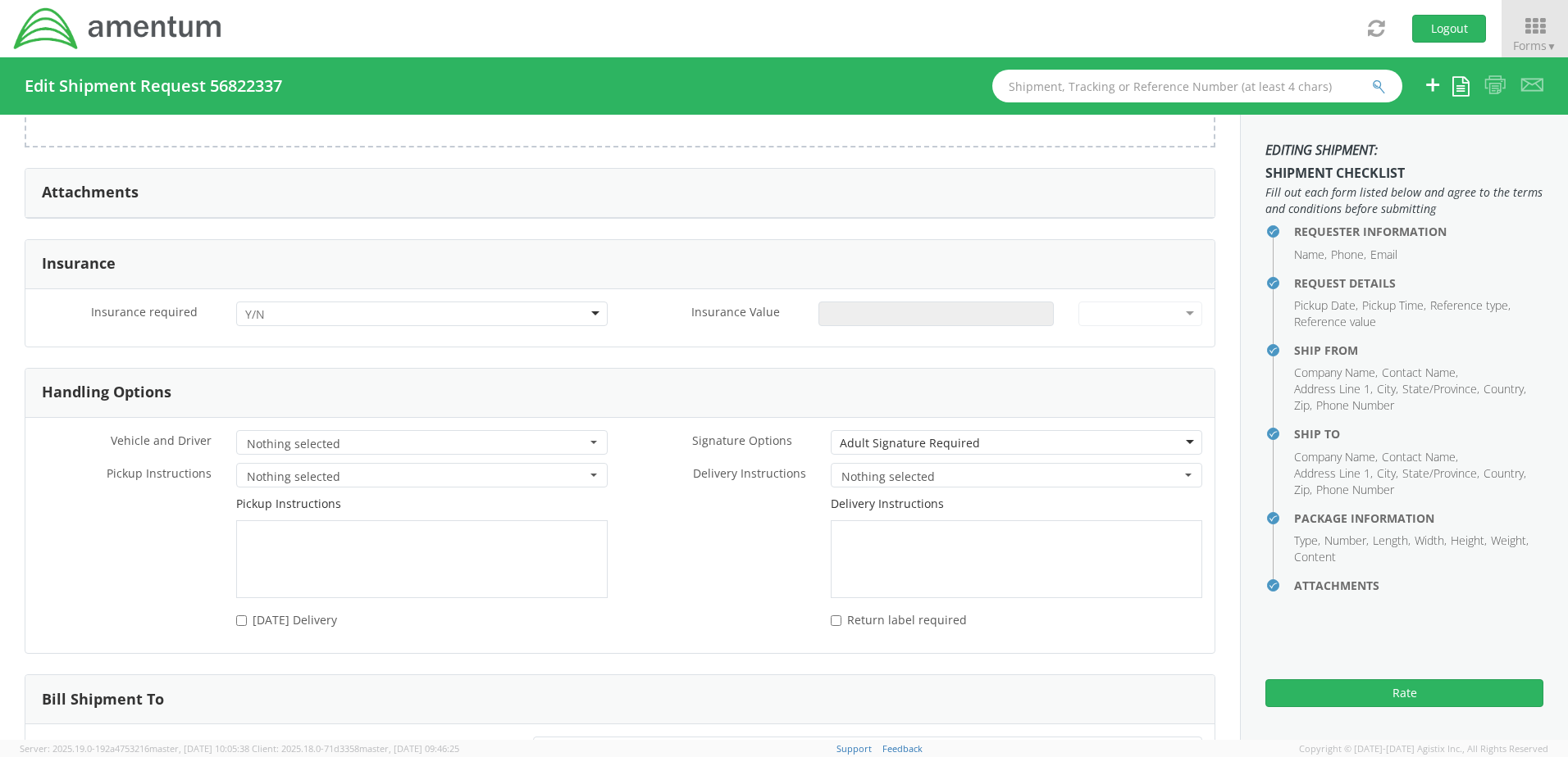
click at [588, 312] on div at bounding box center [421, 314] width 371 height 25
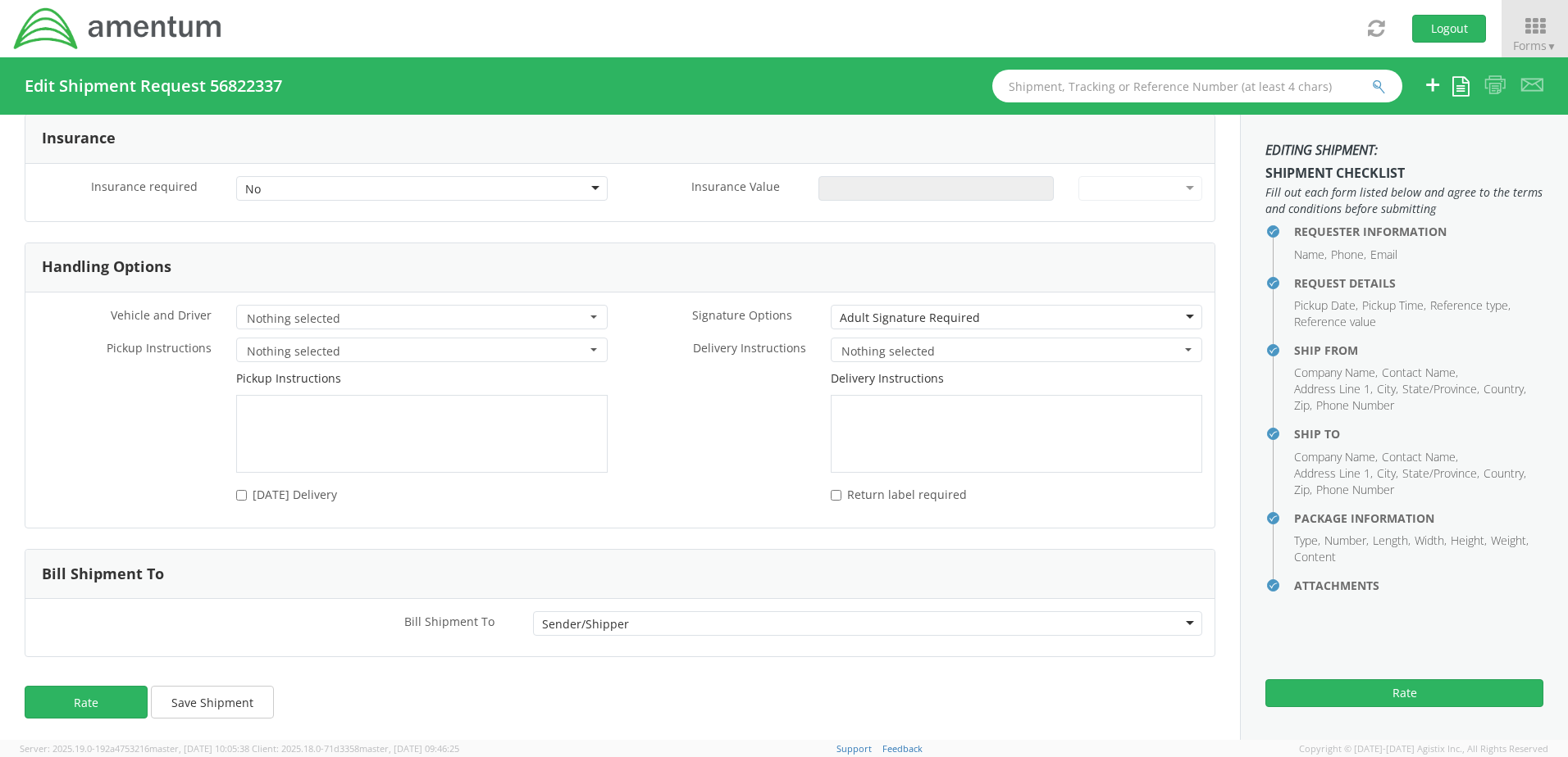
scroll to position [2014, 0]
click at [108, 702] on button "Rate" at bounding box center [86, 699] width 123 height 33
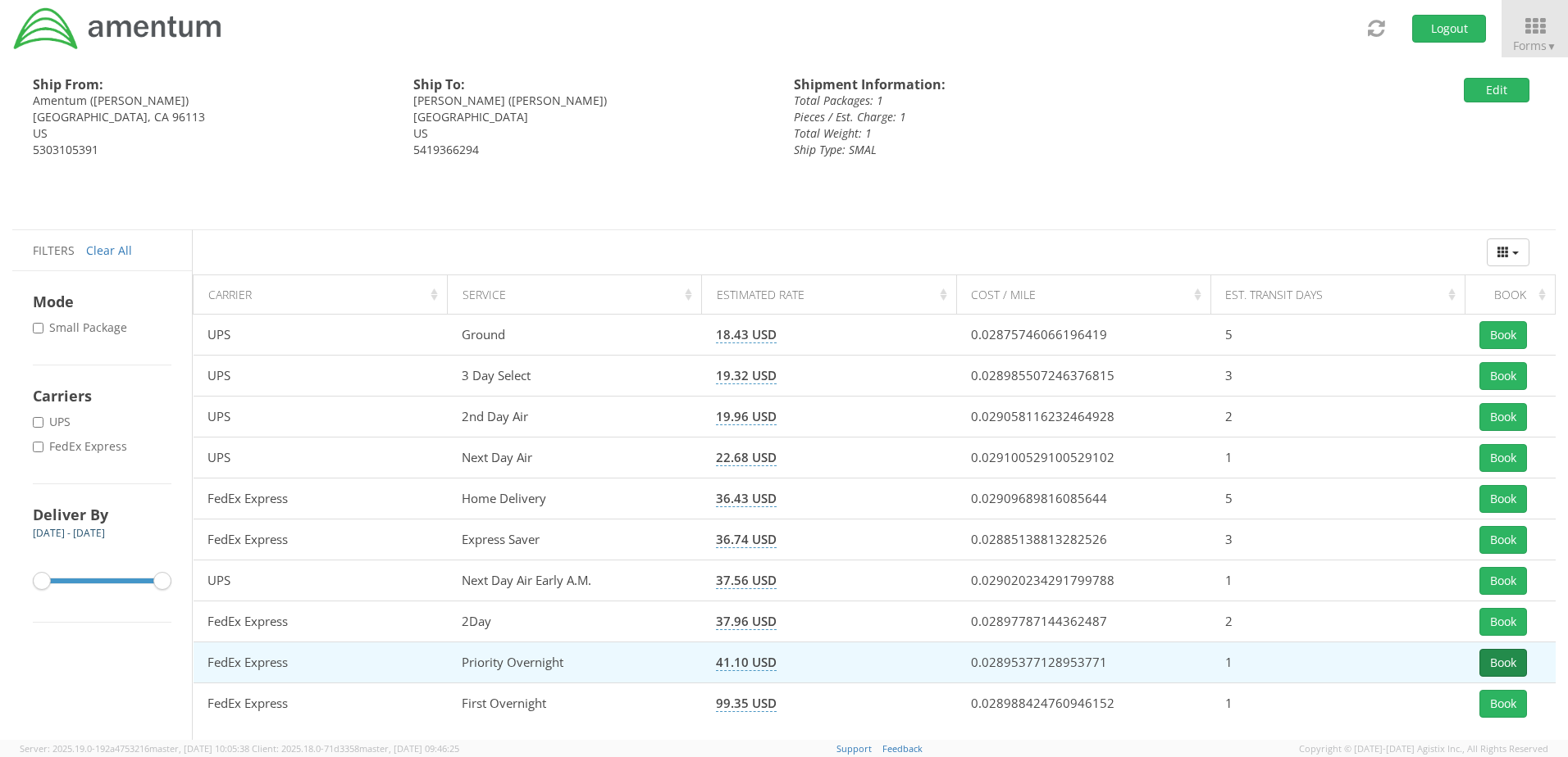
click at [1501, 662] on button "Book" at bounding box center [1503, 662] width 47 height 28
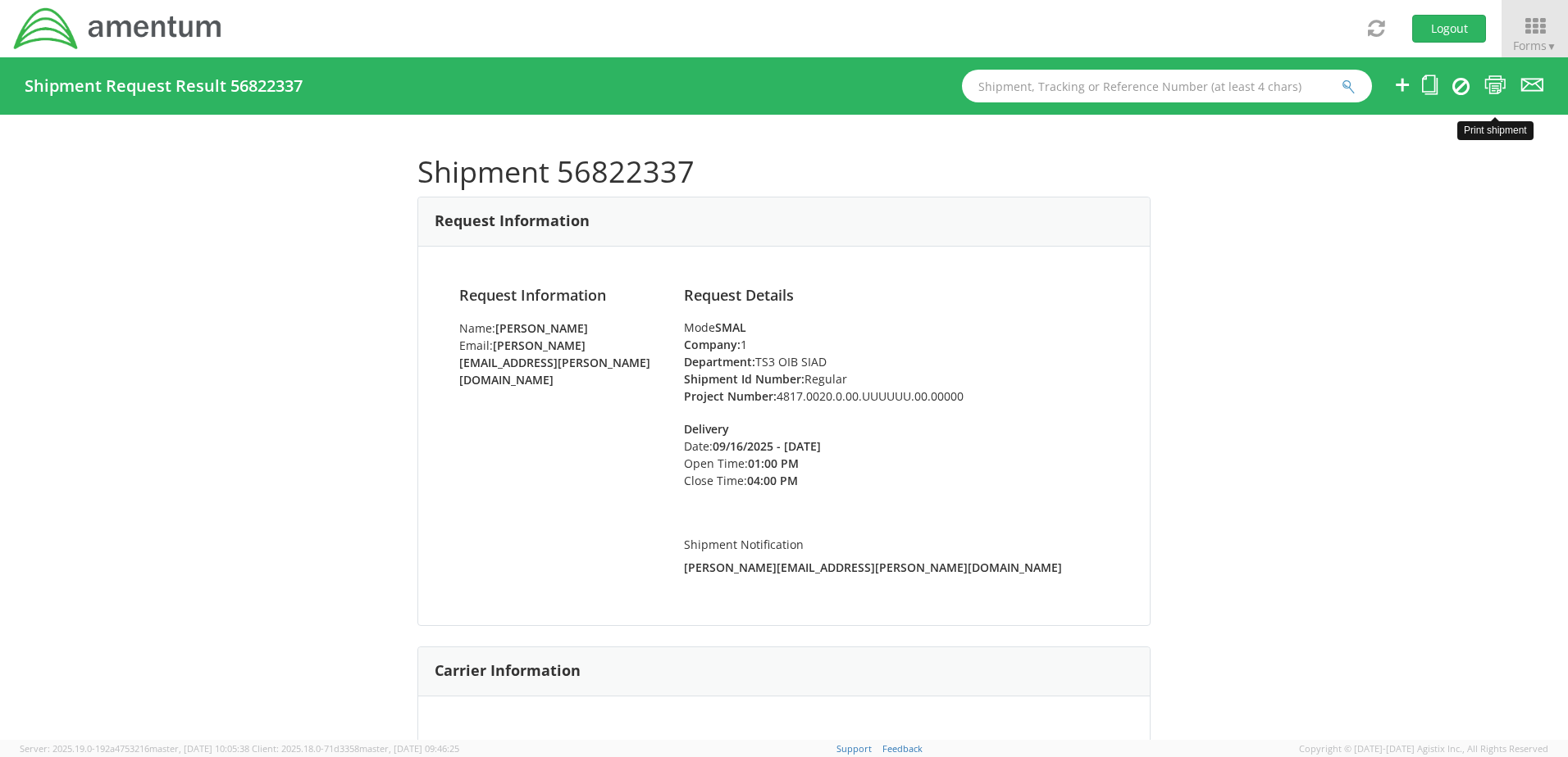
click at [1499, 87] on icon at bounding box center [1495, 85] width 22 height 21
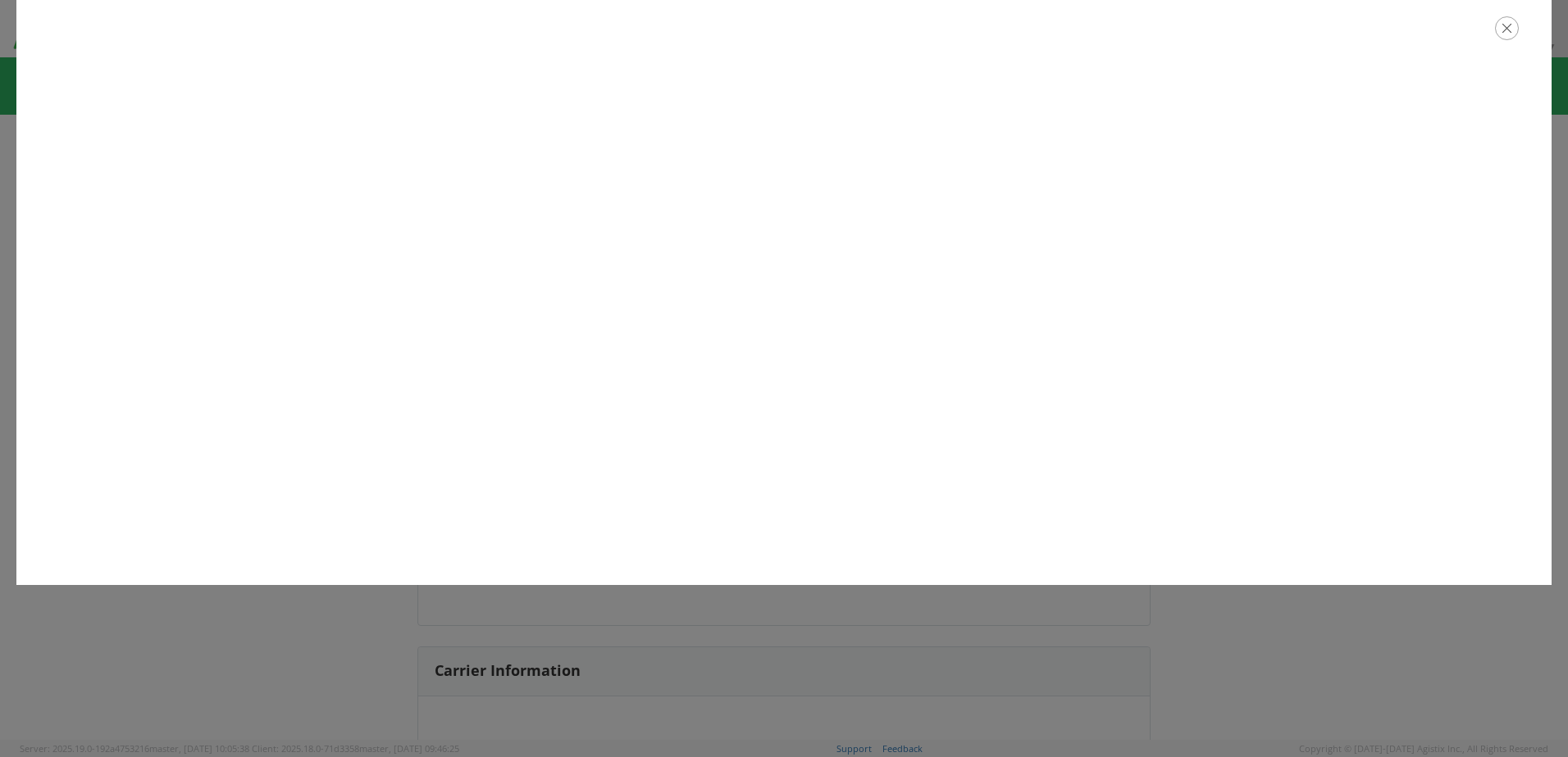
drag, startPoint x: 1484, startPoint y: 70, endPoint x: 1277, endPoint y: 45, distance: 208.5
click at [1277, 45] on div at bounding box center [784, 28] width 1536 height 57
click at [1505, 24] on icon "button" at bounding box center [1506, 28] width 24 height 24
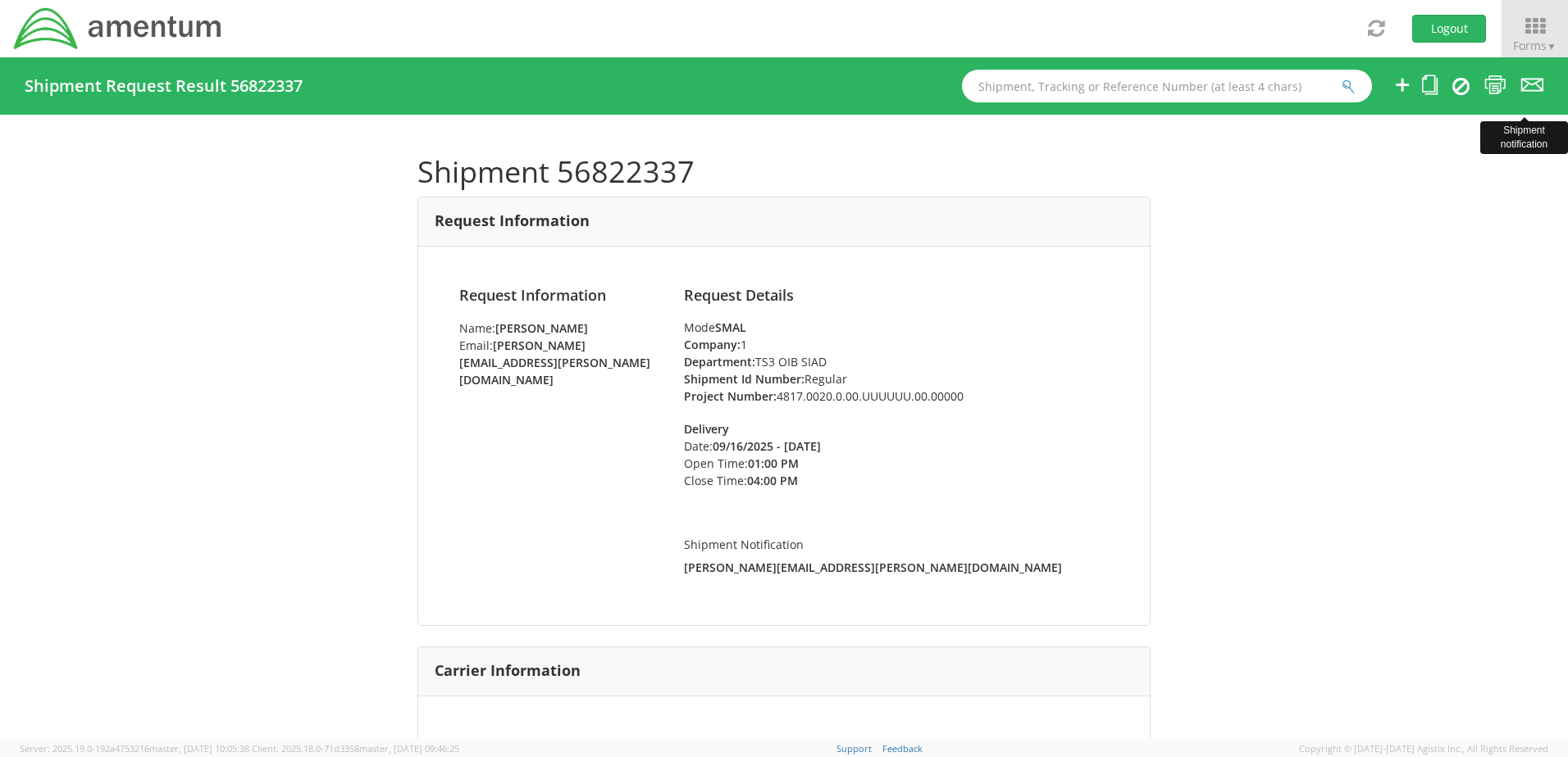
click at [1529, 82] on icon at bounding box center [1532, 85] width 22 height 21
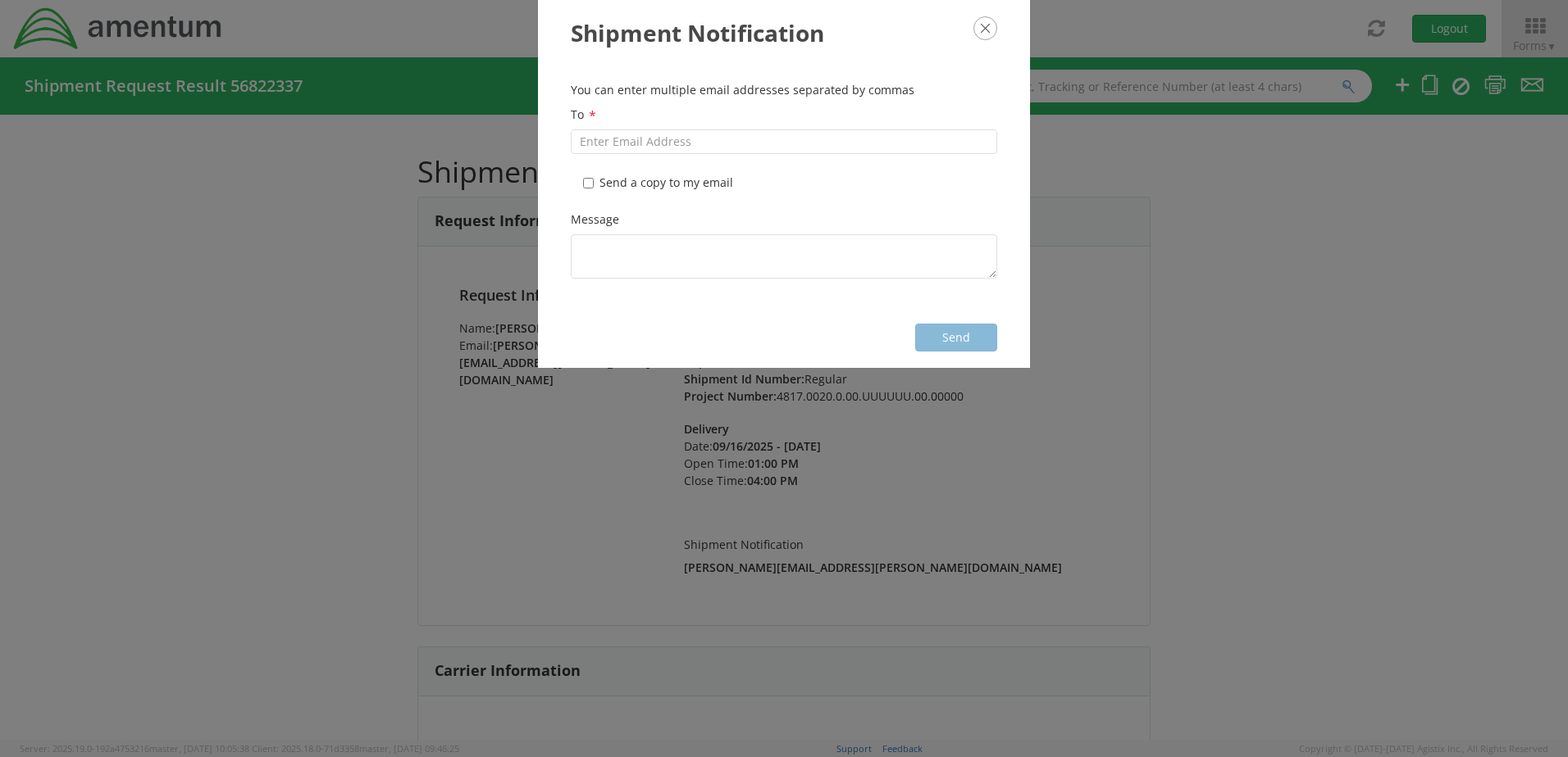
click at [985, 29] on icon "button" at bounding box center [985, 28] width 24 height 24
